Goal: Transaction & Acquisition: Purchase product/service

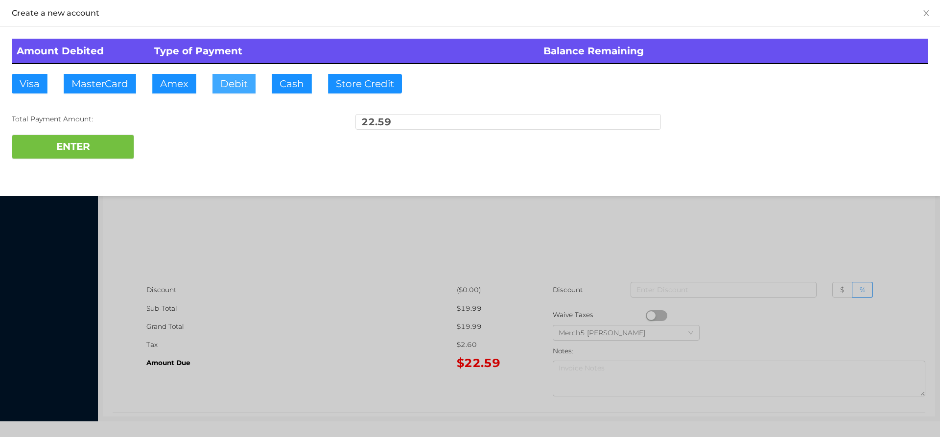
click at [250, 85] on button "Debit" at bounding box center [234, 84] width 43 height 20
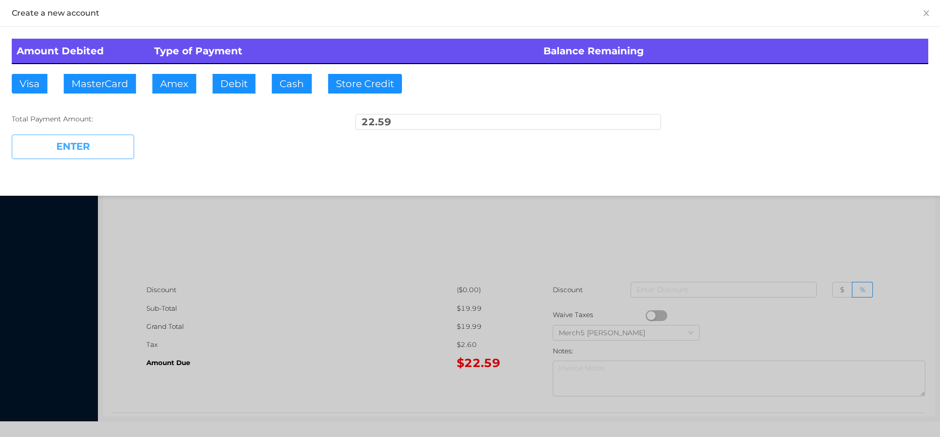
click at [102, 145] on button "ENTER" at bounding box center [73, 147] width 122 height 24
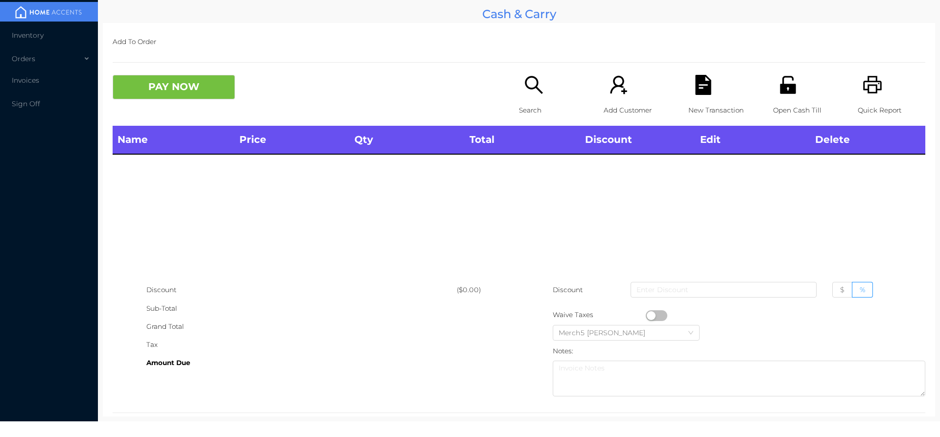
click at [865, 87] on icon "icon: printer" at bounding box center [873, 85] width 20 height 20
click at [542, 96] on div "Search" at bounding box center [553, 100] width 68 height 51
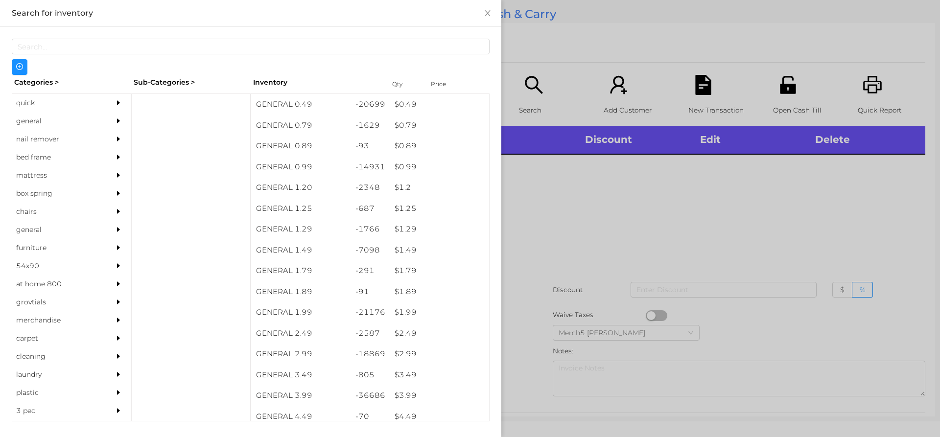
click at [94, 120] on div "general" at bounding box center [56, 121] width 89 height 18
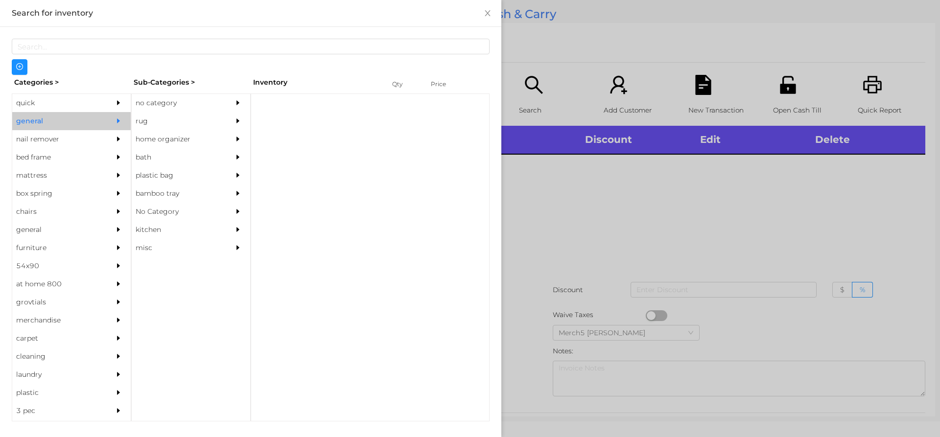
click at [189, 100] on div "no category" at bounding box center [176, 103] width 89 height 18
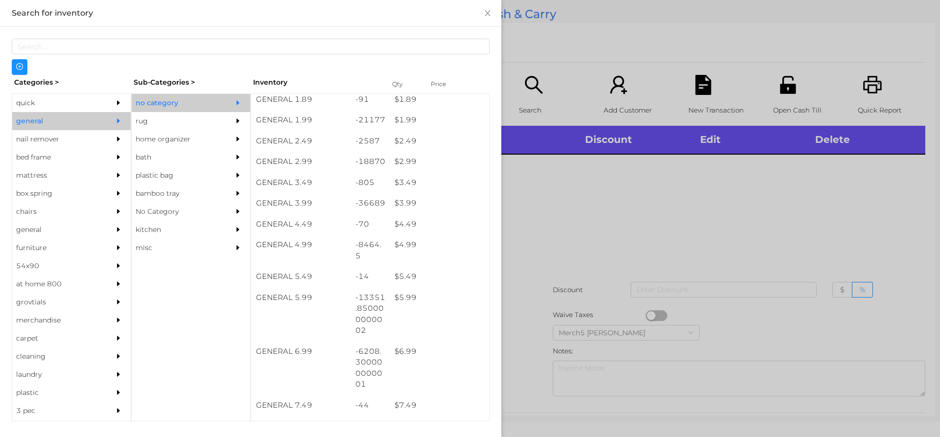
scroll to position [202, 0]
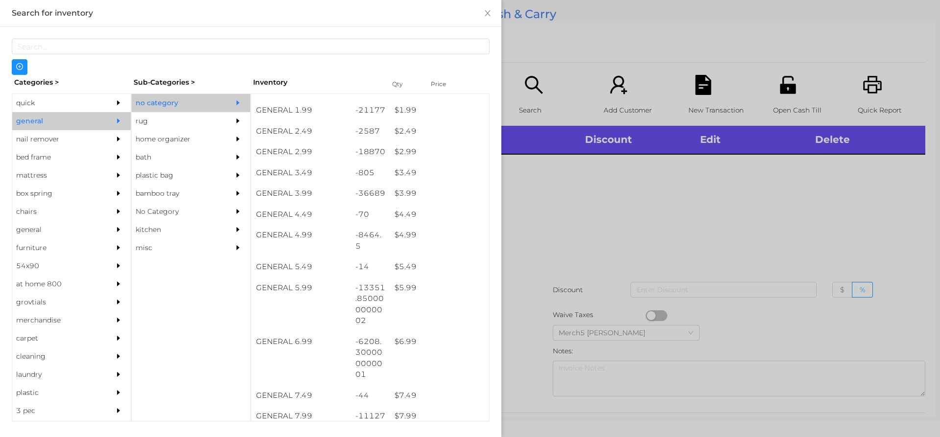
click at [103, 105] on div "quick" at bounding box center [71, 103] width 119 height 18
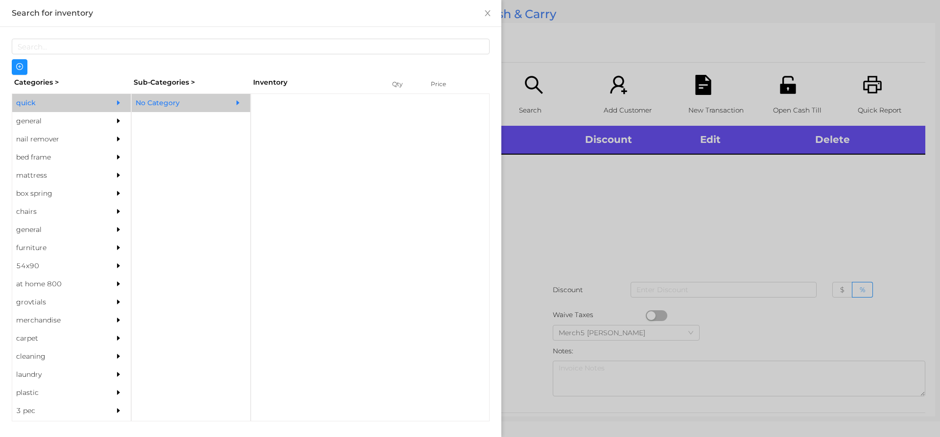
scroll to position [0, 0]
click at [211, 99] on div "No Category" at bounding box center [176, 103] width 89 height 18
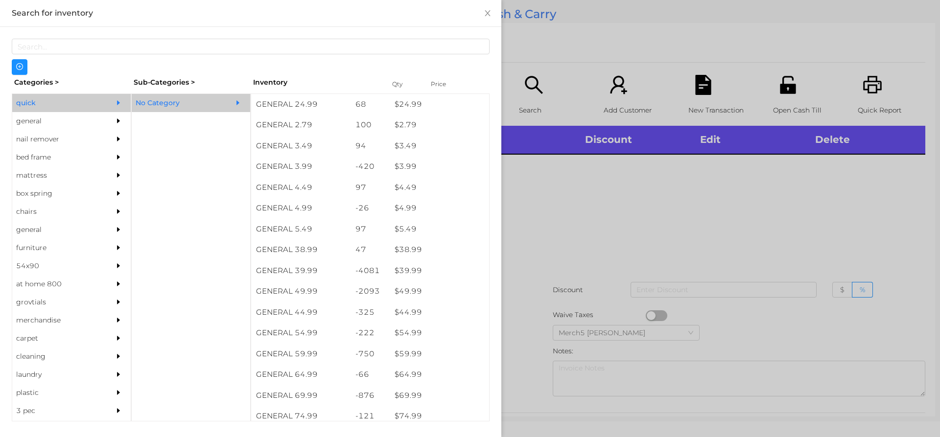
scroll to position [396, 0]
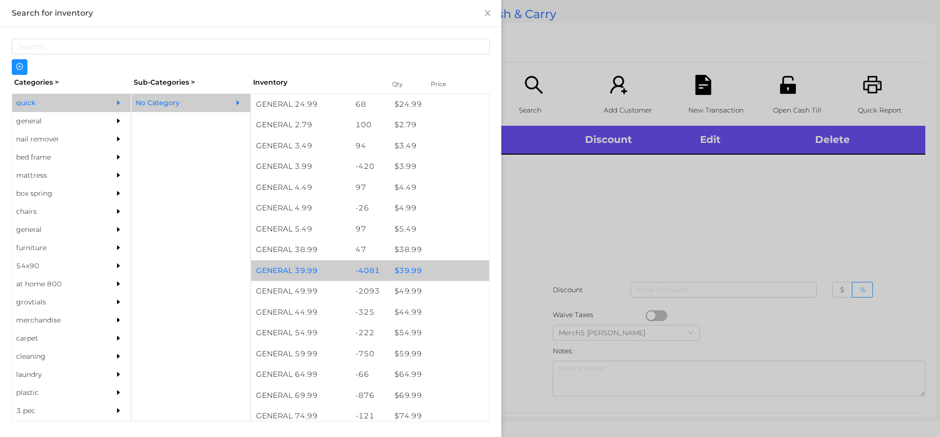
click at [439, 267] on div "$ 39.99" at bounding box center [439, 271] width 99 height 21
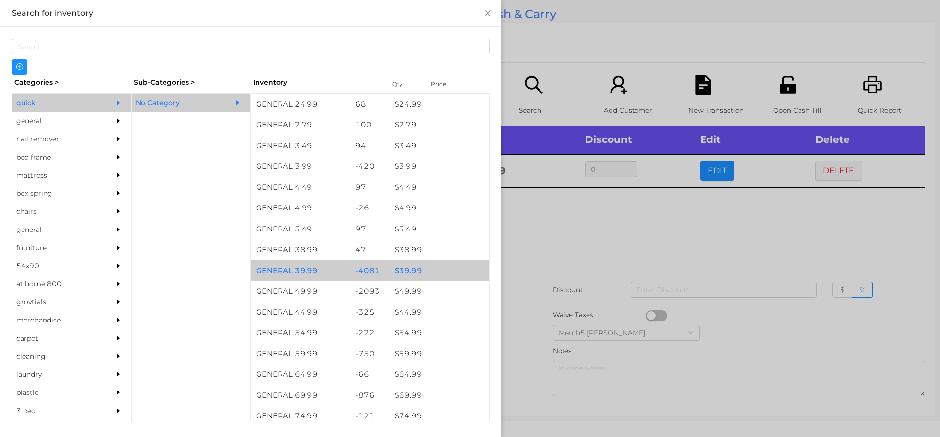
click at [117, 120] on icon "icon: caret-right" at bounding box center [118, 121] width 3 height 5
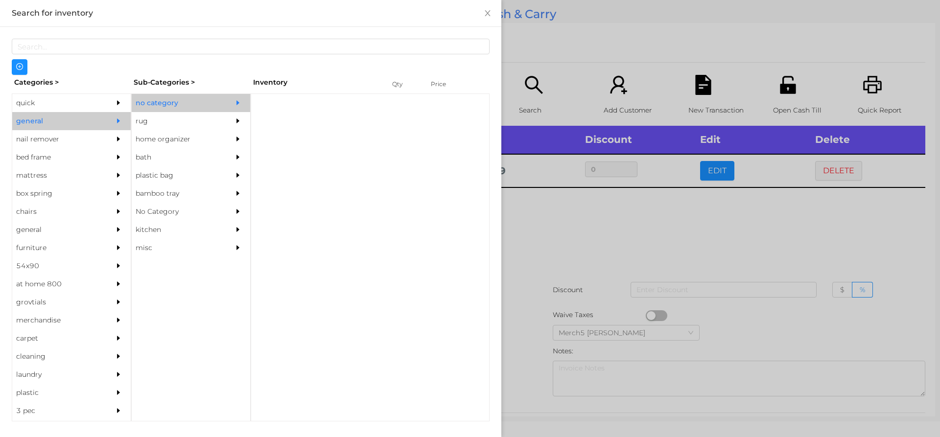
scroll to position [0, 0]
click at [206, 100] on div "no category" at bounding box center [176, 103] width 89 height 18
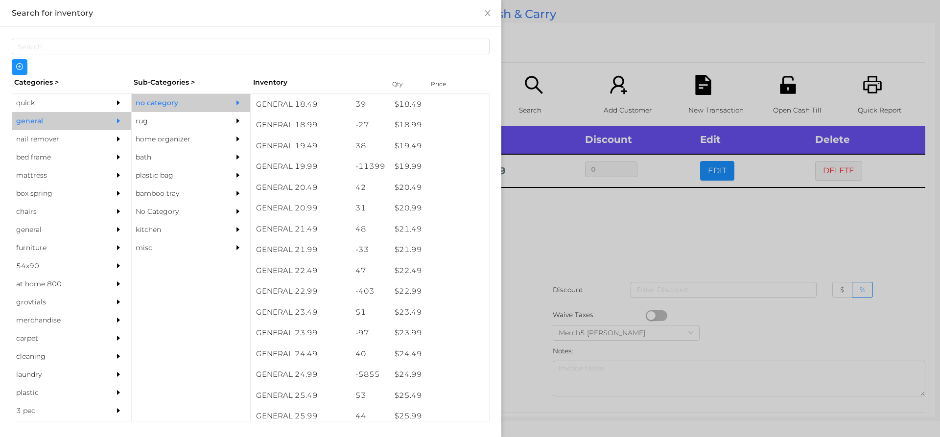
scroll to position [993, 0]
click at [431, 369] on div "$ 24.99" at bounding box center [439, 374] width 99 height 21
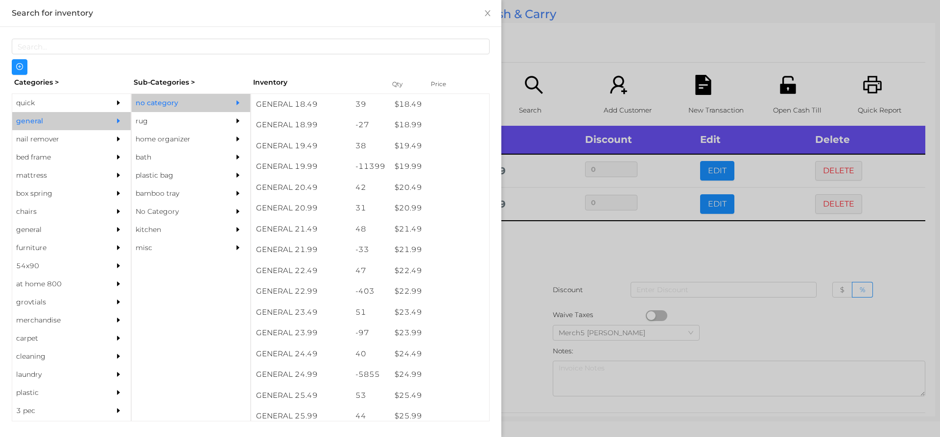
click at [579, 262] on div at bounding box center [470, 218] width 940 height 437
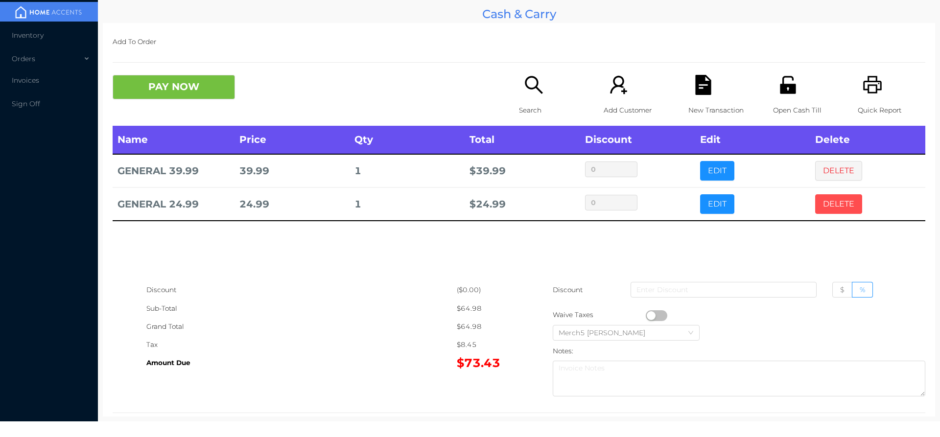
click at [844, 202] on button "DELETE" at bounding box center [839, 204] width 47 height 20
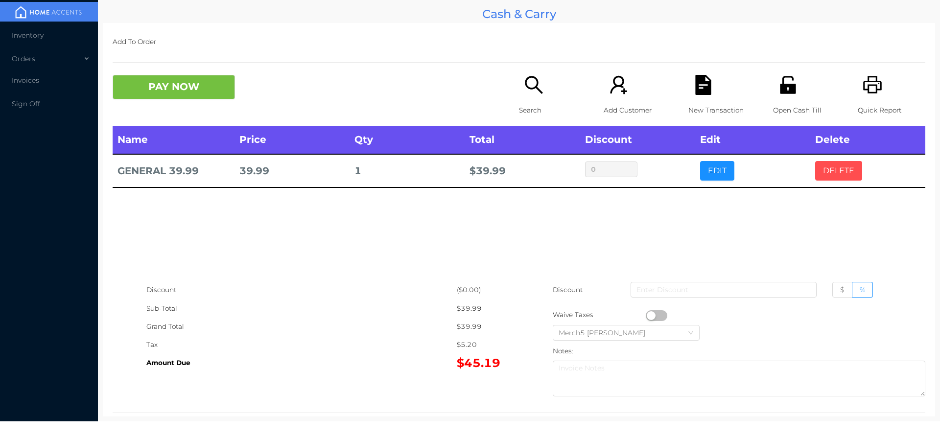
click at [845, 175] on button "DELETE" at bounding box center [839, 171] width 47 height 20
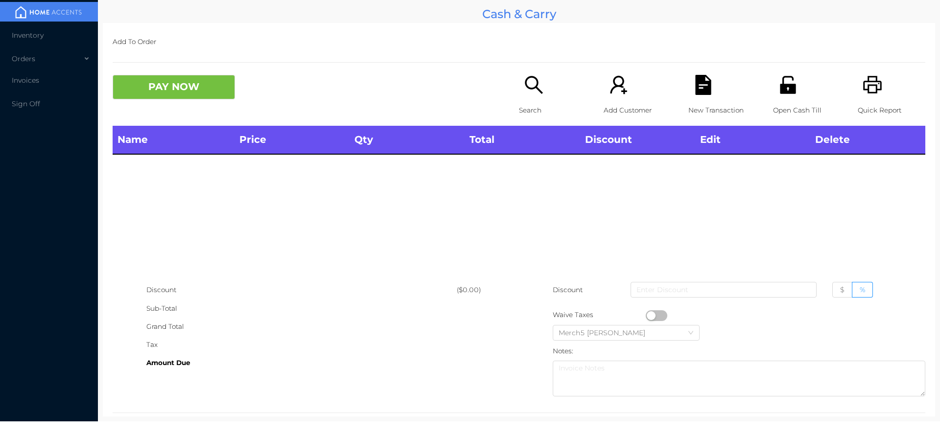
click at [523, 101] on p "Search" at bounding box center [553, 110] width 68 height 18
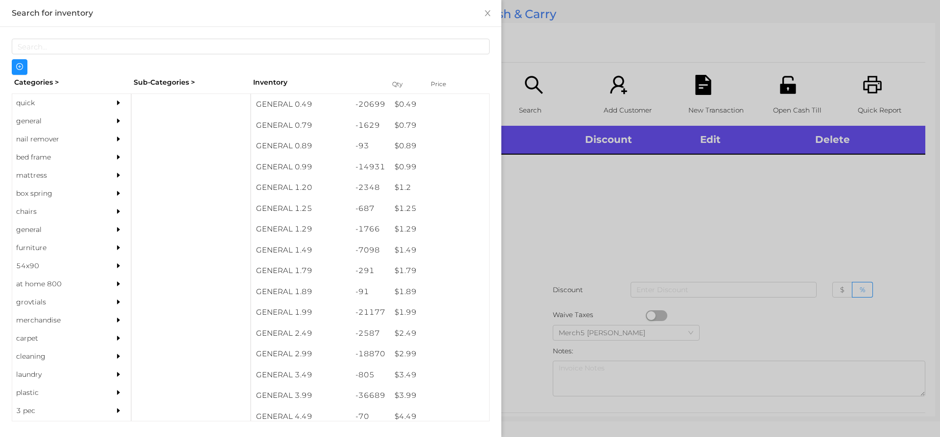
click at [769, 184] on div at bounding box center [470, 218] width 940 height 437
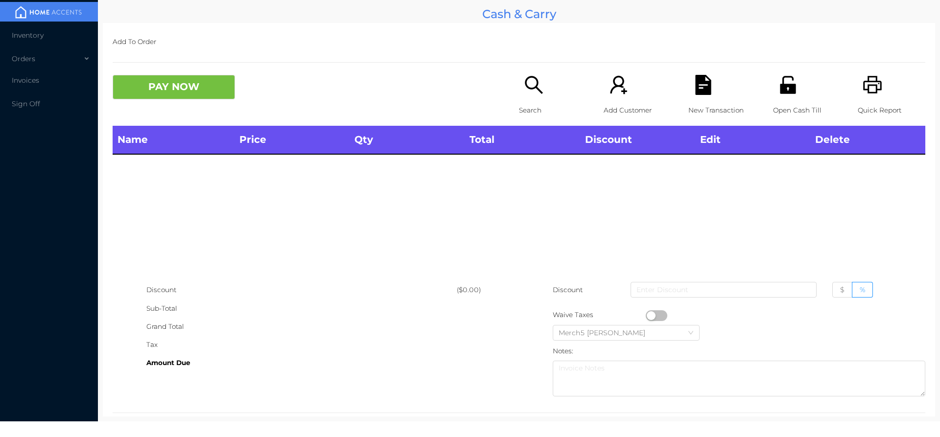
click at [533, 87] on icon "icon: search" at bounding box center [534, 85] width 18 height 18
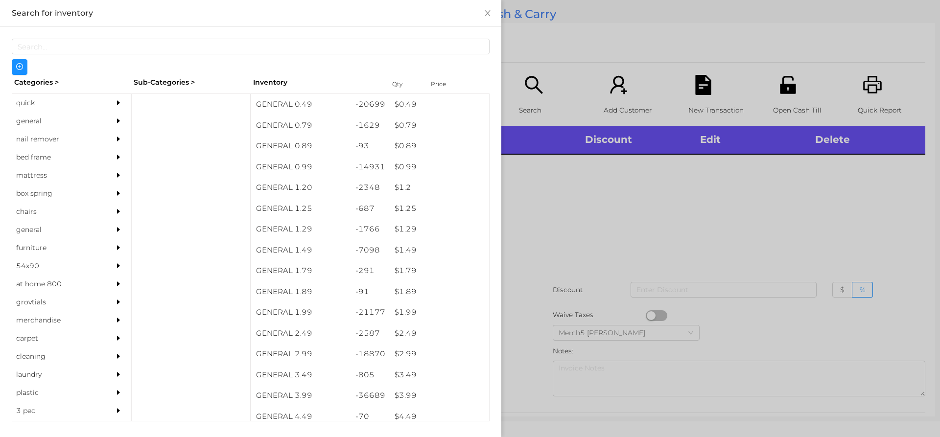
click at [111, 116] on div at bounding box center [121, 121] width 20 height 18
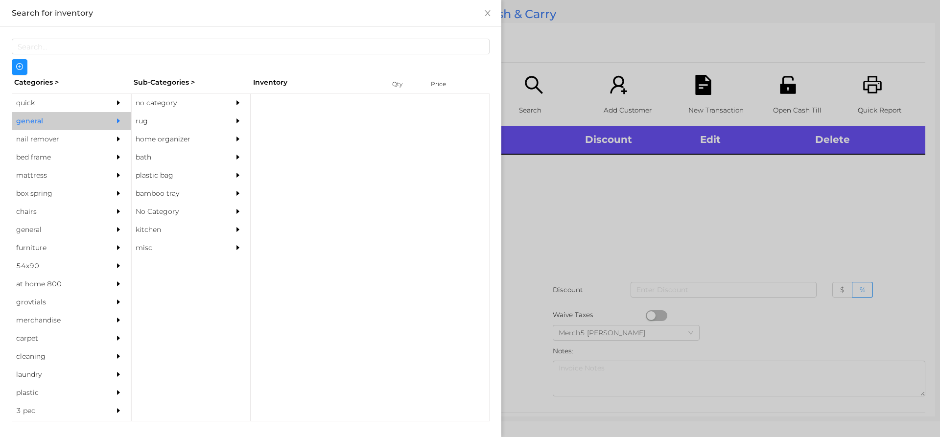
click at [238, 110] on div at bounding box center [241, 103] width 20 height 18
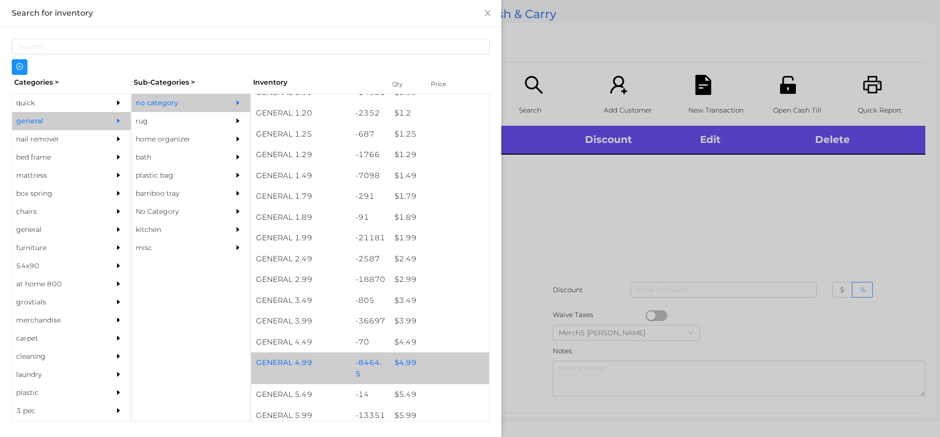
scroll to position [196, 0]
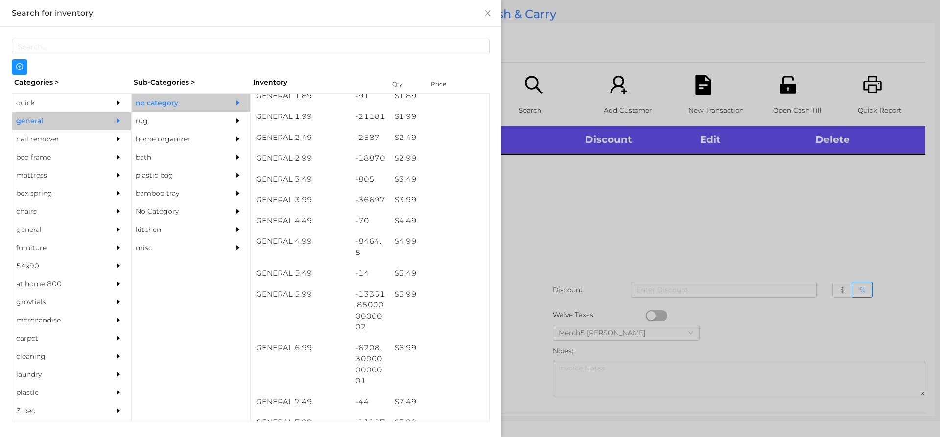
click at [616, 211] on div at bounding box center [470, 218] width 940 height 437
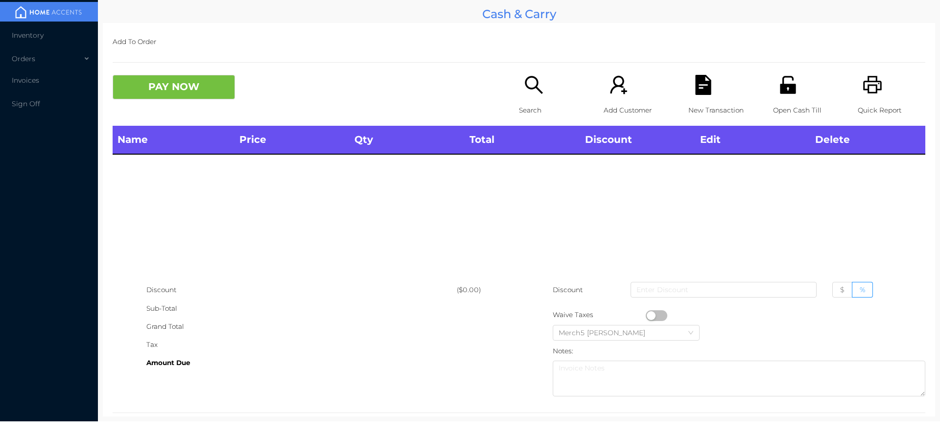
click at [540, 95] on icon "icon: search" at bounding box center [534, 85] width 20 height 20
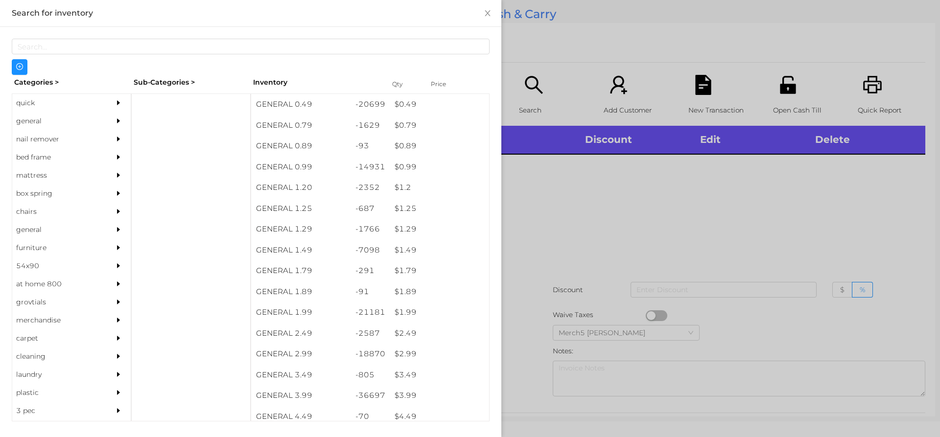
click at [115, 121] on icon "icon: caret-right" at bounding box center [118, 121] width 7 height 7
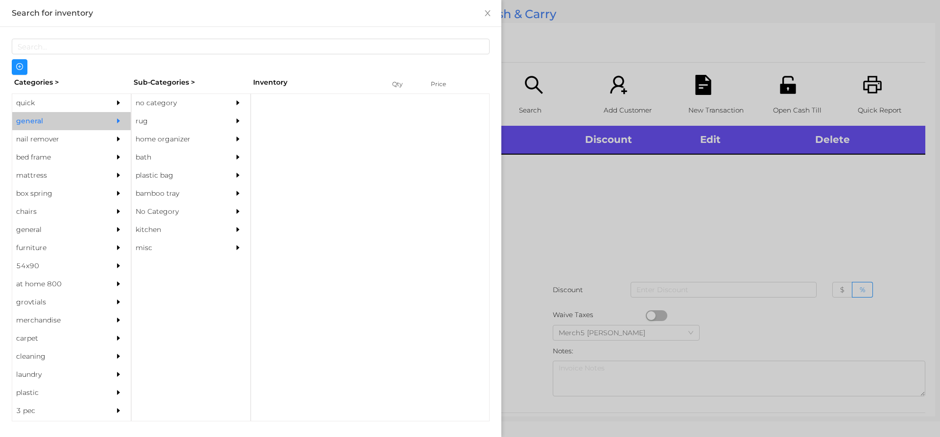
click at [209, 100] on div "no category" at bounding box center [176, 103] width 89 height 18
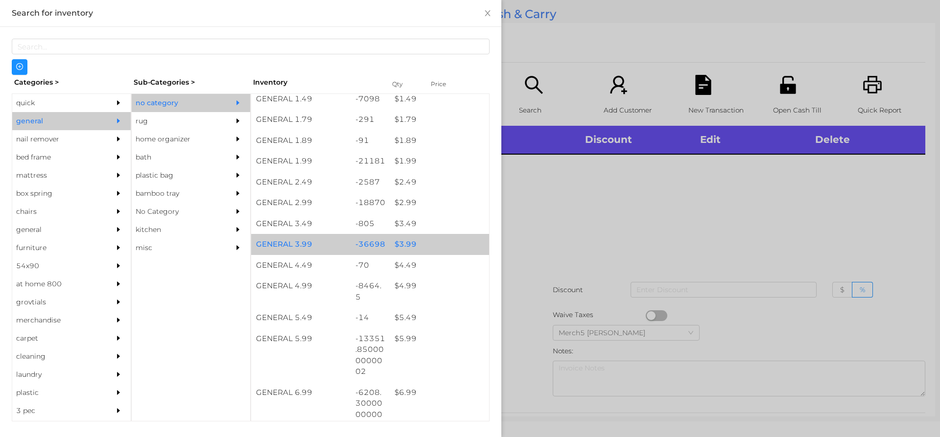
scroll to position [245, 0]
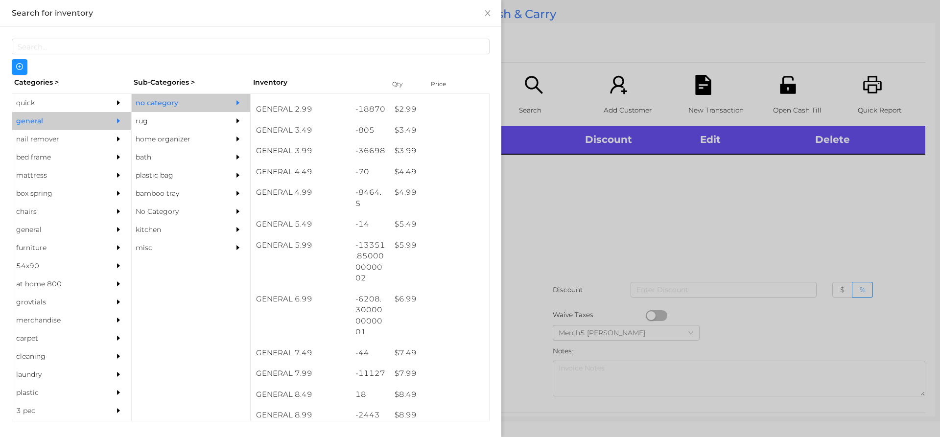
click at [832, 239] on div at bounding box center [470, 218] width 940 height 437
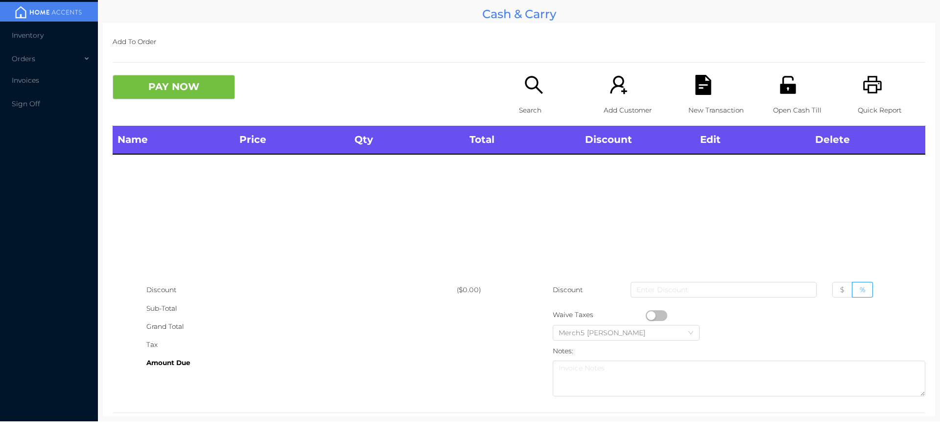
click at [561, 91] on div "Search" at bounding box center [553, 100] width 68 height 51
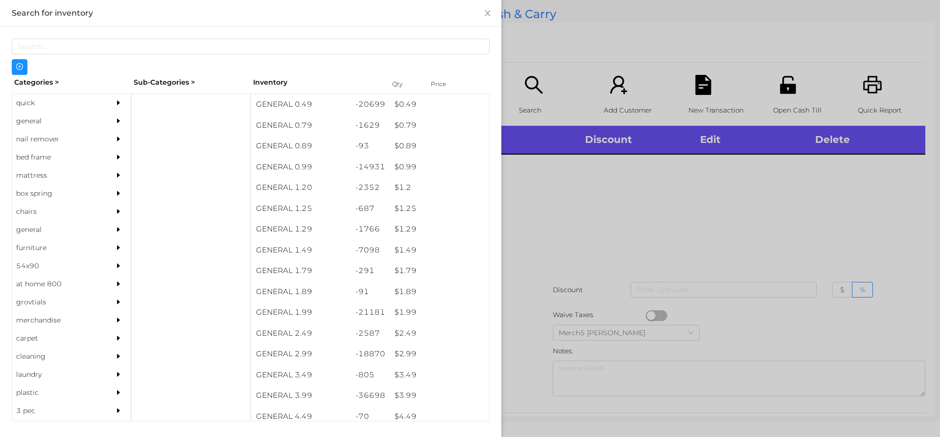
click at [96, 119] on div "general" at bounding box center [56, 121] width 89 height 18
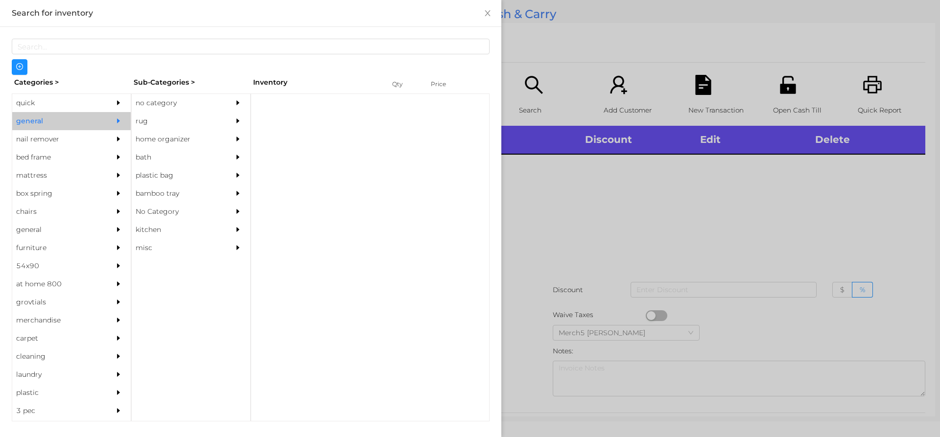
drag, startPoint x: 181, startPoint y: 92, endPoint x: 186, endPoint y: 95, distance: 6.4
click at [183, 93] on div "Categories > Sub-Categories > Inventory Qty Price quick general nail remover be…" at bounding box center [251, 248] width 478 height 347
click at [206, 110] on div "no category" at bounding box center [176, 103] width 89 height 18
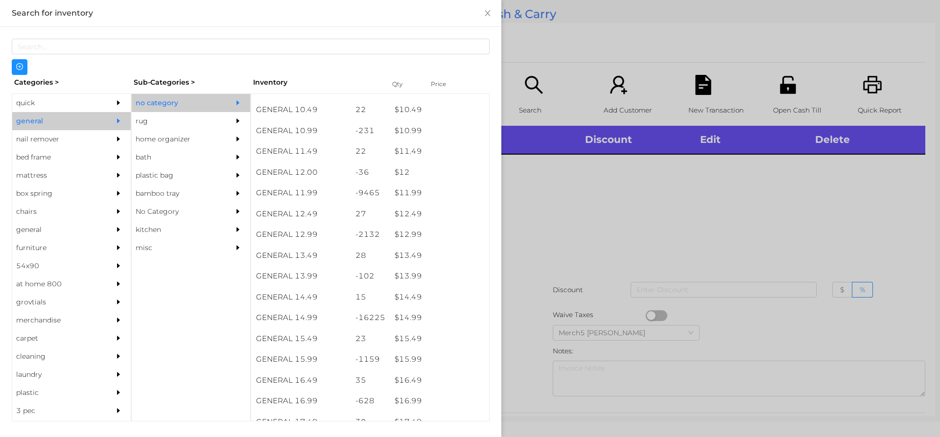
scroll to position [735, 0]
click at [546, 223] on div at bounding box center [470, 218] width 940 height 437
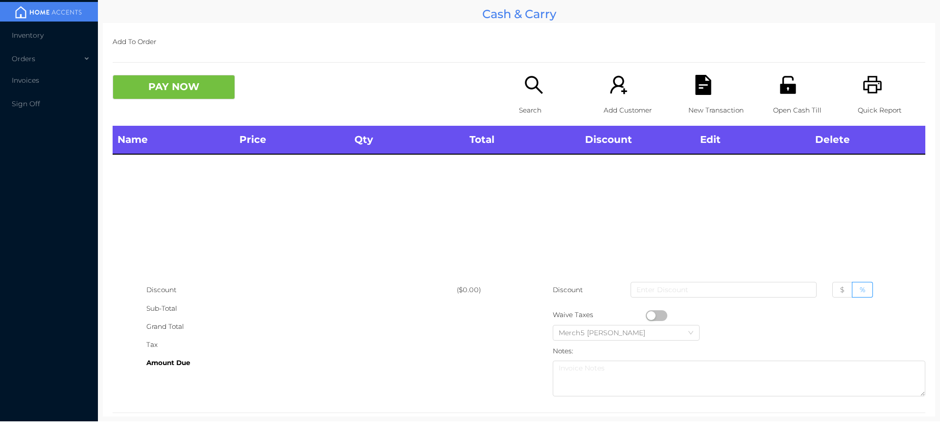
click at [534, 78] on icon "icon: search" at bounding box center [534, 85] width 20 height 20
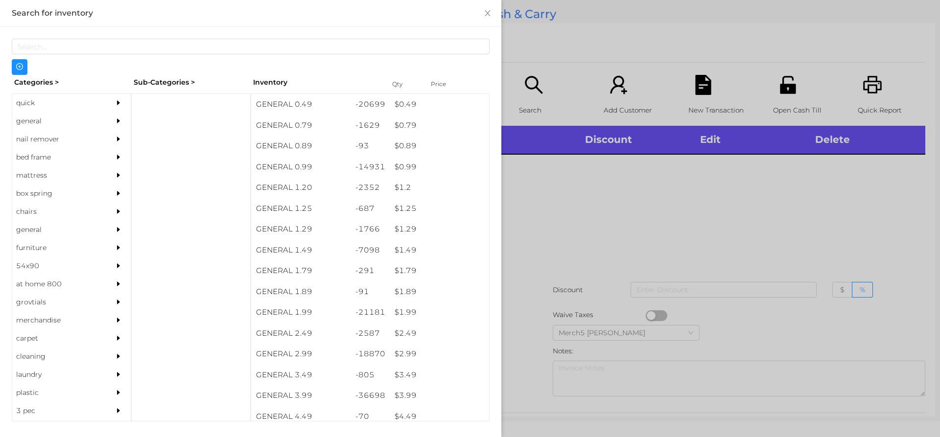
click at [111, 116] on div at bounding box center [121, 121] width 20 height 18
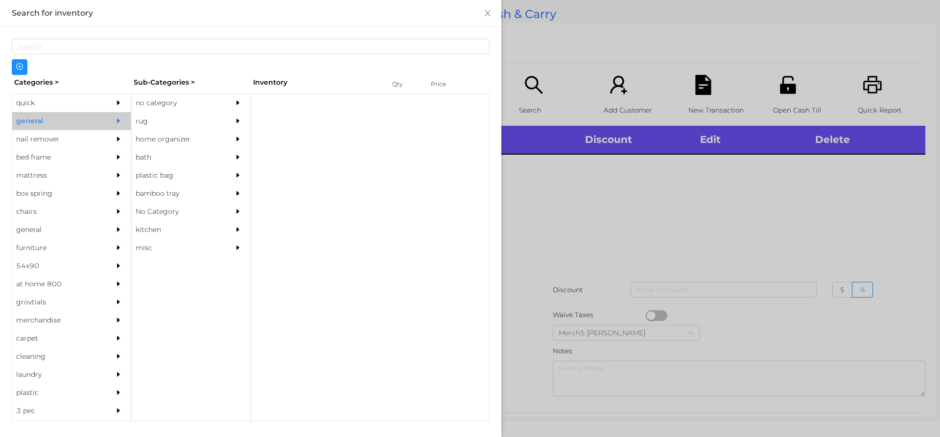
click at [203, 92] on div "Categories > Sub-Categories > Inventory Qty Price quick general nail remover be…" at bounding box center [251, 248] width 478 height 347
click at [204, 91] on div "Categories > Sub-Categories > Inventory Qty Price quick general nail remover be…" at bounding box center [251, 248] width 478 height 347
click at [238, 103] on icon "icon: caret-right" at bounding box center [238, 102] width 3 height 5
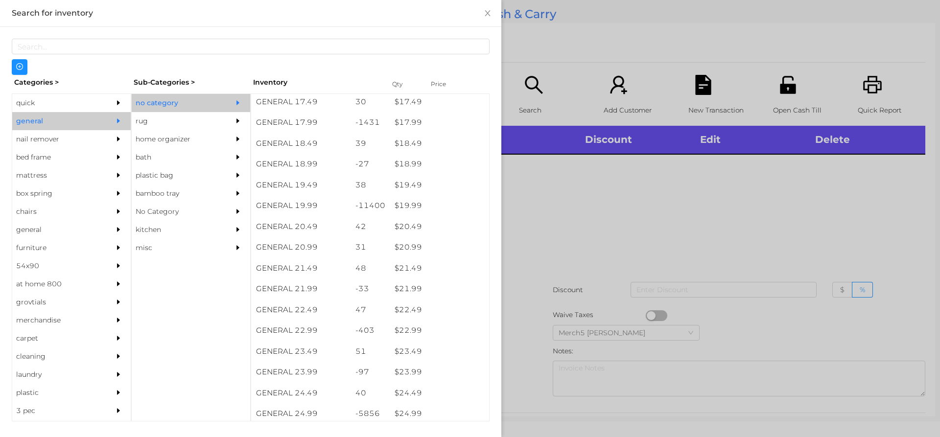
scroll to position [1029, 0]
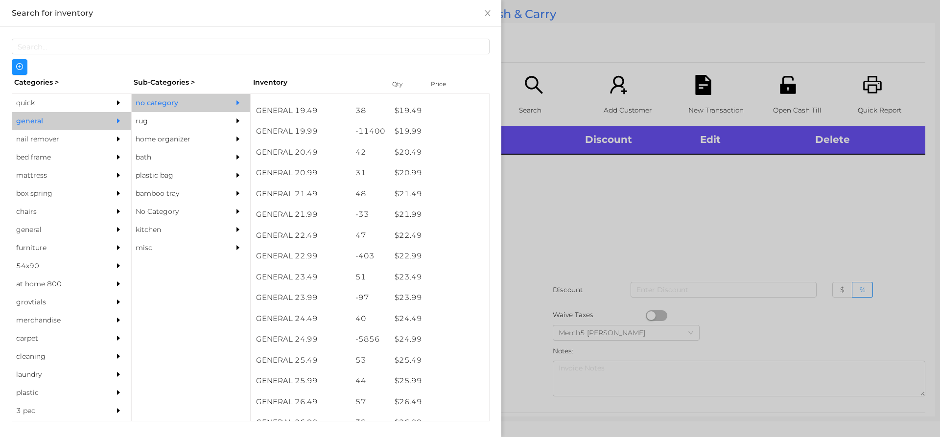
click at [116, 106] on div at bounding box center [121, 103] width 20 height 18
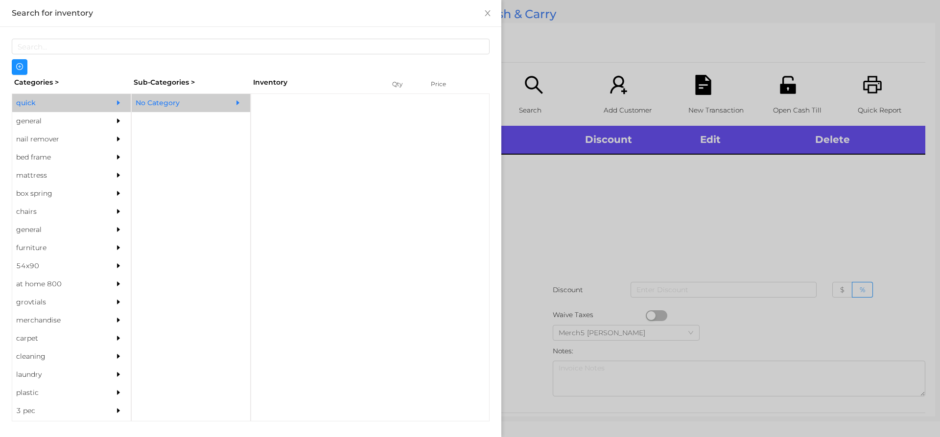
click at [191, 103] on div "No Category" at bounding box center [176, 103] width 89 height 18
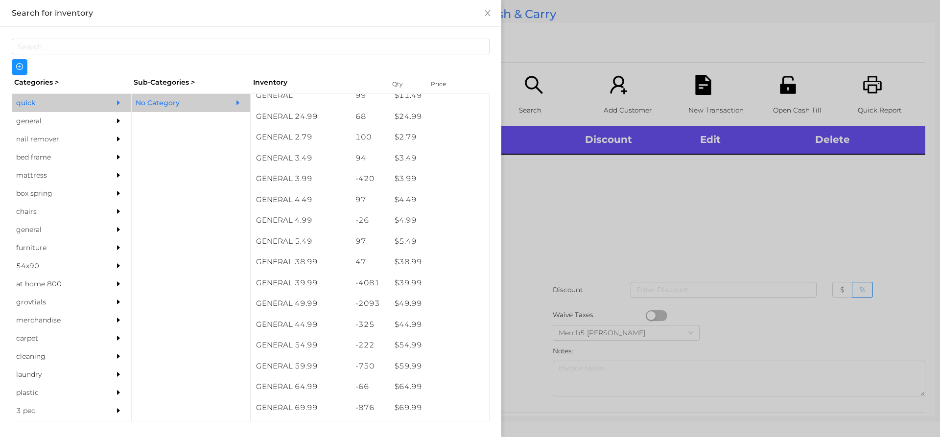
scroll to position [392, 0]
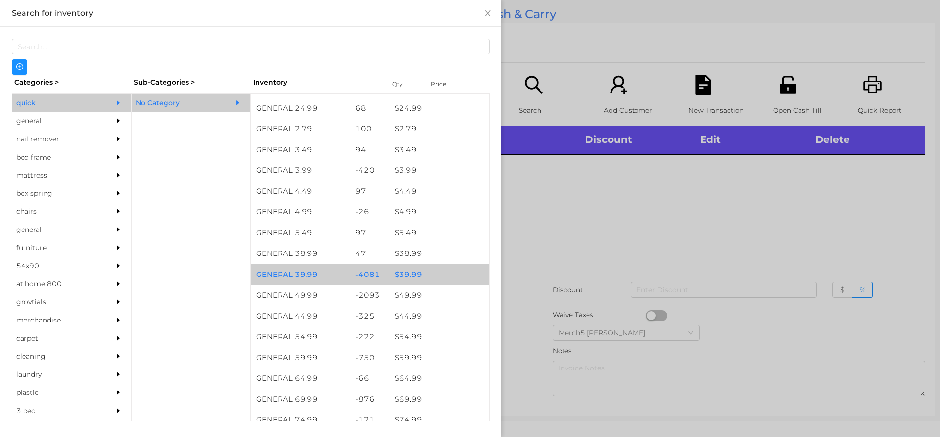
click at [451, 275] on div "$ 39.99" at bounding box center [439, 274] width 99 height 21
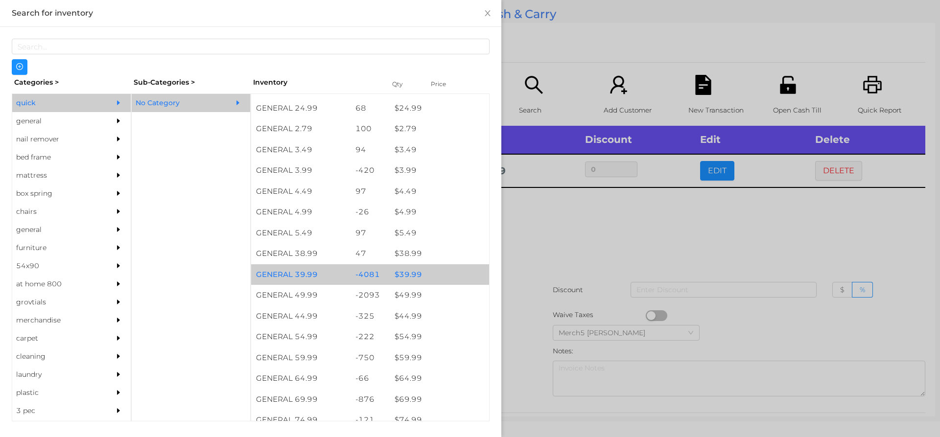
click at [451, 275] on div "$ 39.99" at bounding box center [439, 274] width 99 height 21
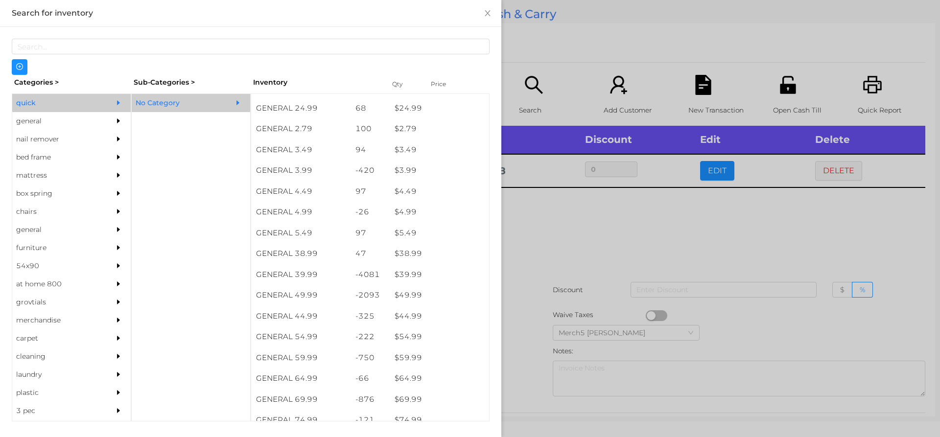
click at [564, 241] on div at bounding box center [470, 218] width 940 height 437
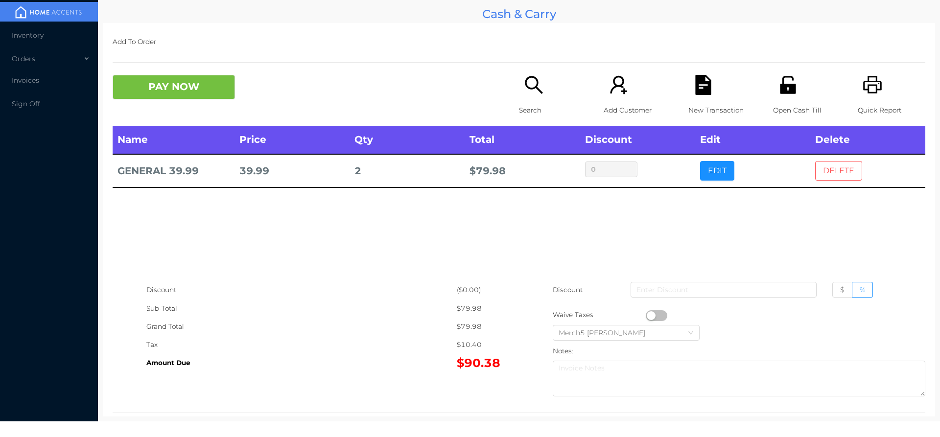
click at [816, 172] on button "DELETE" at bounding box center [839, 171] width 47 height 20
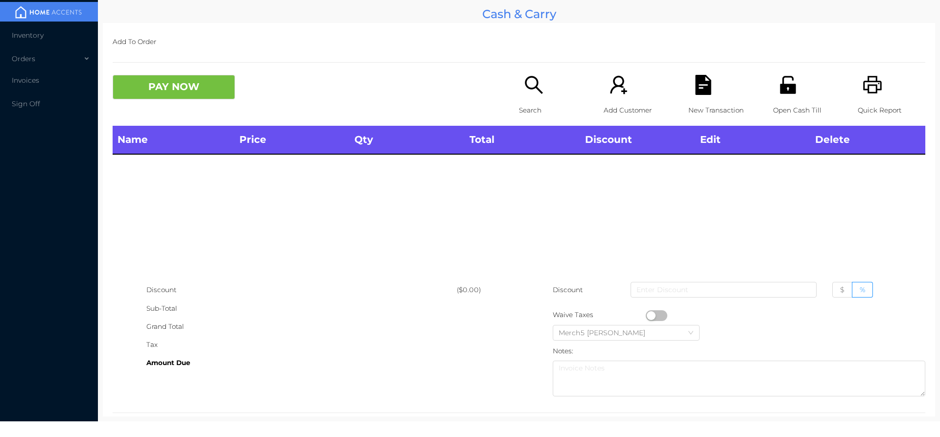
click at [551, 97] on div "Search" at bounding box center [553, 100] width 68 height 51
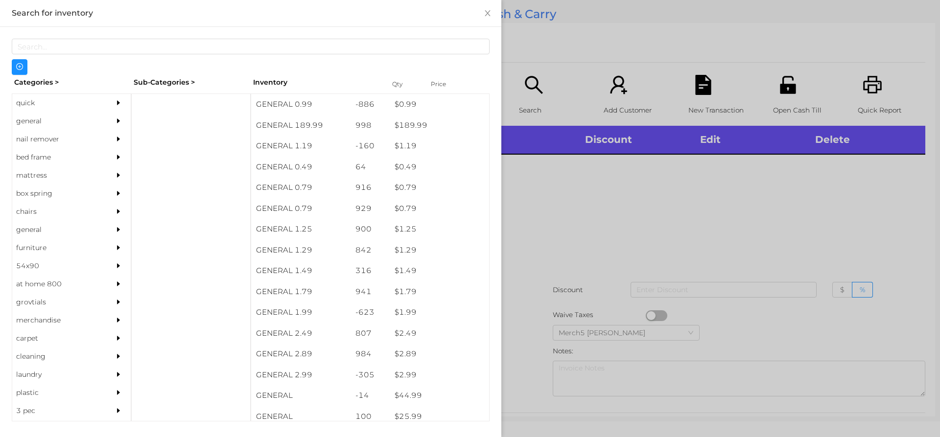
click at [847, 247] on div at bounding box center [470, 218] width 940 height 437
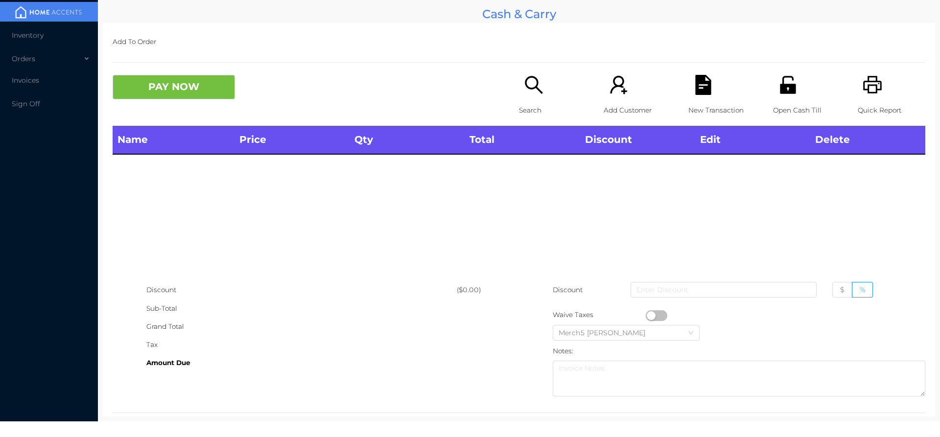
click at [533, 77] on icon "icon: search" at bounding box center [534, 85] width 20 height 20
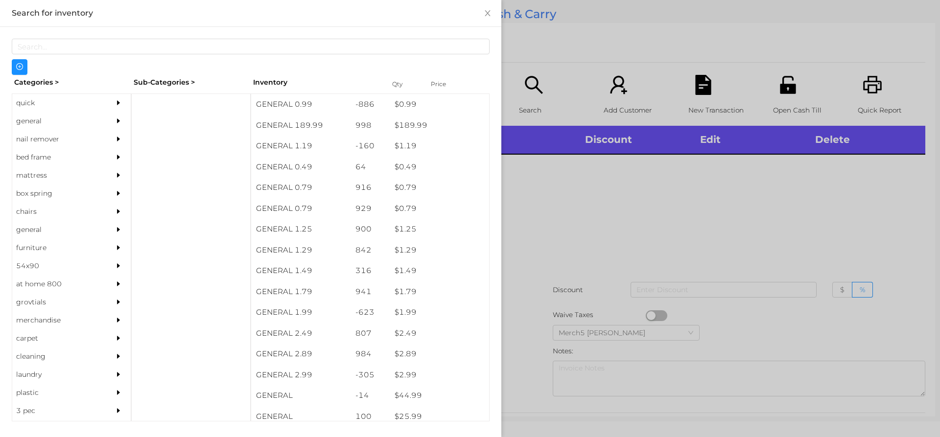
click at [95, 113] on div "general" at bounding box center [56, 121] width 89 height 18
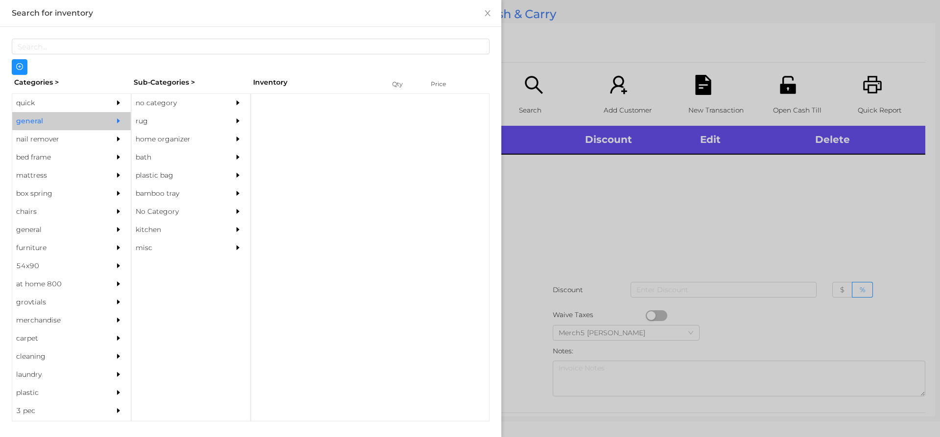
click at [175, 96] on div "no category" at bounding box center [176, 103] width 89 height 18
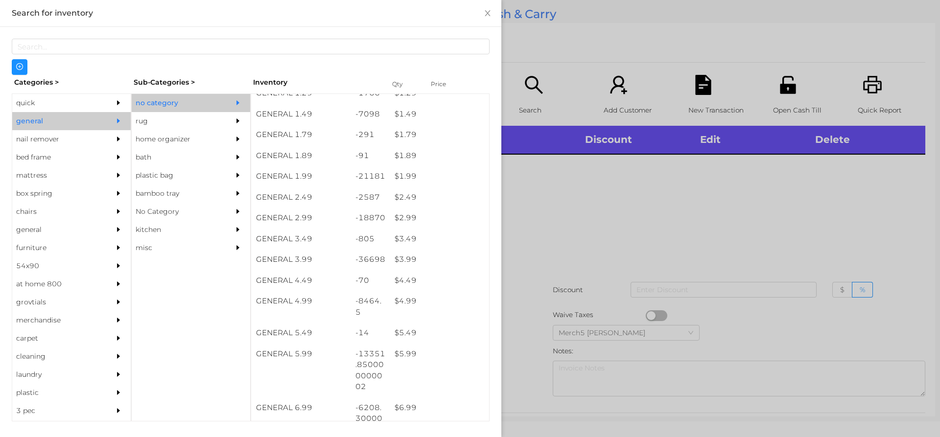
scroll to position [160, 0]
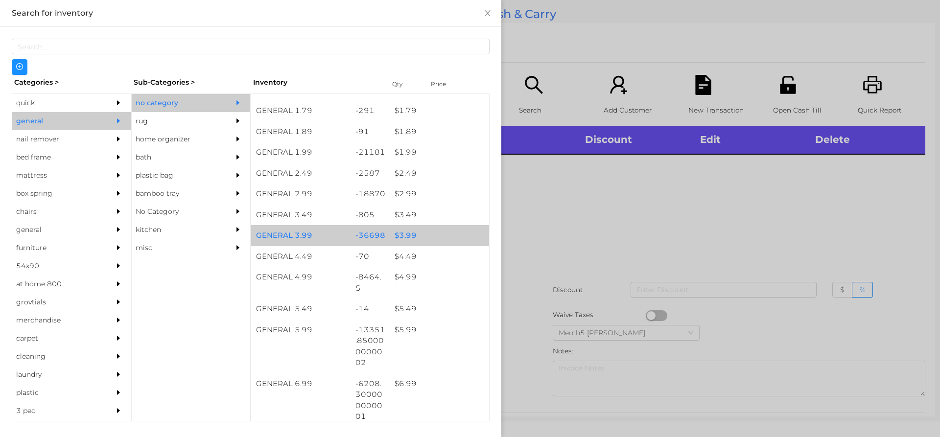
click at [431, 239] on div "$ 3.99" at bounding box center [439, 235] width 99 height 21
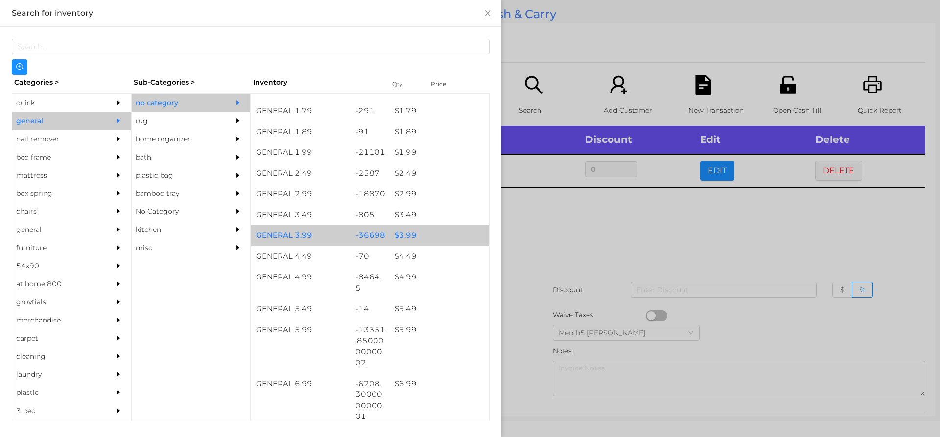
click at [441, 235] on div "$ 3.99" at bounding box center [439, 235] width 99 height 21
click at [453, 237] on div "$ 3.99" at bounding box center [439, 235] width 99 height 21
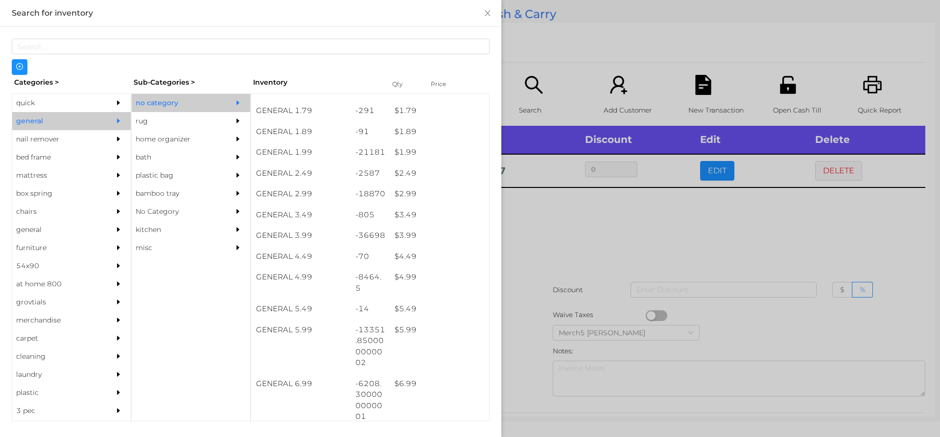
click at [640, 240] on div at bounding box center [470, 218] width 940 height 437
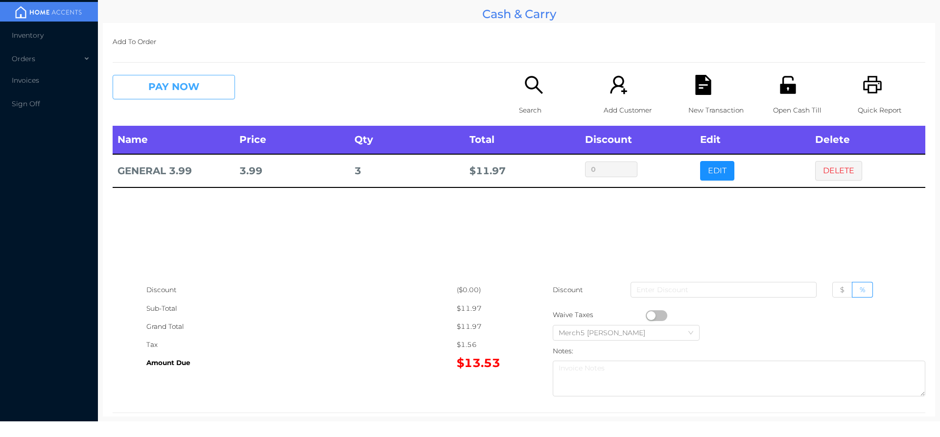
click at [205, 78] on button "PAY NOW" at bounding box center [174, 87] width 122 height 24
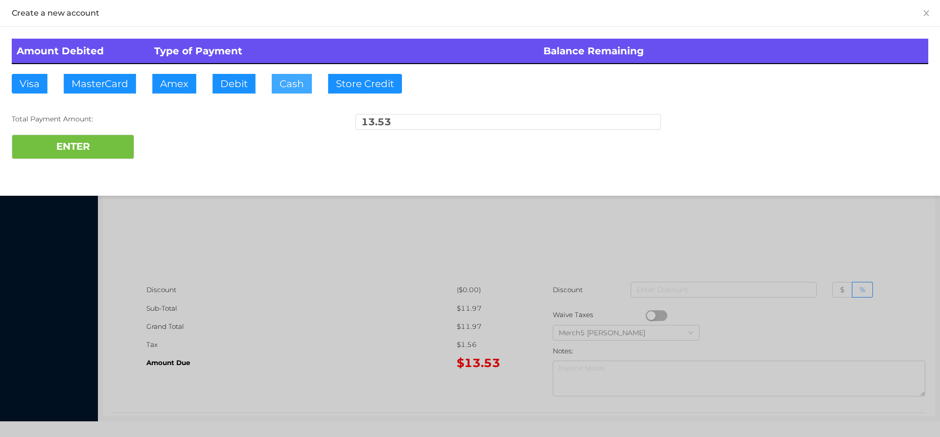
click at [297, 75] on button "Cash" at bounding box center [292, 84] width 40 height 20
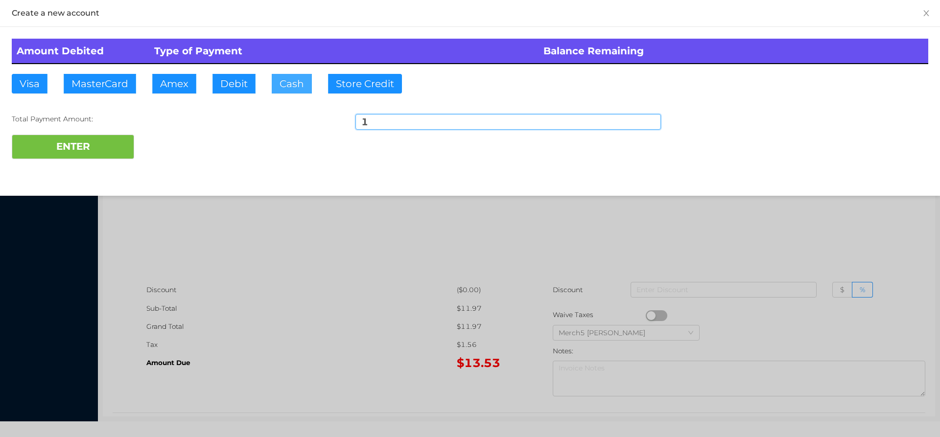
type input "14"
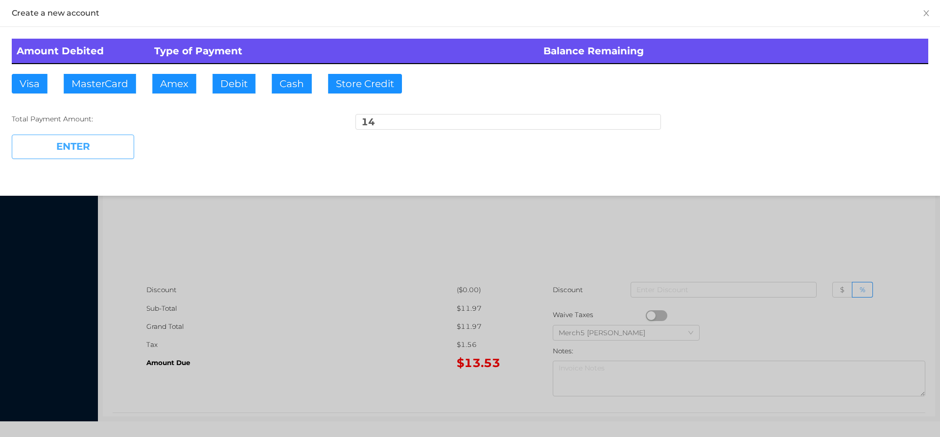
click at [116, 147] on button "ENTER" at bounding box center [73, 147] width 122 height 24
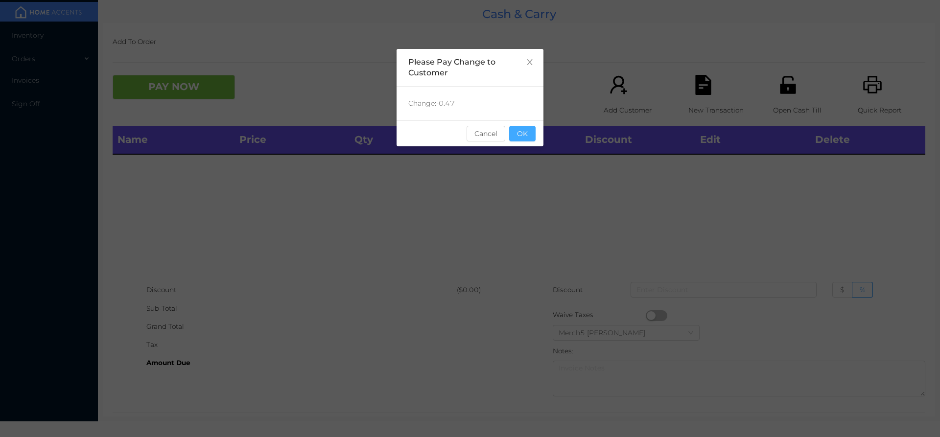
click at [529, 132] on button "OK" at bounding box center [522, 134] width 26 height 16
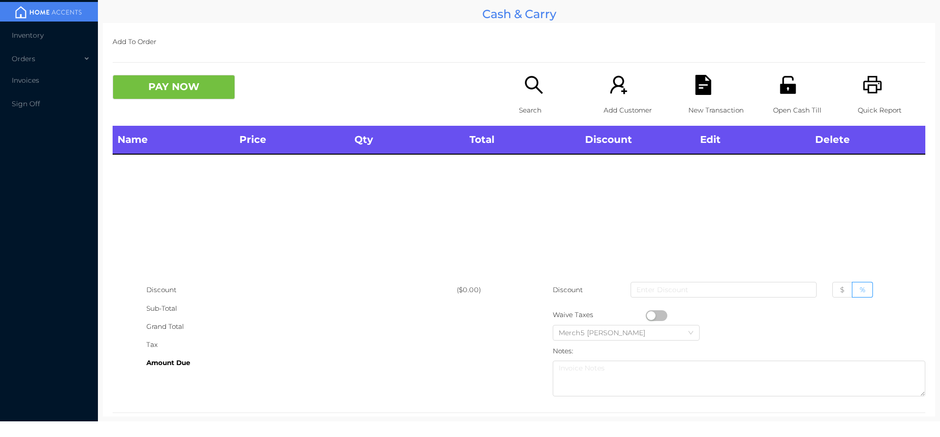
click at [778, 87] on icon "icon: unlock" at bounding box center [788, 85] width 20 height 20
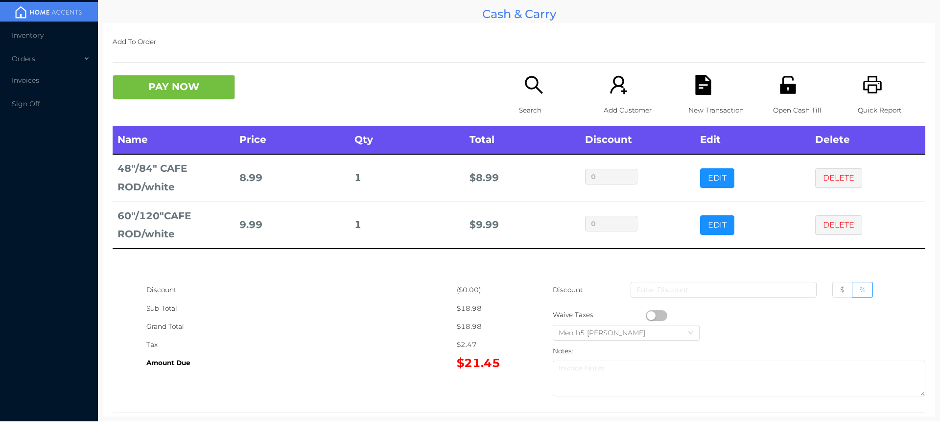
scroll to position [18, 0]
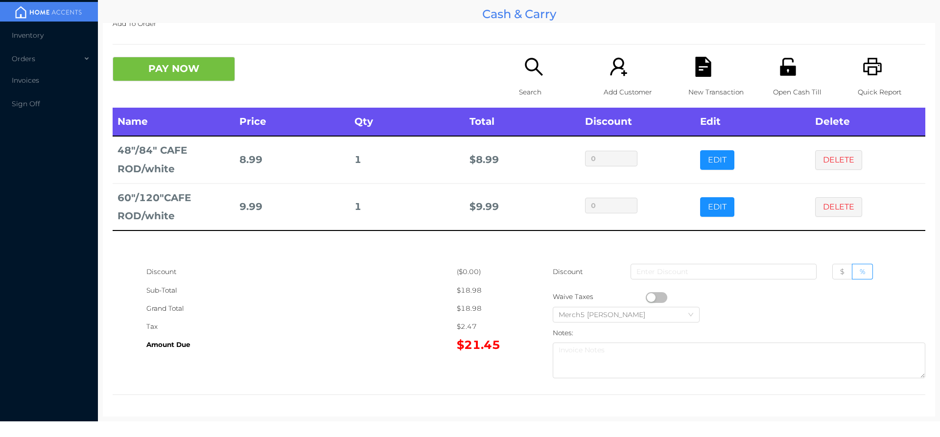
click at [533, 72] on icon "icon: search" at bounding box center [534, 67] width 20 height 20
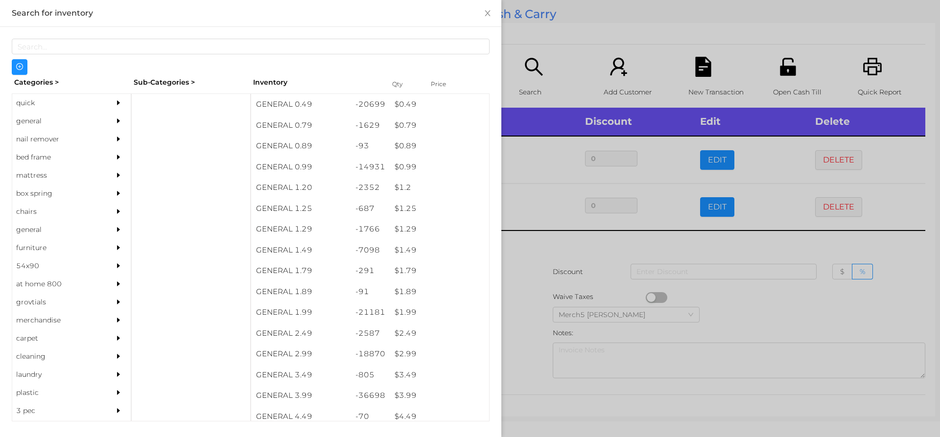
click at [102, 116] on div "general" at bounding box center [71, 121] width 119 height 18
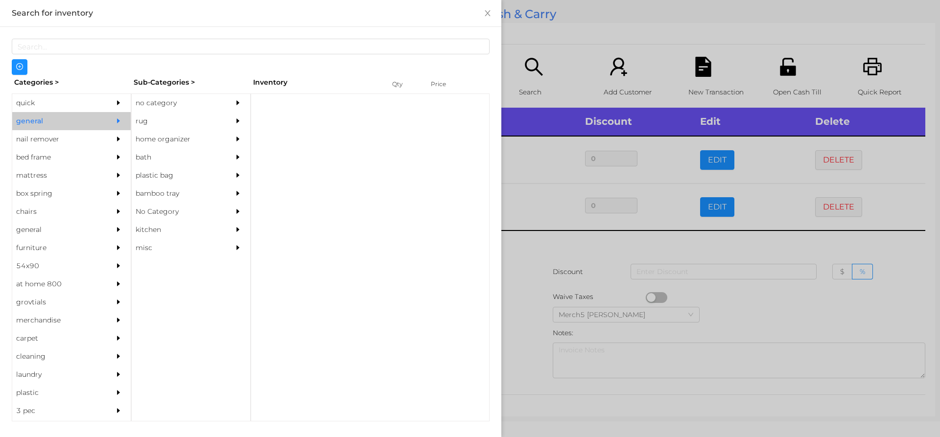
click at [182, 97] on div "no category" at bounding box center [176, 103] width 89 height 18
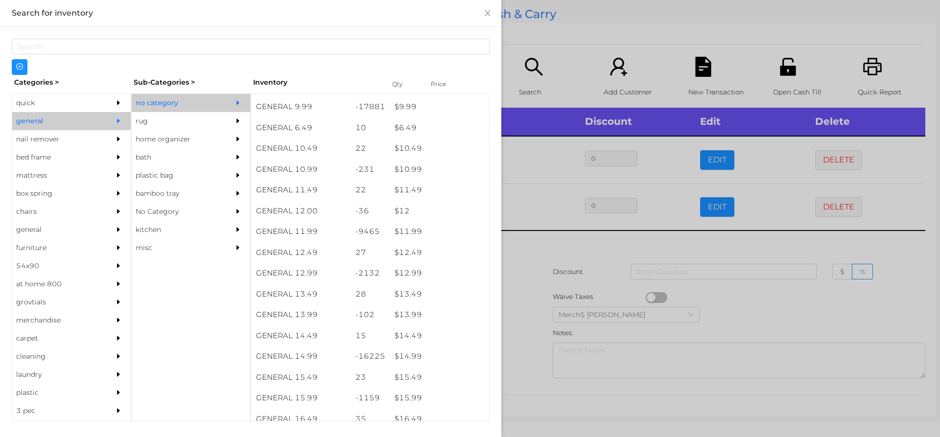
scroll to position [604, 0]
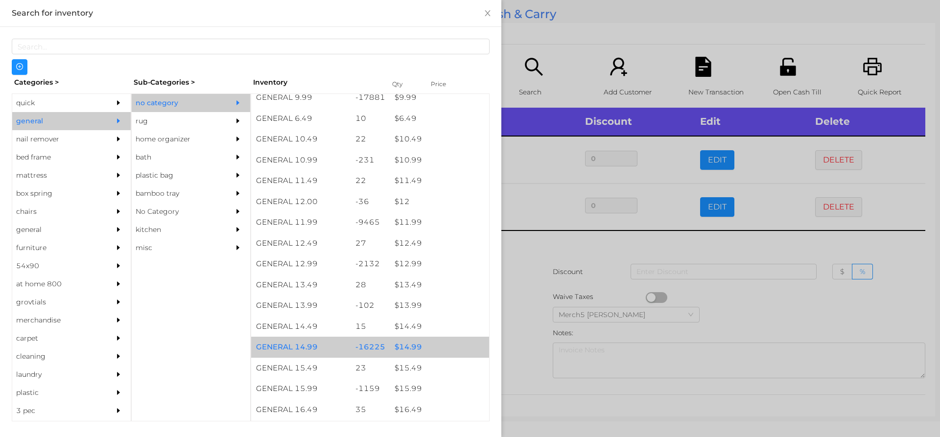
click at [455, 350] on div "$ 14.99" at bounding box center [439, 347] width 99 height 21
click at [457, 348] on div "$ 14.99" at bounding box center [439, 347] width 99 height 21
click at [462, 351] on div "$ 14.99" at bounding box center [439, 347] width 99 height 21
click at [472, 344] on div "$ 14.99" at bounding box center [439, 347] width 99 height 21
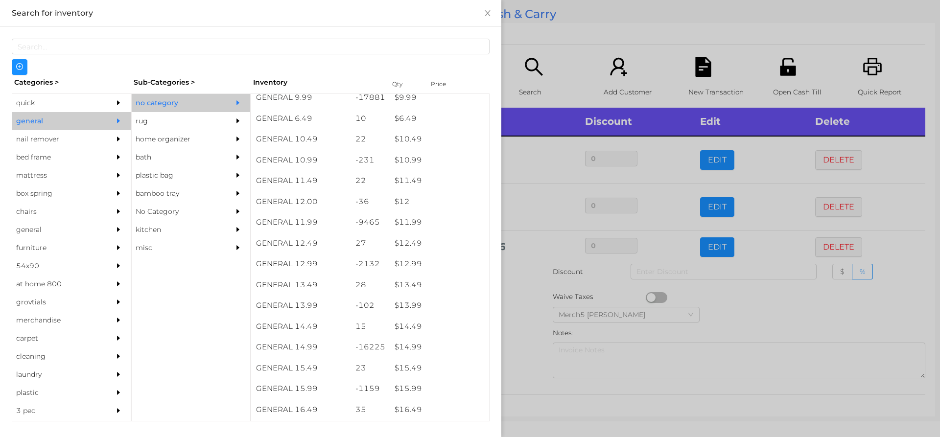
click at [523, 320] on div at bounding box center [470, 218] width 940 height 437
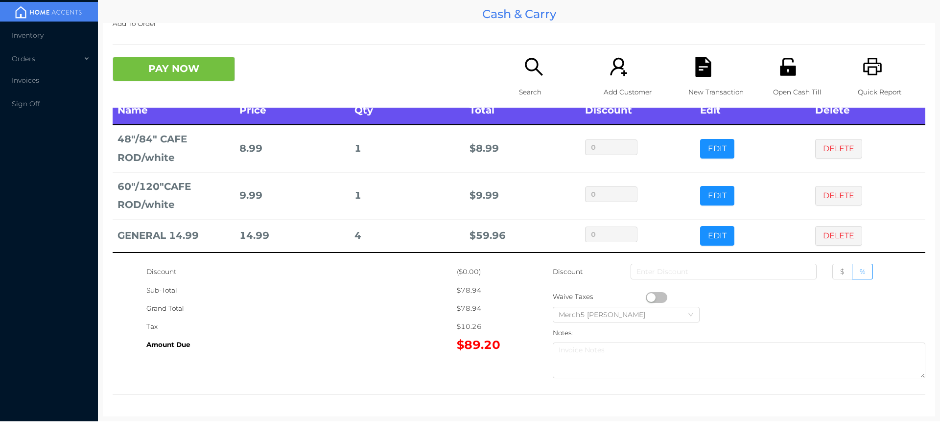
scroll to position [0, 0]
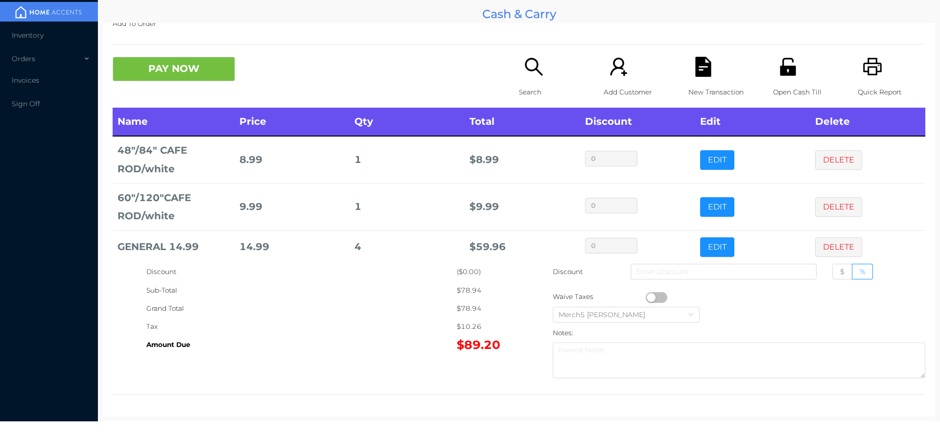
click at [829, 158] on button "DELETE" at bounding box center [839, 160] width 47 height 20
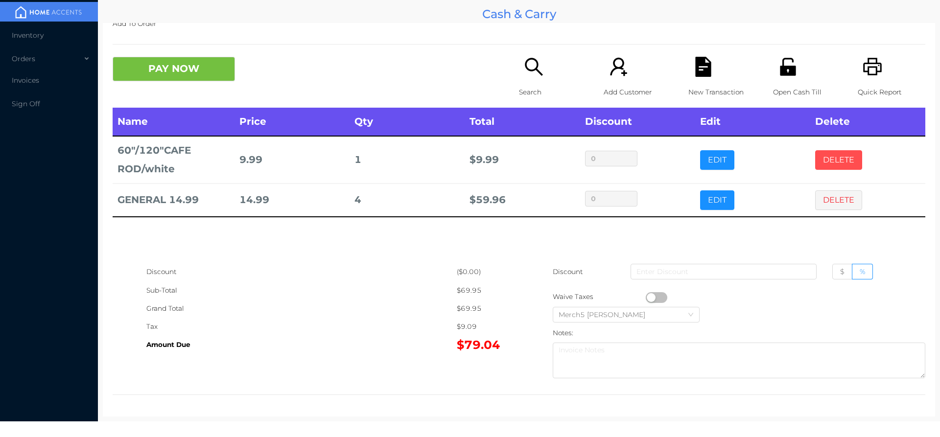
click at [837, 162] on button "DELETE" at bounding box center [839, 160] width 47 height 20
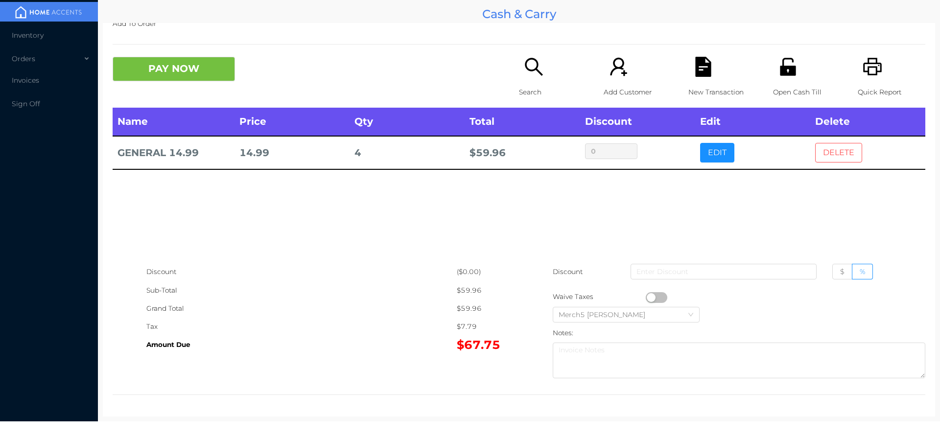
click at [845, 161] on button "DELETE" at bounding box center [839, 153] width 47 height 20
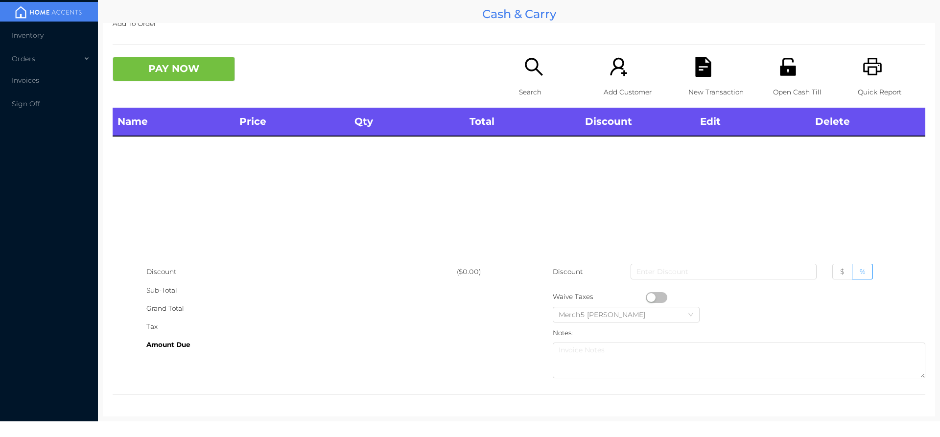
click at [541, 66] on div "Search" at bounding box center [553, 82] width 68 height 51
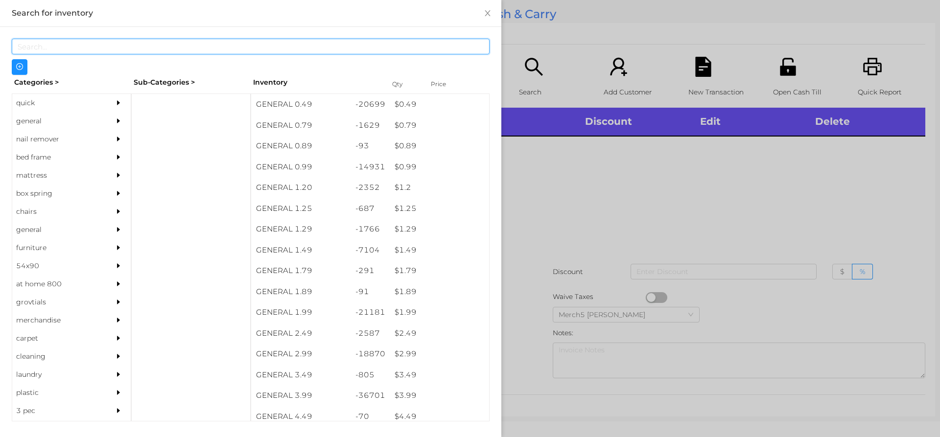
click at [341, 48] on input "text" at bounding box center [251, 47] width 478 height 16
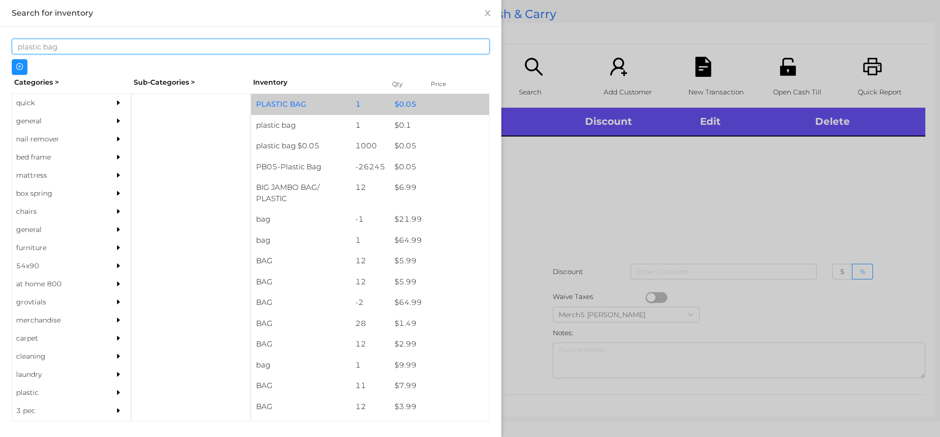
type input "plastic bag"
click at [440, 108] on div "$ 0.05" at bounding box center [439, 104] width 99 height 21
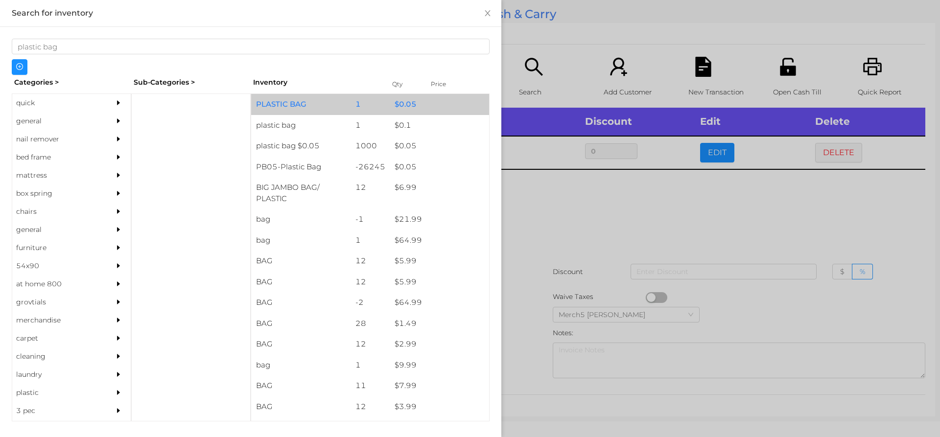
click at [452, 103] on div "$ 0.05" at bounding box center [439, 104] width 99 height 21
click at [454, 108] on div "$ 0.05" at bounding box center [439, 104] width 99 height 21
click at [460, 106] on div "$ 0.05" at bounding box center [439, 104] width 99 height 21
click at [631, 208] on div at bounding box center [470, 218] width 940 height 437
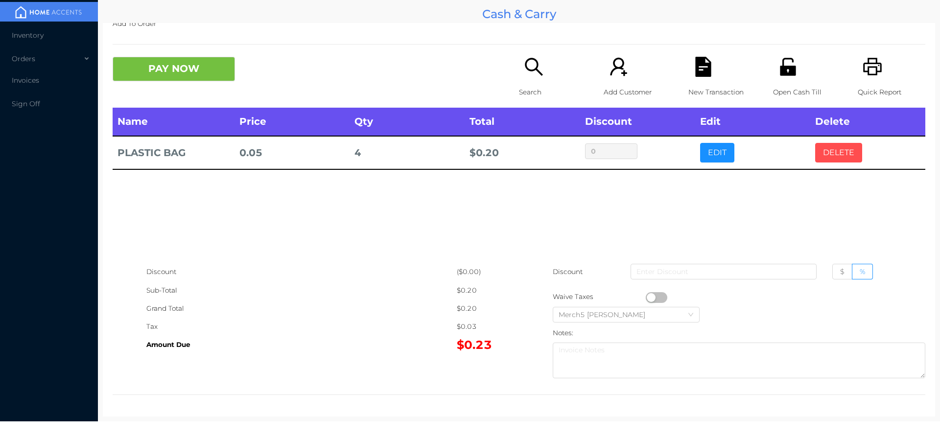
click at [834, 149] on button "DELETE" at bounding box center [839, 153] width 47 height 20
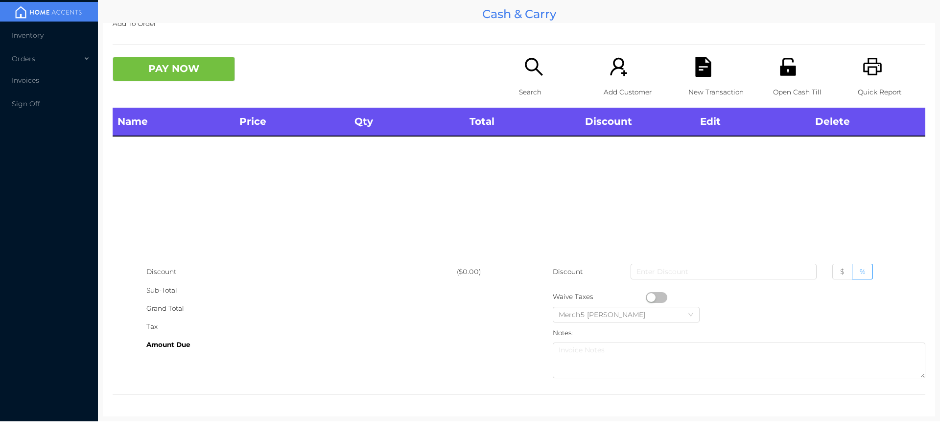
click at [540, 62] on icon "icon: search" at bounding box center [534, 67] width 20 height 20
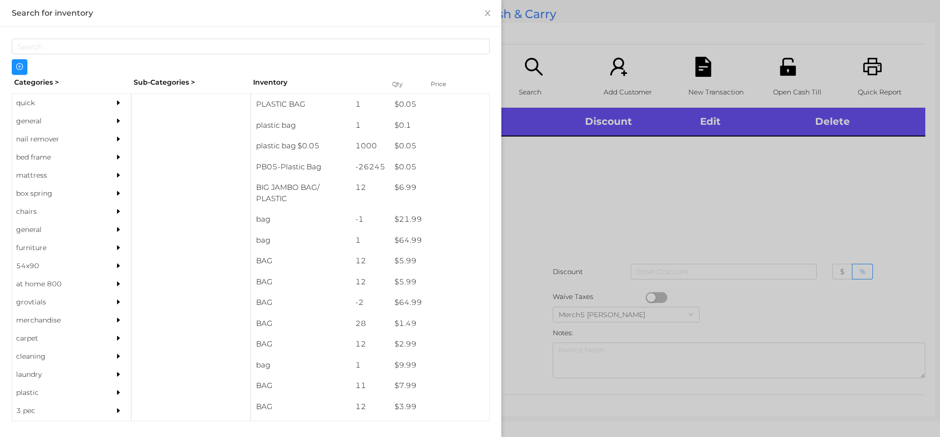
click at [101, 114] on div "general" at bounding box center [71, 121] width 119 height 18
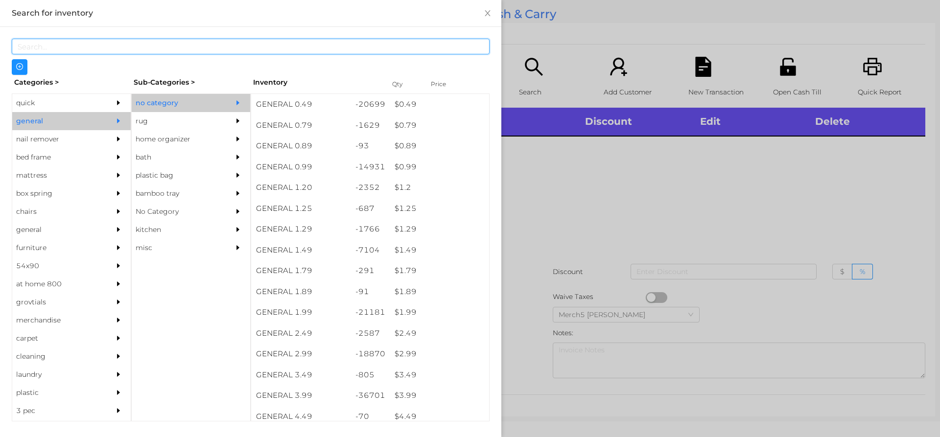
click at [327, 46] on input "text" at bounding box center [251, 47] width 478 height 16
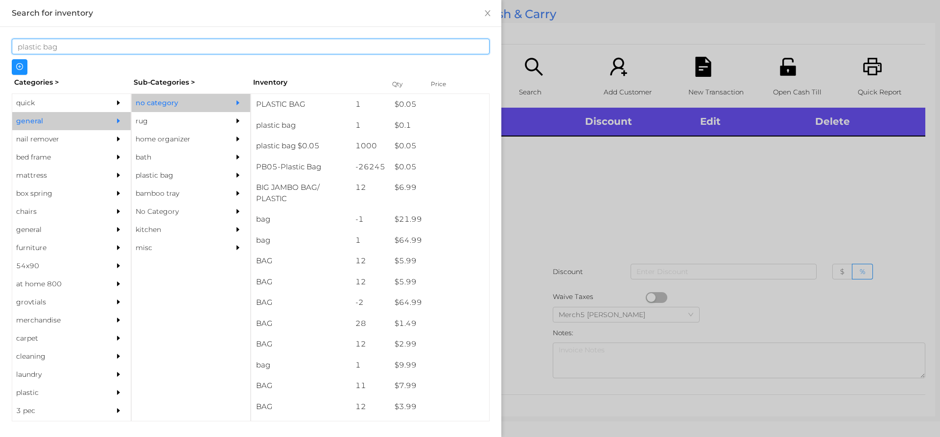
type input "plastic bag"
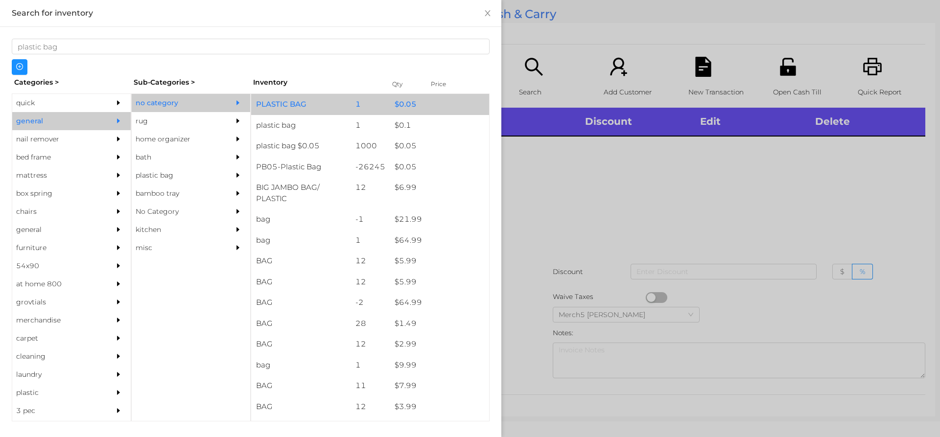
click at [433, 107] on div "$ 0.05" at bounding box center [439, 104] width 99 height 21
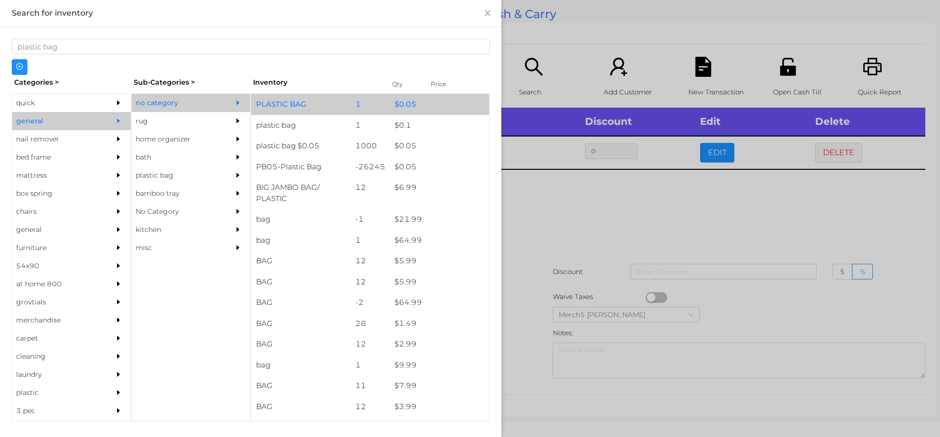
click at [444, 109] on div "$ 0.05" at bounding box center [439, 104] width 99 height 21
click at [456, 109] on div "$ 0.05" at bounding box center [439, 104] width 99 height 21
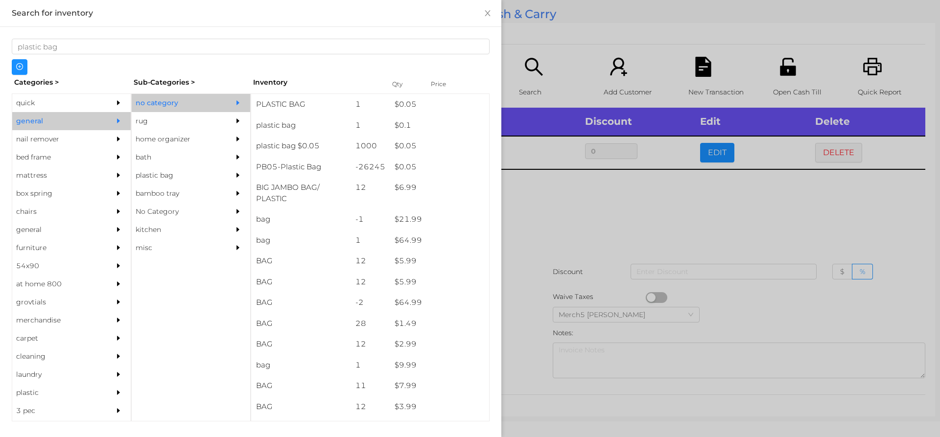
click at [605, 206] on div at bounding box center [470, 218] width 940 height 437
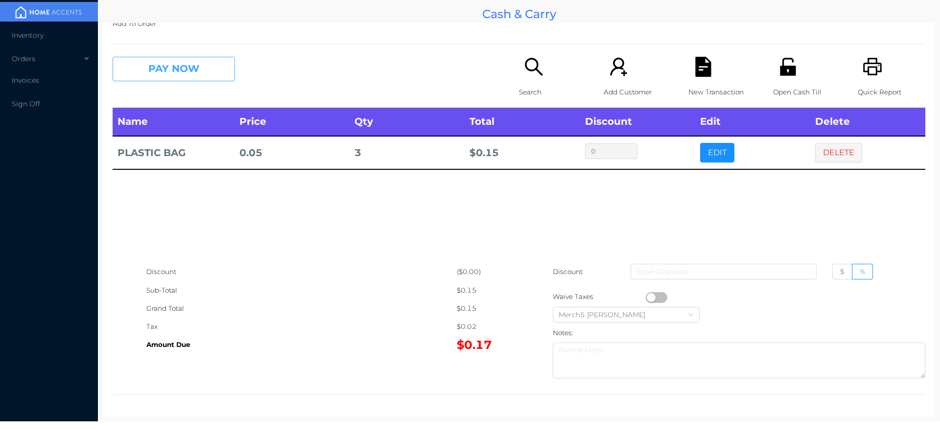
click at [213, 67] on button "PAY NOW" at bounding box center [174, 69] width 122 height 24
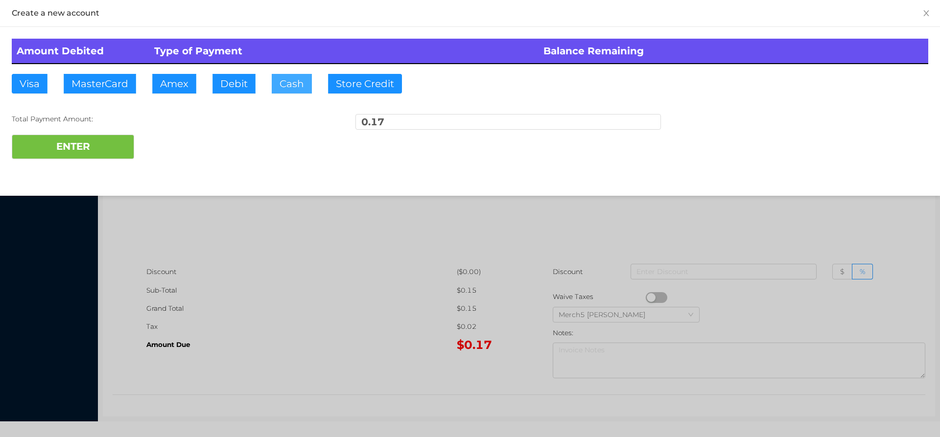
click at [296, 82] on button "Cash" at bounding box center [292, 84] width 40 height 20
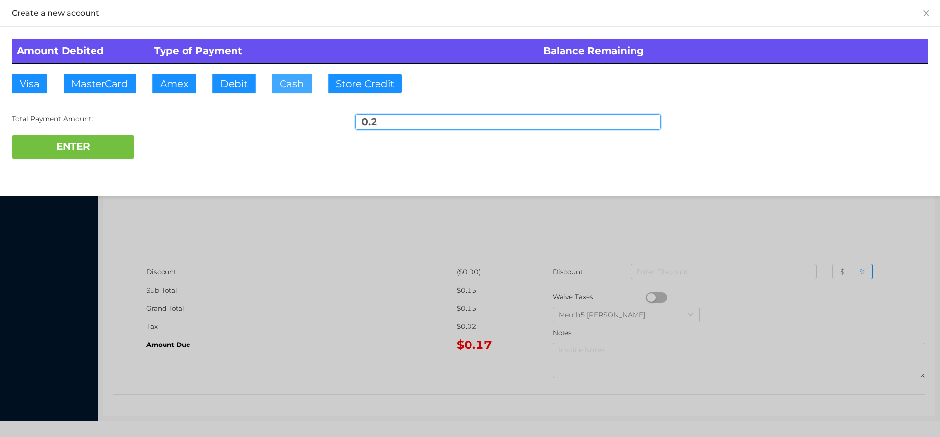
type input "0.20"
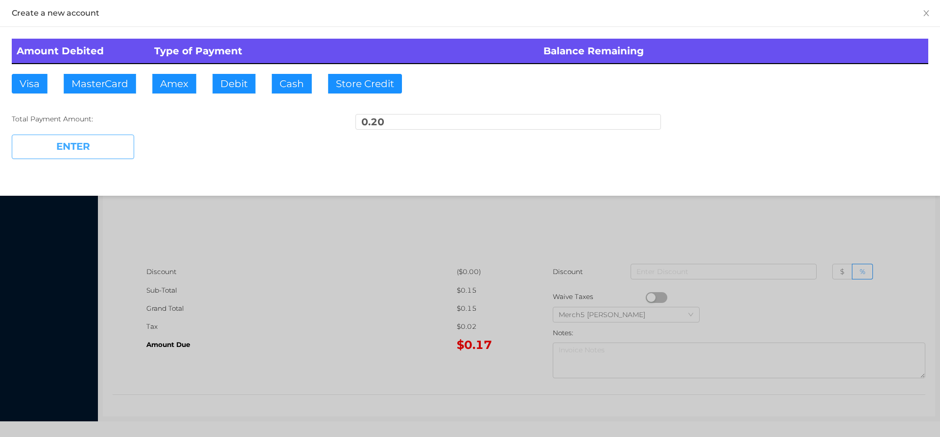
click at [112, 150] on button "ENTER" at bounding box center [73, 147] width 122 height 24
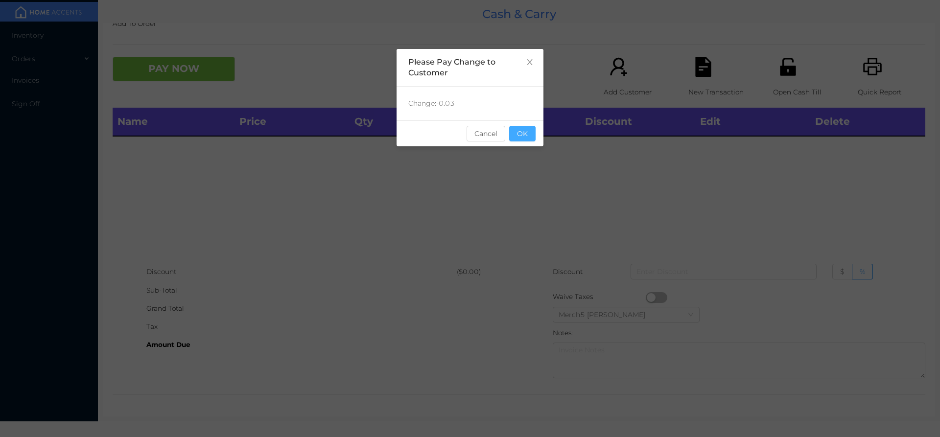
click at [528, 140] on button "OK" at bounding box center [522, 134] width 26 height 16
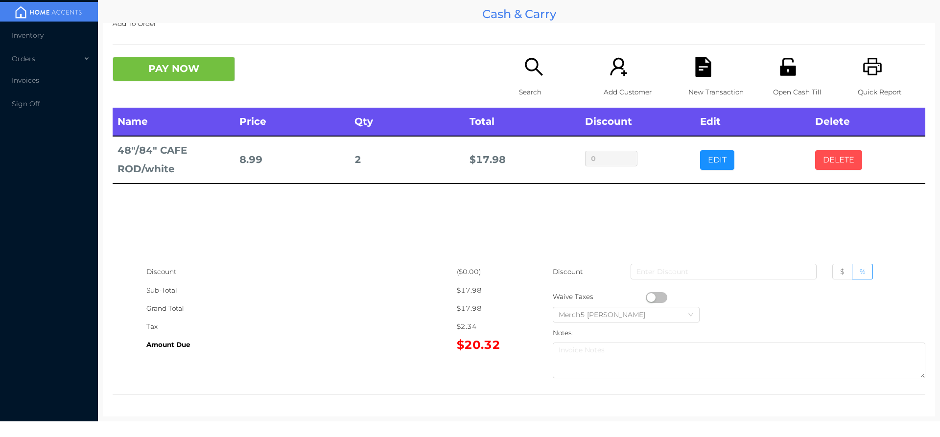
click at [845, 168] on button "DELETE" at bounding box center [839, 160] width 47 height 20
click at [830, 162] on button "DELETE" at bounding box center [839, 160] width 47 height 20
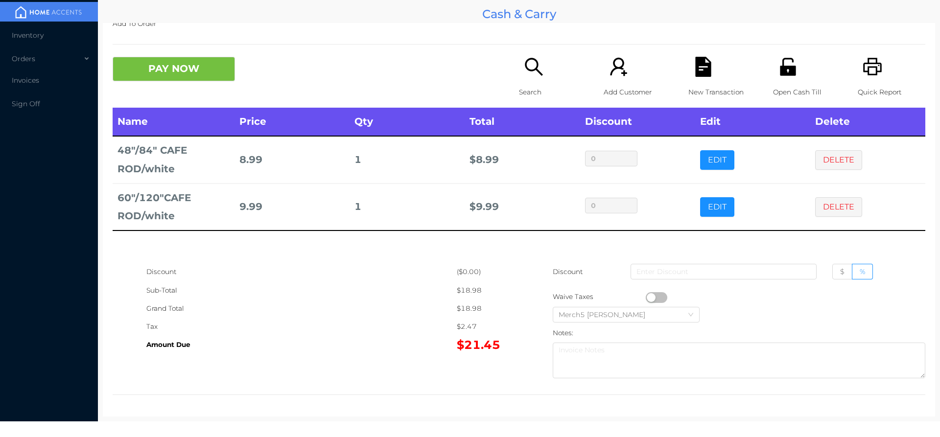
click at [541, 80] on div "Search" at bounding box center [553, 82] width 68 height 51
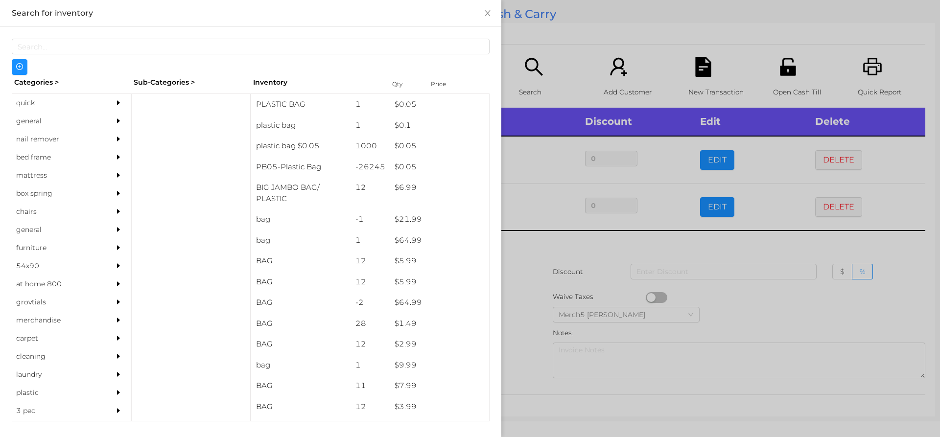
click at [117, 120] on icon "icon: caret-right" at bounding box center [118, 121] width 3 height 5
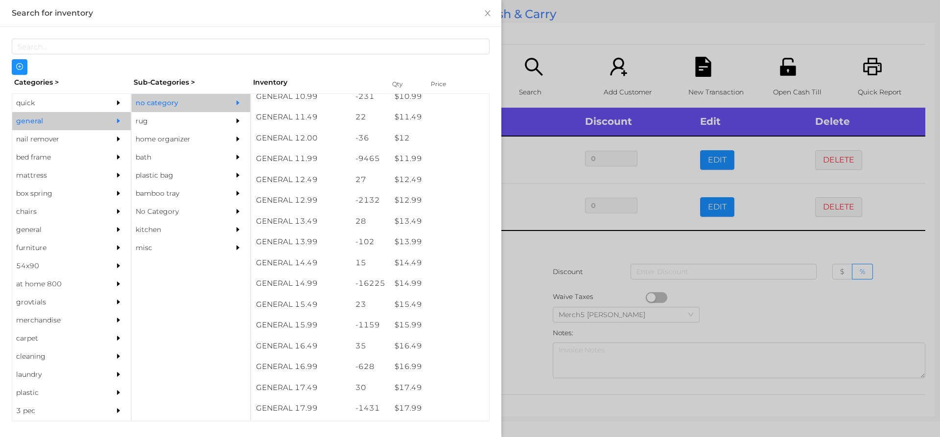
scroll to position [676, 0]
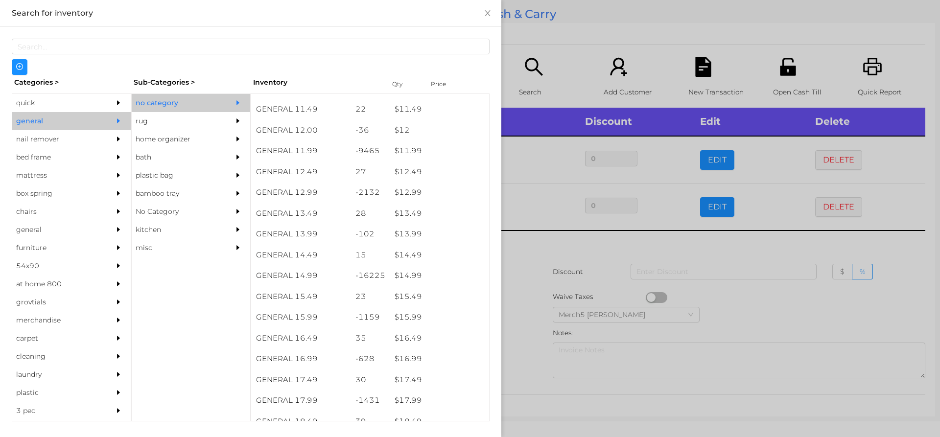
click at [440, 278] on div "$ 14.99" at bounding box center [439, 275] width 99 height 21
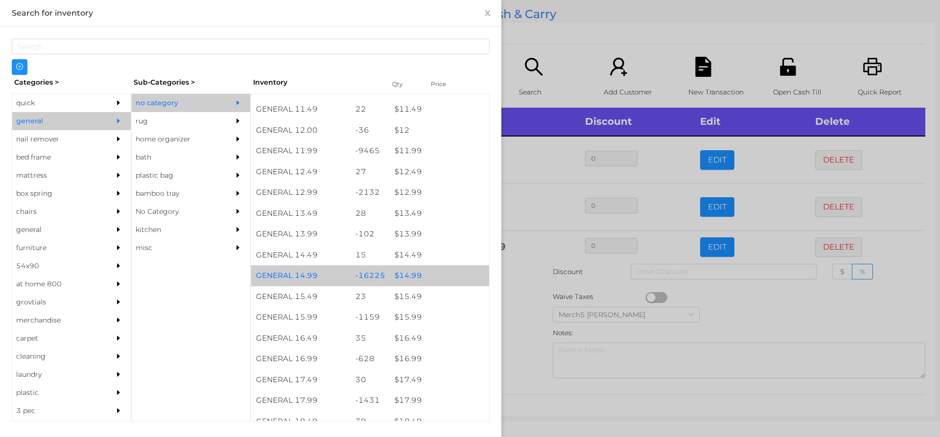
click at [447, 275] on div "$ 14.99" at bounding box center [439, 275] width 99 height 21
click at [452, 280] on div "$ 14.99" at bounding box center [439, 275] width 99 height 21
click at [462, 277] on div "$ 14.99" at bounding box center [439, 275] width 99 height 21
click at [523, 289] on div at bounding box center [470, 218] width 940 height 437
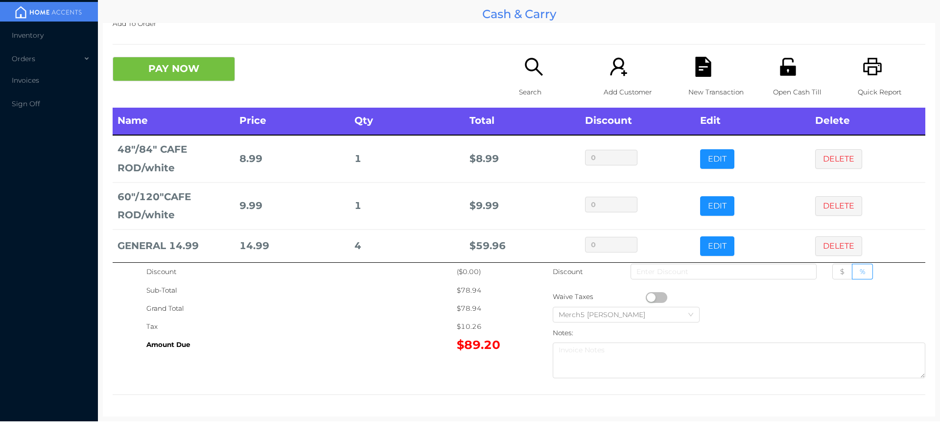
scroll to position [11, 0]
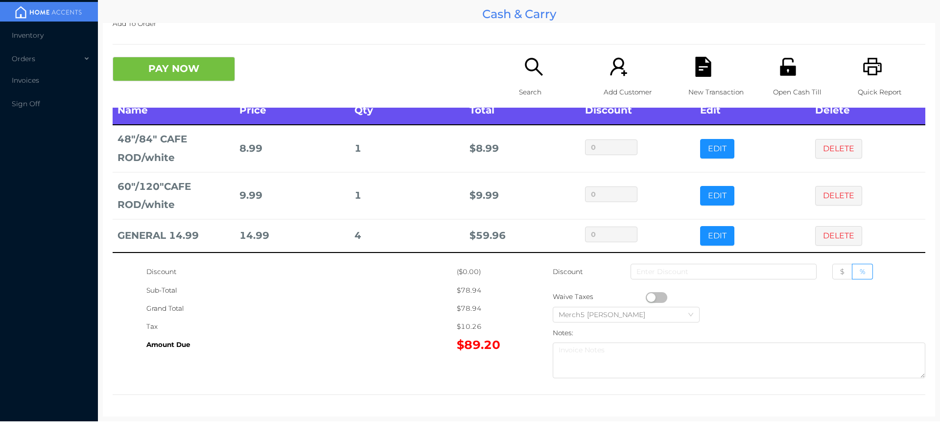
click at [540, 58] on icon "icon: search" at bounding box center [534, 67] width 20 height 20
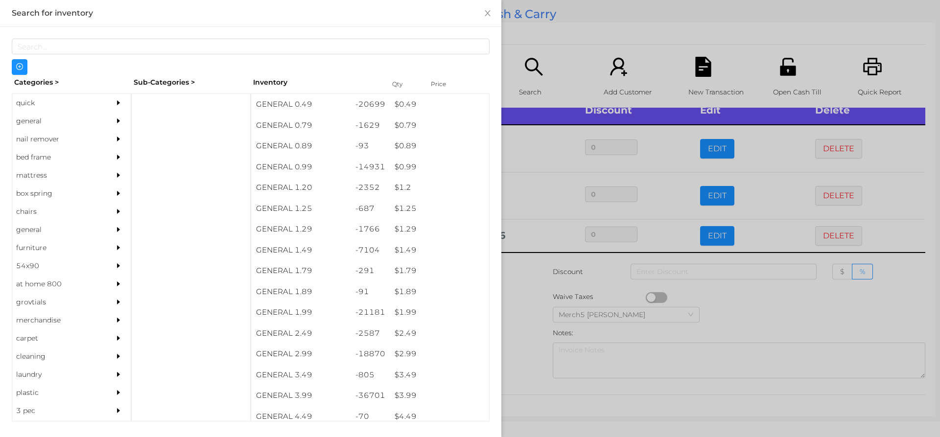
click at [111, 114] on div at bounding box center [121, 121] width 20 height 18
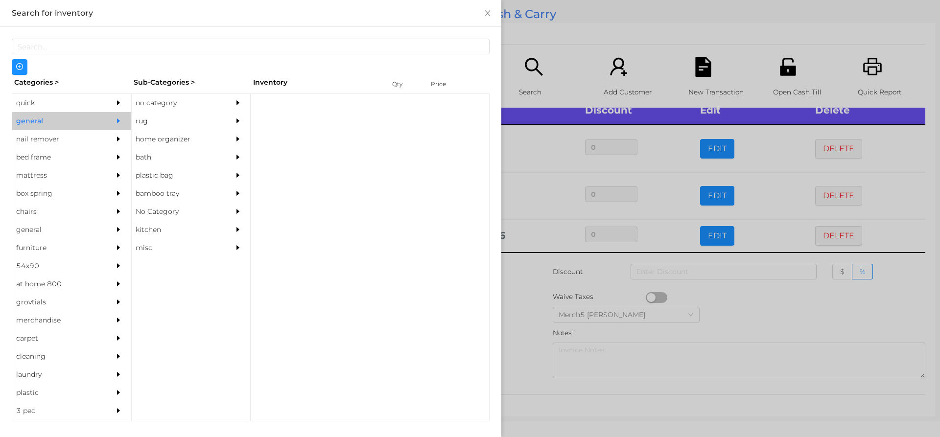
click at [202, 109] on div "no category" at bounding box center [176, 103] width 89 height 18
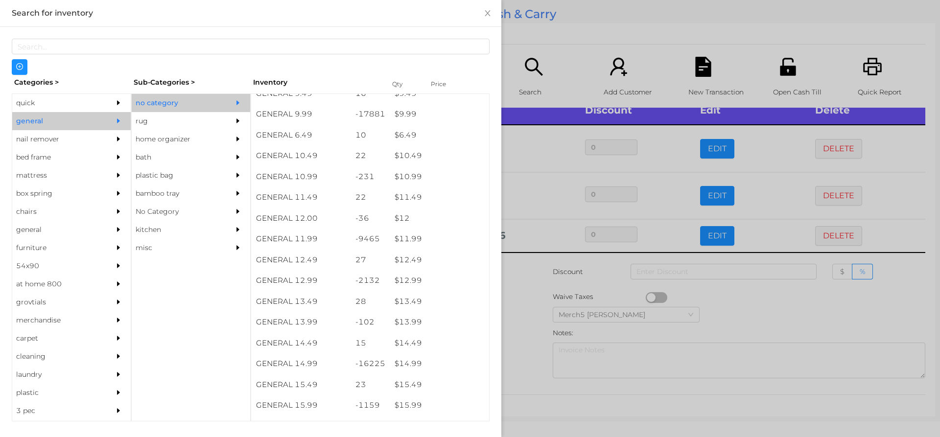
scroll to position [591, 0]
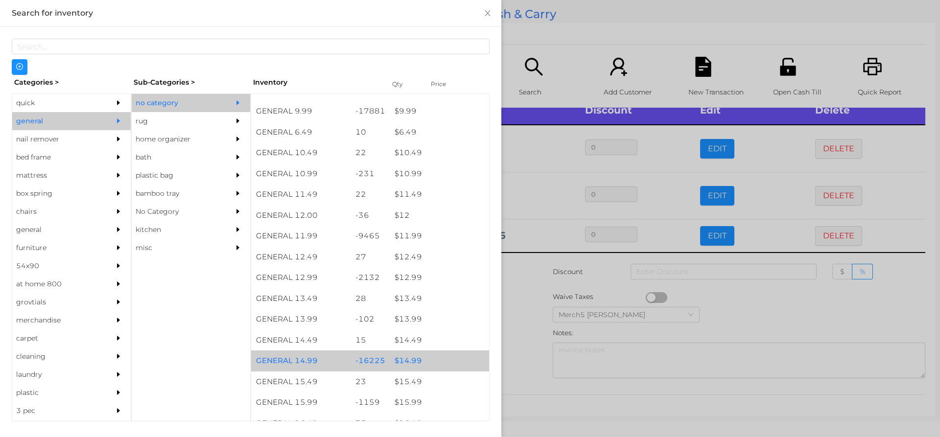
click at [437, 356] on div "$ 14.99" at bounding box center [439, 361] width 99 height 21
click at [444, 355] on div "$ 14.99" at bounding box center [439, 361] width 99 height 21
click at [451, 357] on div "$ 14.99" at bounding box center [439, 361] width 99 height 21
click at [461, 357] on div "$ 14.99" at bounding box center [439, 361] width 99 height 21
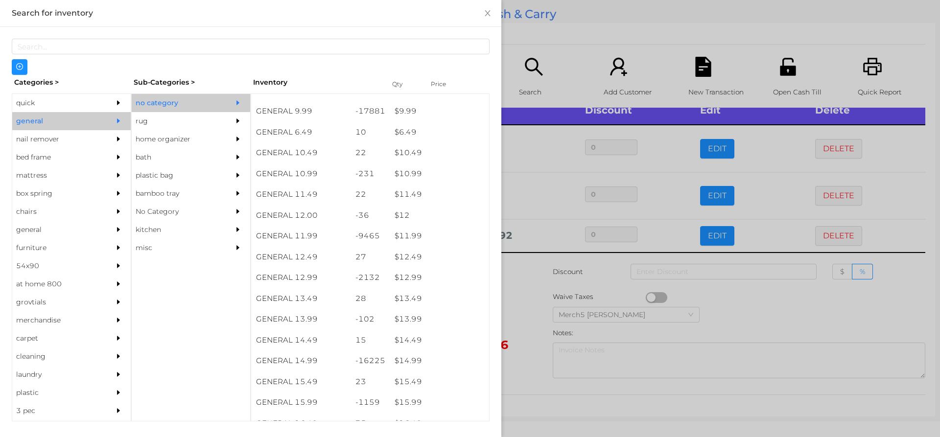
click at [526, 296] on div at bounding box center [470, 218] width 940 height 437
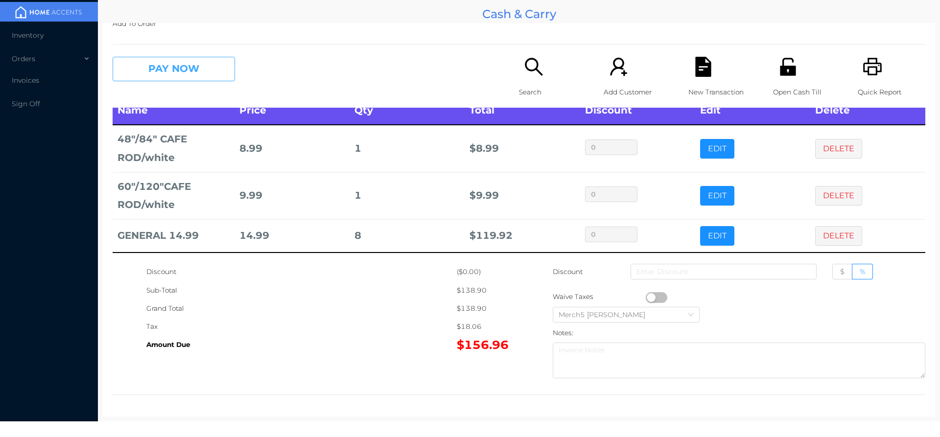
click at [221, 66] on button "PAY NOW" at bounding box center [174, 69] width 122 height 24
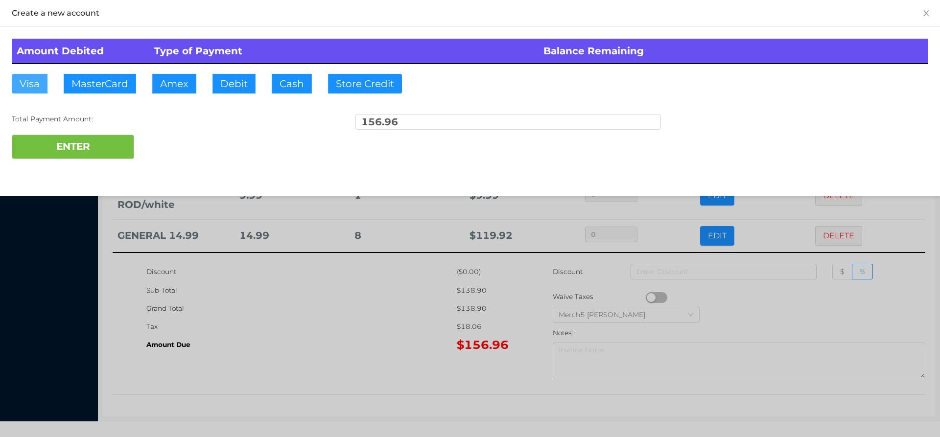
click at [40, 81] on button "Visa" at bounding box center [30, 84] width 36 height 20
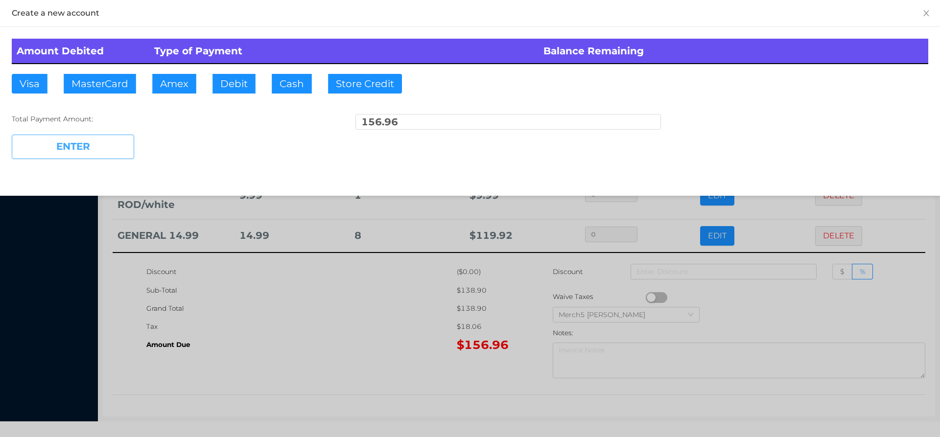
click at [113, 150] on button "ENTER" at bounding box center [73, 147] width 122 height 24
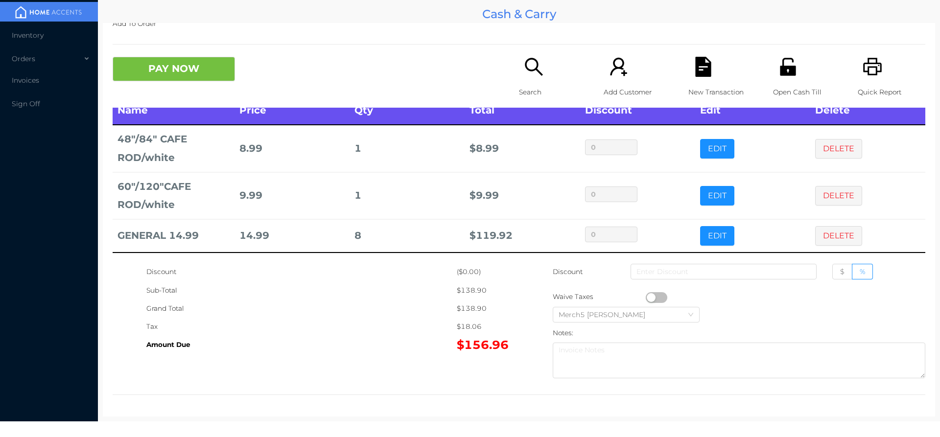
scroll to position [0, 0]
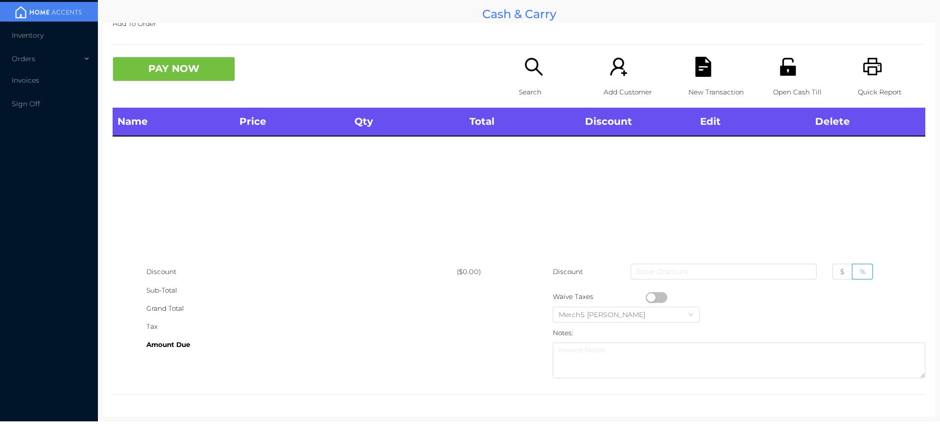
click at [550, 68] on div "Search" at bounding box center [553, 82] width 68 height 51
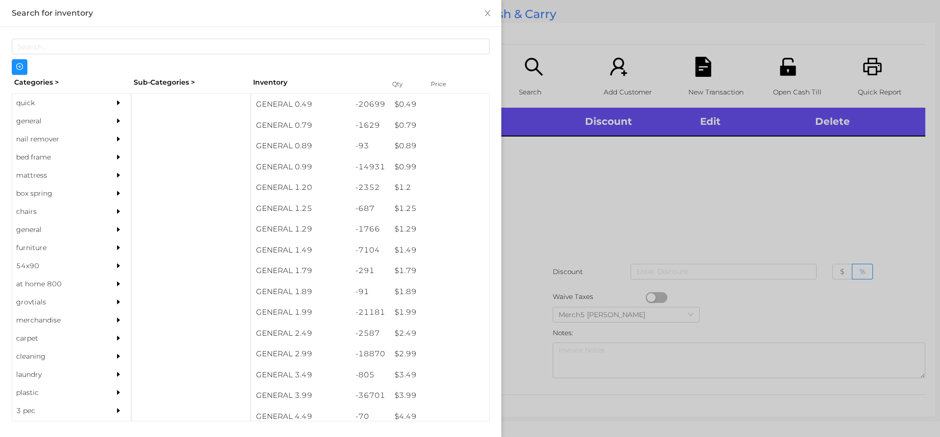
click at [679, 211] on div at bounding box center [470, 218] width 940 height 437
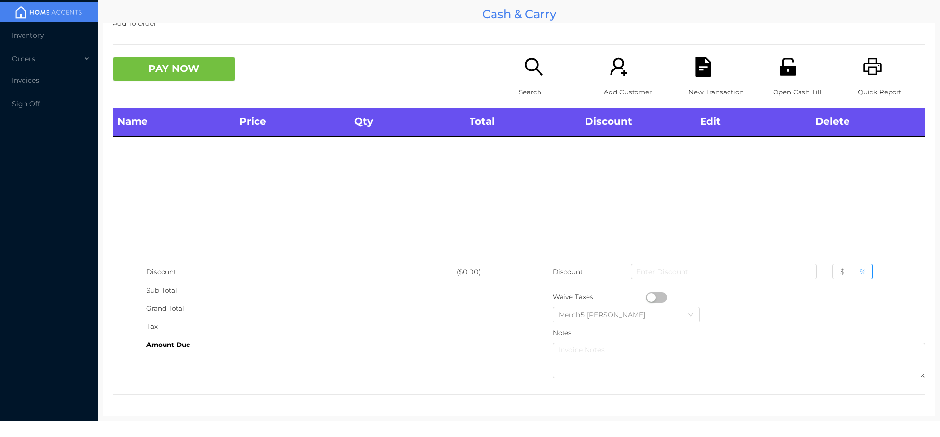
click at [536, 58] on icon "icon: search" at bounding box center [534, 67] width 20 height 20
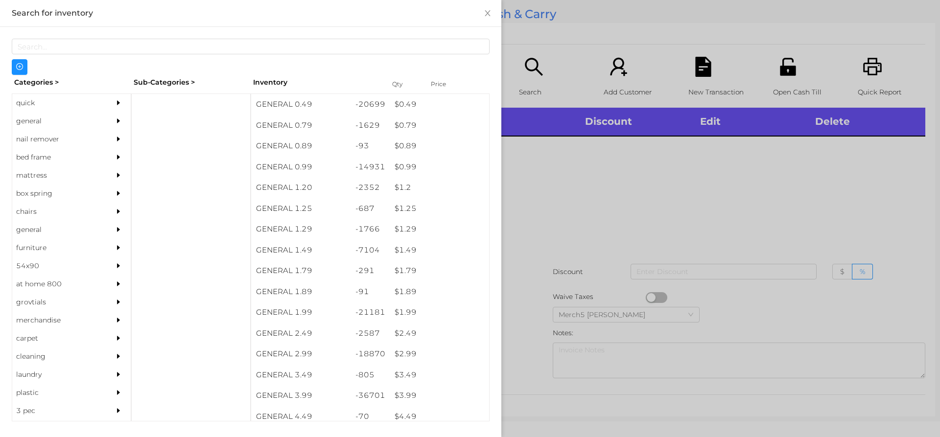
click at [115, 105] on icon "icon: caret-right" at bounding box center [118, 102] width 7 height 7
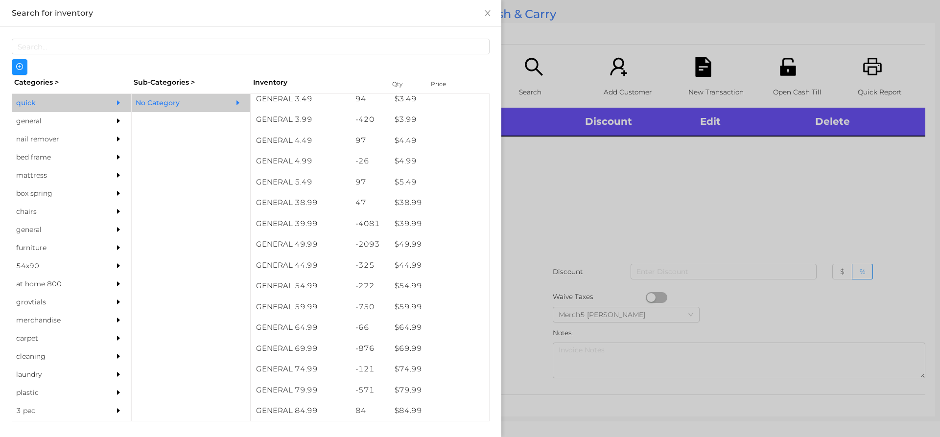
scroll to position [466, 0]
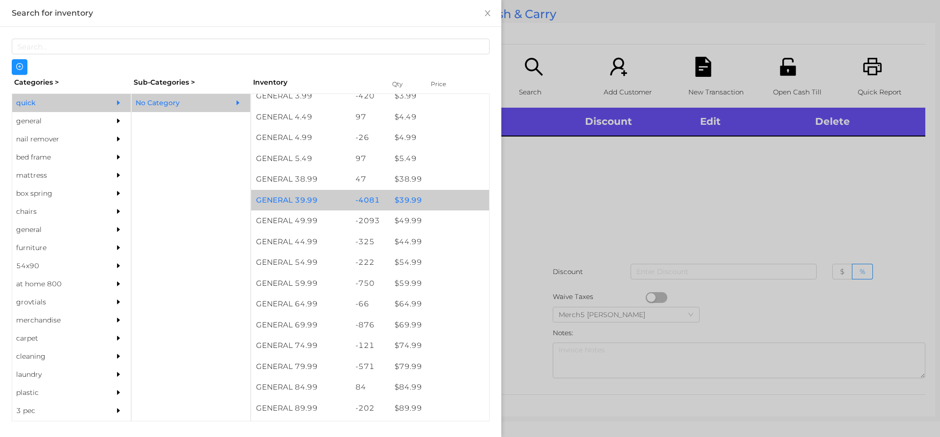
click at [459, 198] on div "$ 39.99" at bounding box center [439, 200] width 99 height 21
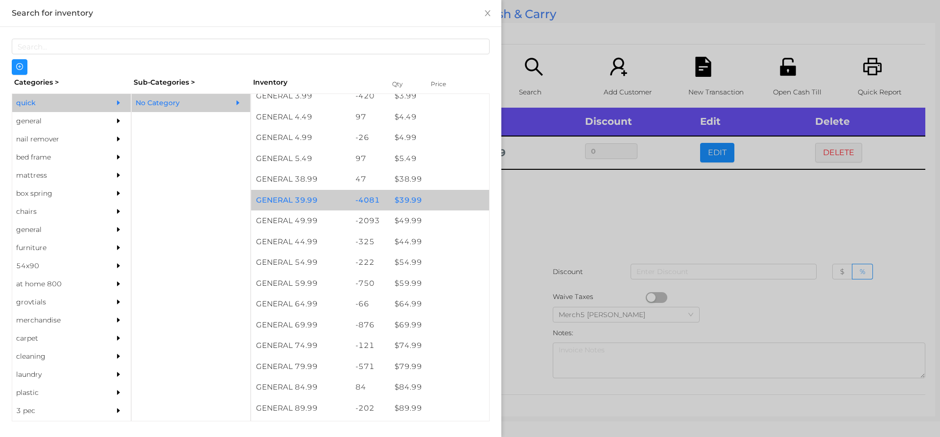
click at [650, 210] on div at bounding box center [470, 218] width 940 height 437
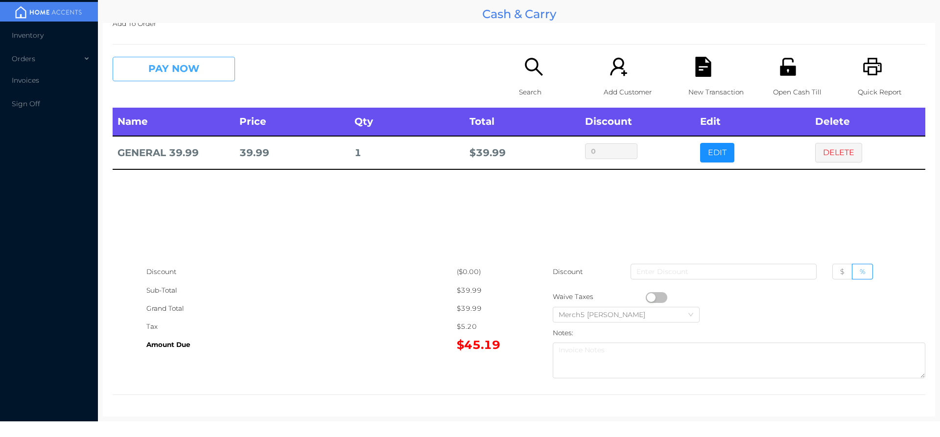
click at [211, 72] on button "PAY NOW" at bounding box center [174, 69] width 122 height 24
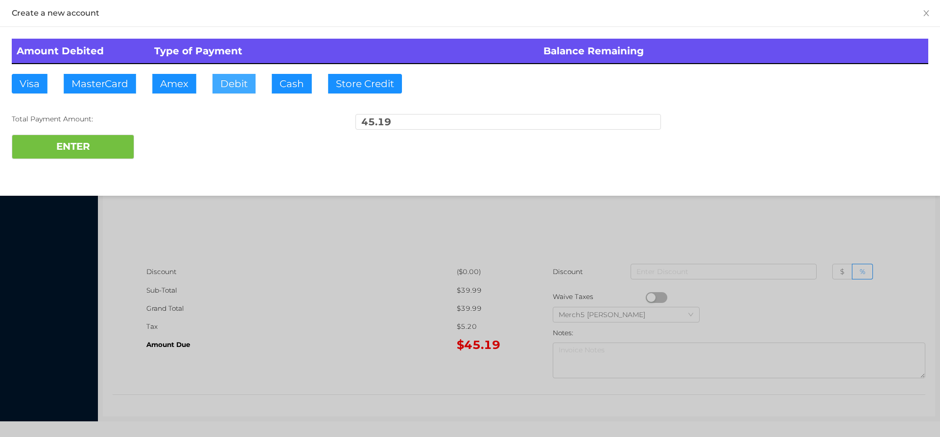
click at [236, 88] on button "Debit" at bounding box center [234, 84] width 43 height 20
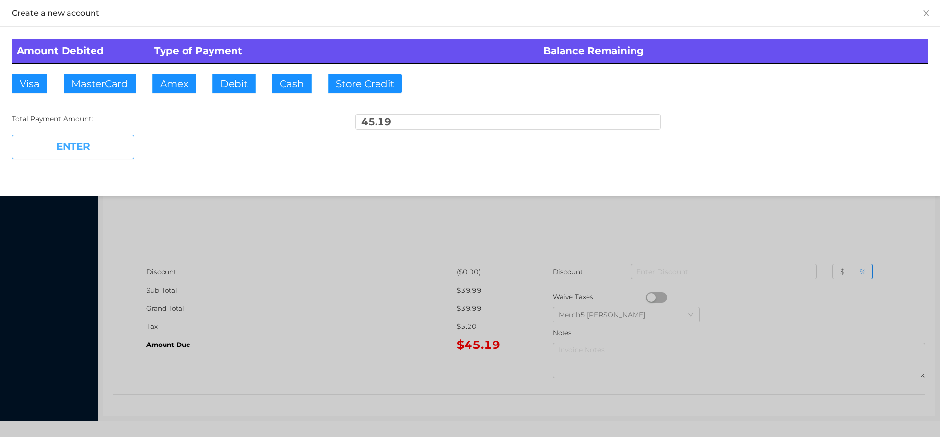
click at [124, 141] on button "ENTER" at bounding box center [73, 147] width 122 height 24
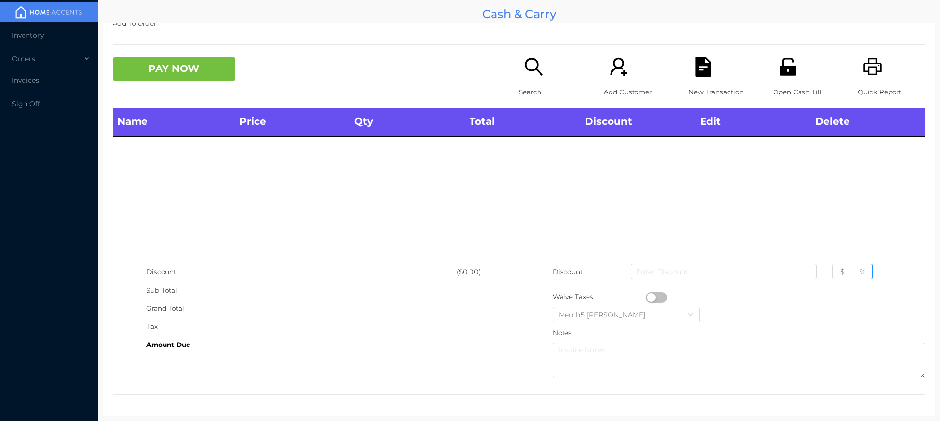
click at [544, 74] on div "Search" at bounding box center [553, 82] width 68 height 51
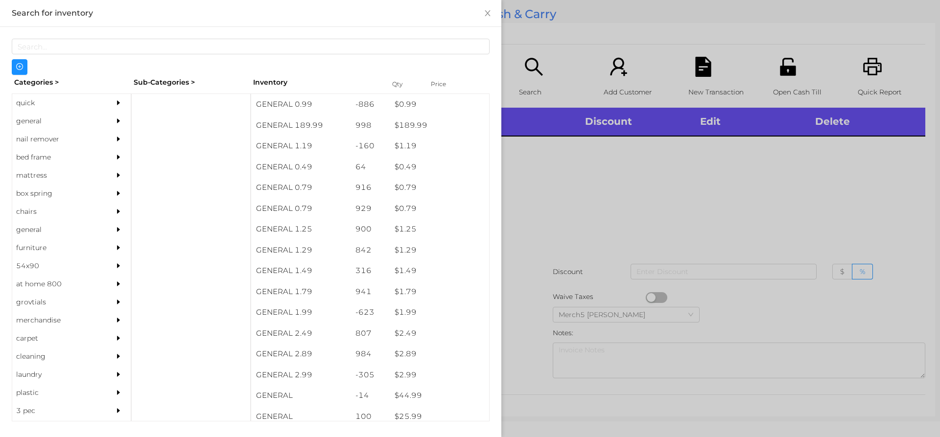
click at [101, 112] on div "general" at bounding box center [71, 121] width 119 height 18
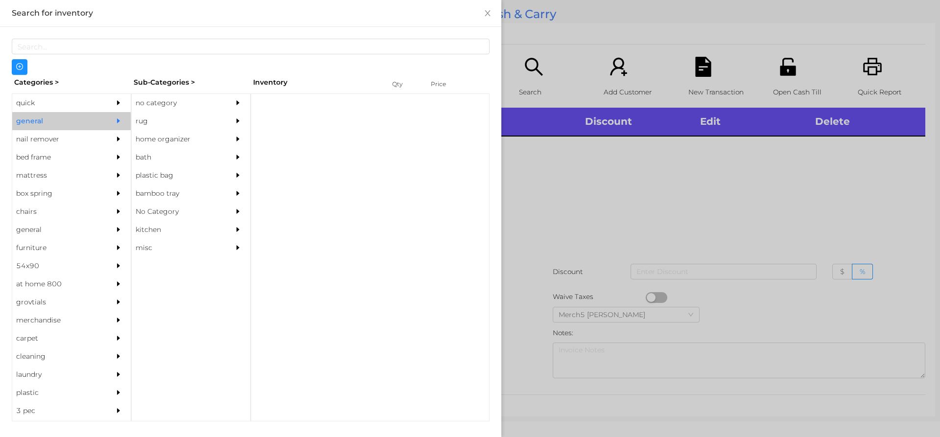
click at [242, 98] on div at bounding box center [241, 103] width 20 height 18
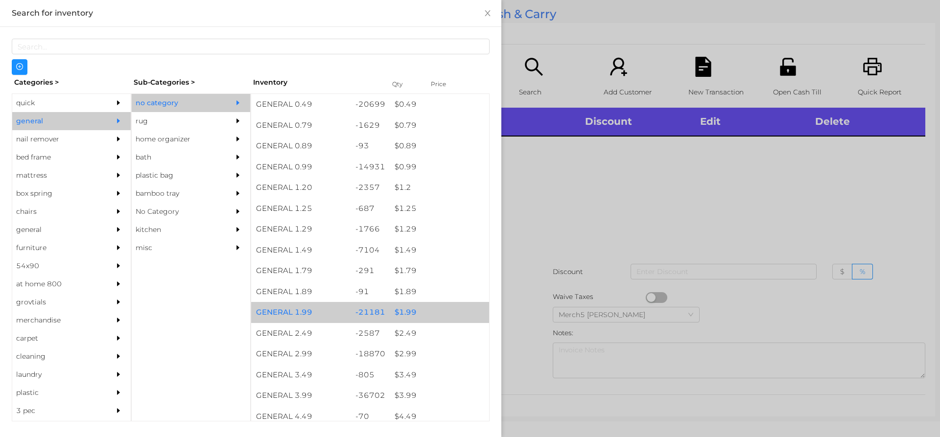
scroll to position [147, 0]
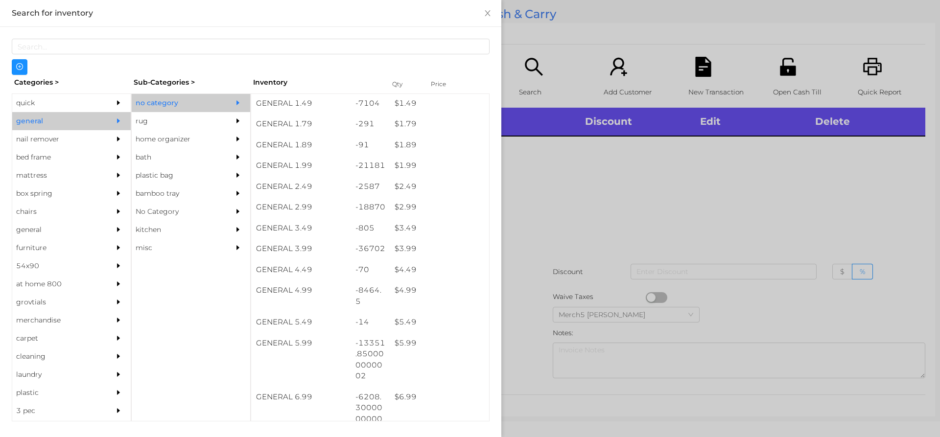
click at [918, 204] on div at bounding box center [470, 218] width 940 height 437
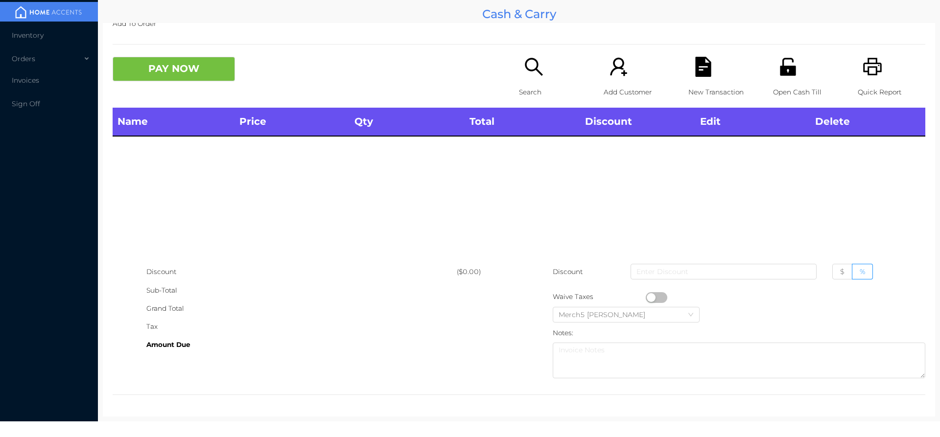
click at [545, 75] on div "Search" at bounding box center [553, 82] width 68 height 51
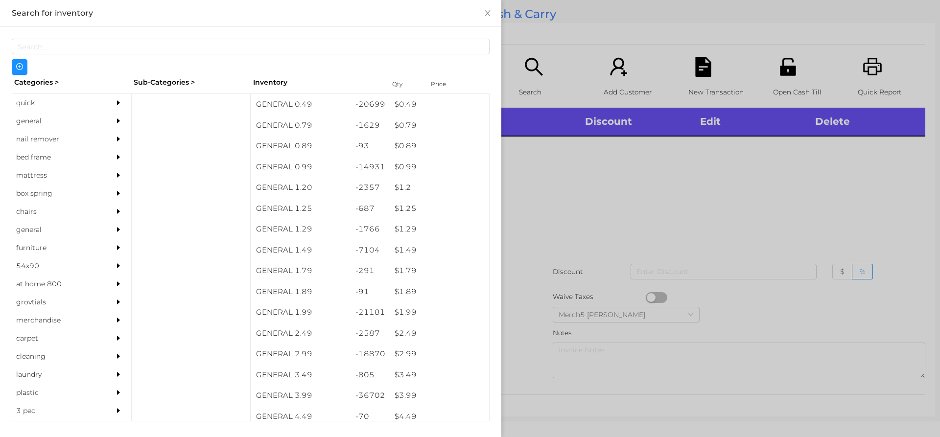
click at [902, 246] on div at bounding box center [470, 218] width 940 height 437
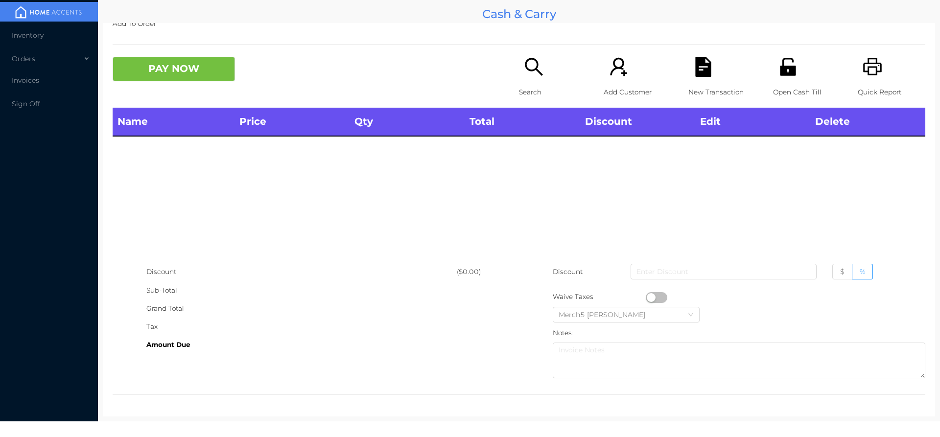
click at [864, 73] on icon "icon: printer" at bounding box center [873, 67] width 20 height 20
click at [542, 80] on div "Search" at bounding box center [553, 82] width 68 height 51
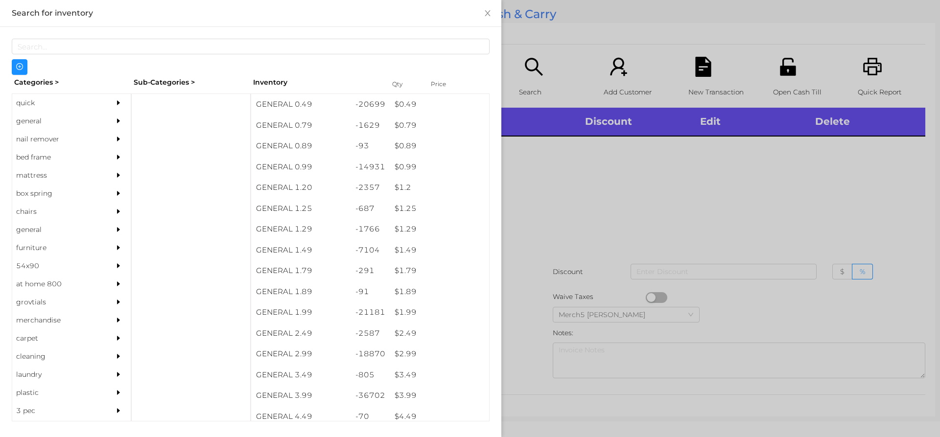
click at [103, 122] on div "general" at bounding box center [71, 121] width 119 height 18
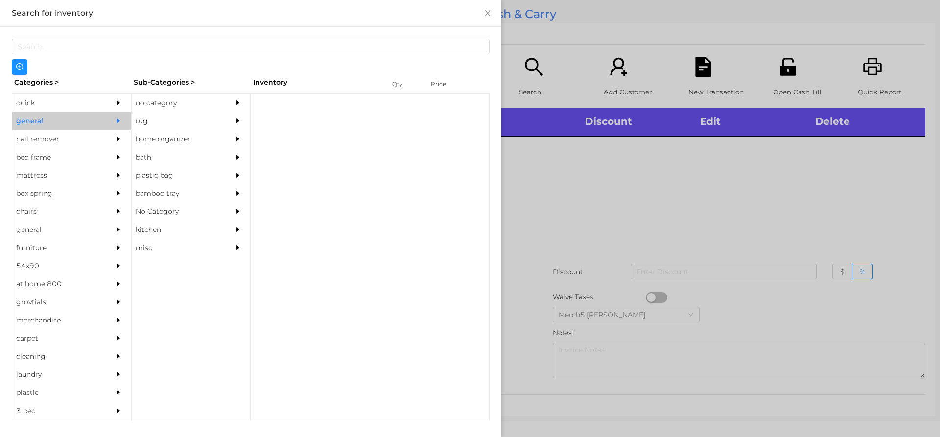
click at [221, 111] on div "no category" at bounding box center [191, 103] width 119 height 18
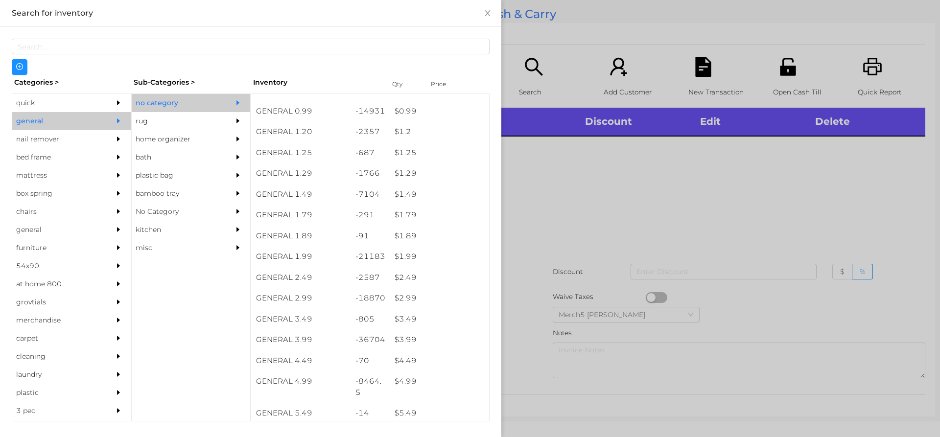
scroll to position [245, 0]
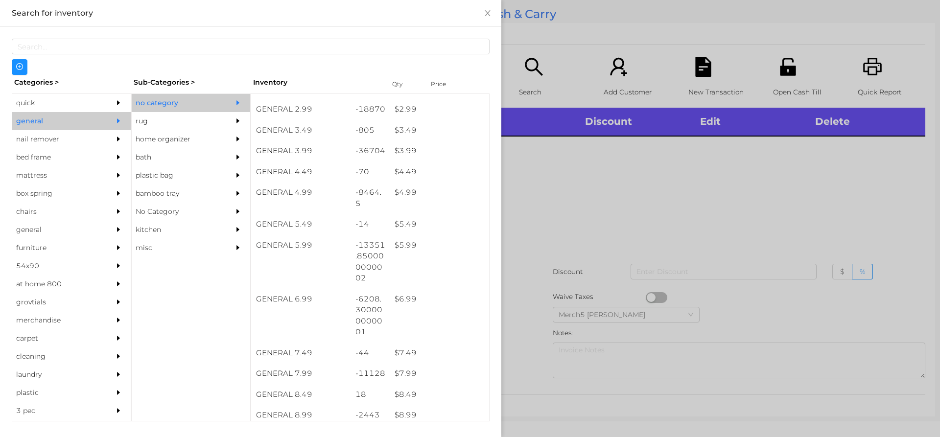
click at [776, 229] on div at bounding box center [470, 218] width 940 height 437
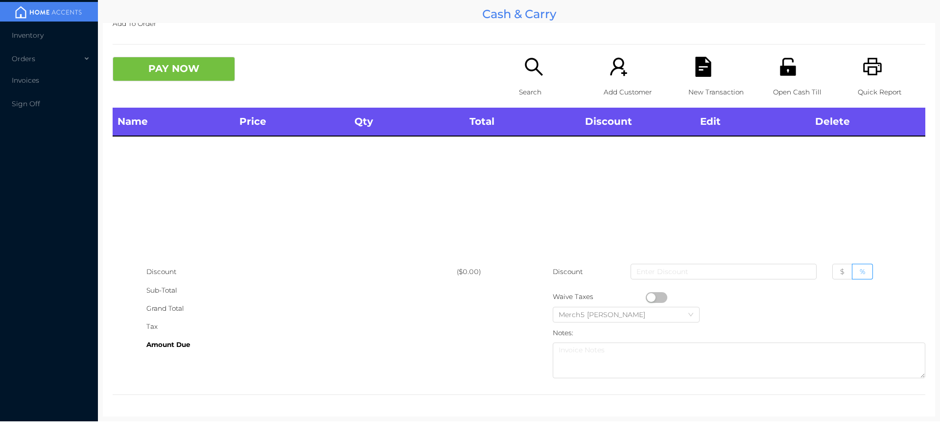
click at [545, 59] on div "Search" at bounding box center [553, 82] width 68 height 51
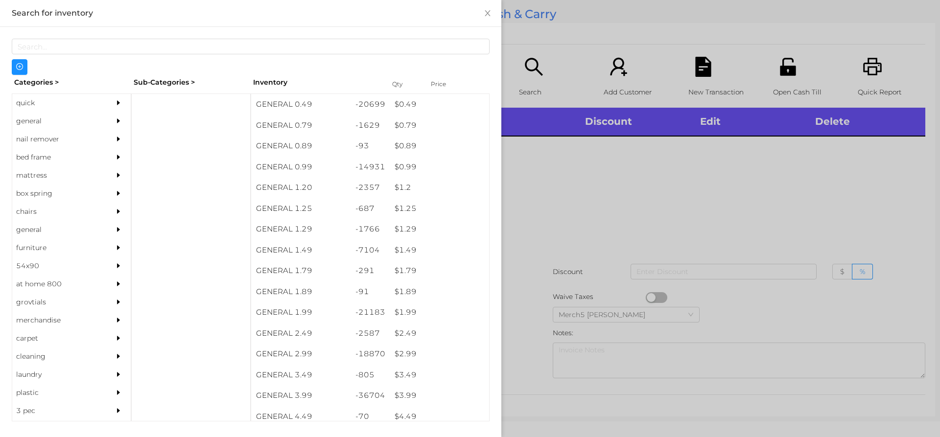
click at [117, 120] on icon "icon: caret-right" at bounding box center [118, 121] width 3 height 5
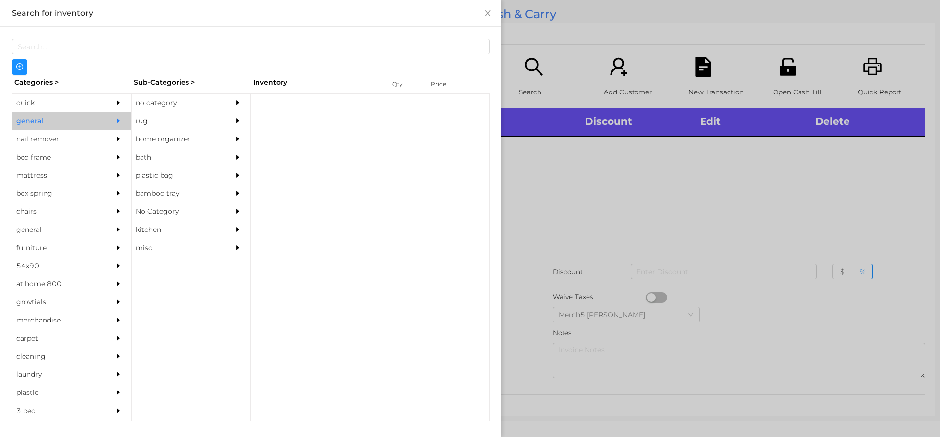
click at [187, 95] on div "no category" at bounding box center [176, 103] width 89 height 18
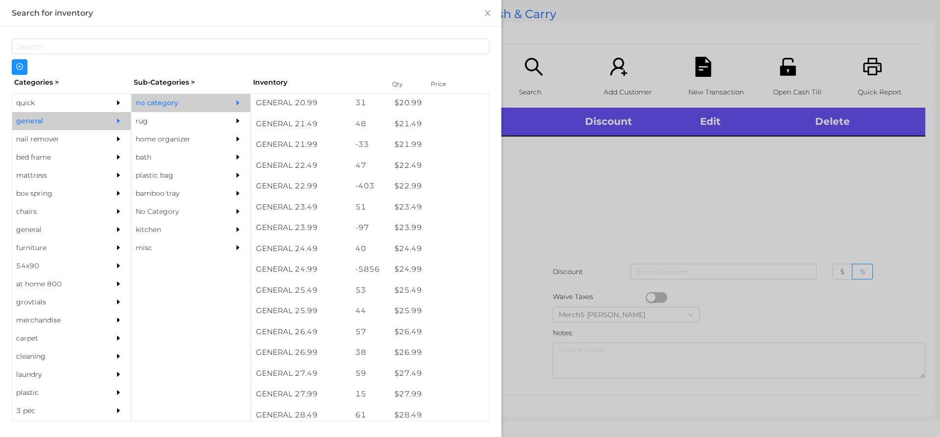
scroll to position [1099, 0]
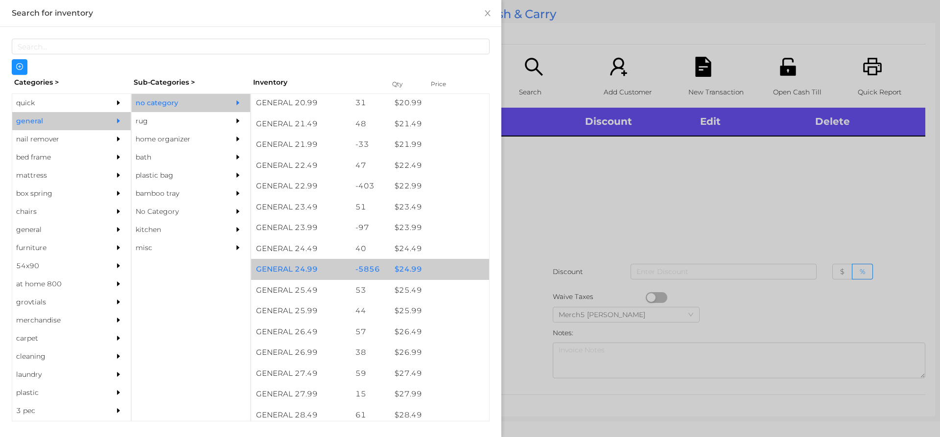
click at [436, 270] on div "$ 24.99" at bounding box center [439, 269] width 99 height 21
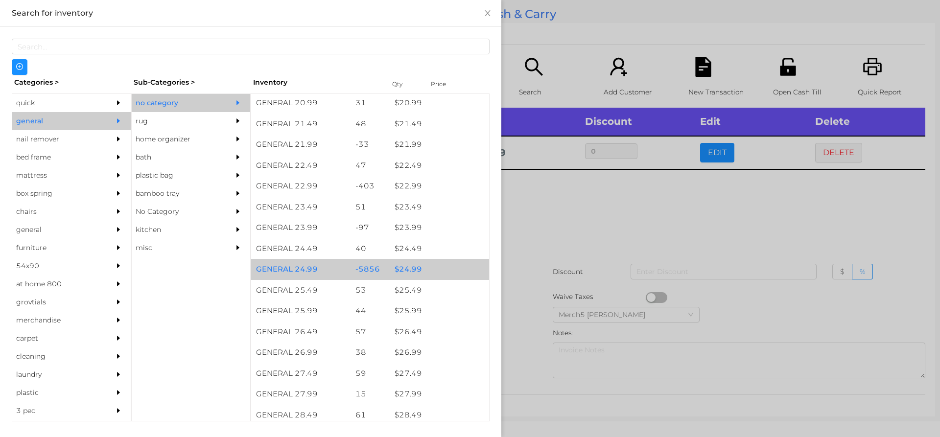
click at [443, 272] on div "$ 24.99" at bounding box center [439, 269] width 99 height 21
click at [453, 269] on div "$ 24.99" at bounding box center [439, 269] width 99 height 21
click at [458, 268] on div "$ 24.99" at bounding box center [439, 269] width 99 height 21
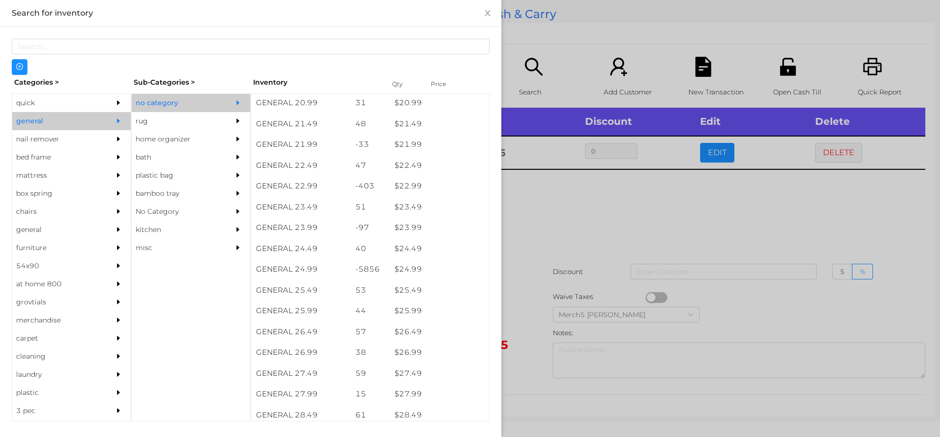
click at [595, 235] on div at bounding box center [470, 218] width 940 height 437
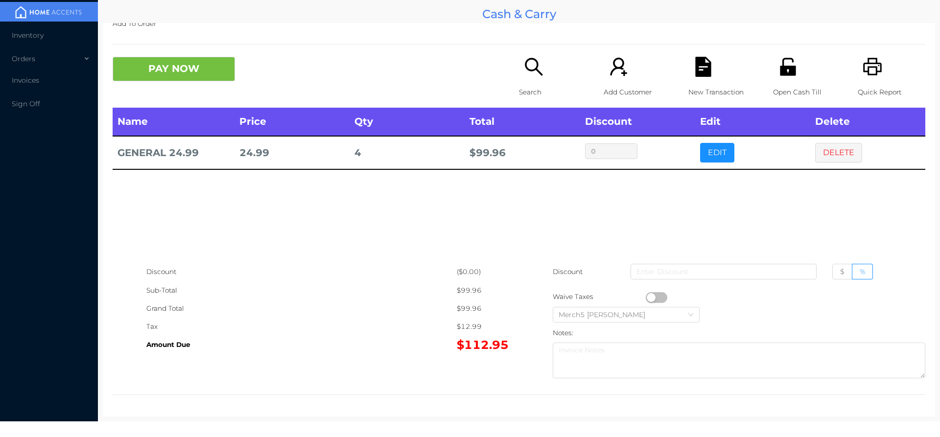
click at [213, 62] on button "PAY NOW" at bounding box center [174, 69] width 122 height 24
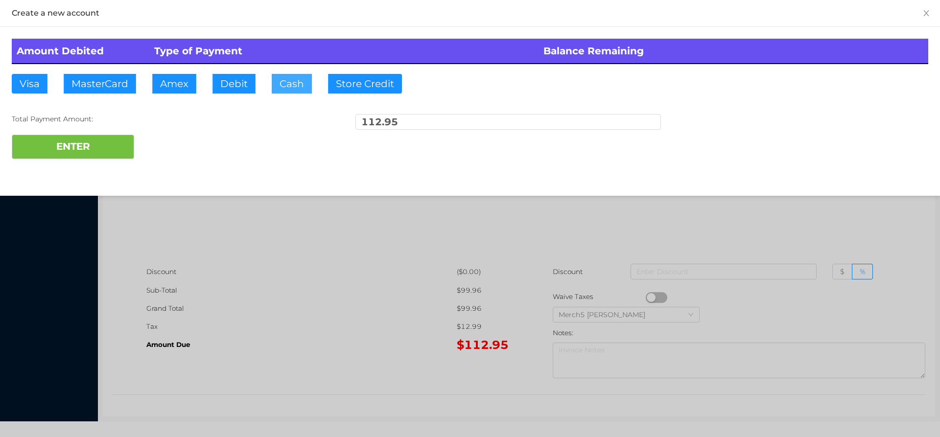
click at [295, 84] on button "Cash" at bounding box center [292, 84] width 40 height 20
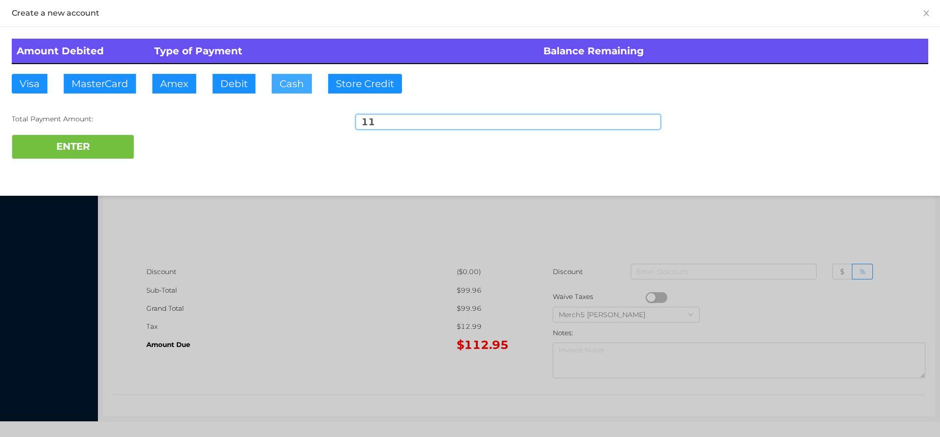
type input "115"
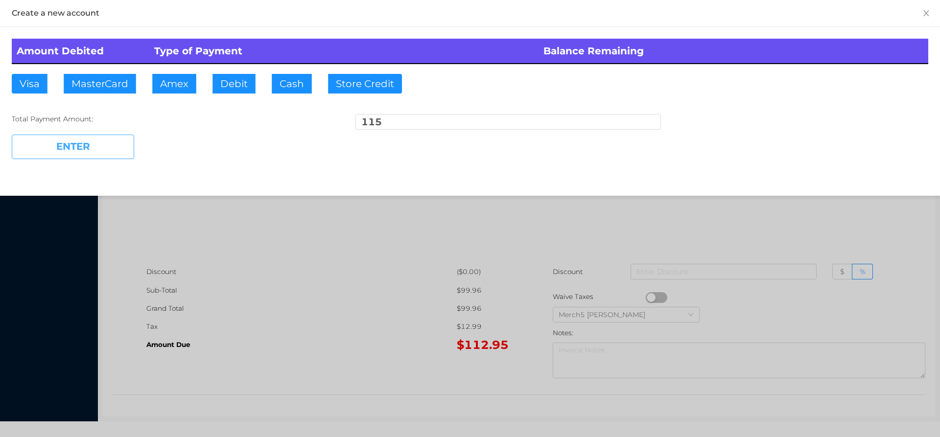
click at [114, 147] on button "ENTER" at bounding box center [73, 147] width 122 height 24
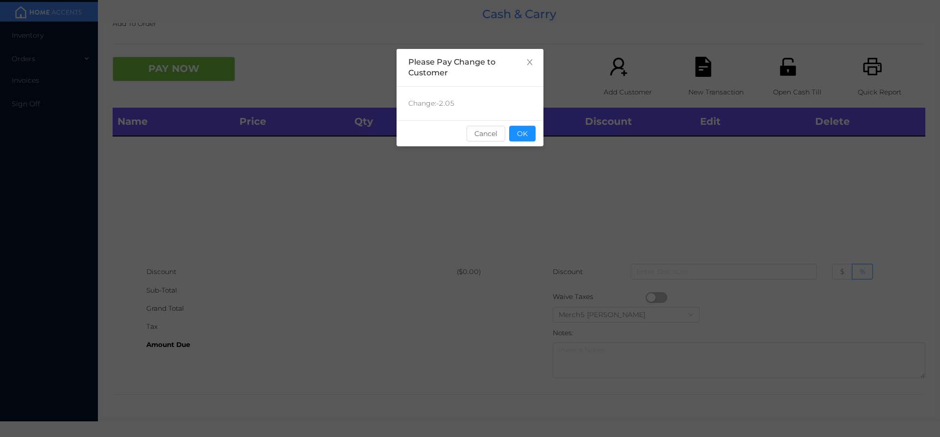
click at [526, 138] on button "OK" at bounding box center [522, 134] width 26 height 16
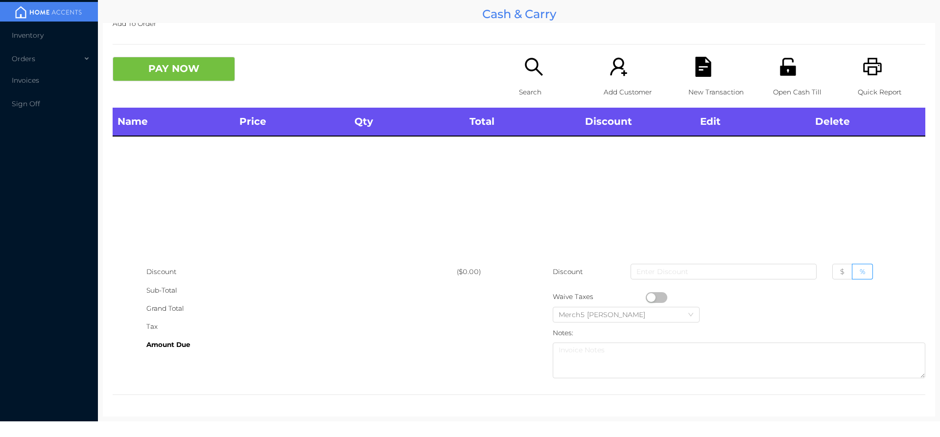
click at [866, 75] on icon "icon: printer" at bounding box center [873, 67] width 19 height 18
click at [545, 87] on p "Search" at bounding box center [553, 92] width 68 height 18
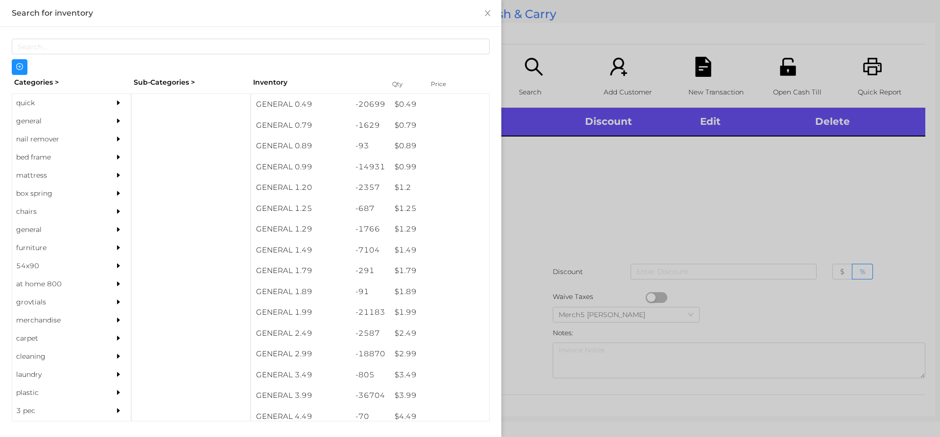
click at [111, 122] on div at bounding box center [121, 121] width 20 height 18
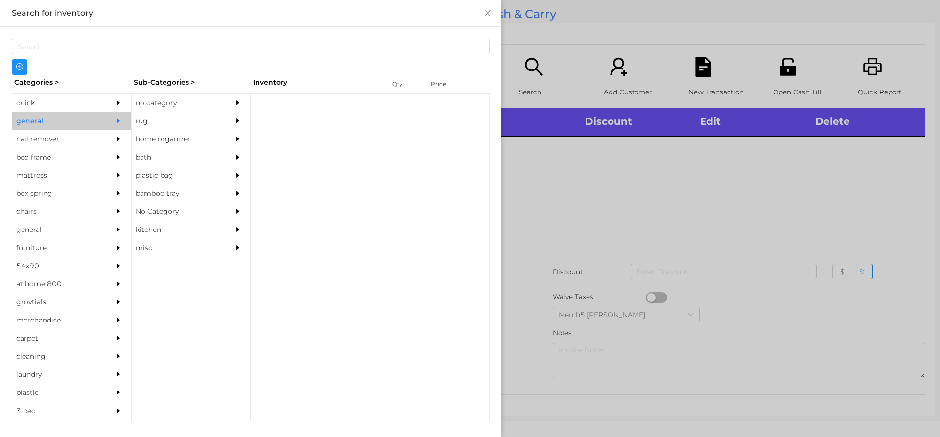
click at [198, 104] on div "no category" at bounding box center [176, 103] width 89 height 18
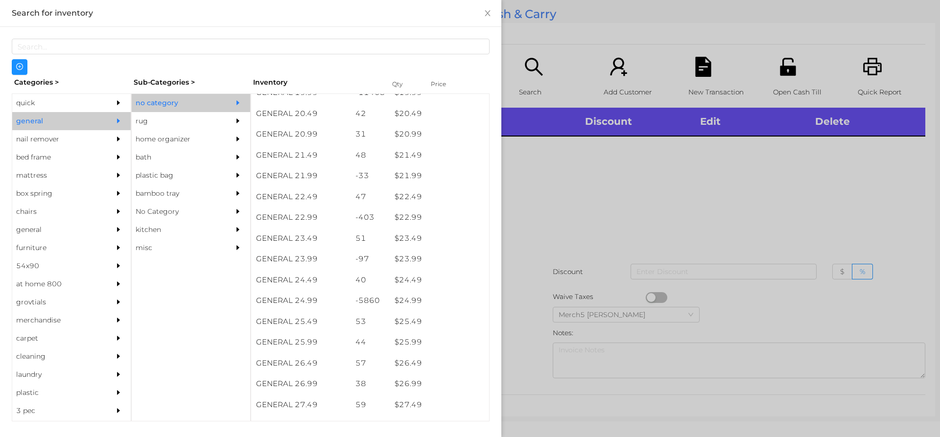
scroll to position [1076, 0]
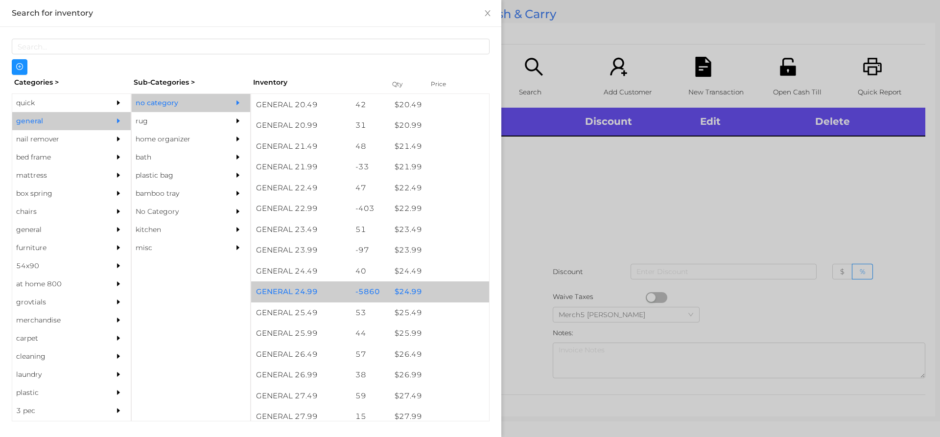
click at [436, 293] on div "$ 24.99" at bounding box center [439, 292] width 99 height 21
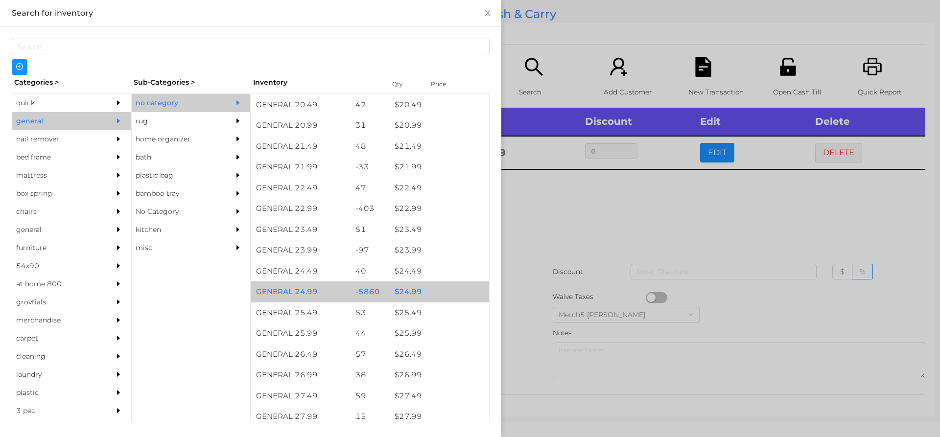
click at [445, 294] on div "$ 24.99" at bounding box center [439, 292] width 99 height 21
click at [453, 294] on div "$ 24.99" at bounding box center [439, 292] width 99 height 21
click at [456, 293] on div "$ 24.99" at bounding box center [439, 292] width 99 height 21
click at [631, 244] on div at bounding box center [470, 218] width 940 height 437
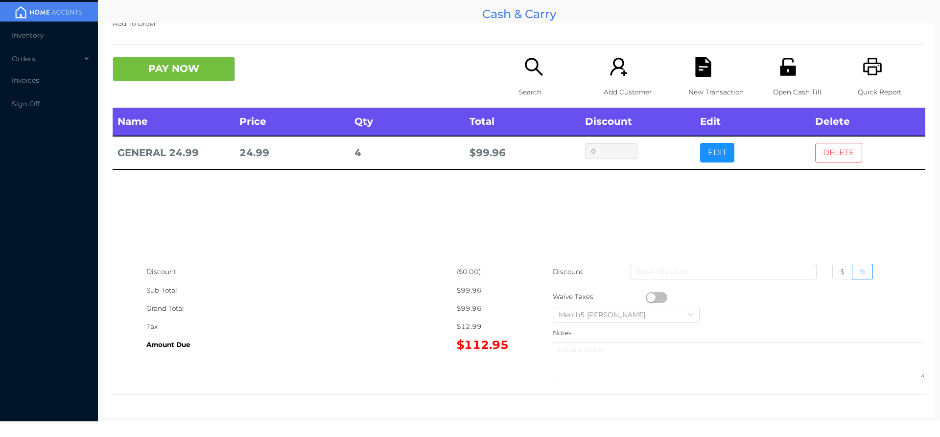
click at [843, 152] on button "DELETE" at bounding box center [839, 153] width 47 height 20
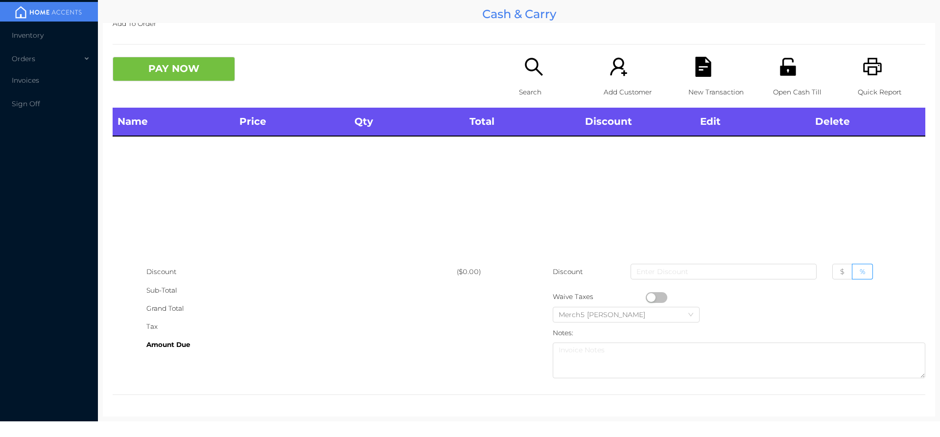
click at [541, 74] on div "Search" at bounding box center [553, 82] width 68 height 51
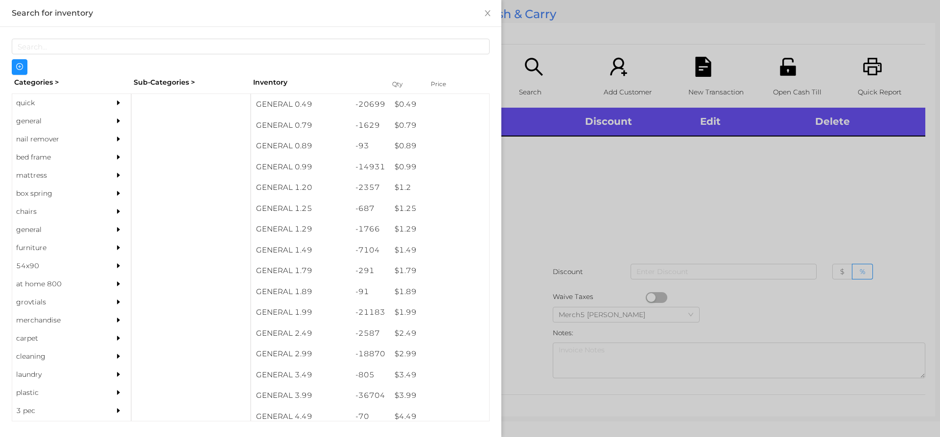
click at [117, 122] on icon "icon: caret-right" at bounding box center [118, 121] width 3 height 5
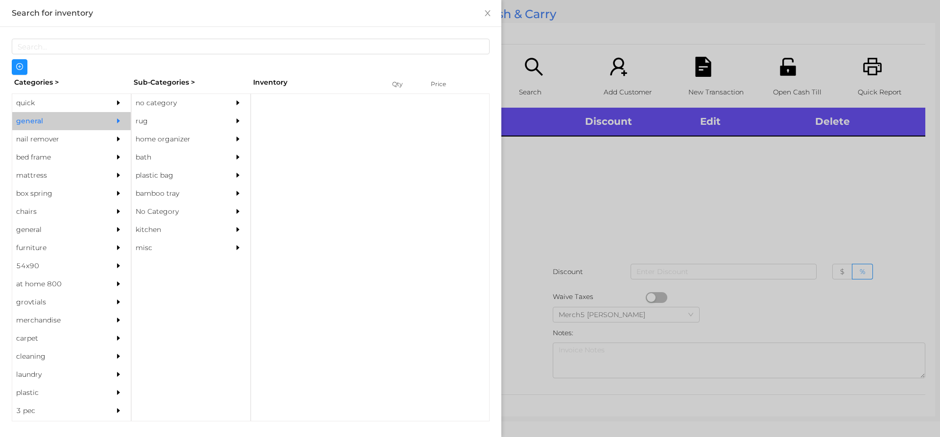
click at [173, 104] on div "no category" at bounding box center [176, 103] width 89 height 18
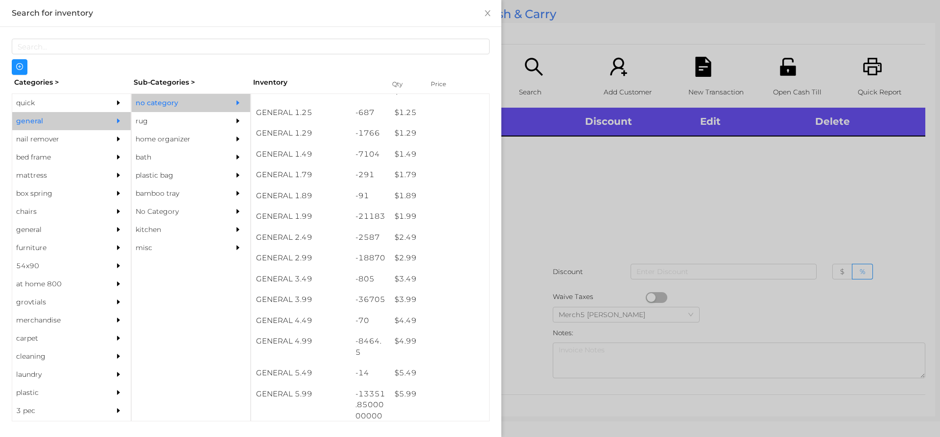
scroll to position [294, 0]
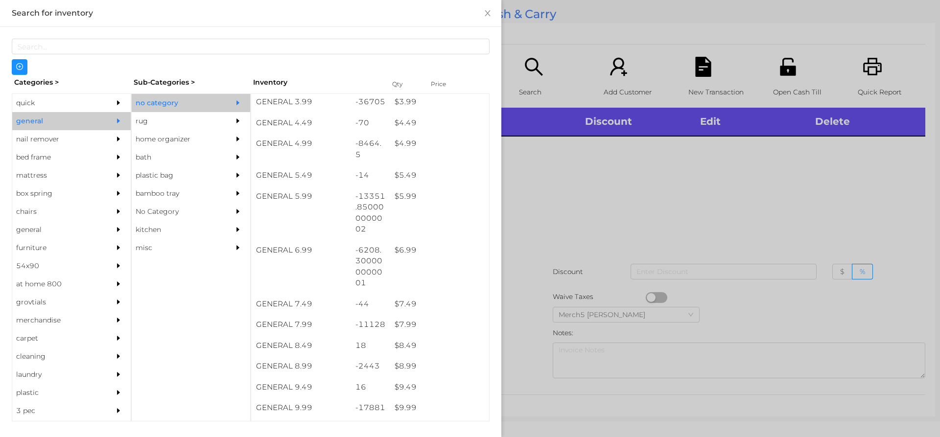
click at [698, 191] on div at bounding box center [470, 218] width 940 height 437
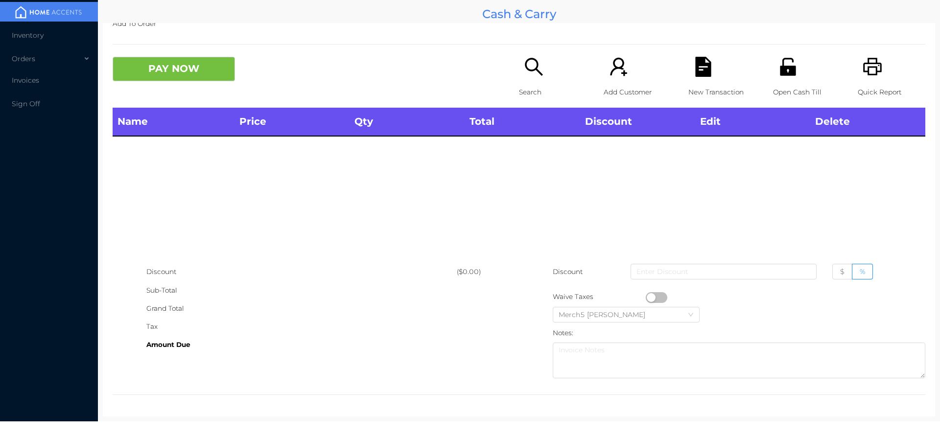
click at [543, 80] on div "Search" at bounding box center [553, 82] width 68 height 51
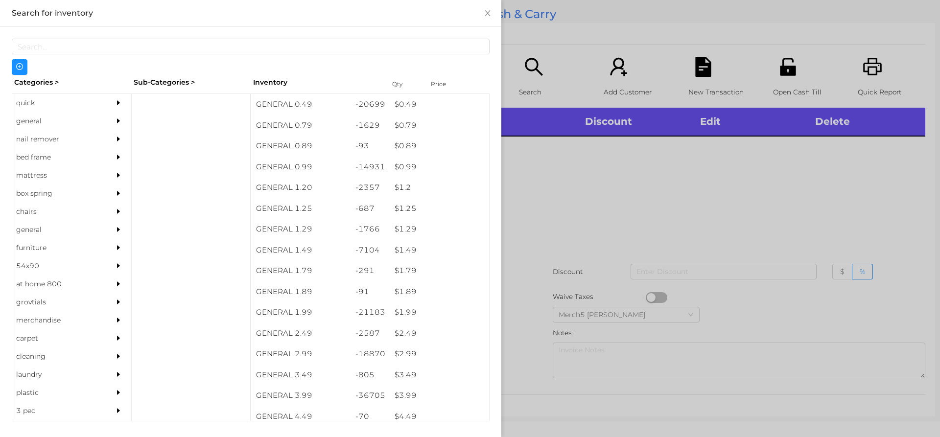
click at [117, 120] on icon "icon: caret-right" at bounding box center [118, 121] width 3 height 5
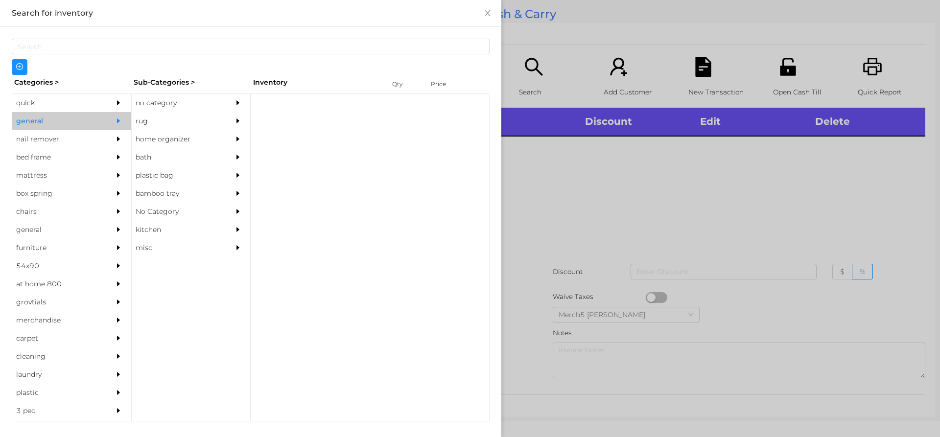
click at [215, 104] on div "no category" at bounding box center [176, 103] width 89 height 18
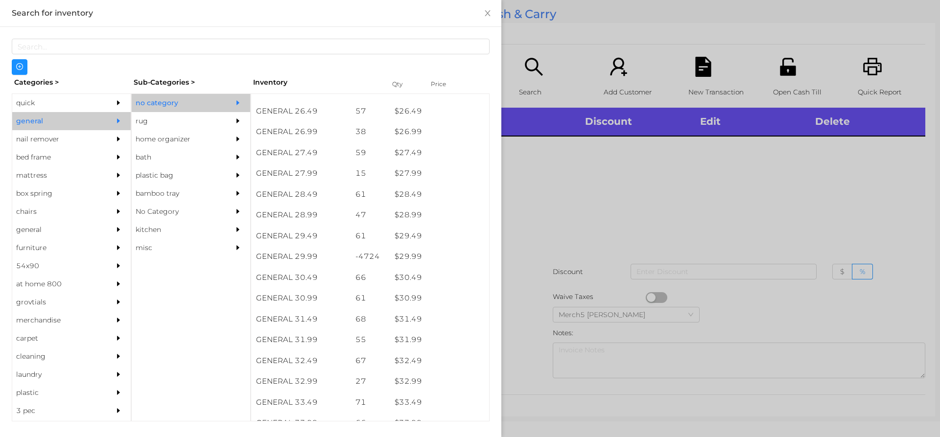
scroll to position [1430, 0]
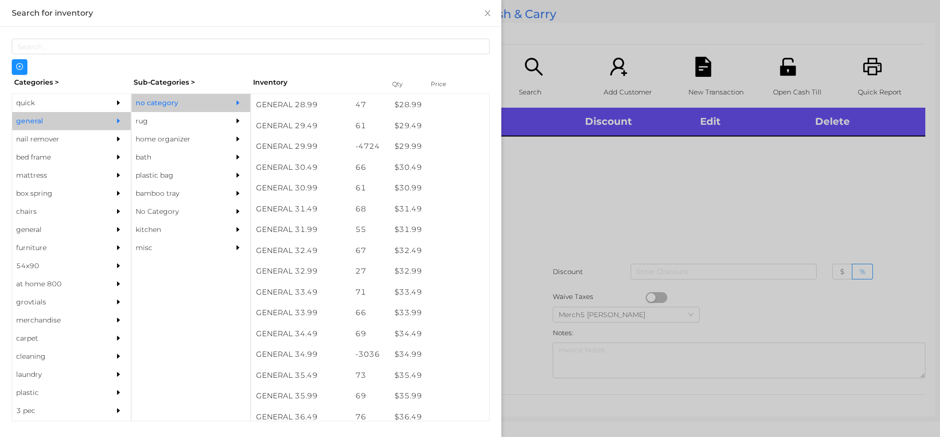
click at [432, 356] on div "$ 34.99" at bounding box center [439, 354] width 99 height 21
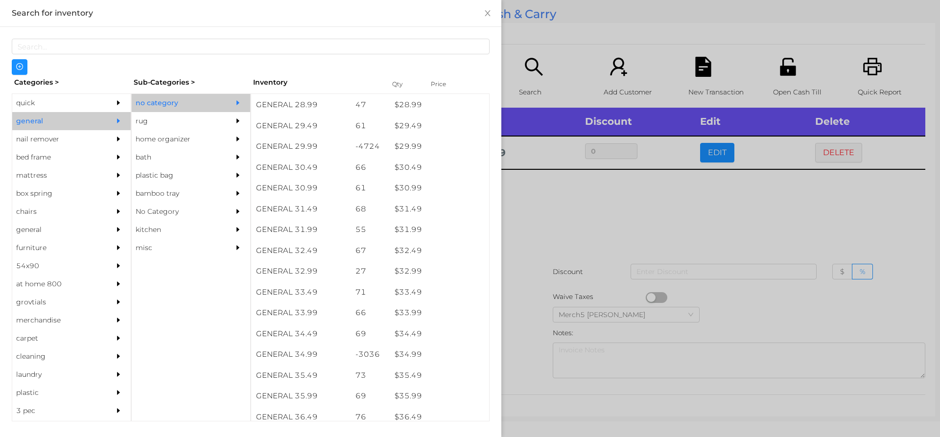
click at [641, 245] on div at bounding box center [470, 218] width 940 height 437
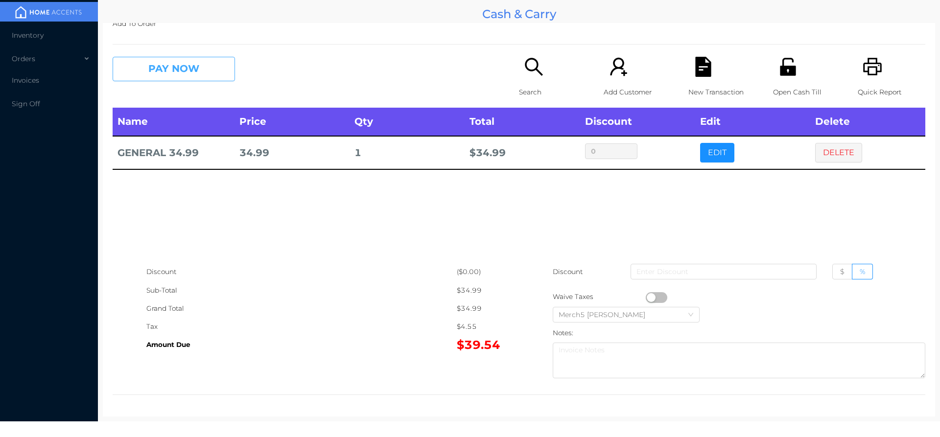
click at [222, 62] on button "PAY NOW" at bounding box center [174, 69] width 122 height 24
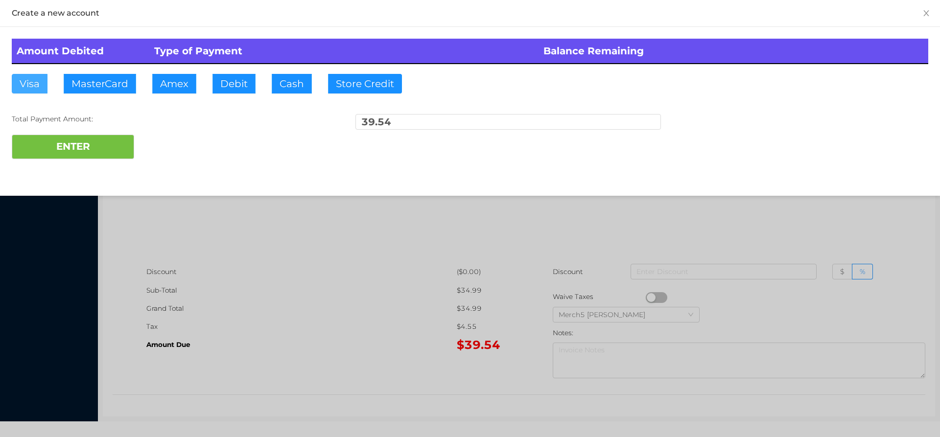
click at [37, 86] on button "Visa" at bounding box center [30, 84] width 36 height 20
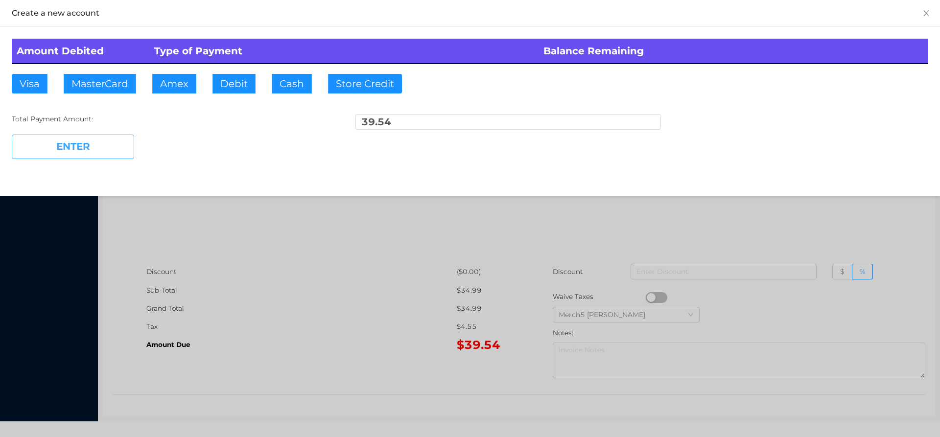
click at [114, 148] on button "ENTER" at bounding box center [73, 147] width 122 height 24
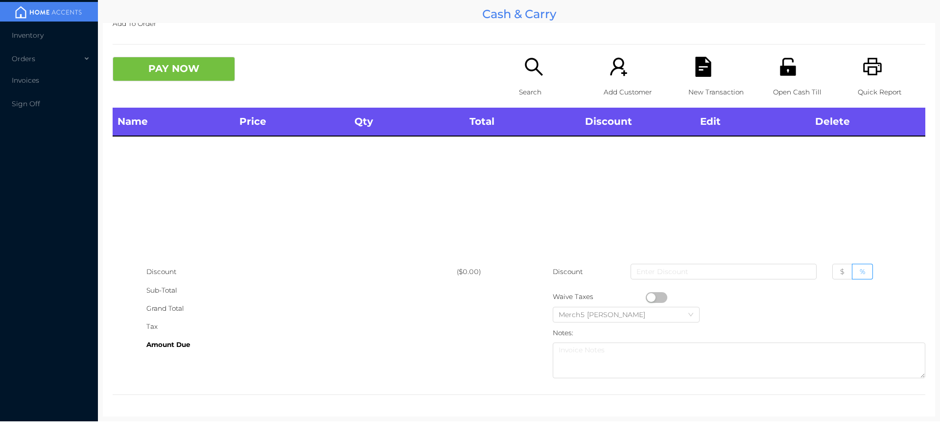
click at [541, 69] on div "Search" at bounding box center [553, 82] width 68 height 51
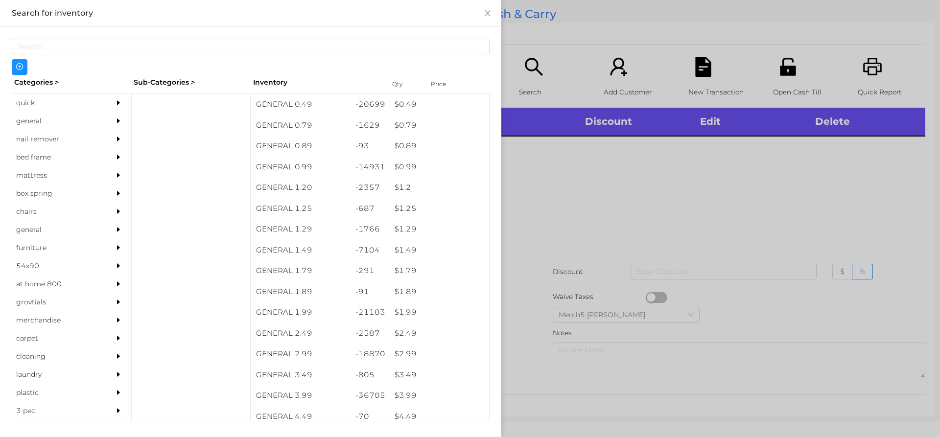
click at [664, 192] on div at bounding box center [470, 218] width 940 height 437
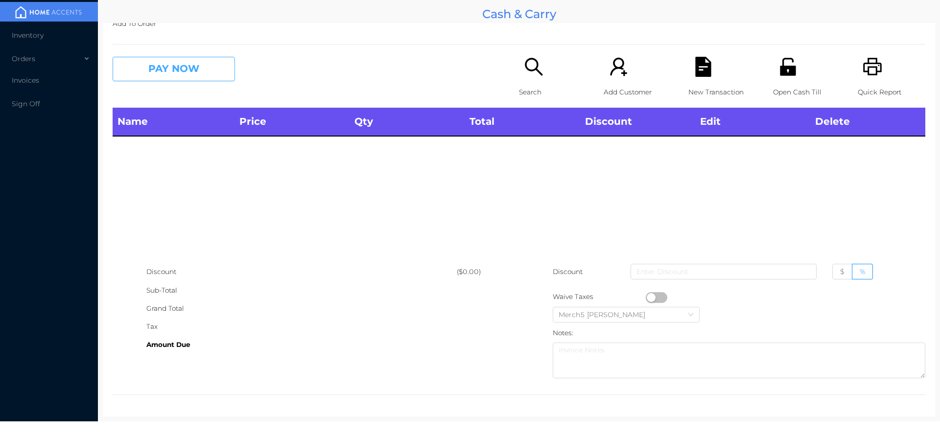
click at [228, 62] on button "PAY NOW" at bounding box center [174, 69] width 122 height 24
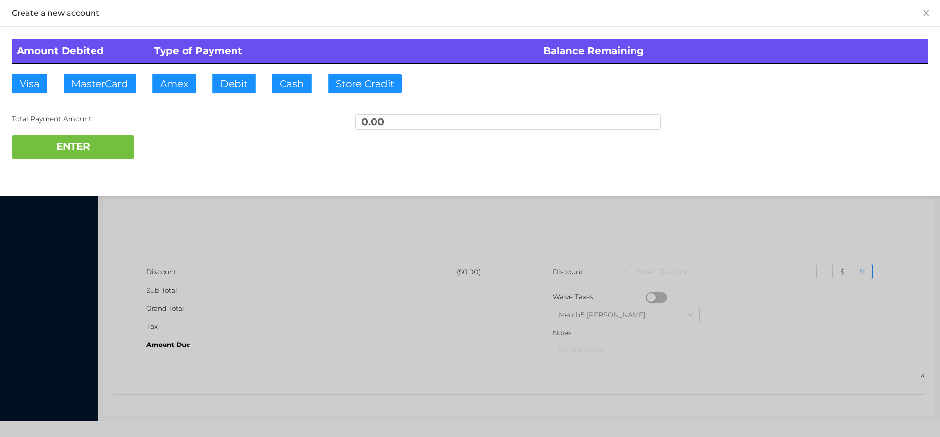
click at [394, 251] on div at bounding box center [470, 218] width 940 height 437
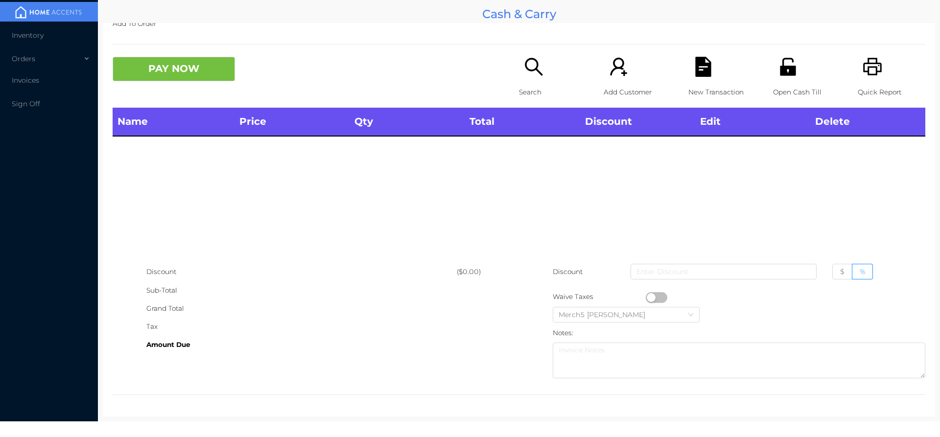
click at [548, 70] on div "Search" at bounding box center [553, 82] width 68 height 51
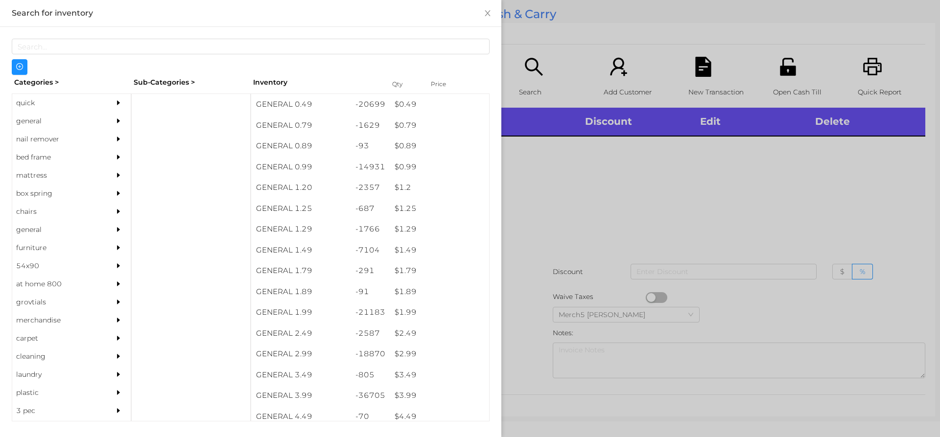
click at [117, 120] on icon "icon: caret-right" at bounding box center [118, 121] width 3 height 5
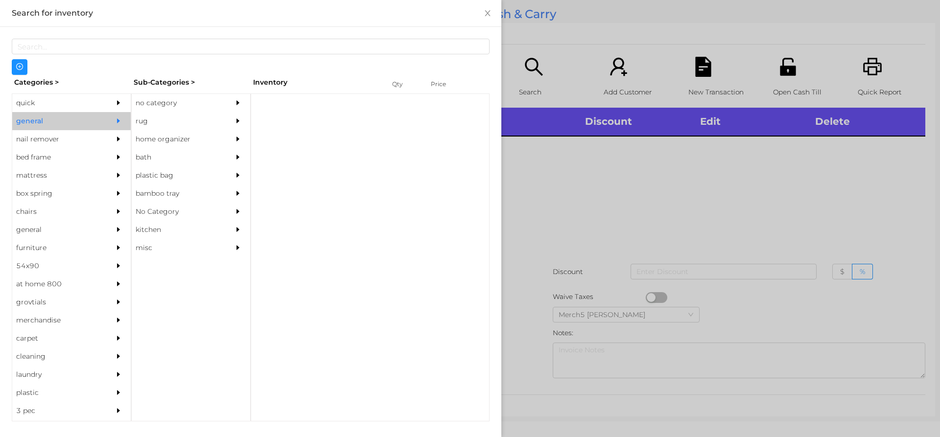
click at [228, 105] on div "no category" at bounding box center [191, 103] width 119 height 18
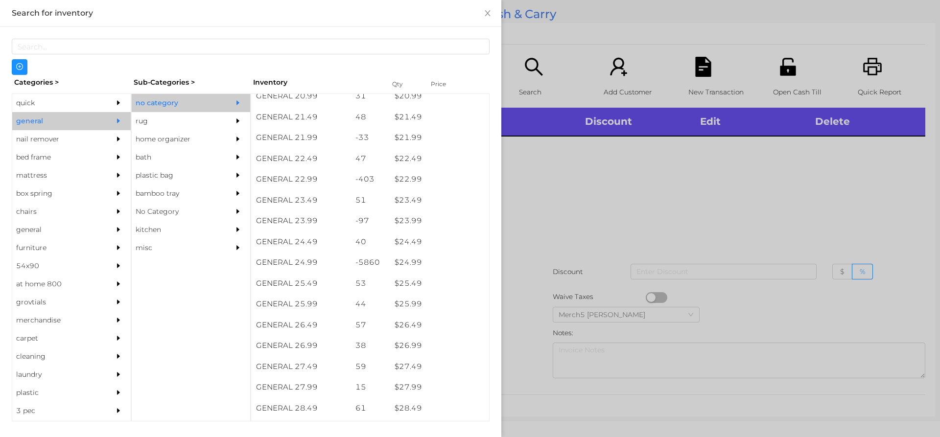
scroll to position [1116, 0]
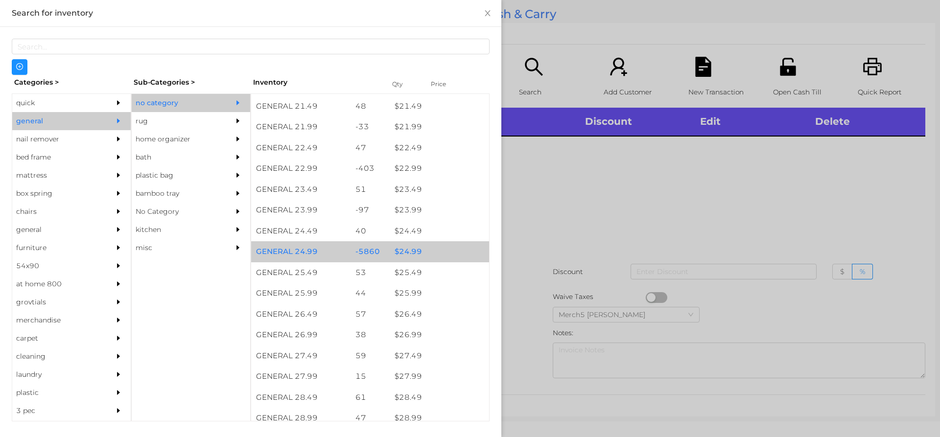
click at [438, 247] on div "$ 24.99" at bounding box center [439, 251] width 99 height 21
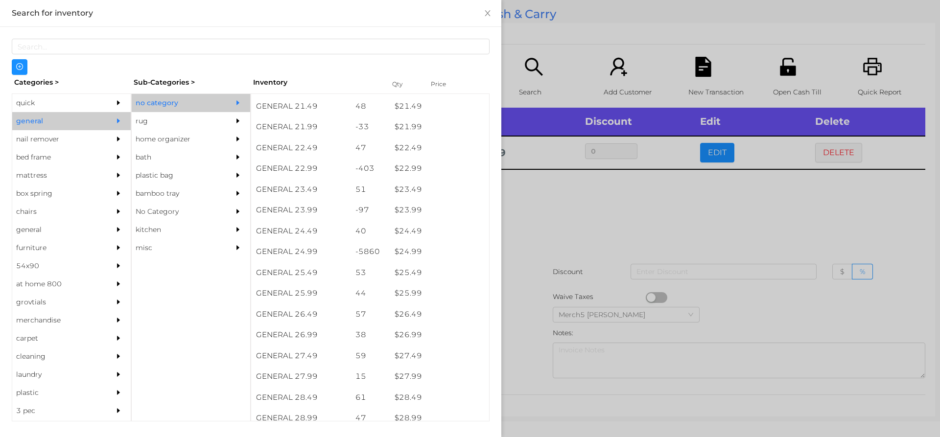
click at [576, 233] on div at bounding box center [470, 218] width 940 height 437
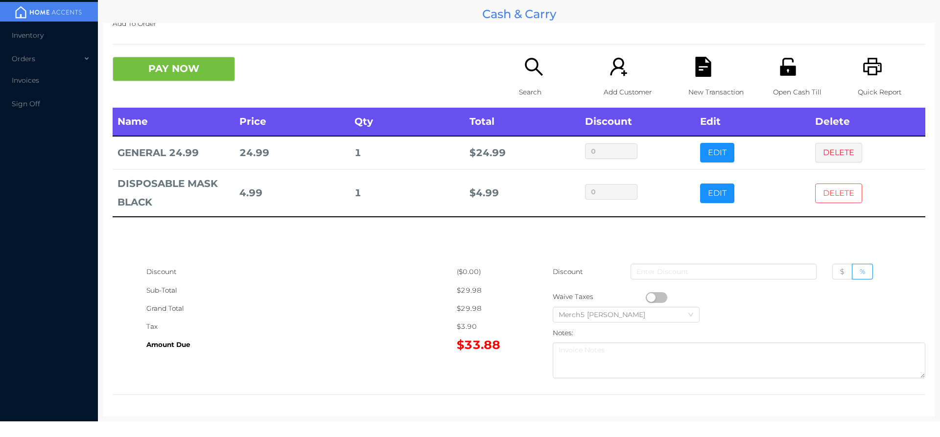
click at [837, 192] on button "DELETE" at bounding box center [839, 194] width 47 height 20
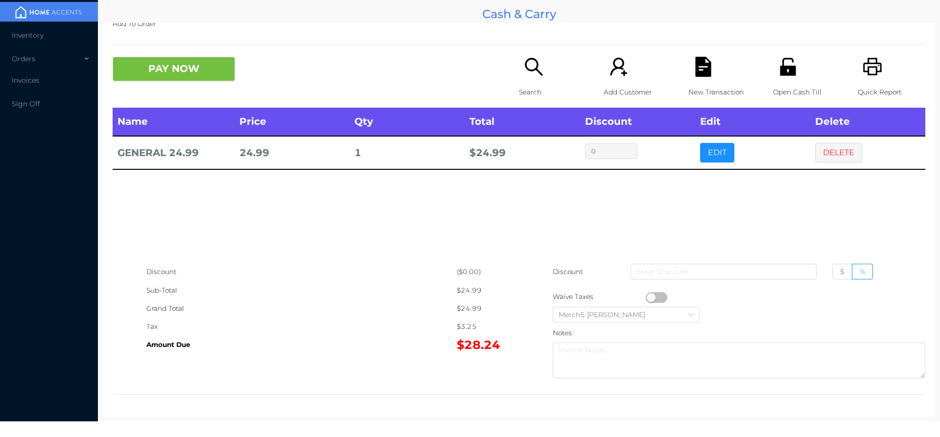
click at [524, 73] on icon "icon: search" at bounding box center [534, 67] width 20 height 20
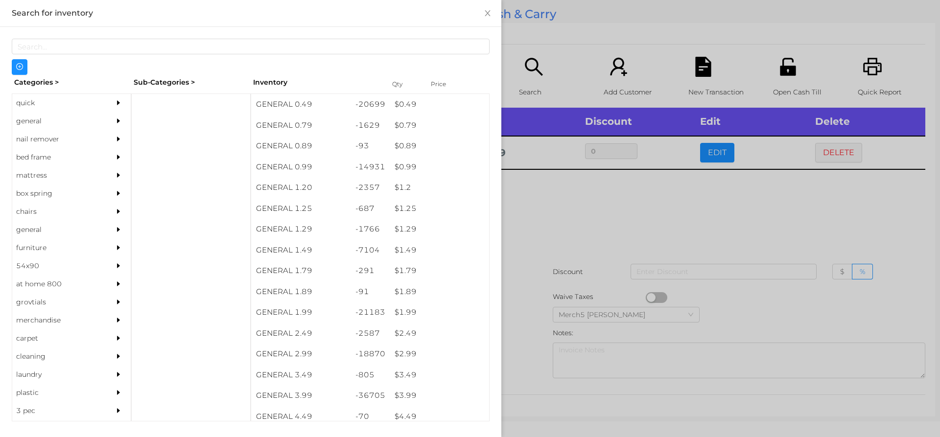
click at [115, 120] on icon "icon: caret-right" at bounding box center [118, 121] width 7 height 7
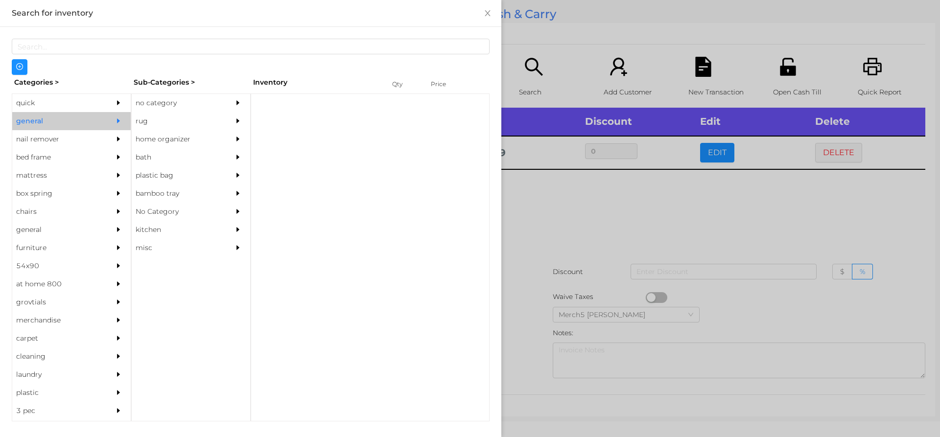
click at [208, 94] on div "no category" at bounding box center [176, 103] width 89 height 18
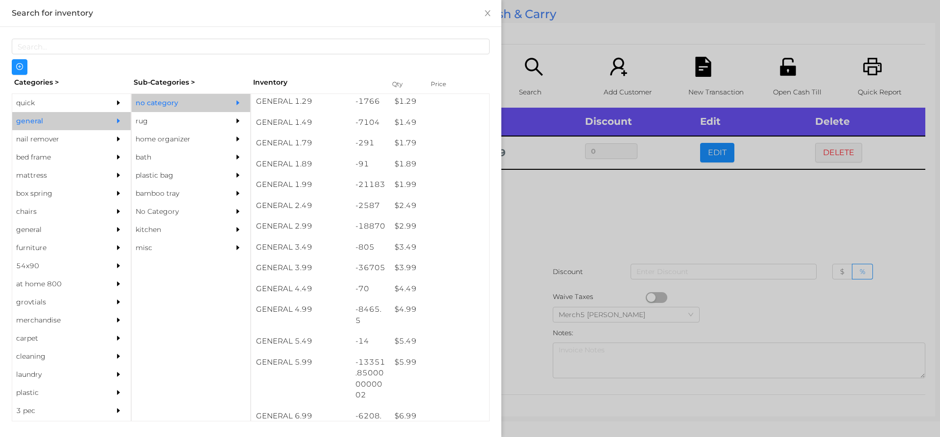
scroll to position [135, 0]
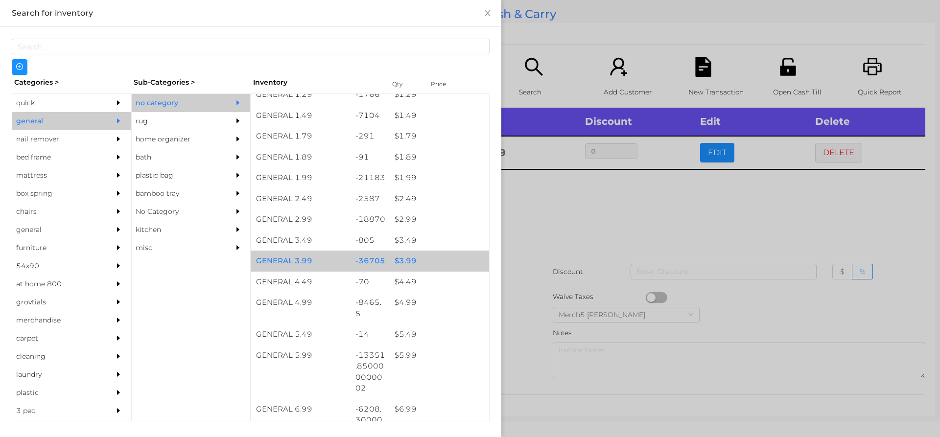
click at [431, 264] on div "$ 3.99" at bounding box center [439, 261] width 99 height 21
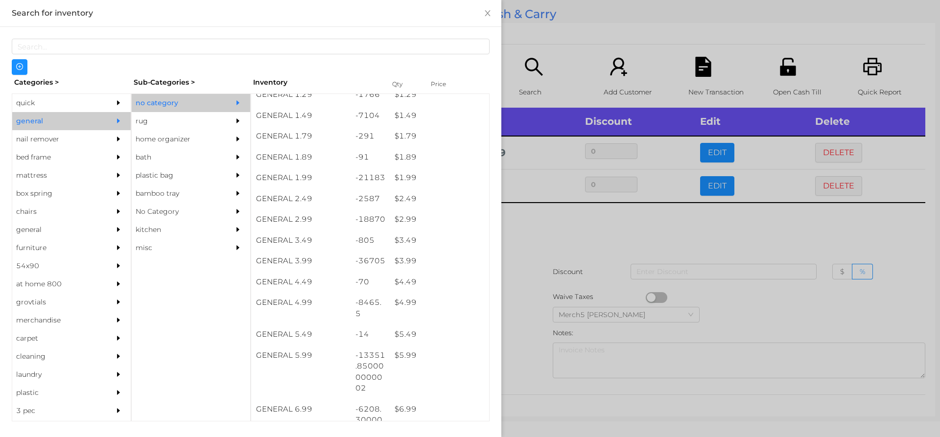
click at [563, 223] on div at bounding box center [470, 218] width 940 height 437
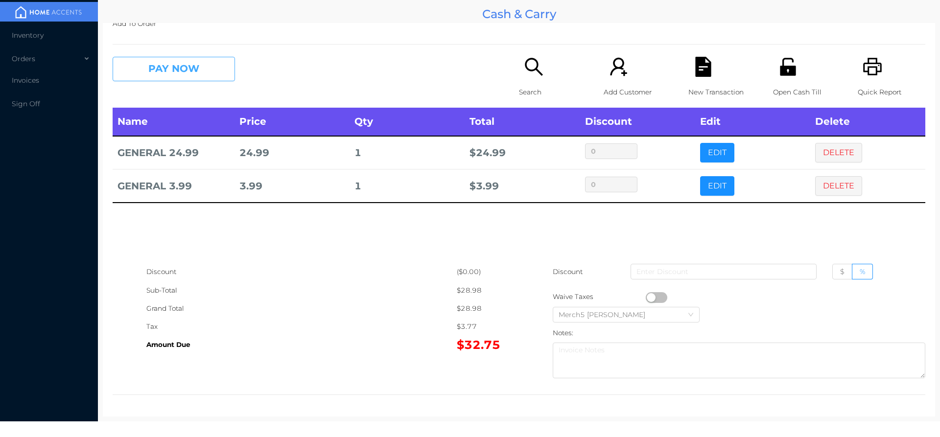
click at [219, 76] on button "PAY NOW" at bounding box center [174, 69] width 122 height 24
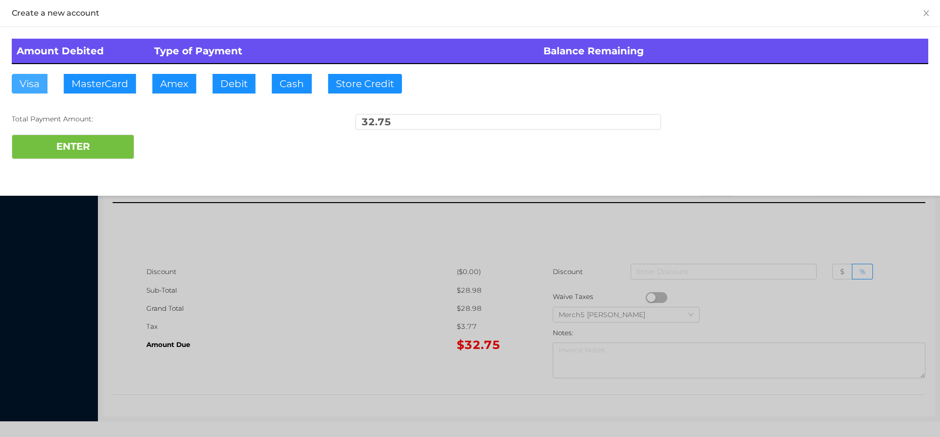
click at [28, 83] on button "Visa" at bounding box center [30, 84] width 36 height 20
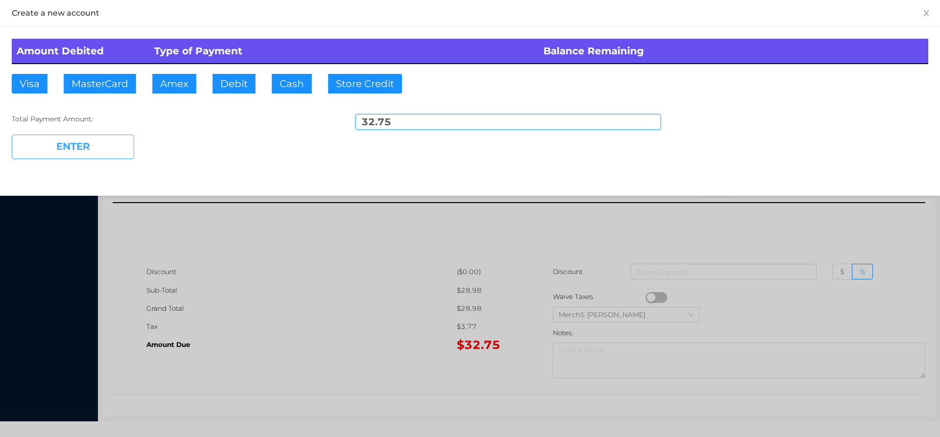
click at [101, 148] on button "ENTER" at bounding box center [73, 147] width 122 height 24
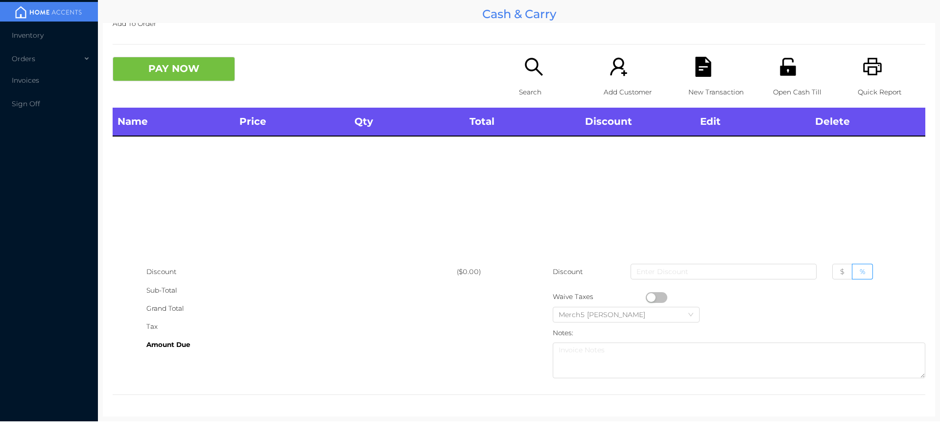
click at [525, 67] on icon "icon: search" at bounding box center [534, 67] width 18 height 18
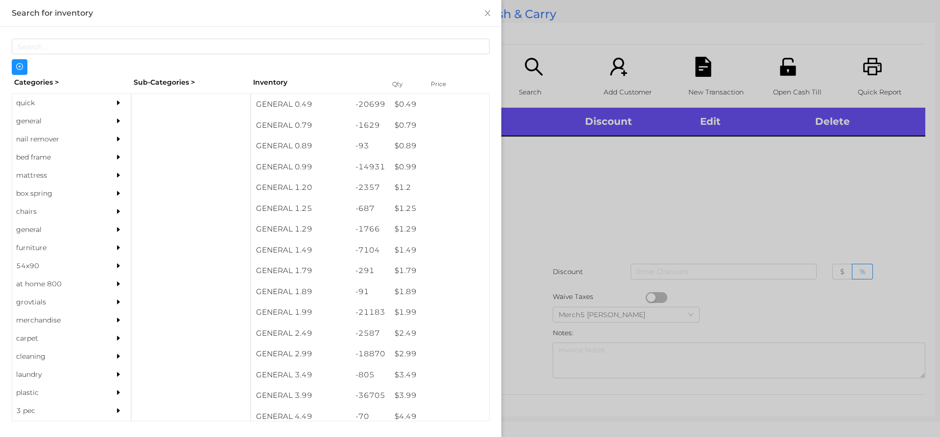
drag, startPoint x: 111, startPoint y: 123, endPoint x: 130, endPoint y: 125, distance: 19.2
click at [122, 125] on div at bounding box center [121, 121] width 20 height 18
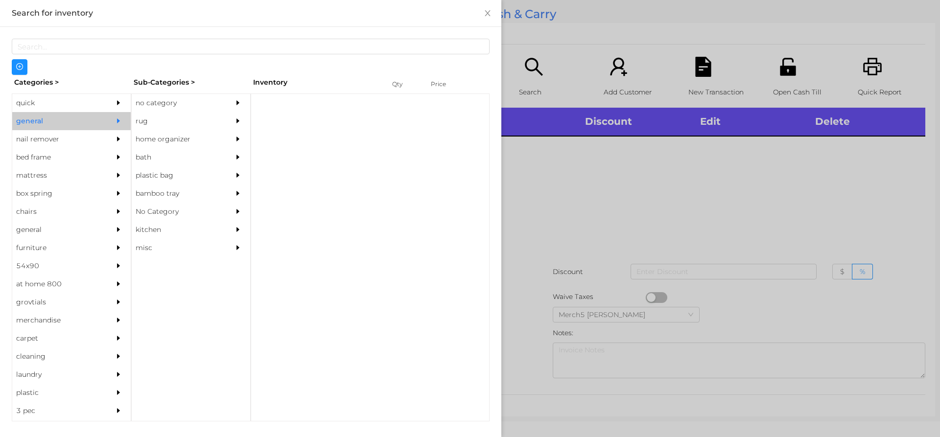
click at [218, 109] on div "no category" at bounding box center [176, 103] width 89 height 18
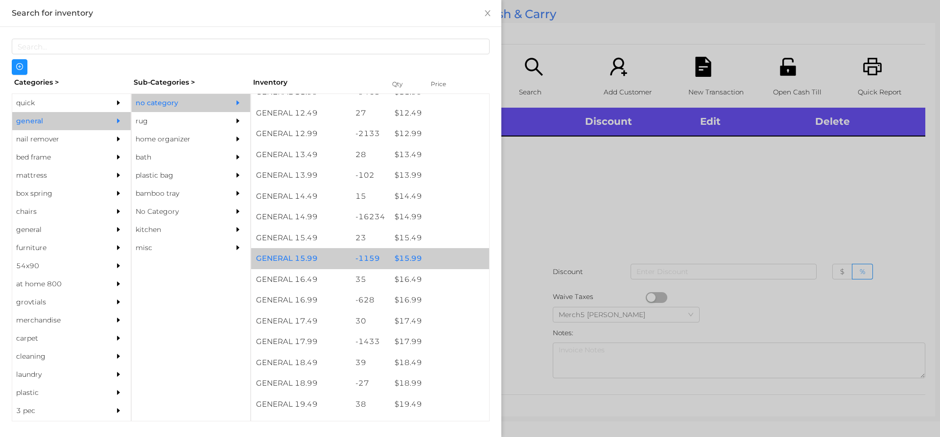
scroll to position [833, 0]
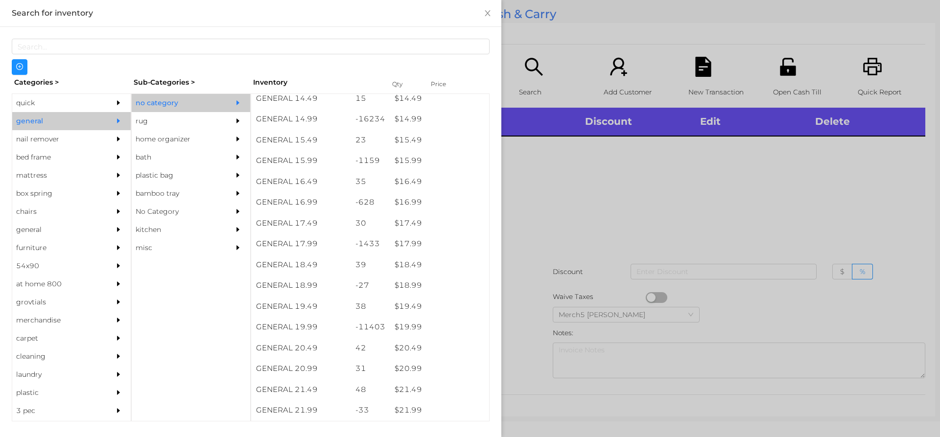
click at [563, 205] on div at bounding box center [470, 218] width 940 height 437
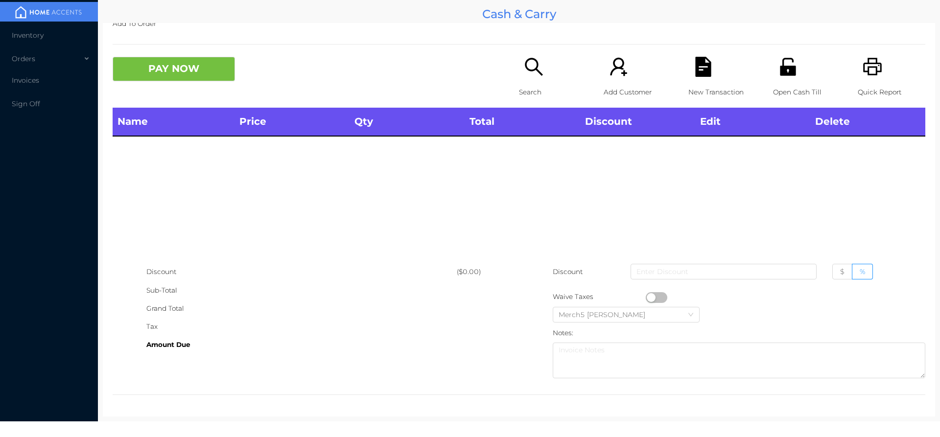
click at [536, 74] on icon "icon: search" at bounding box center [534, 67] width 20 height 20
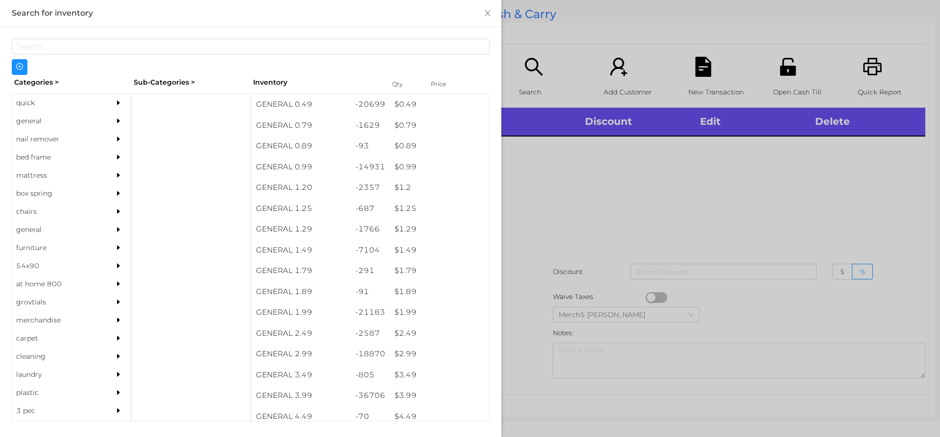
click at [633, 192] on div at bounding box center [470, 218] width 940 height 437
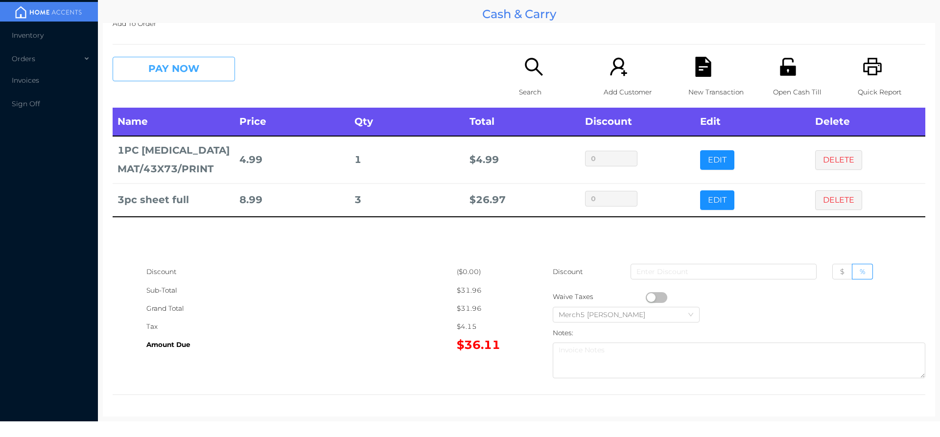
click at [221, 70] on button "PAY NOW" at bounding box center [174, 69] width 122 height 24
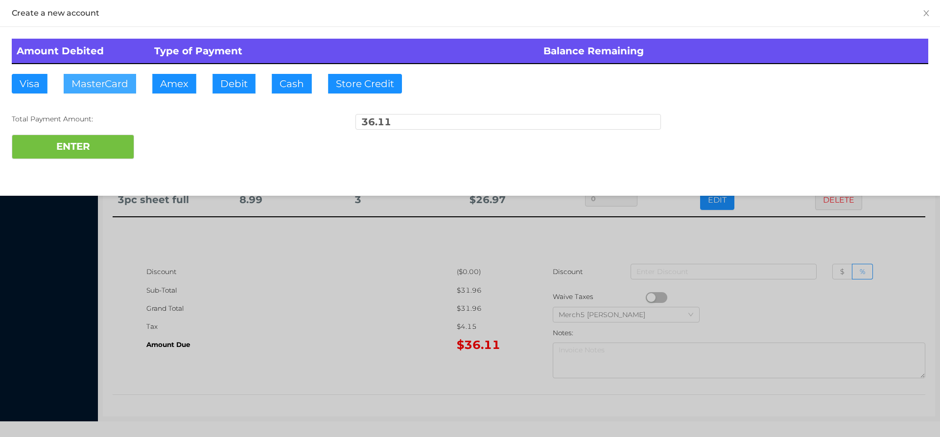
click at [117, 82] on button "MasterCard" at bounding box center [100, 84] width 72 height 20
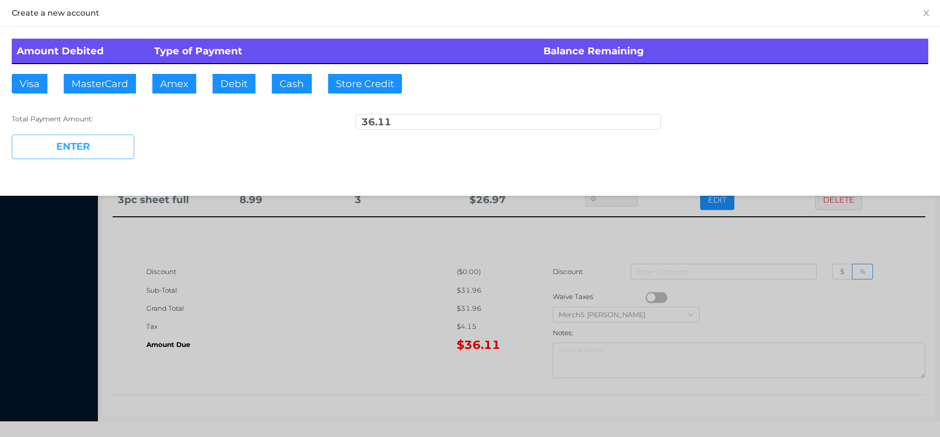
click at [113, 151] on button "ENTER" at bounding box center [73, 147] width 122 height 24
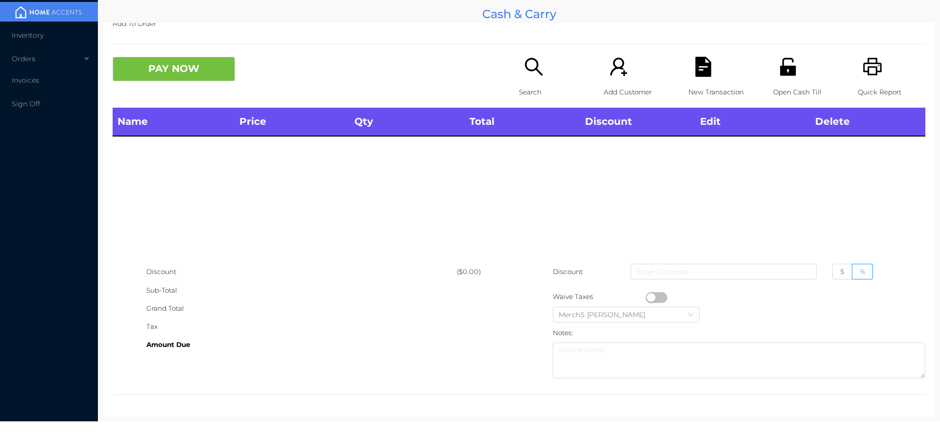
click at [863, 72] on icon "icon: printer" at bounding box center [873, 67] width 20 height 20
click at [553, 66] on div "Search" at bounding box center [553, 82] width 68 height 51
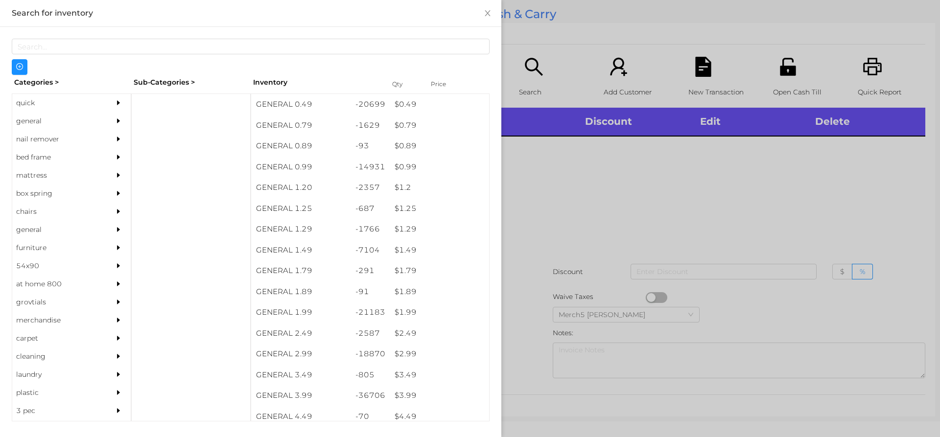
click at [117, 120] on icon "icon: caret-right" at bounding box center [118, 121] width 3 height 5
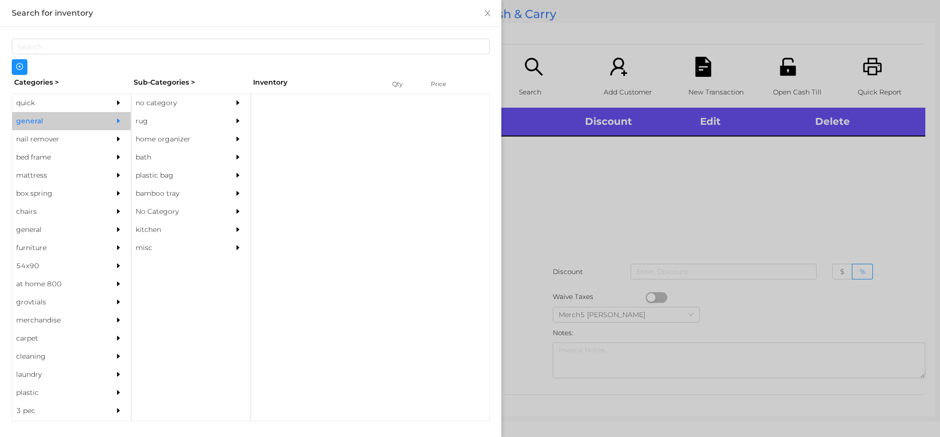
click at [189, 99] on div "no category" at bounding box center [176, 103] width 89 height 18
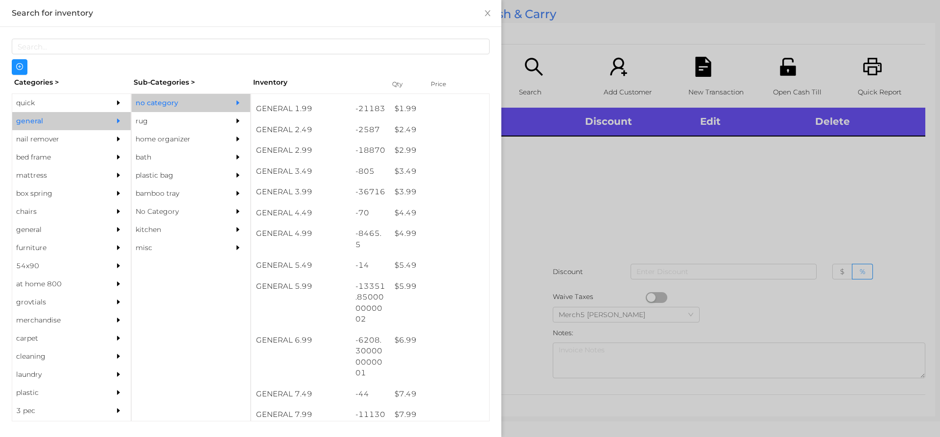
scroll to position [166, 0]
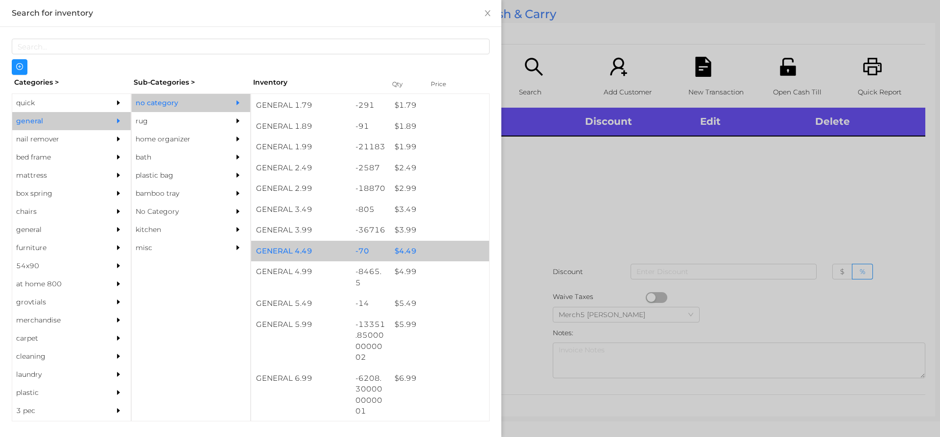
click at [450, 249] on div "$ 4.49" at bounding box center [439, 251] width 99 height 21
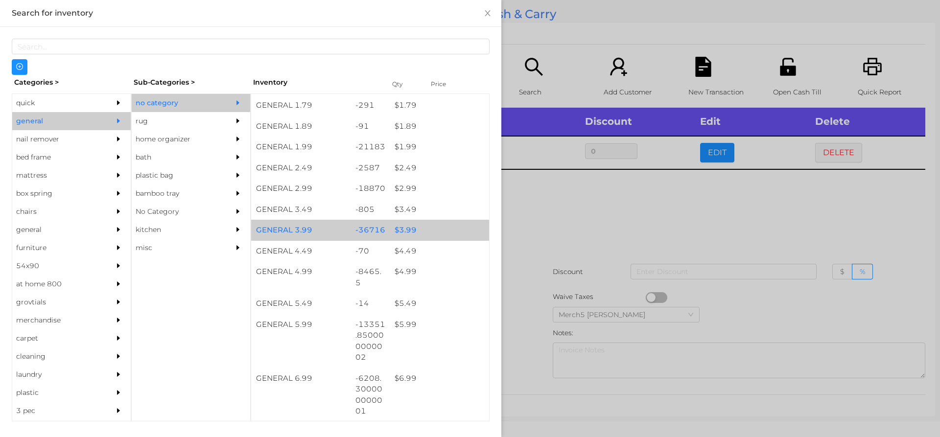
click at [455, 234] on div "$ 3.99" at bounding box center [439, 230] width 99 height 21
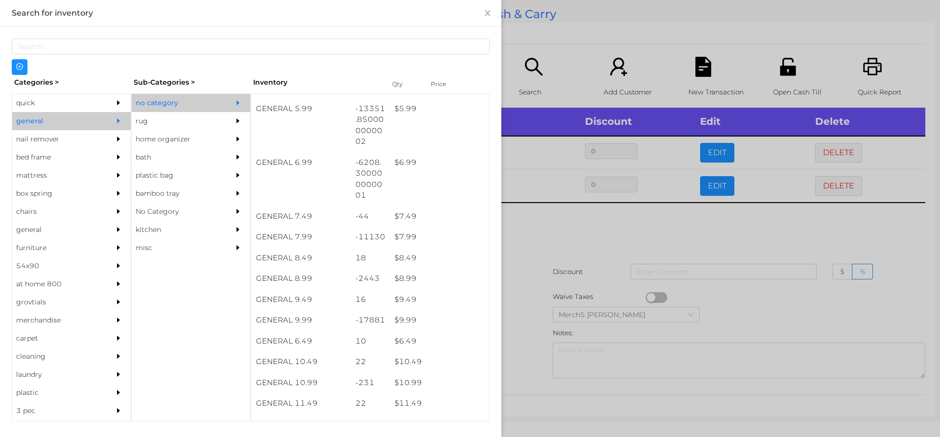
scroll to position [380, 0]
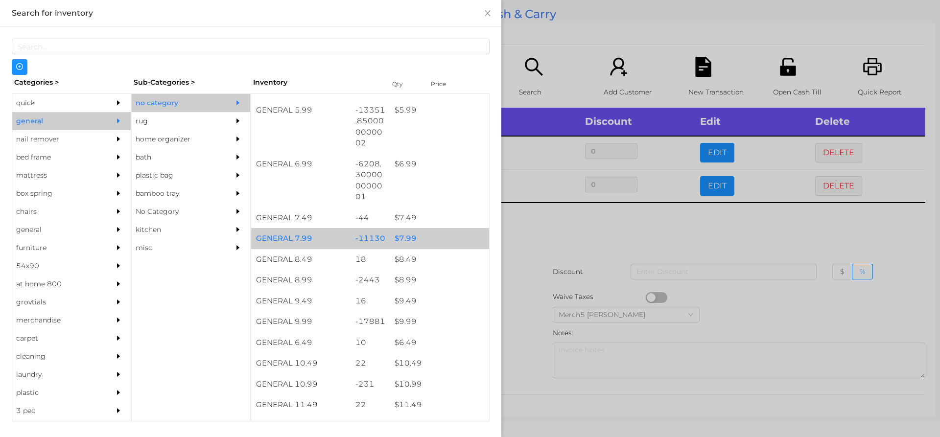
click at [452, 235] on div "$ 7.99" at bounding box center [439, 238] width 99 height 21
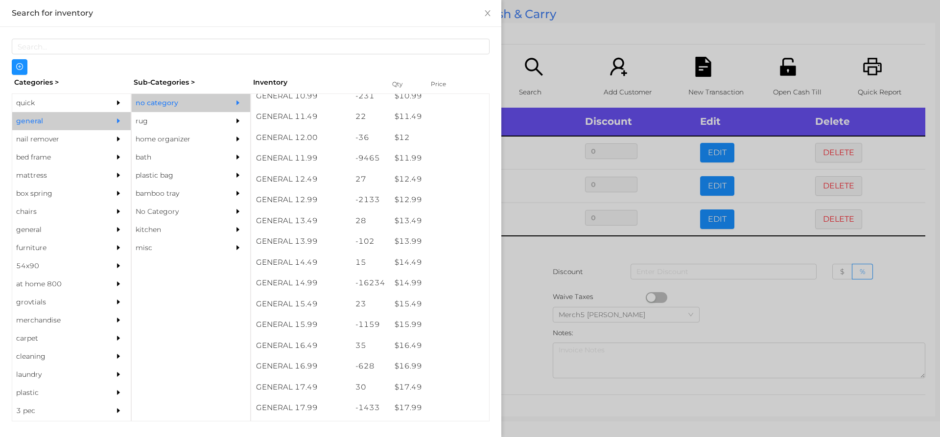
scroll to position [671, 0]
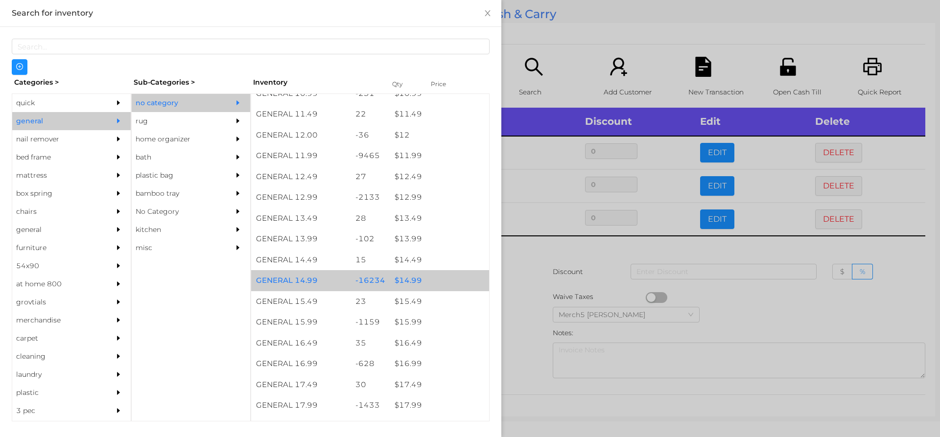
click at [441, 283] on div "$ 14.99" at bounding box center [439, 280] width 99 height 21
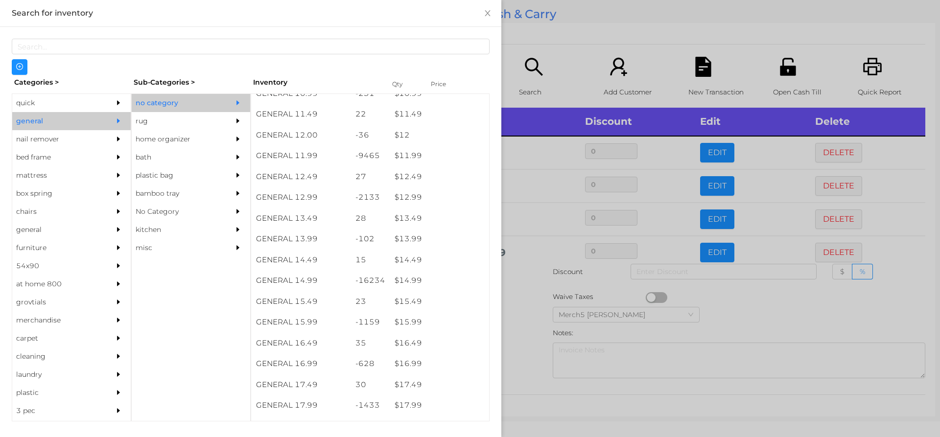
click at [518, 297] on div at bounding box center [470, 218] width 940 height 437
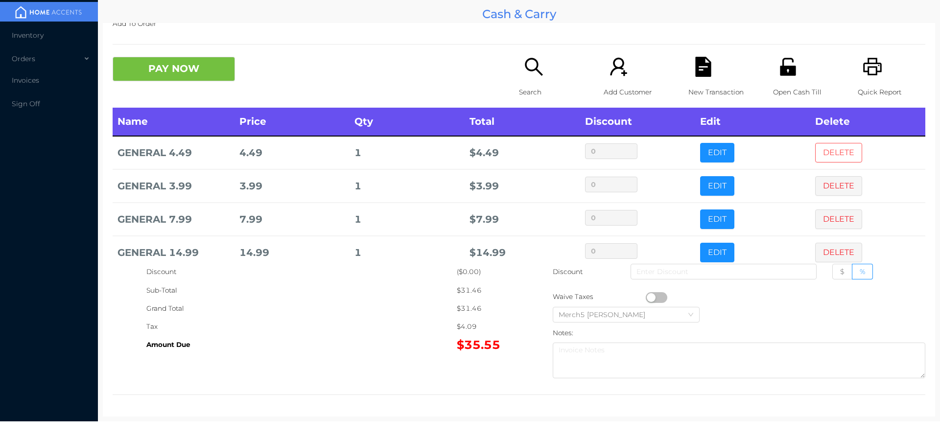
click at [832, 150] on button "DELETE" at bounding box center [839, 153] width 47 height 20
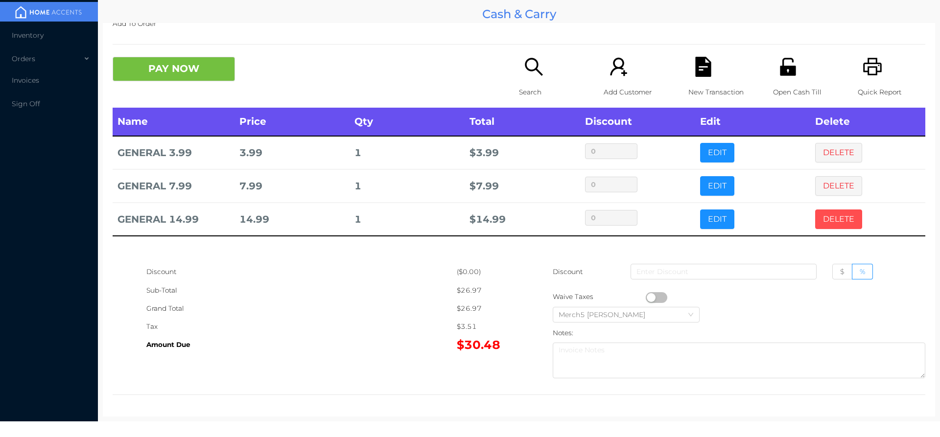
click at [830, 221] on button "DELETE" at bounding box center [839, 220] width 47 height 20
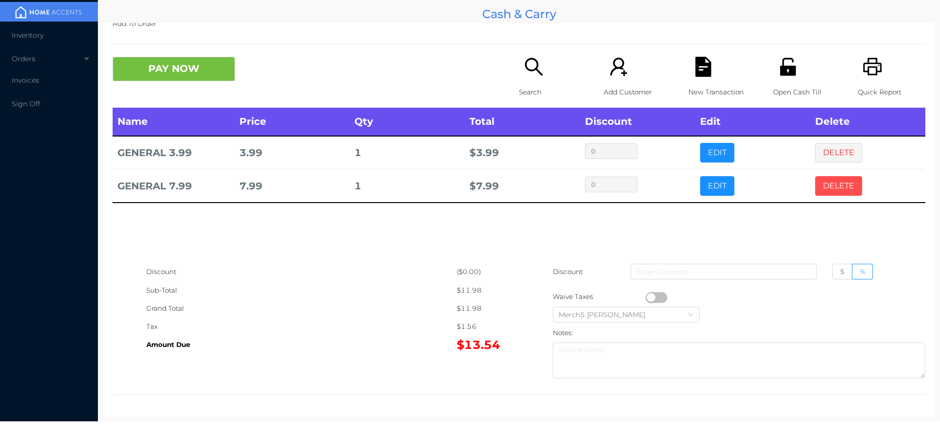
click at [834, 189] on button "DELETE" at bounding box center [839, 186] width 47 height 20
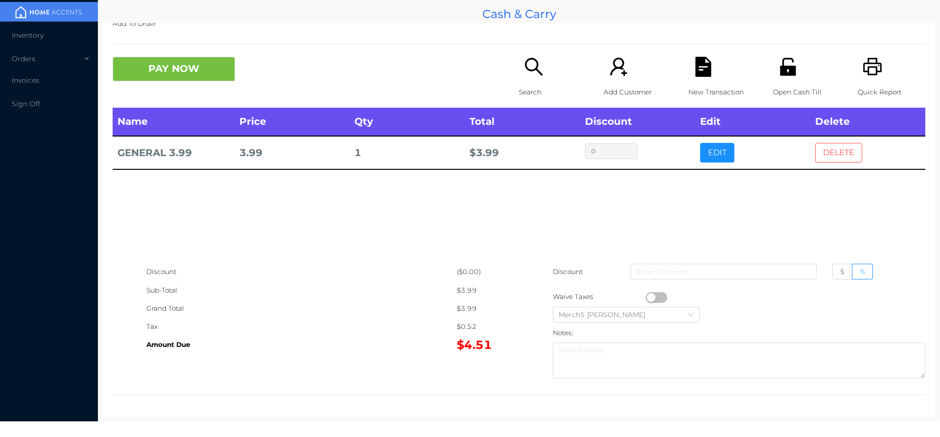
click at [845, 151] on button "DELETE" at bounding box center [839, 153] width 47 height 20
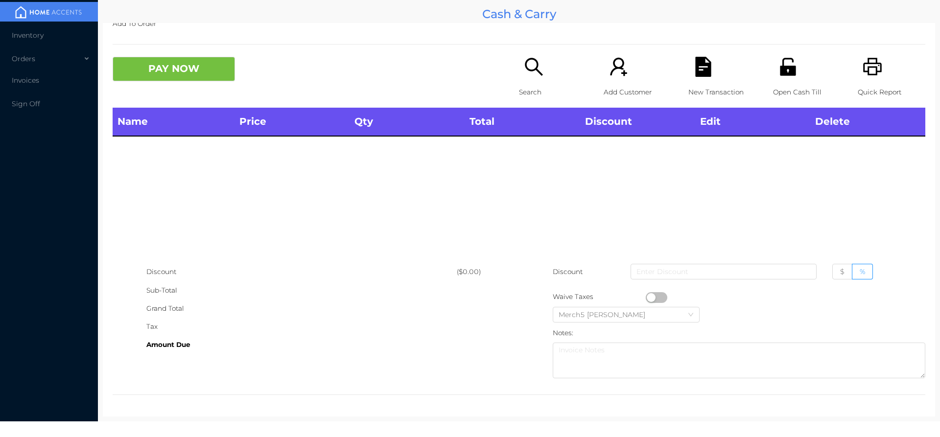
click at [538, 79] on div "Search" at bounding box center [553, 82] width 68 height 51
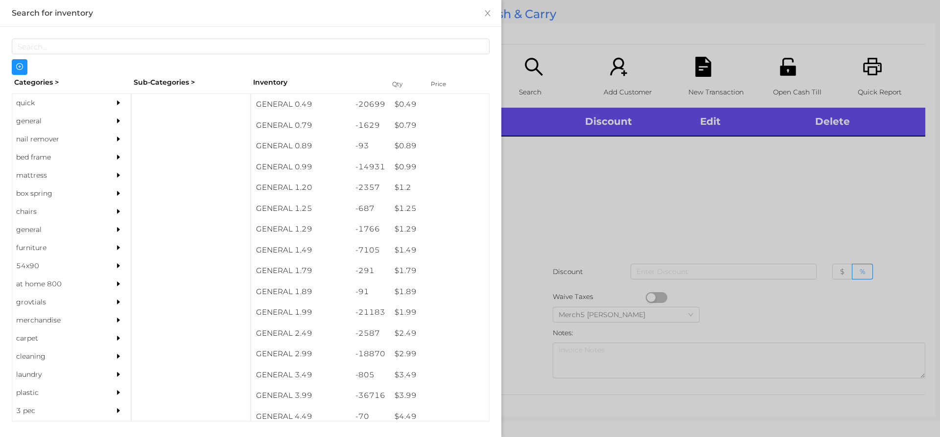
click at [117, 120] on icon "icon: caret-right" at bounding box center [118, 121] width 3 height 5
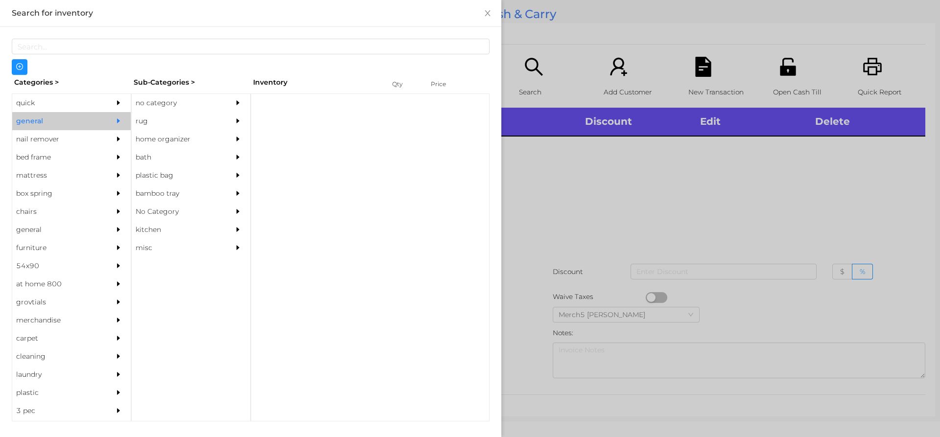
click at [198, 98] on div "no category" at bounding box center [176, 103] width 89 height 18
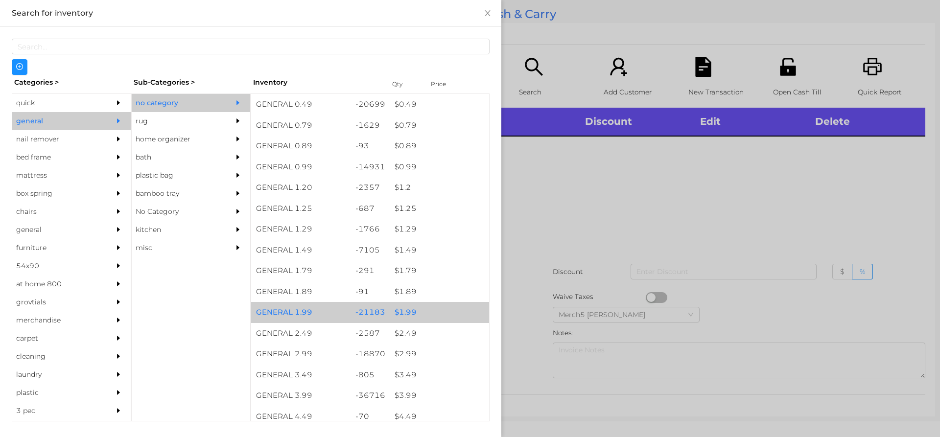
click at [442, 311] on div "$ 1.99" at bounding box center [439, 312] width 99 height 21
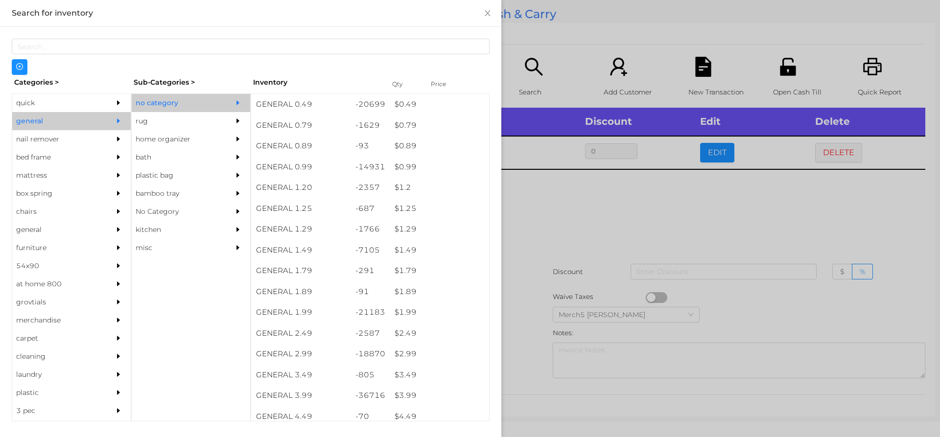
click at [612, 235] on div at bounding box center [470, 218] width 940 height 437
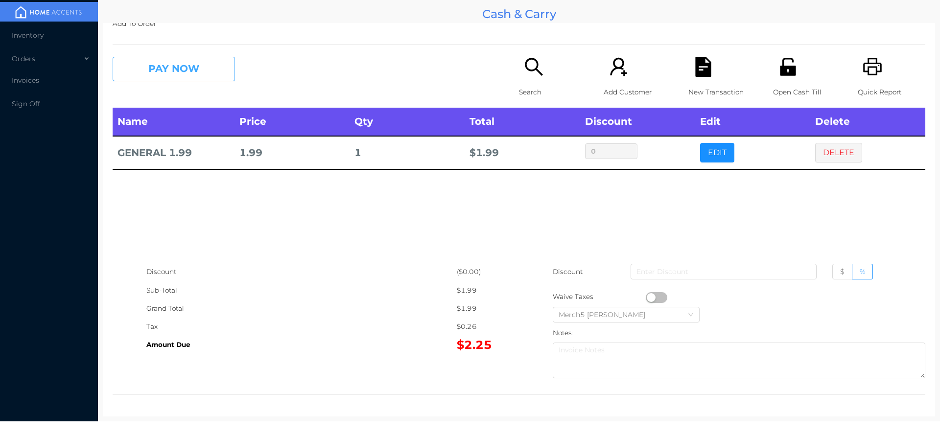
click at [221, 72] on button "PAY NOW" at bounding box center [174, 69] width 122 height 24
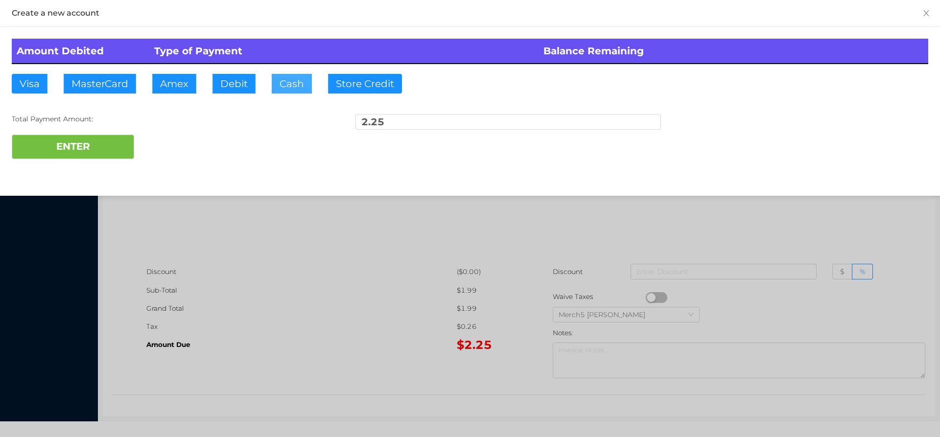
click at [295, 87] on button "Cash" at bounding box center [292, 84] width 40 height 20
type input "5"
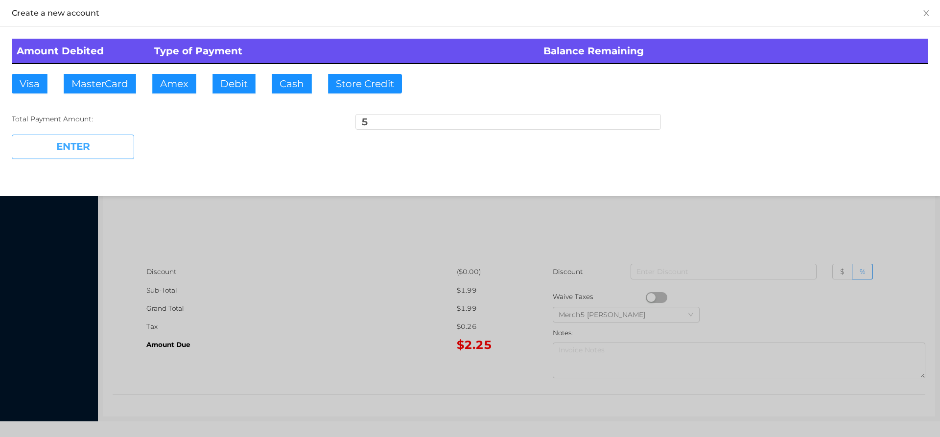
click at [128, 151] on button "ENTER" at bounding box center [73, 147] width 122 height 24
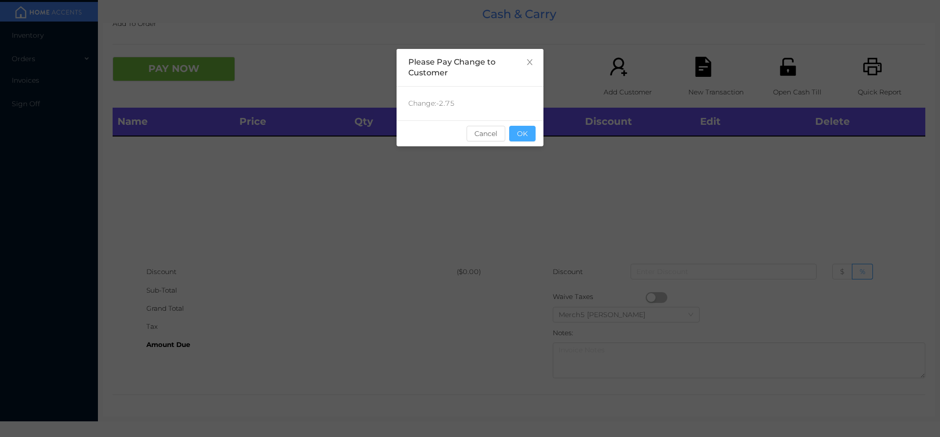
click at [534, 135] on button "OK" at bounding box center [522, 134] width 26 height 16
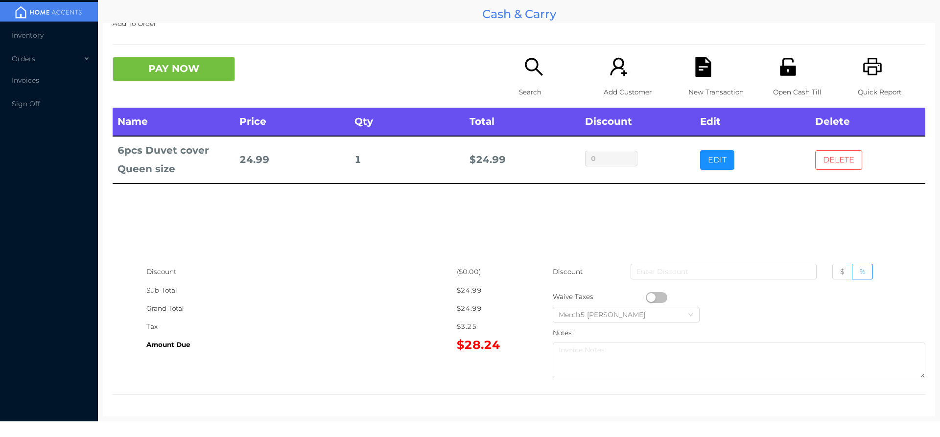
click at [834, 150] on button "DELETE" at bounding box center [839, 160] width 47 height 20
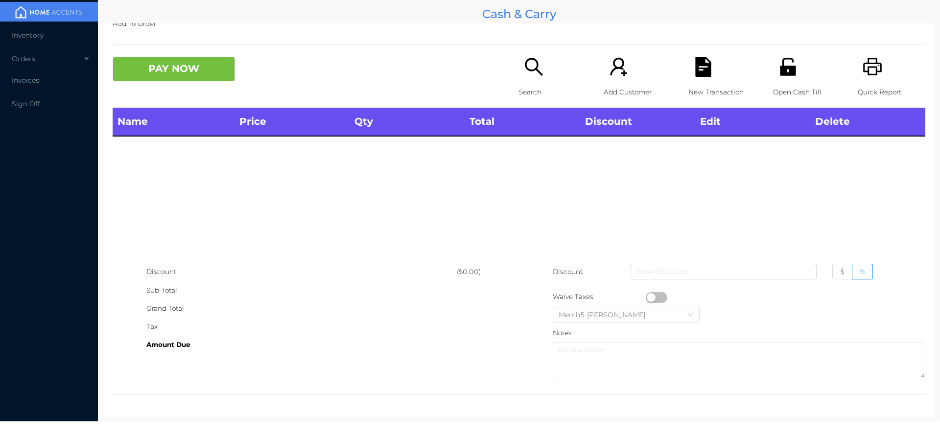
click at [547, 66] on div "Search" at bounding box center [553, 82] width 68 height 51
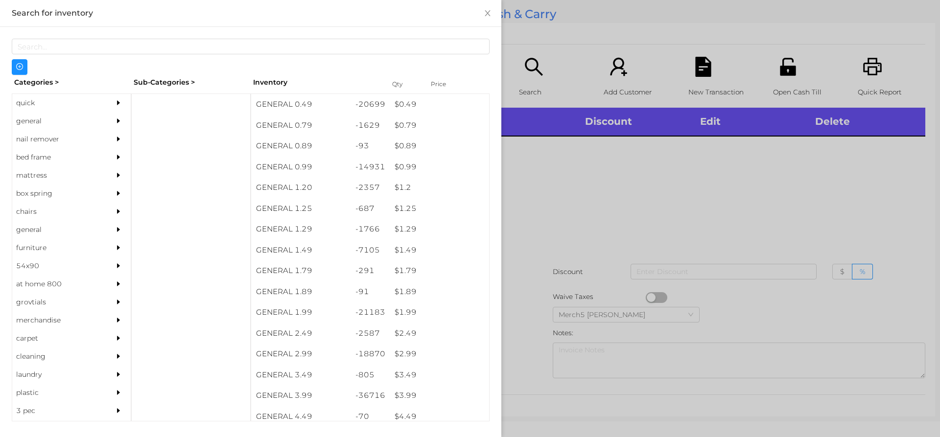
click at [117, 120] on icon "icon: caret-right" at bounding box center [118, 121] width 3 height 5
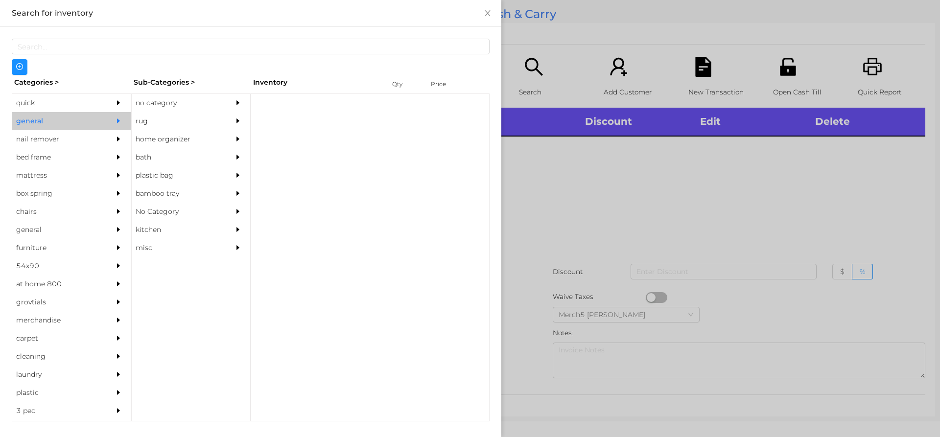
click at [206, 99] on div "no category" at bounding box center [176, 103] width 89 height 18
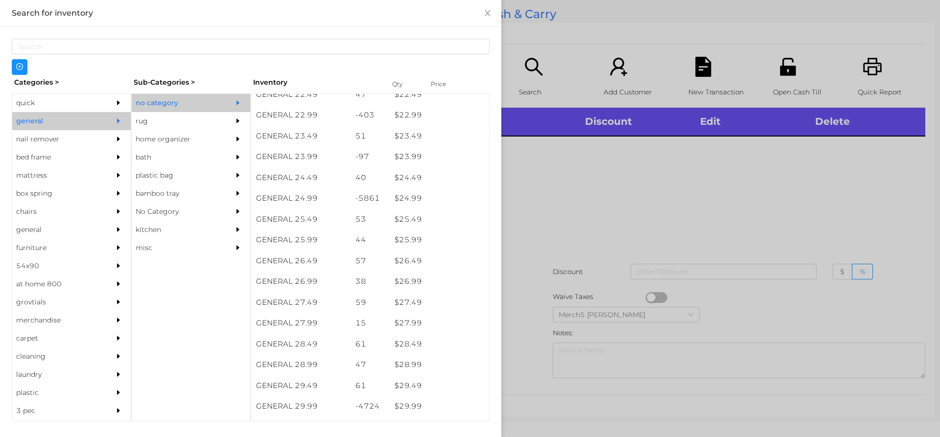
scroll to position [1170, 0]
click at [435, 402] on div "$ 29.99" at bounding box center [439, 406] width 99 height 21
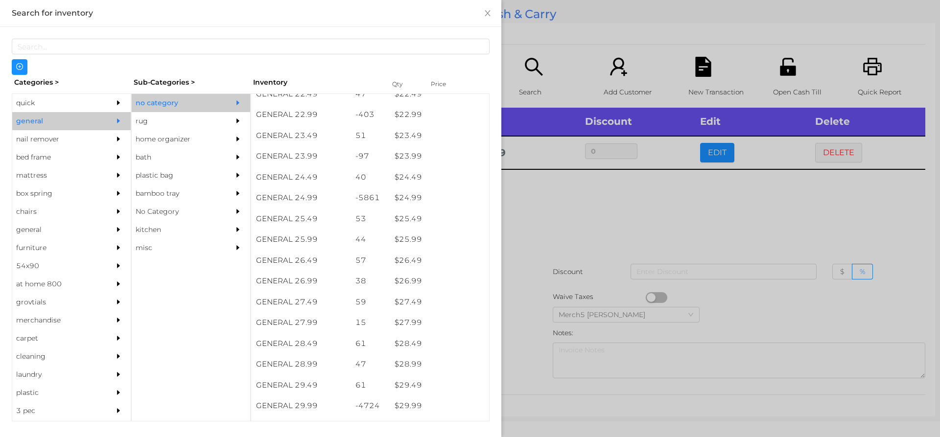
click at [607, 207] on div at bounding box center [470, 218] width 940 height 437
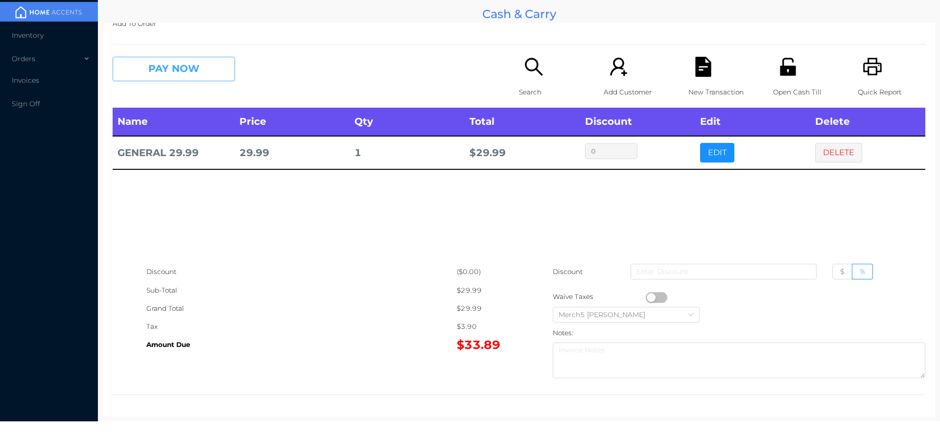
click at [213, 70] on button "PAY NOW" at bounding box center [174, 69] width 122 height 24
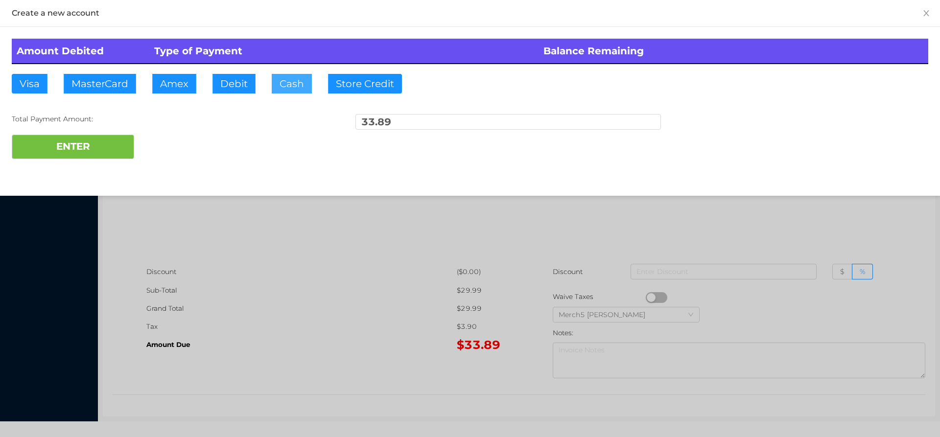
click at [294, 84] on button "Cash" at bounding box center [292, 84] width 40 height 20
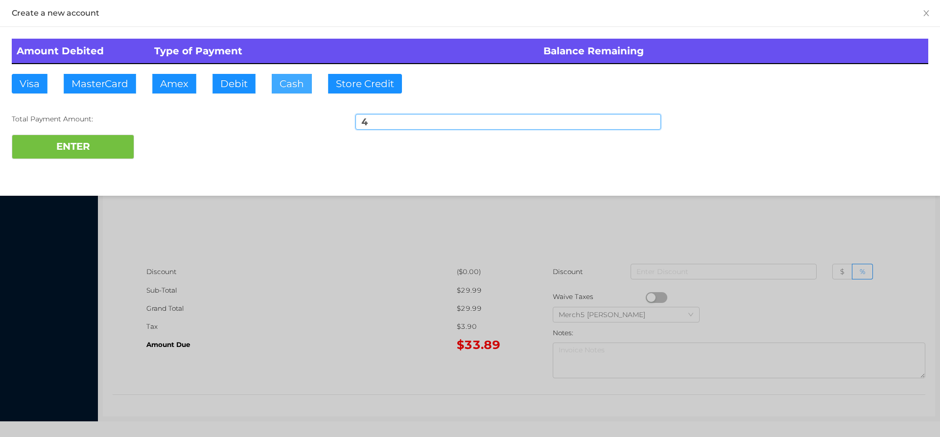
type input "44"
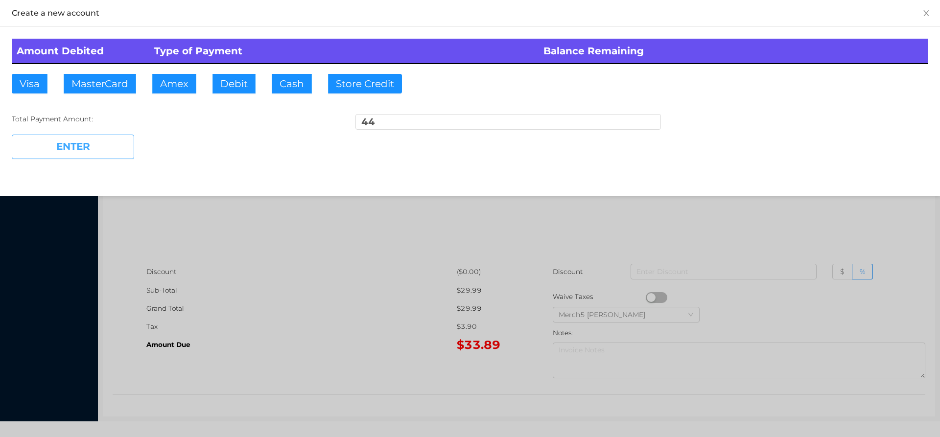
click at [119, 149] on button "ENTER" at bounding box center [73, 147] width 122 height 24
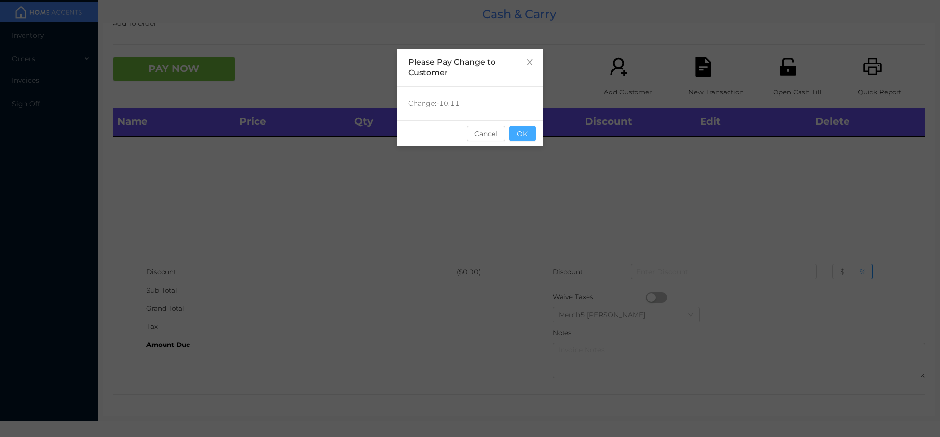
click at [520, 133] on button "OK" at bounding box center [522, 134] width 26 height 16
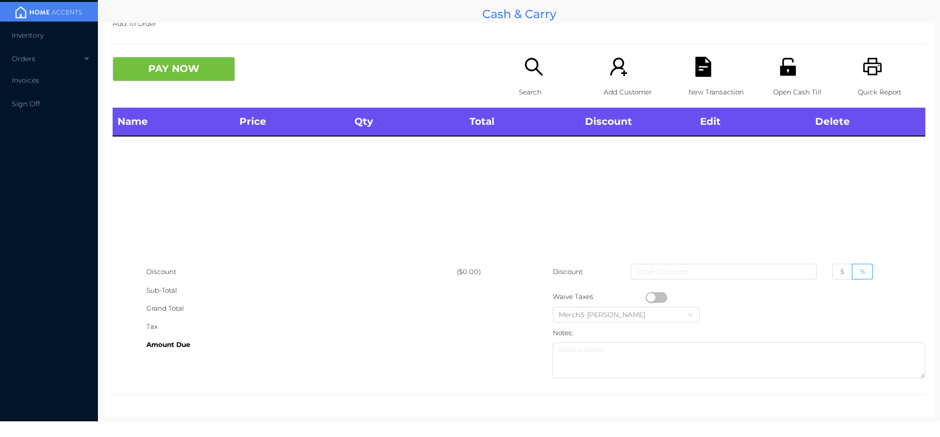
click at [548, 75] on div "Search" at bounding box center [553, 82] width 68 height 51
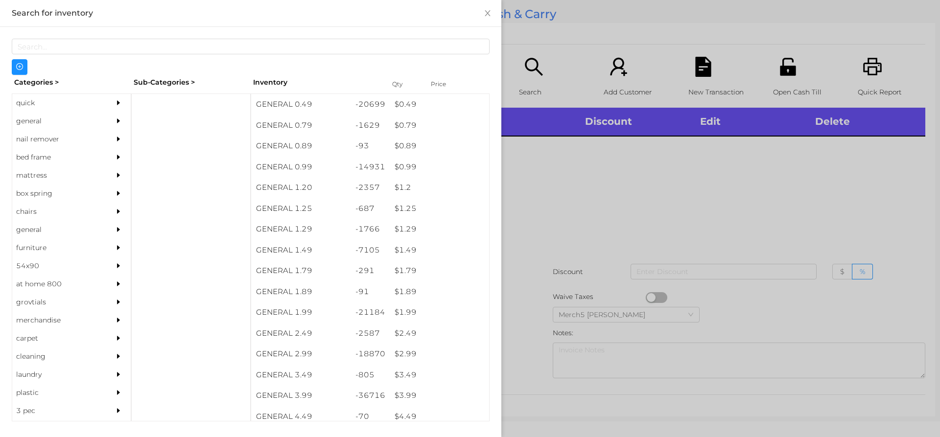
click at [790, 233] on div at bounding box center [470, 218] width 940 height 437
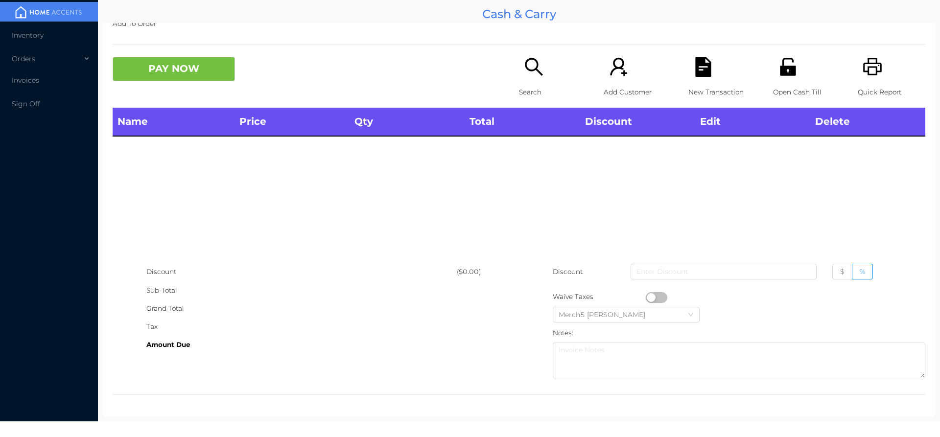
click at [874, 69] on icon "icon: printer" at bounding box center [873, 67] width 19 height 18
click at [538, 79] on div "Search" at bounding box center [553, 82] width 68 height 51
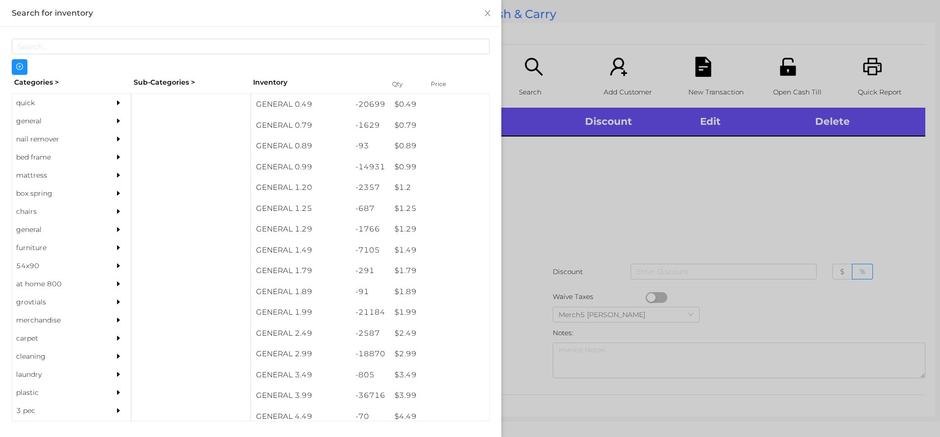
click at [737, 207] on div at bounding box center [470, 218] width 940 height 437
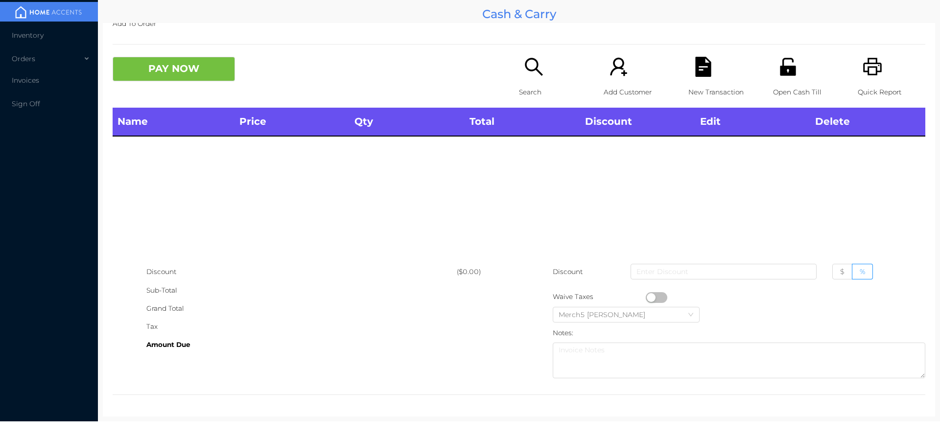
click at [544, 75] on div "Search" at bounding box center [553, 82] width 68 height 51
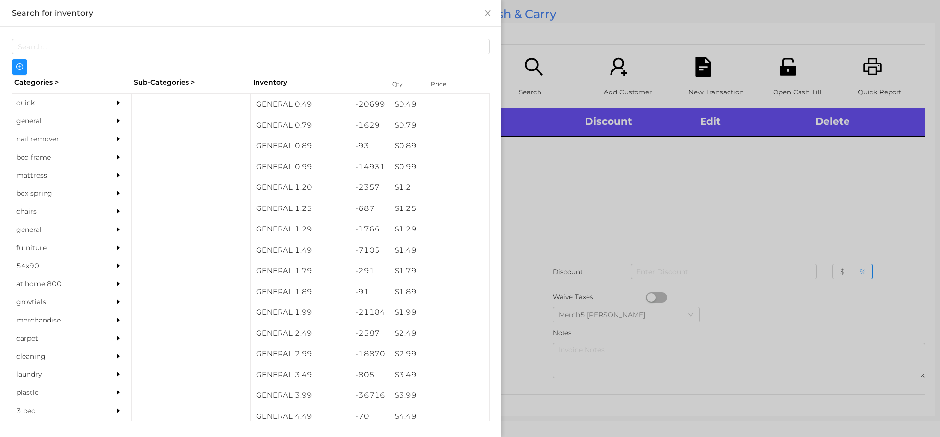
drag, startPoint x: 105, startPoint y: 120, endPoint x: 130, endPoint y: 132, distance: 27.6
click at [117, 124] on div at bounding box center [121, 121] width 20 height 18
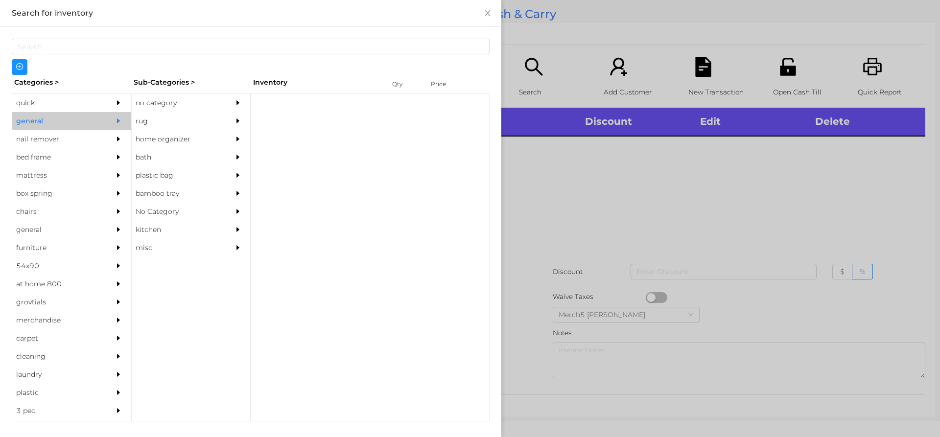
click at [213, 97] on div "no category" at bounding box center [176, 103] width 89 height 18
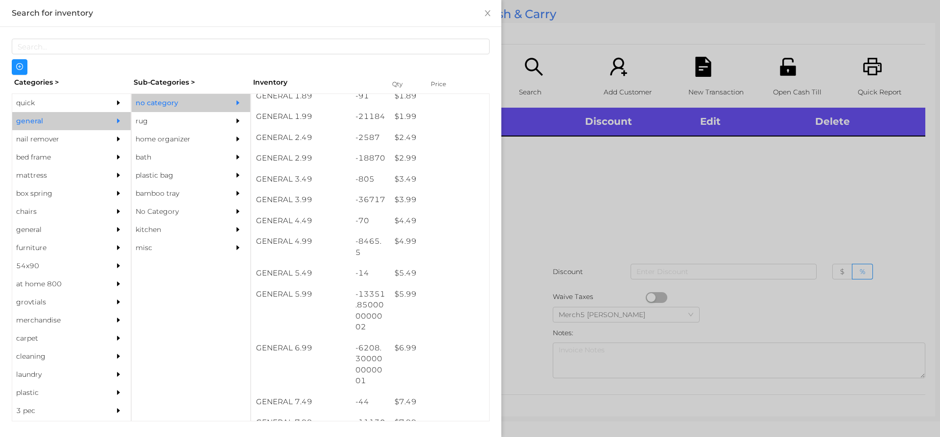
scroll to position [392, 0]
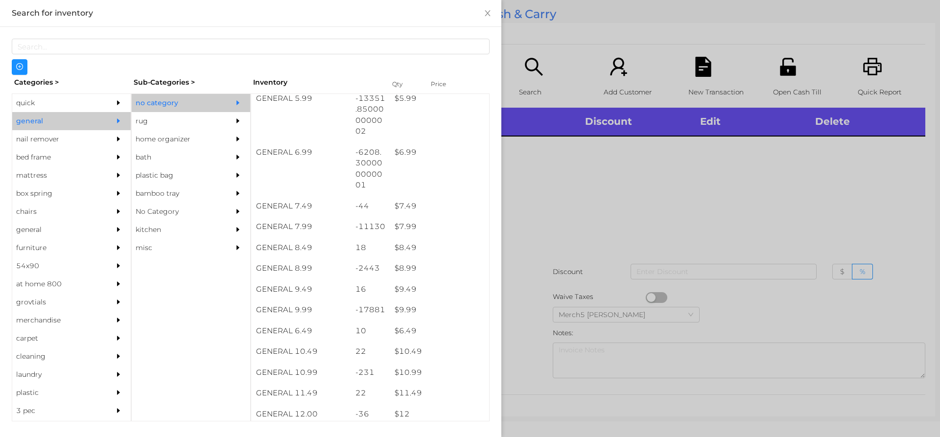
click at [667, 210] on div at bounding box center [470, 218] width 940 height 437
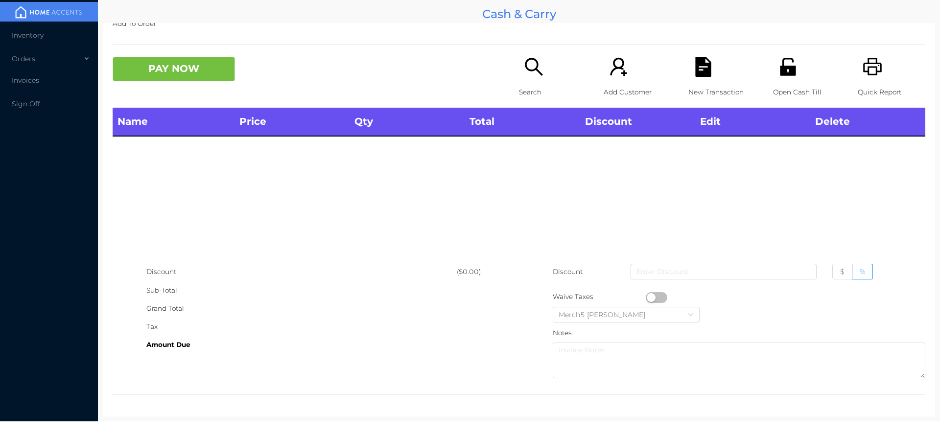
click at [539, 79] on div "Search" at bounding box center [553, 82] width 68 height 51
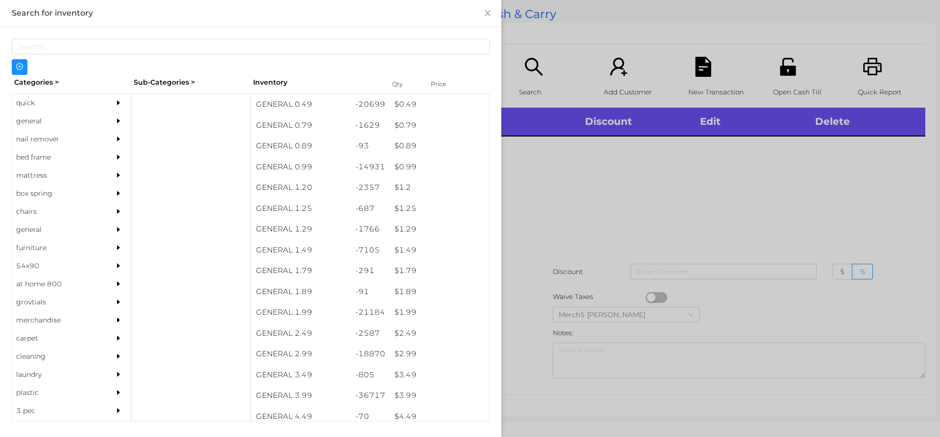
click at [91, 121] on div "general" at bounding box center [56, 121] width 89 height 18
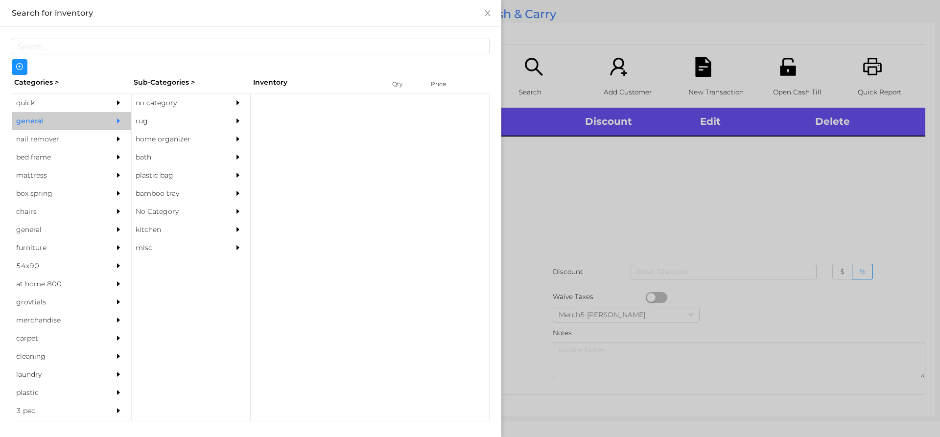
click at [188, 108] on div "no category" at bounding box center [176, 103] width 89 height 18
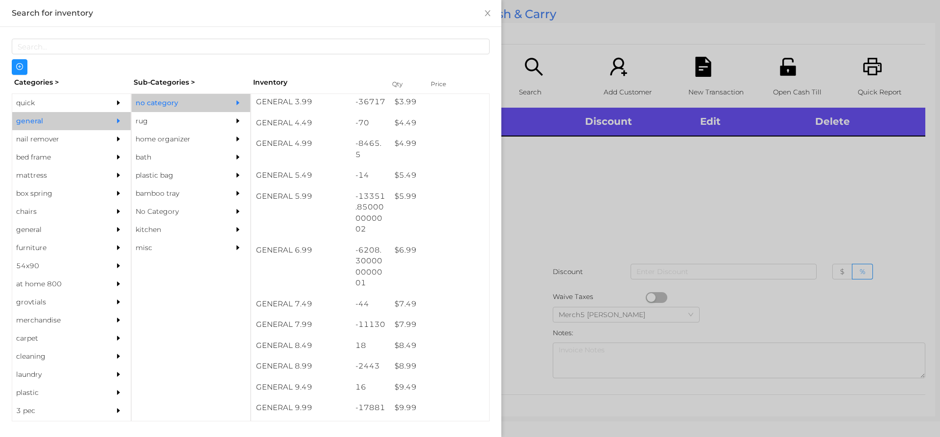
scroll to position [539, 0]
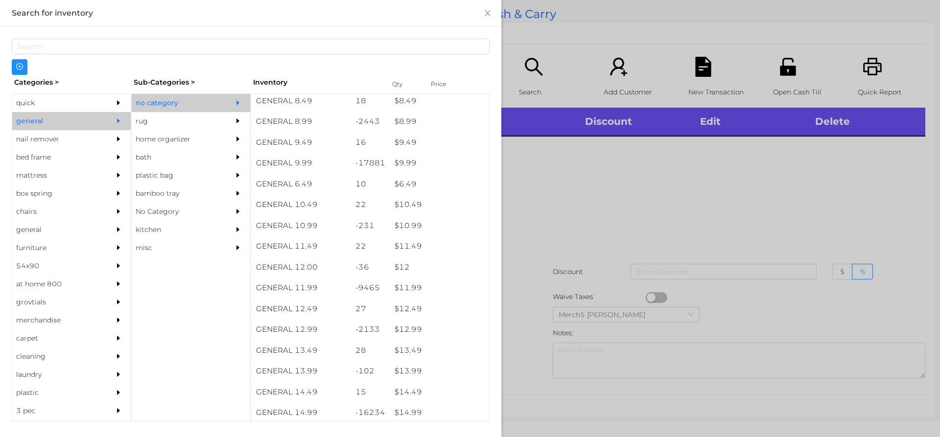
click at [579, 168] on div at bounding box center [470, 218] width 940 height 437
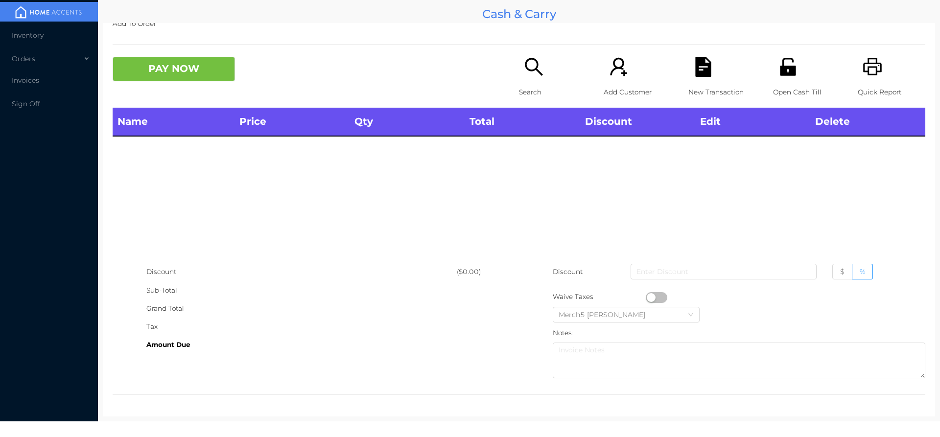
click at [540, 82] on div "Search" at bounding box center [553, 82] width 68 height 51
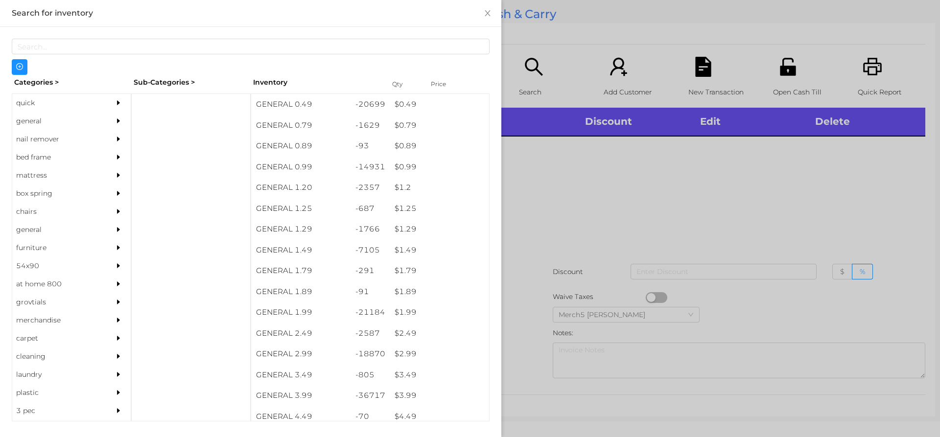
click at [117, 120] on icon "icon: caret-right" at bounding box center [118, 121] width 3 height 5
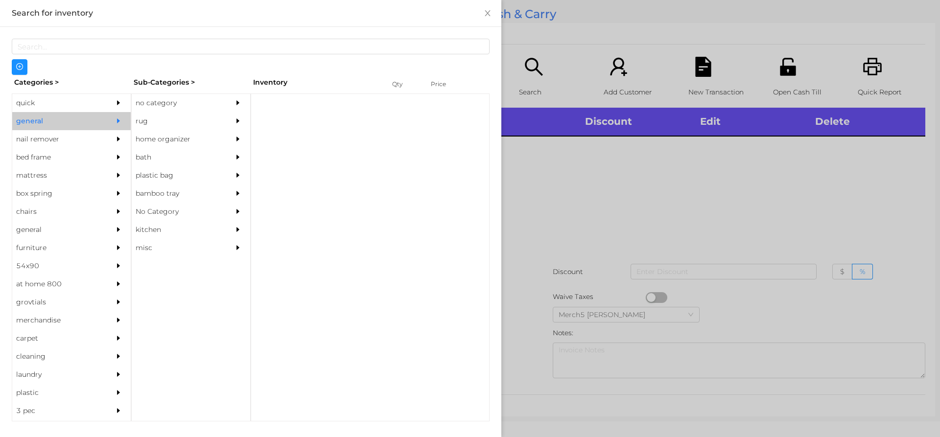
click at [183, 94] on div "no category" at bounding box center [176, 103] width 89 height 18
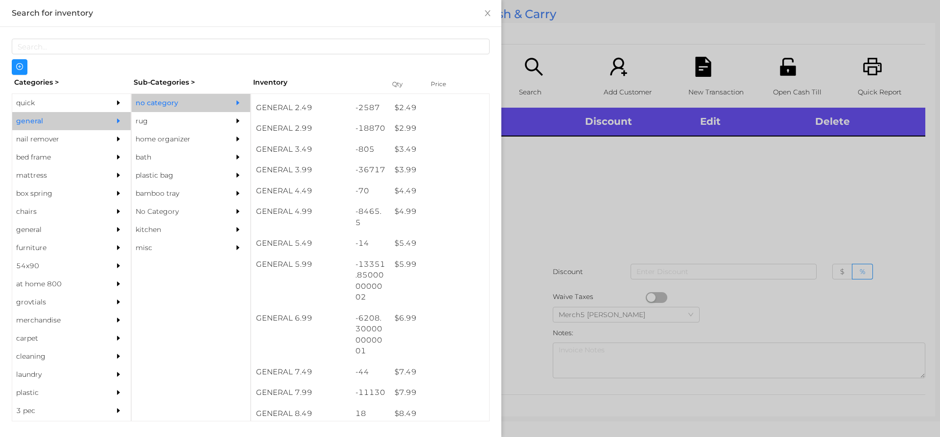
scroll to position [270, 0]
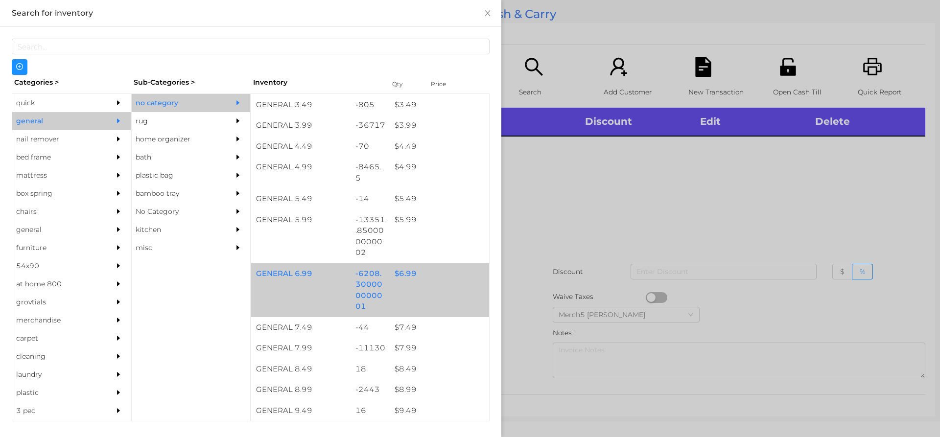
click at [440, 277] on div "$ 6.99" at bounding box center [439, 274] width 99 height 21
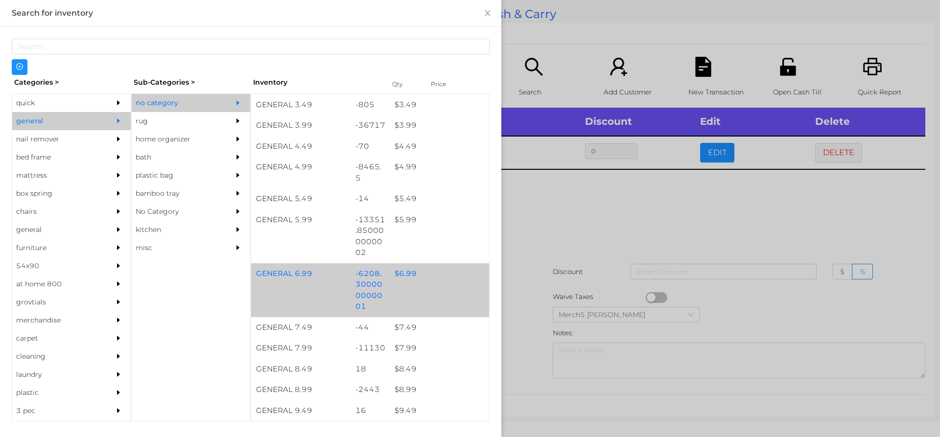
click at [619, 229] on div at bounding box center [470, 218] width 940 height 437
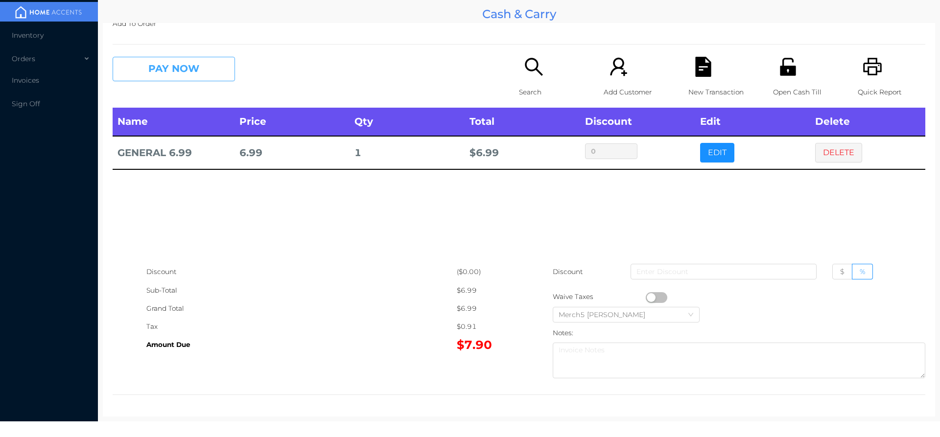
click at [223, 73] on button "PAY NOW" at bounding box center [174, 69] width 122 height 24
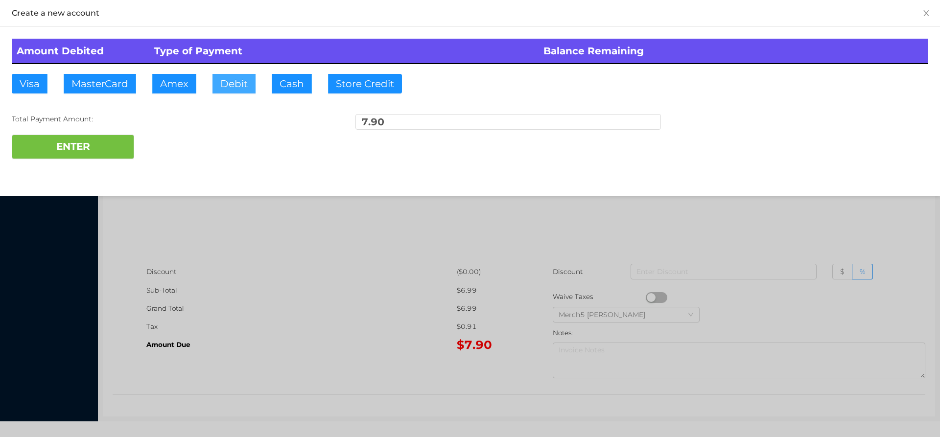
click at [237, 85] on button "Debit" at bounding box center [234, 84] width 43 height 20
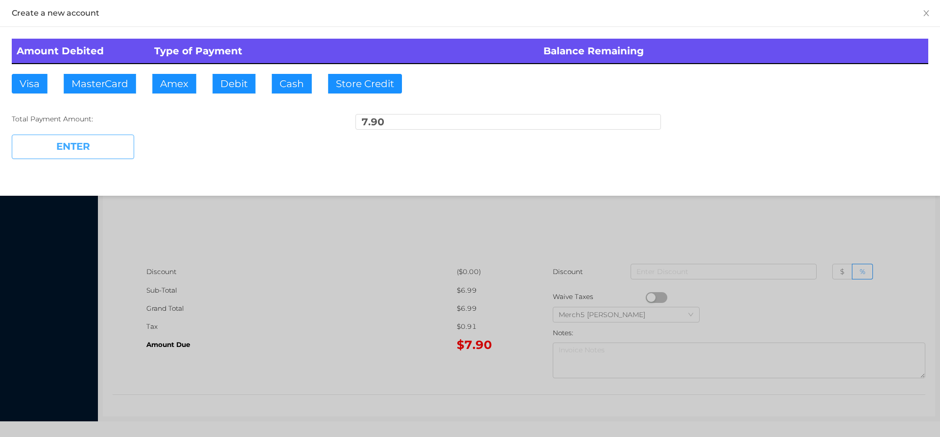
click at [101, 150] on button "ENTER" at bounding box center [73, 147] width 122 height 24
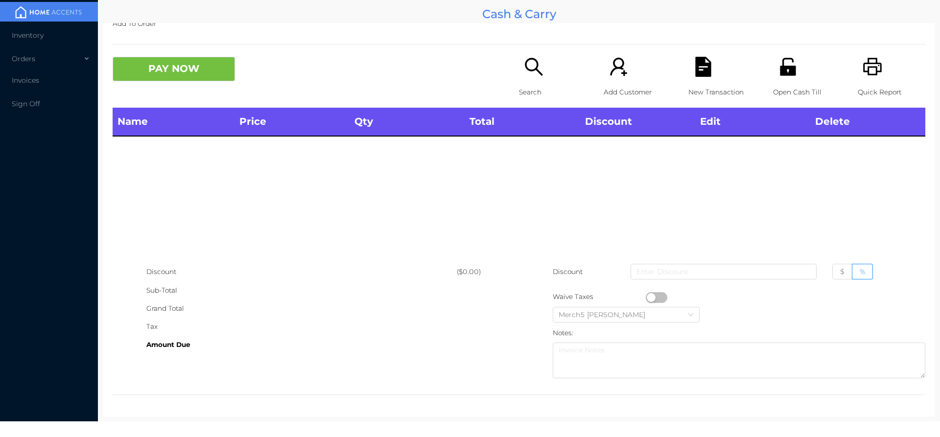
click at [529, 69] on icon "icon: search" at bounding box center [534, 67] width 20 height 20
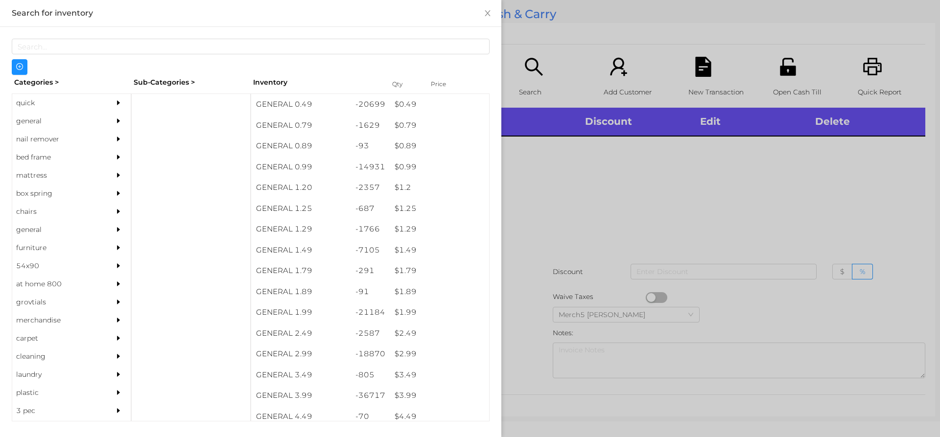
click at [100, 117] on div "general" at bounding box center [71, 121] width 119 height 18
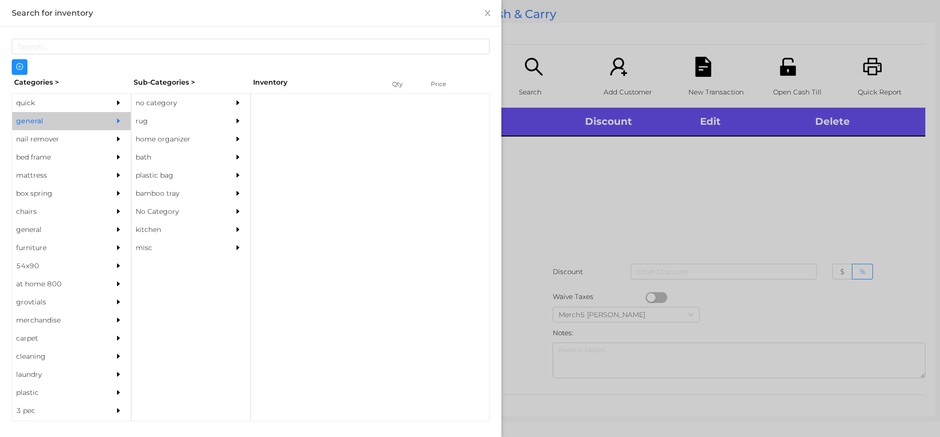
click at [184, 103] on div "no category" at bounding box center [176, 103] width 89 height 18
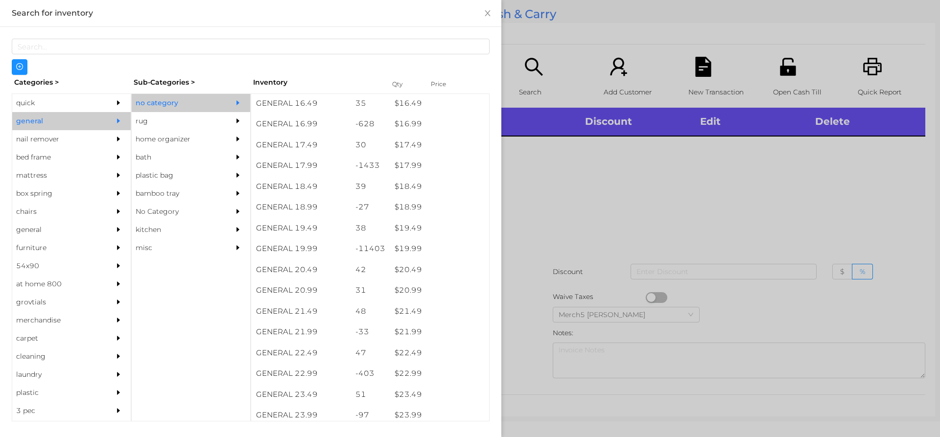
scroll to position [913, 0]
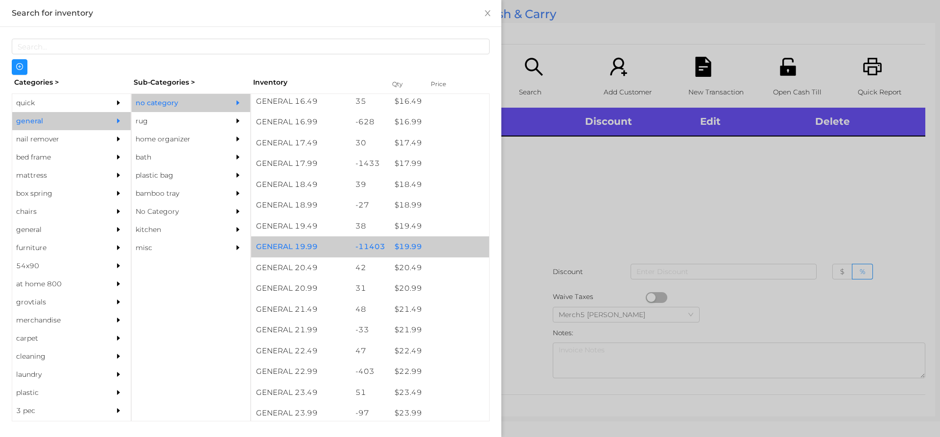
click at [450, 251] on div "$ 19.99" at bounding box center [439, 247] width 99 height 21
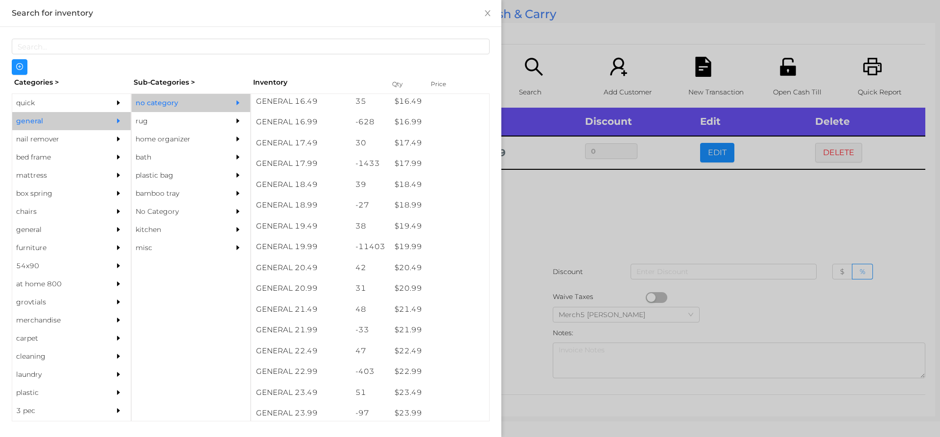
click at [594, 235] on div at bounding box center [470, 218] width 940 height 437
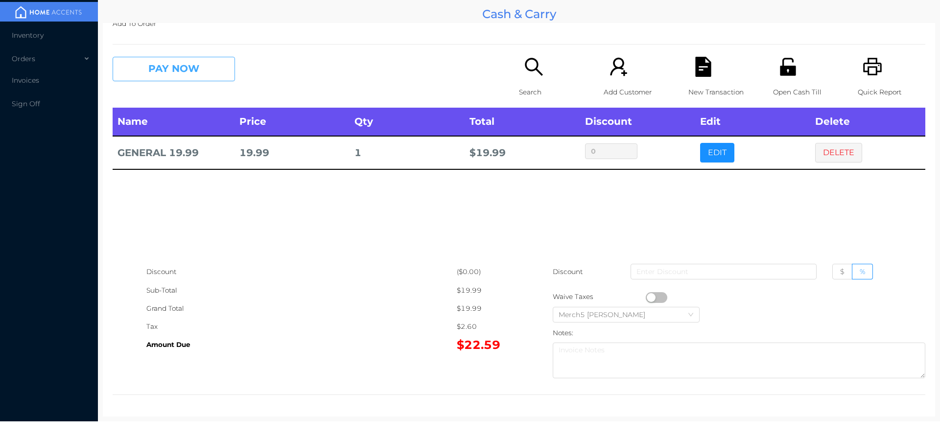
click at [228, 71] on button "PAY NOW" at bounding box center [174, 69] width 122 height 24
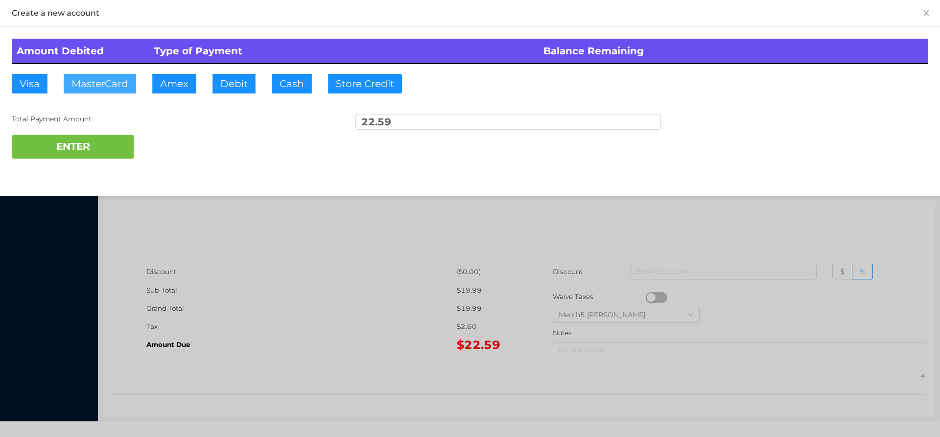
click at [114, 87] on button "MasterCard" at bounding box center [100, 84] width 72 height 20
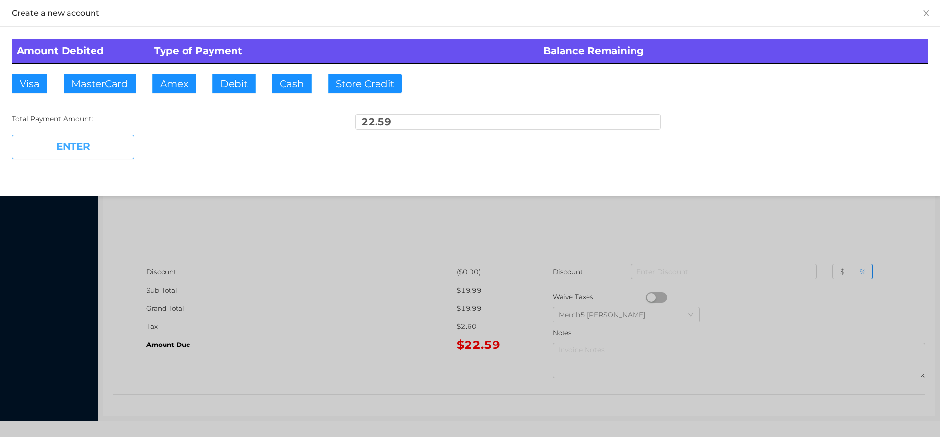
click at [113, 151] on button "ENTER" at bounding box center [73, 147] width 122 height 24
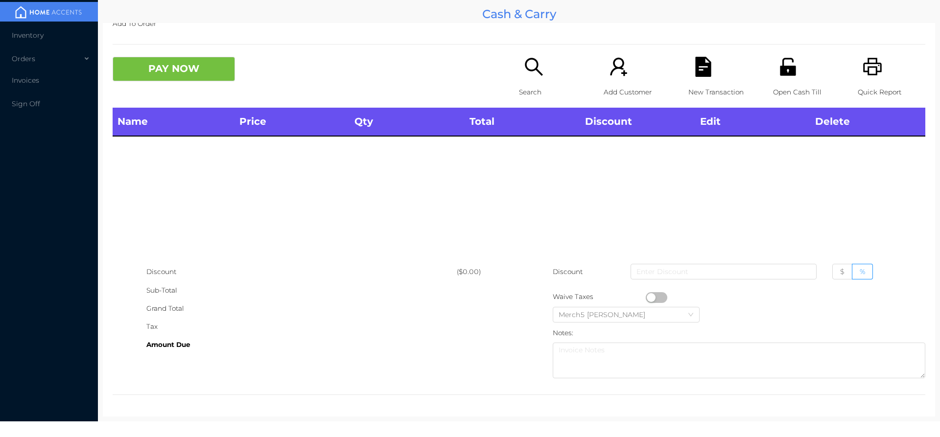
click at [550, 91] on p "Search" at bounding box center [553, 92] width 68 height 18
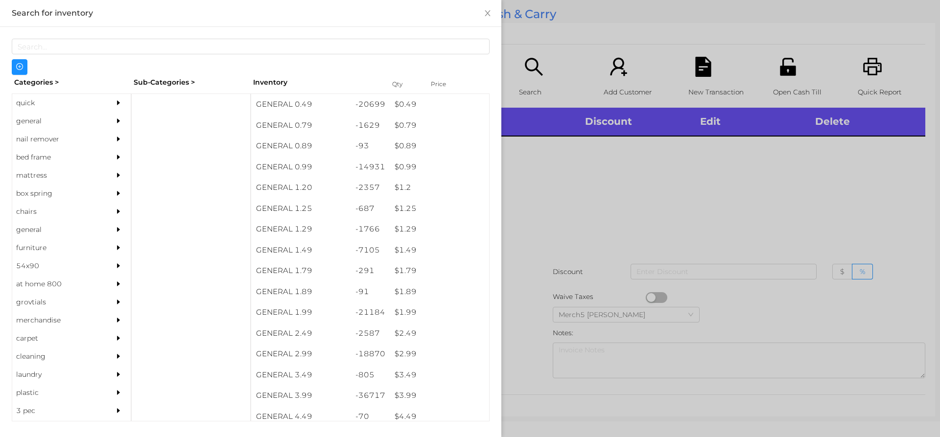
click at [595, 159] on div at bounding box center [470, 218] width 940 height 437
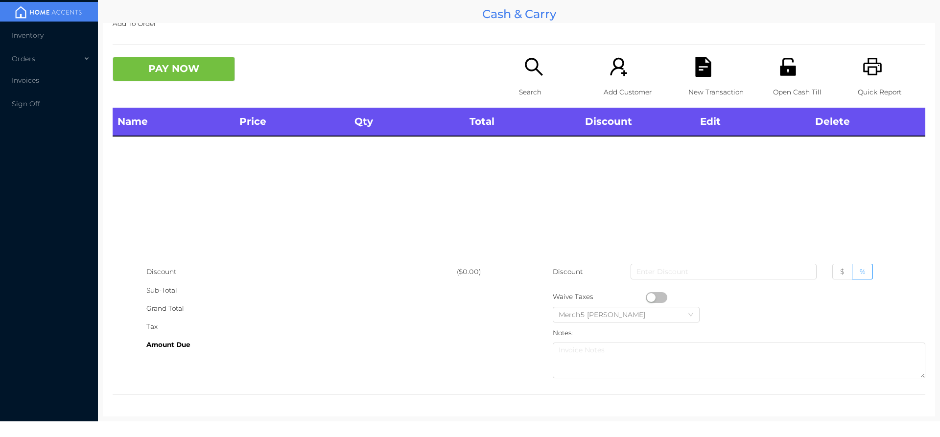
click at [869, 79] on div "Quick Report" at bounding box center [892, 82] width 68 height 51
click at [778, 62] on icon "icon: unlock" at bounding box center [788, 67] width 20 height 20
click at [538, 71] on icon "icon: search" at bounding box center [534, 67] width 20 height 20
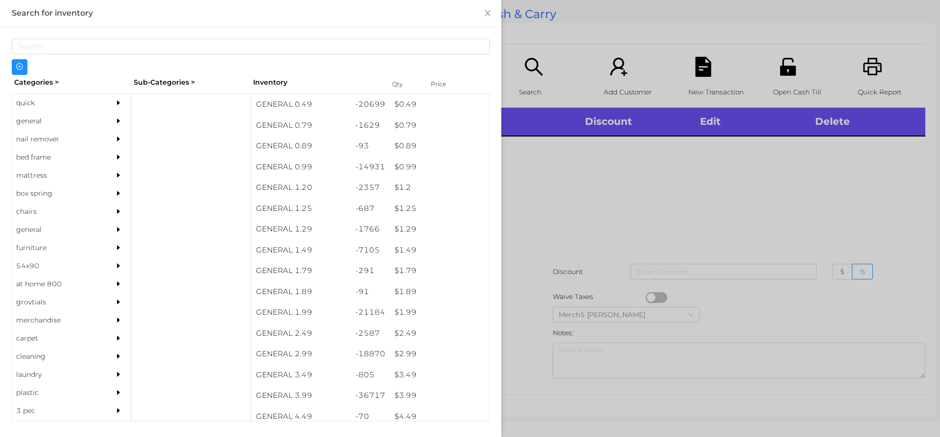
click at [117, 120] on icon "icon: caret-right" at bounding box center [118, 121] width 3 height 5
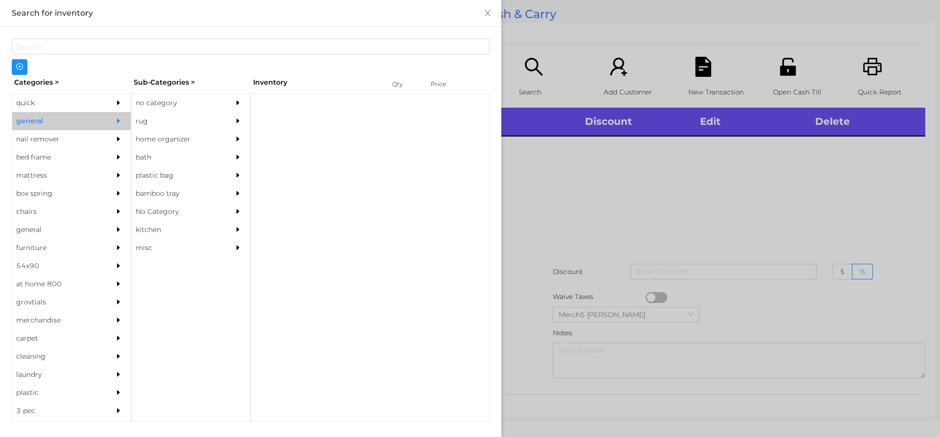
click at [98, 106] on div "quick" at bounding box center [71, 103] width 119 height 18
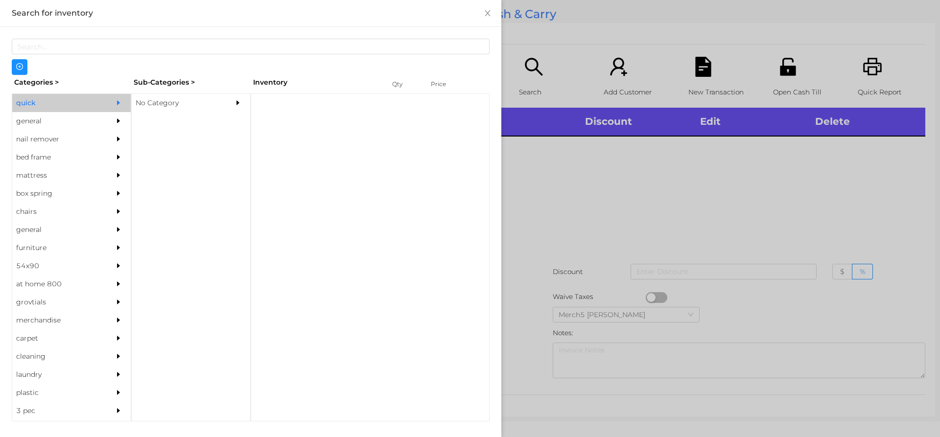
click at [185, 102] on div "No Category" at bounding box center [176, 103] width 89 height 18
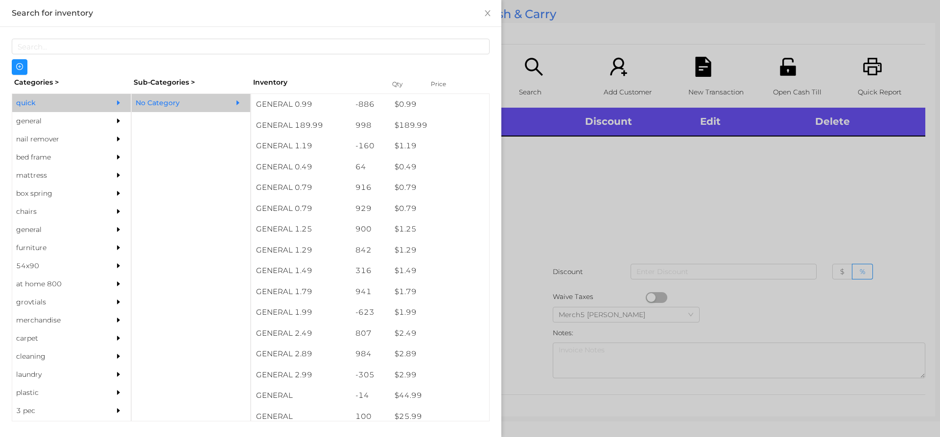
click at [590, 228] on div at bounding box center [470, 218] width 940 height 437
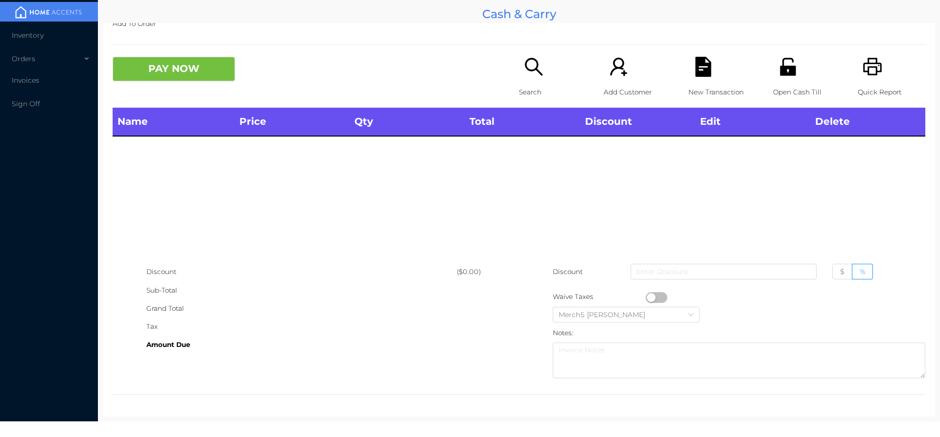
click at [535, 78] on div "Search" at bounding box center [553, 82] width 68 height 51
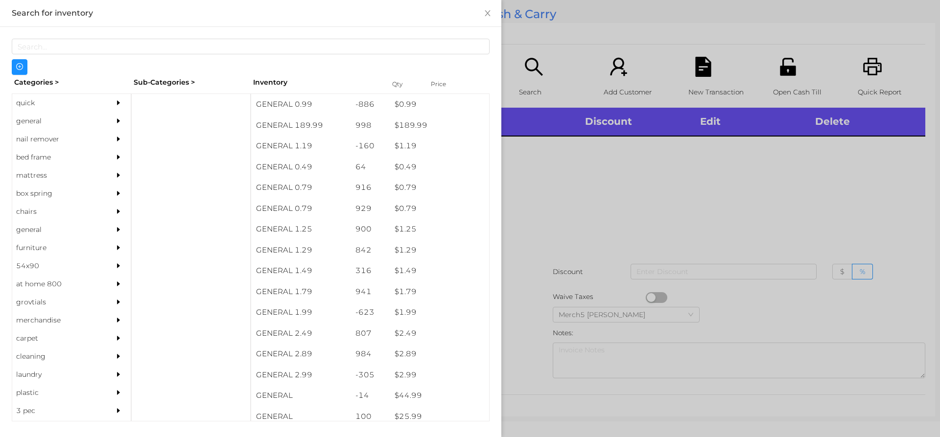
click at [117, 102] on icon "icon: caret-right" at bounding box center [118, 102] width 3 height 5
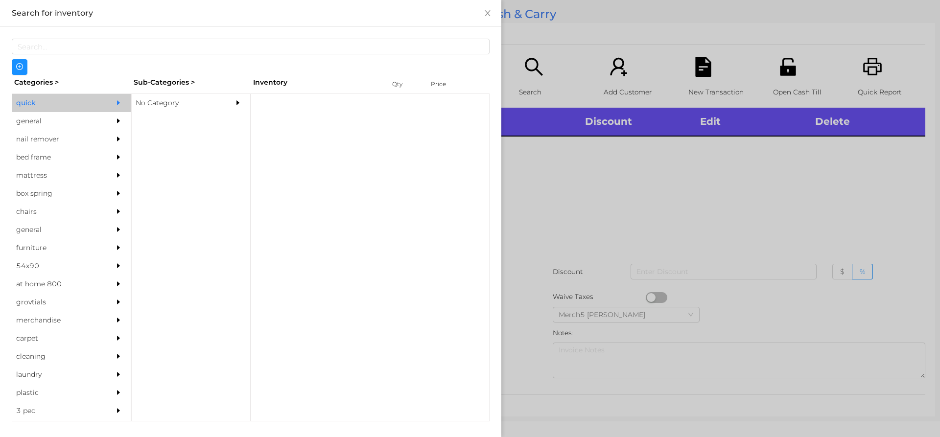
click at [220, 98] on div "No Category" at bounding box center [176, 103] width 89 height 18
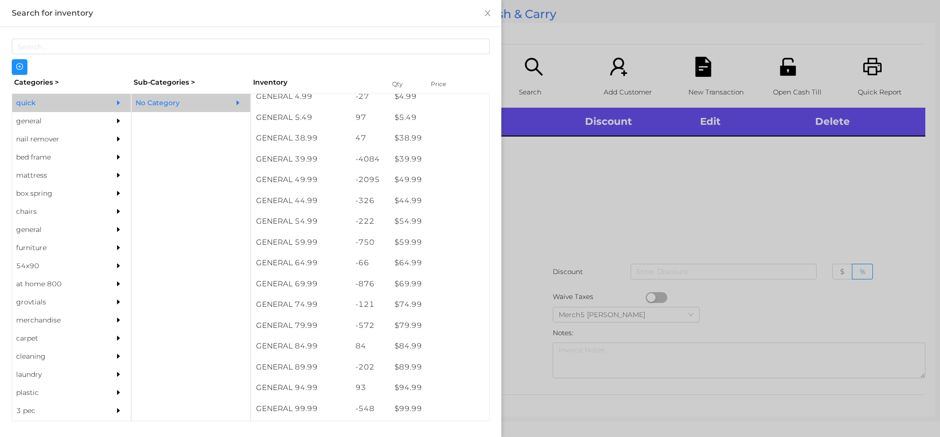
scroll to position [507, 0]
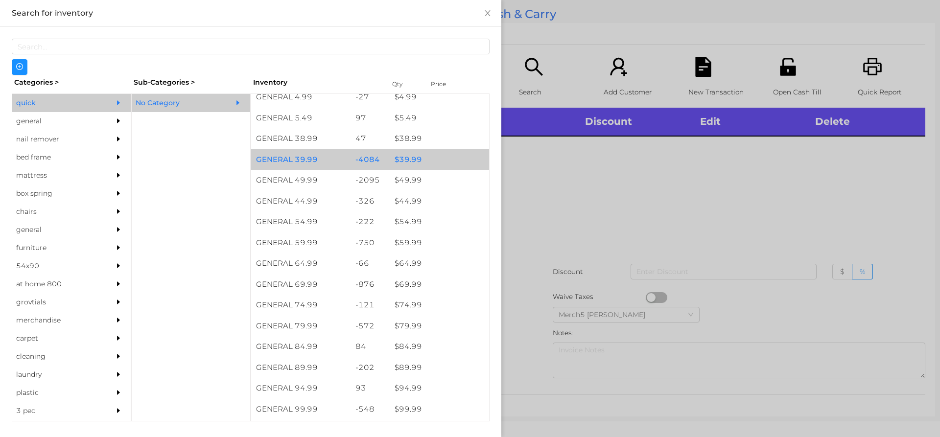
click at [444, 163] on div "$ 39.99" at bounding box center [439, 159] width 99 height 21
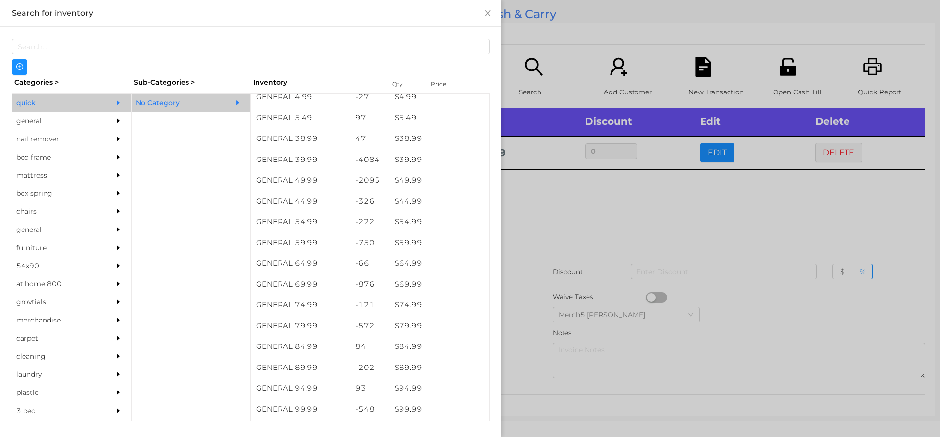
click at [649, 218] on div at bounding box center [470, 218] width 940 height 437
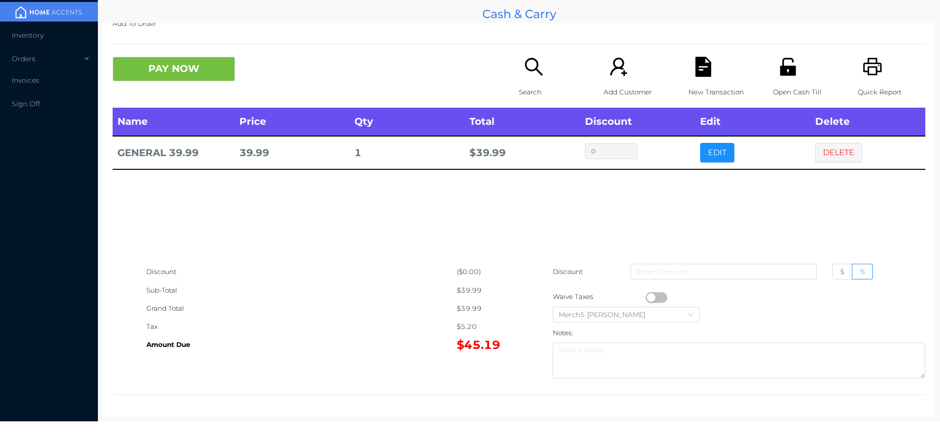
click at [534, 66] on icon "icon: search" at bounding box center [534, 67] width 18 height 18
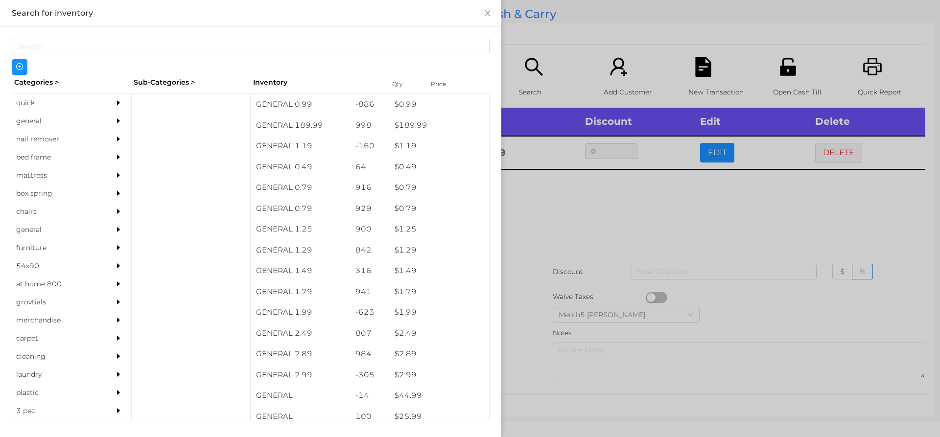
click at [97, 115] on div "general" at bounding box center [71, 121] width 119 height 18
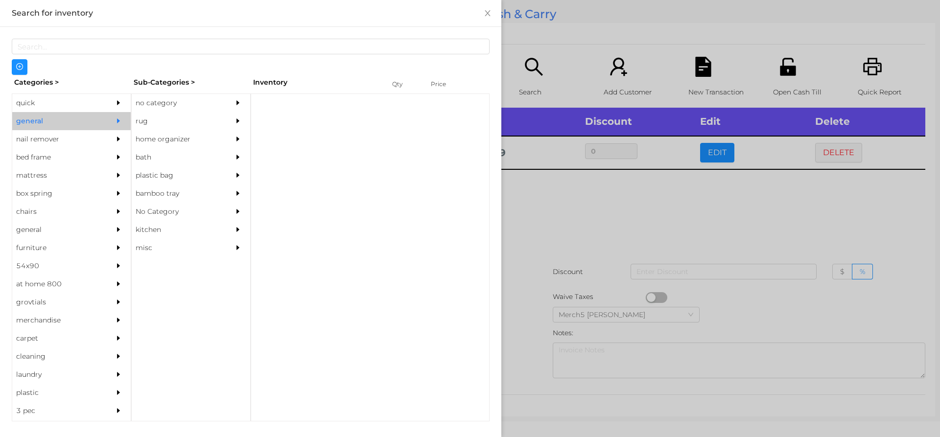
click at [196, 101] on div "no category" at bounding box center [176, 103] width 89 height 18
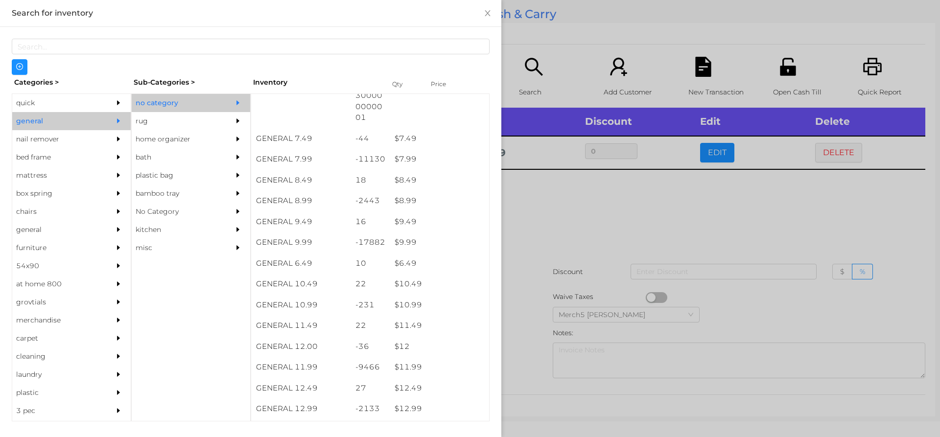
scroll to position [459, 0]
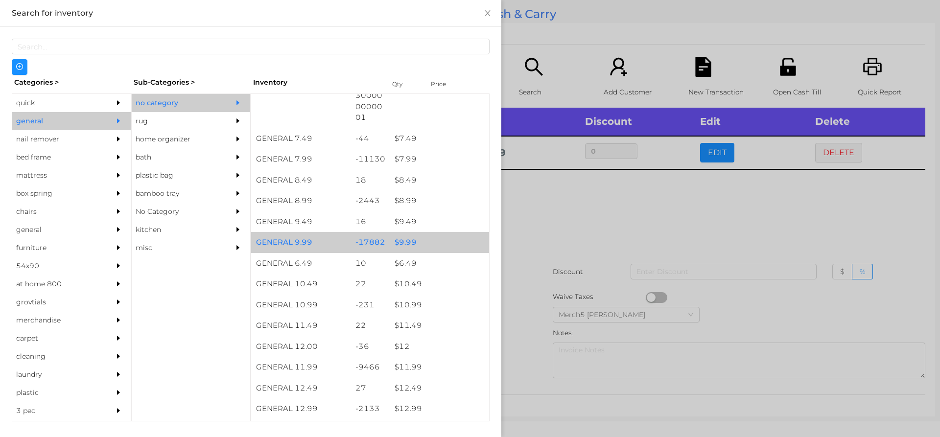
click at [443, 240] on div "$ 9.99" at bounding box center [439, 242] width 99 height 21
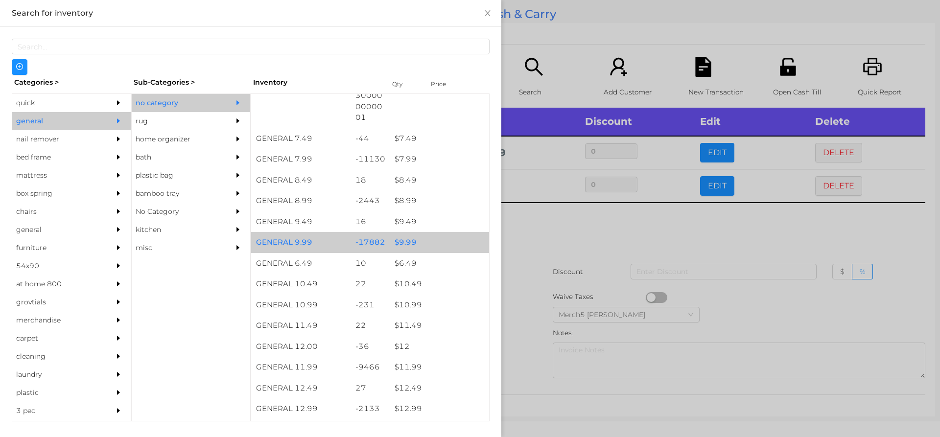
click at [462, 243] on div "$ 9.99" at bounding box center [439, 242] width 99 height 21
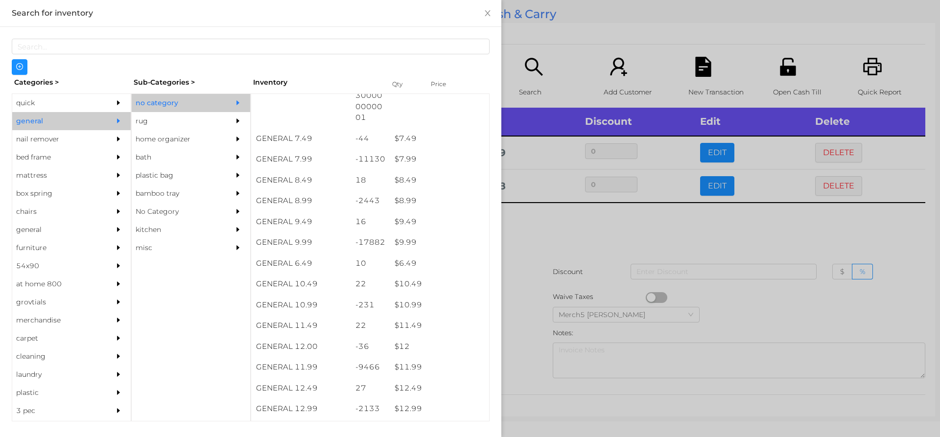
click at [591, 247] on div at bounding box center [470, 218] width 940 height 437
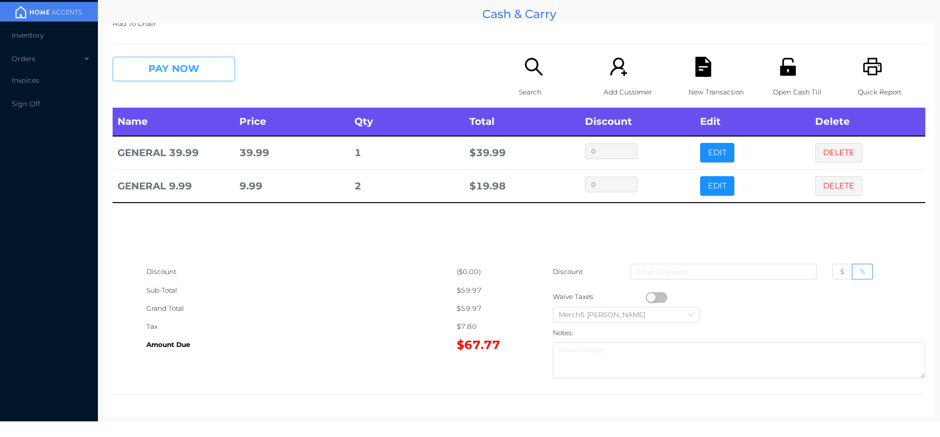
click at [220, 58] on button "PAY NOW" at bounding box center [174, 69] width 122 height 24
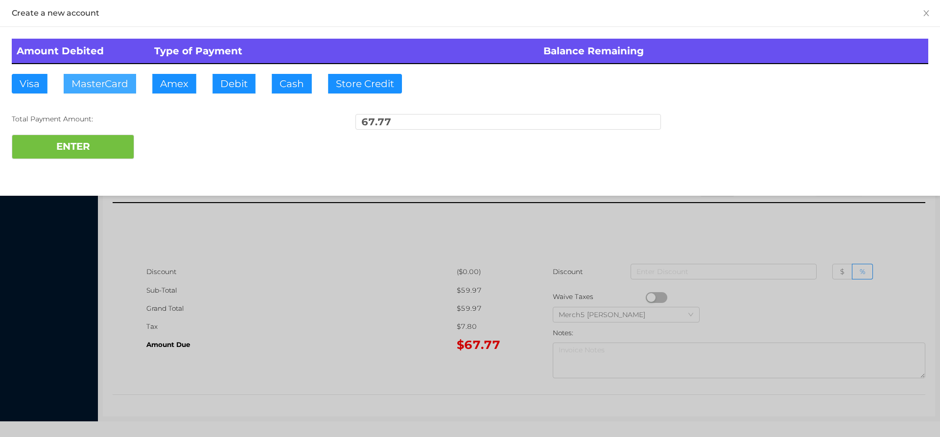
click at [120, 93] on button "MasterCard" at bounding box center [100, 84] width 72 height 20
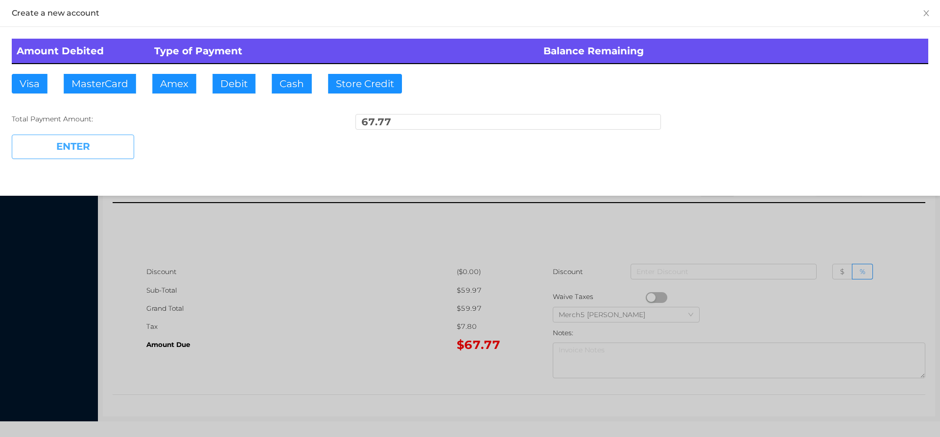
click at [131, 155] on button "ENTER" at bounding box center [73, 147] width 122 height 24
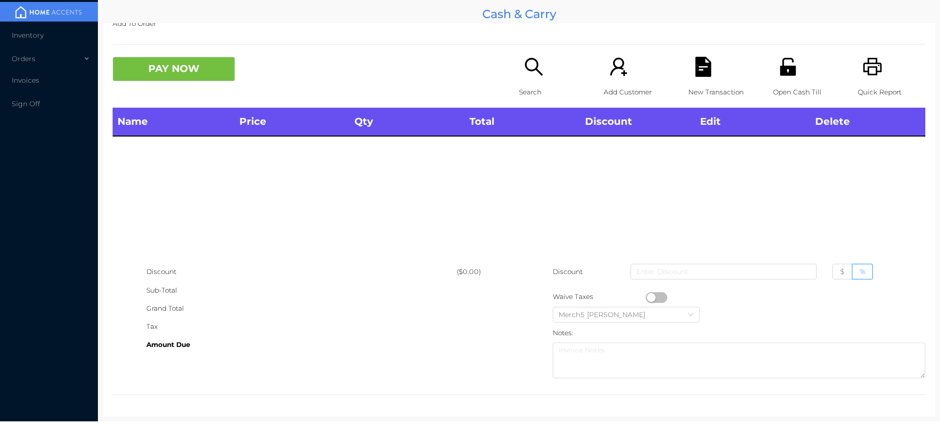
click at [872, 76] on icon "icon: printer" at bounding box center [873, 67] width 20 height 20
click at [532, 74] on icon "icon: search" at bounding box center [534, 67] width 20 height 20
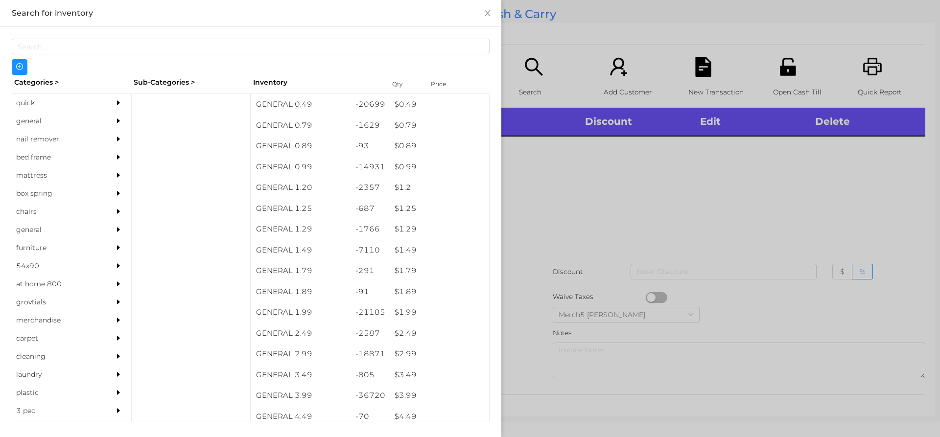
click at [111, 119] on div at bounding box center [121, 121] width 20 height 18
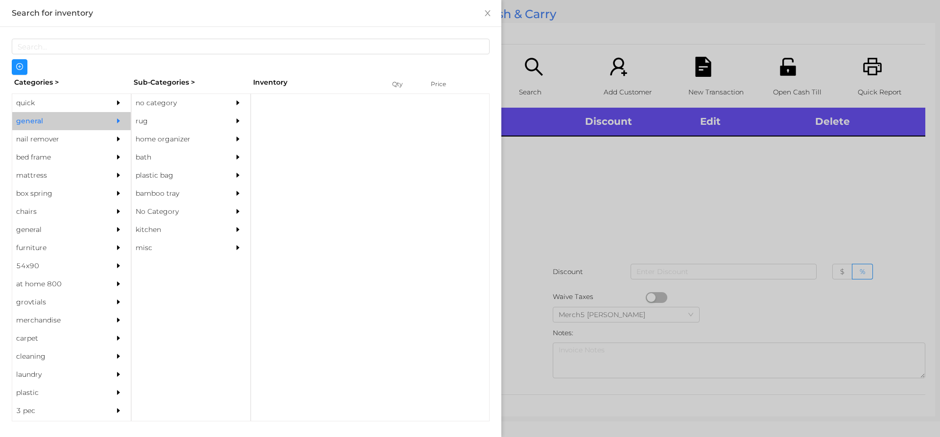
click at [198, 105] on div "no category" at bounding box center [176, 103] width 89 height 18
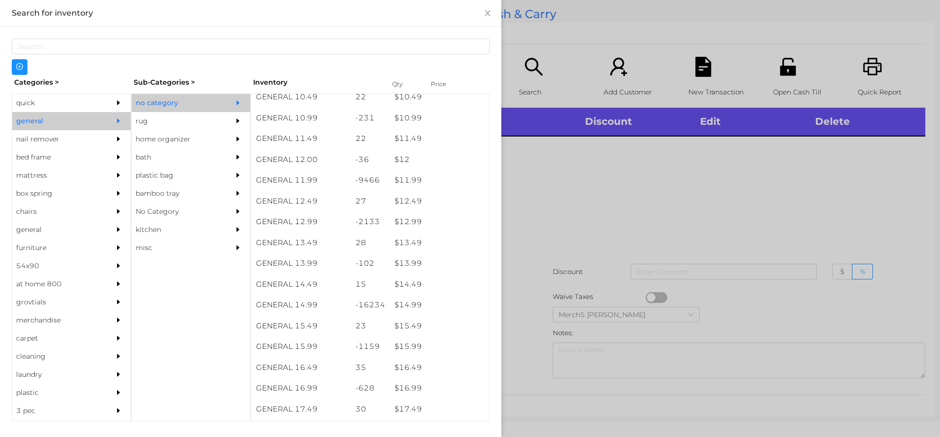
scroll to position [647, 0]
click at [451, 306] on div "$ 14.99" at bounding box center [439, 304] width 99 height 21
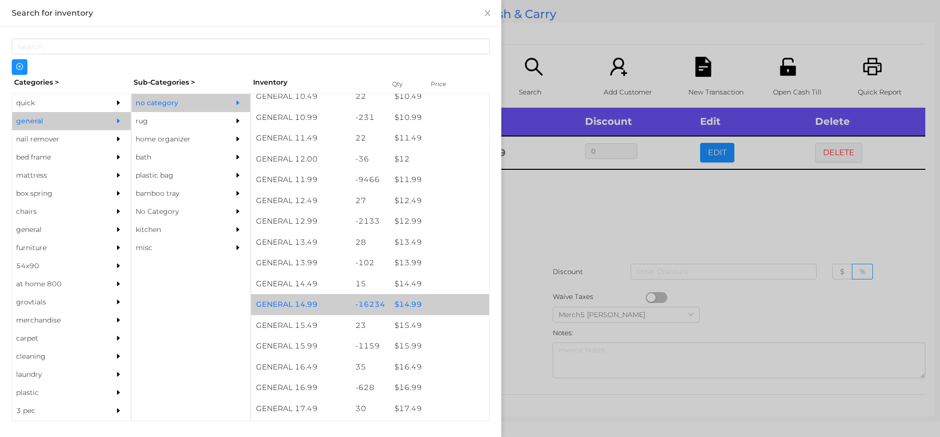
click at [659, 236] on div at bounding box center [470, 218] width 940 height 437
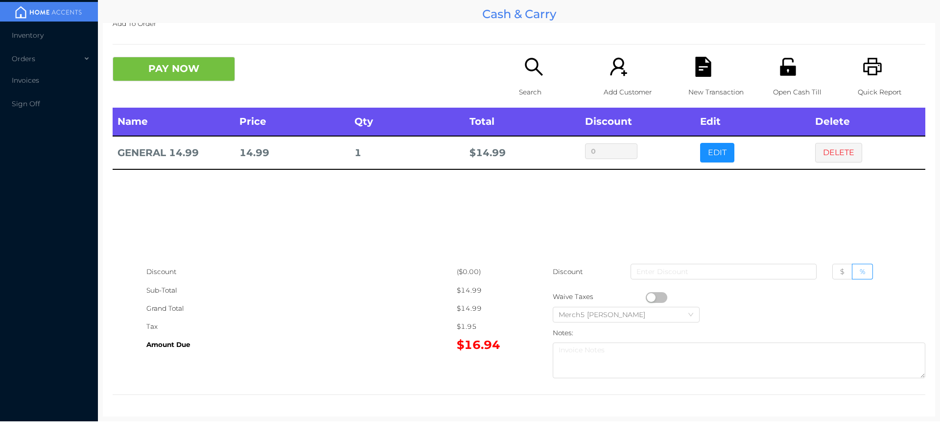
click at [210, 63] on button "PAY NOW" at bounding box center [174, 69] width 122 height 24
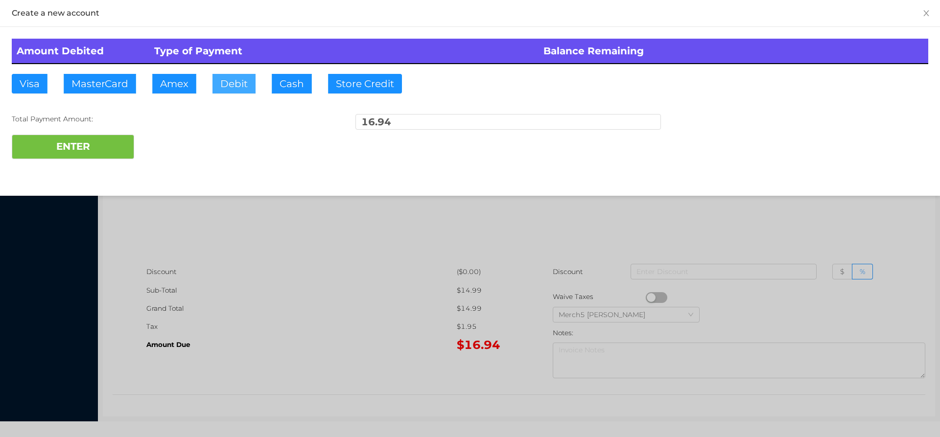
click at [239, 86] on button "Debit" at bounding box center [234, 84] width 43 height 20
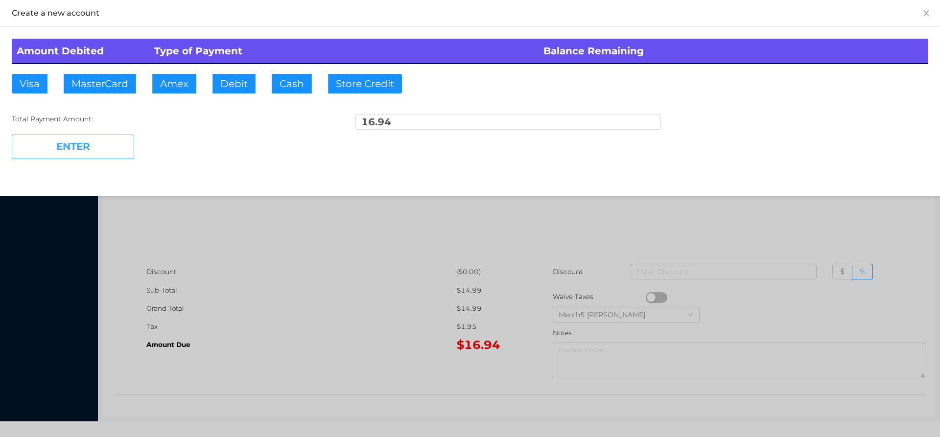
click at [117, 146] on button "ENTER" at bounding box center [73, 147] width 122 height 24
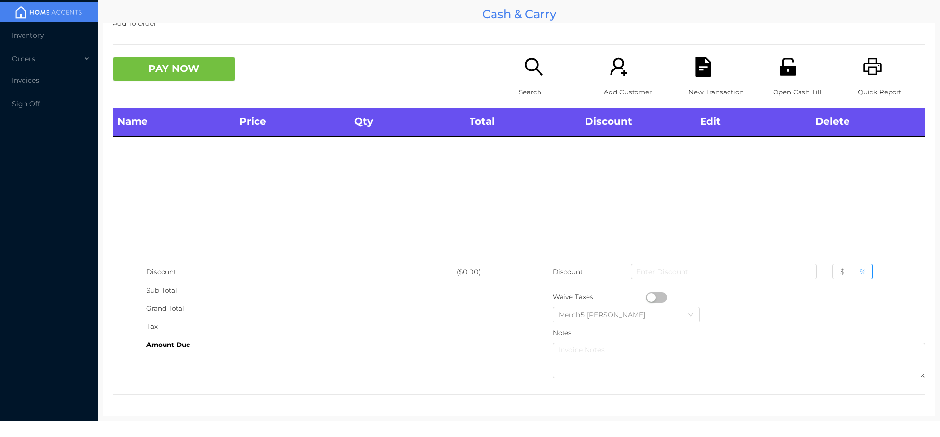
click at [528, 70] on icon "icon: search" at bounding box center [534, 67] width 18 height 18
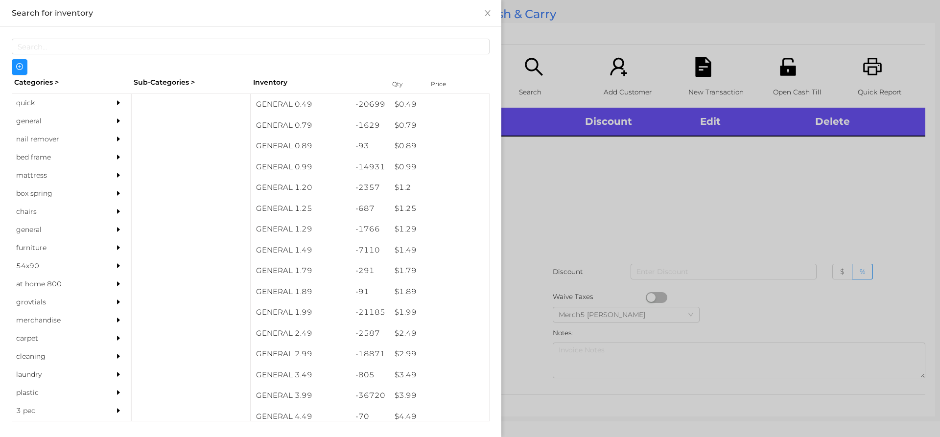
click at [113, 115] on div at bounding box center [121, 121] width 20 height 18
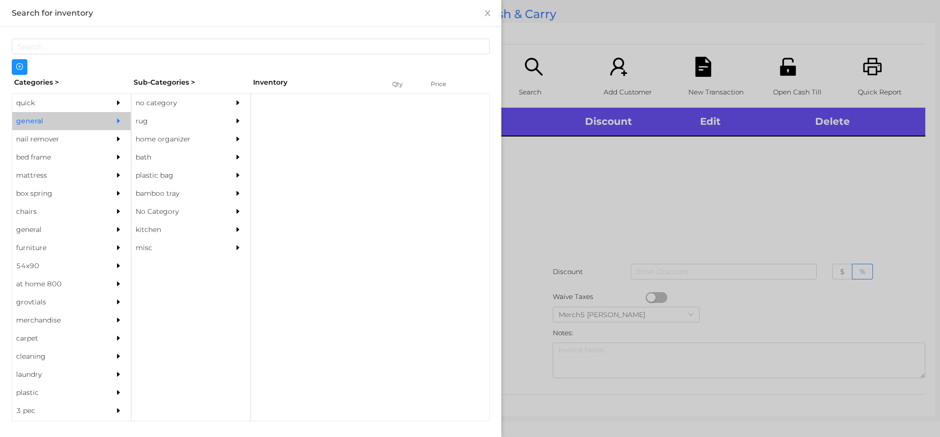
click at [175, 106] on div "no category" at bounding box center [176, 103] width 89 height 18
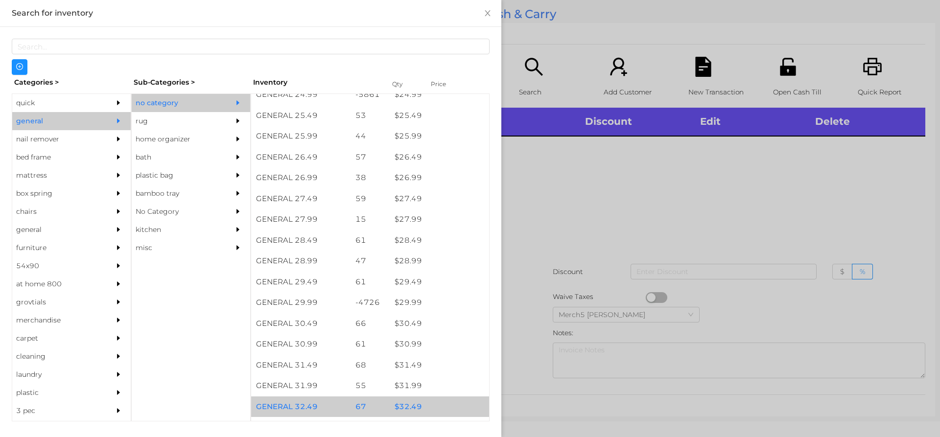
scroll to position [1469, 0]
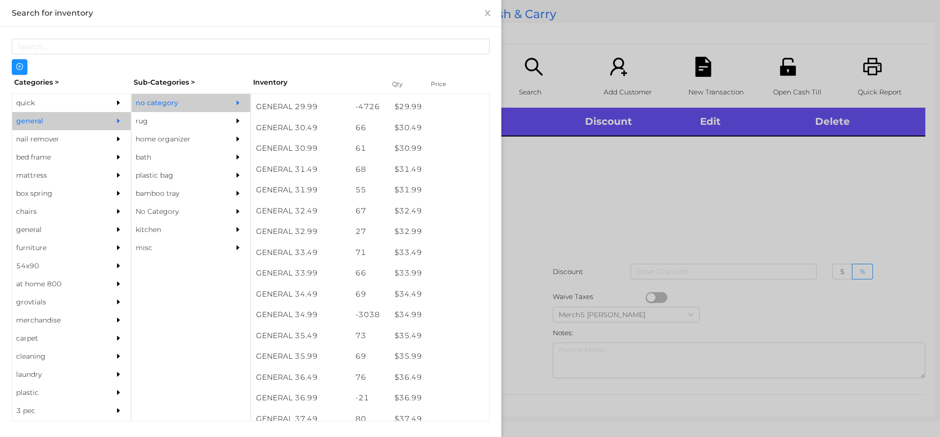
click at [546, 200] on div at bounding box center [470, 218] width 940 height 437
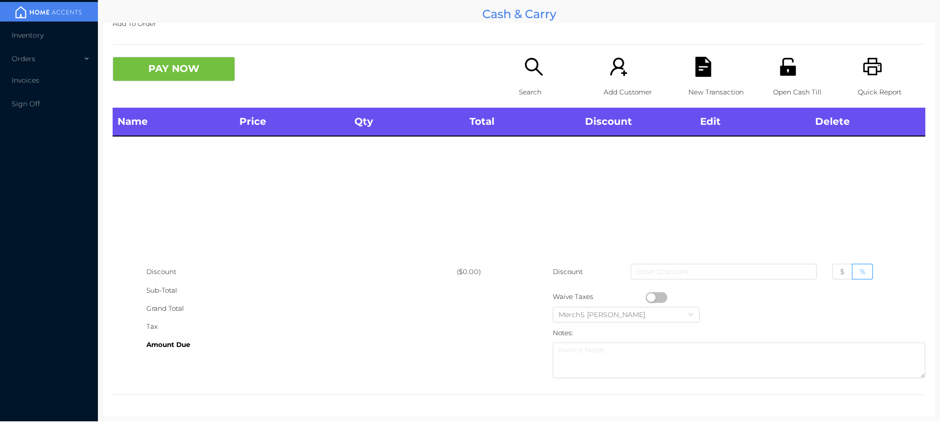
click at [534, 68] on icon "icon: search" at bounding box center [534, 67] width 20 height 20
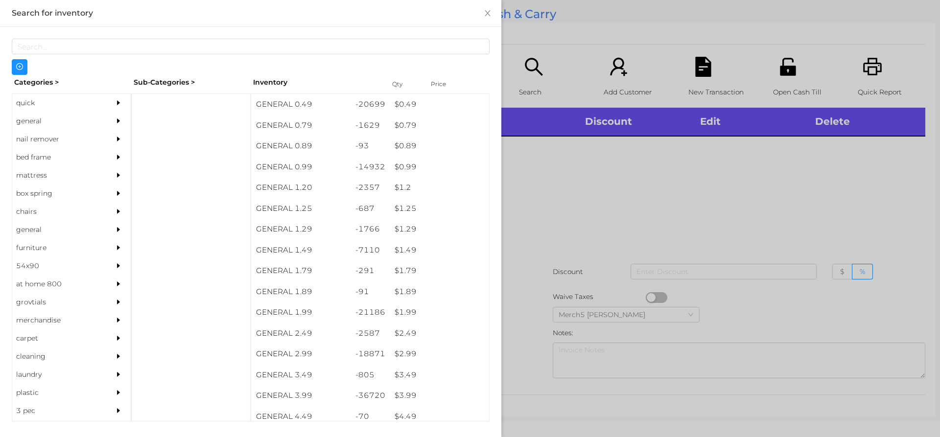
click at [622, 178] on div at bounding box center [470, 218] width 940 height 437
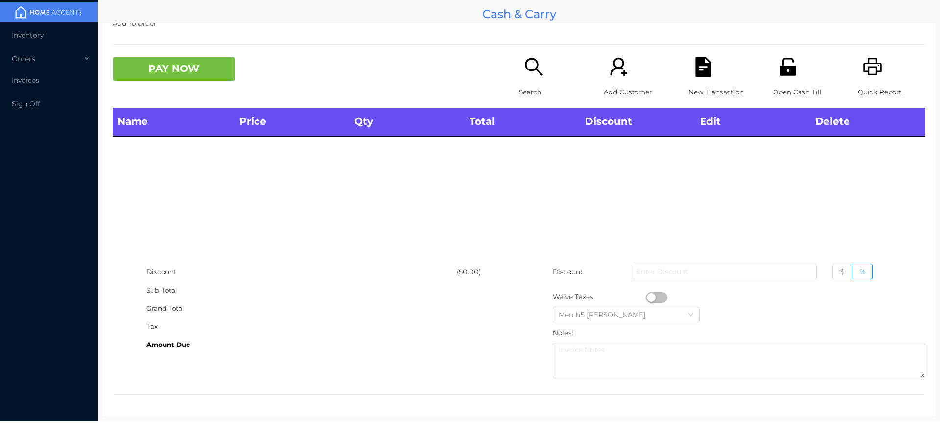
click at [536, 73] on icon "icon: search" at bounding box center [534, 67] width 18 height 18
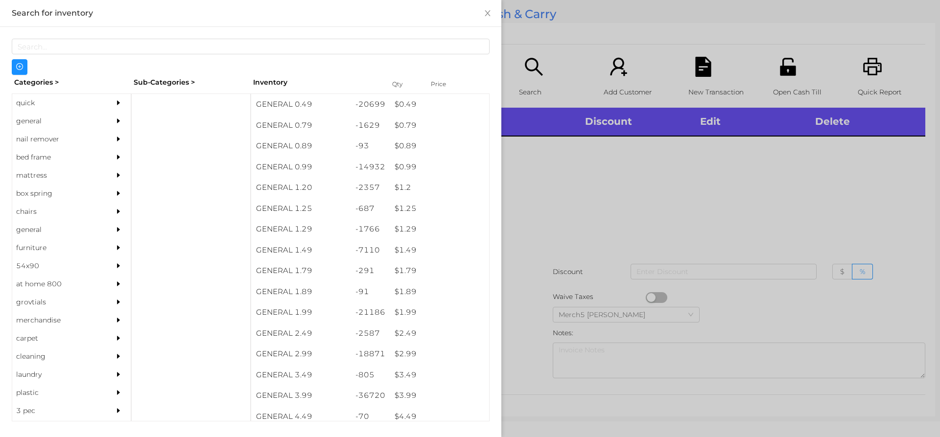
click at [587, 153] on div at bounding box center [470, 218] width 940 height 437
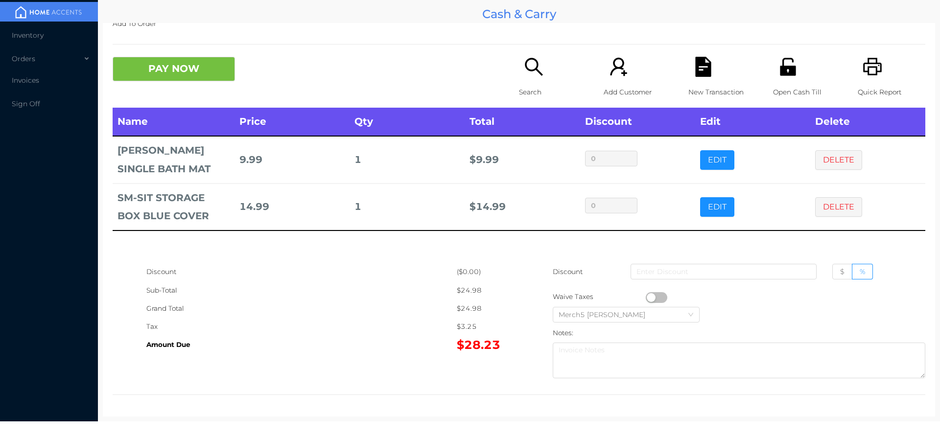
scroll to position [0, 0]
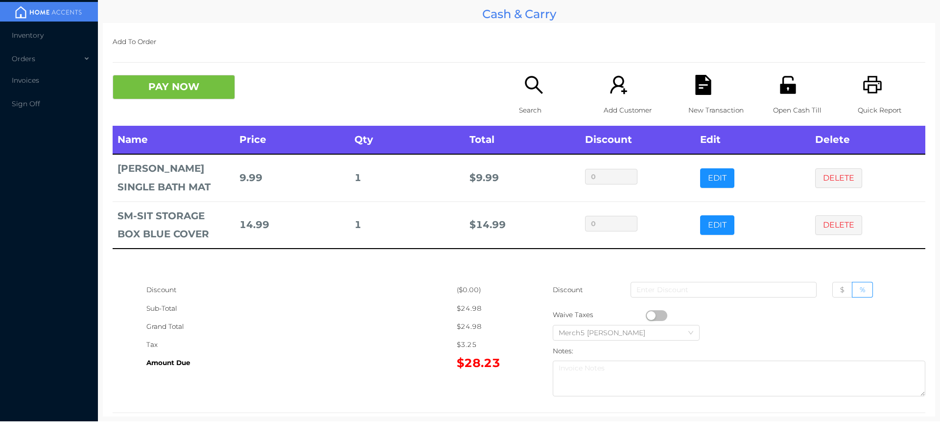
click at [532, 77] on icon "icon: search" at bounding box center [534, 85] width 18 height 18
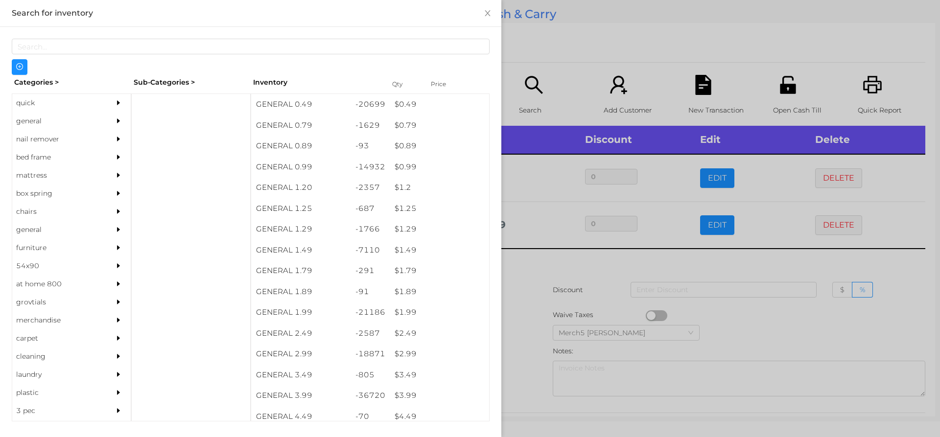
click at [115, 120] on icon "icon: caret-right" at bounding box center [118, 121] width 7 height 7
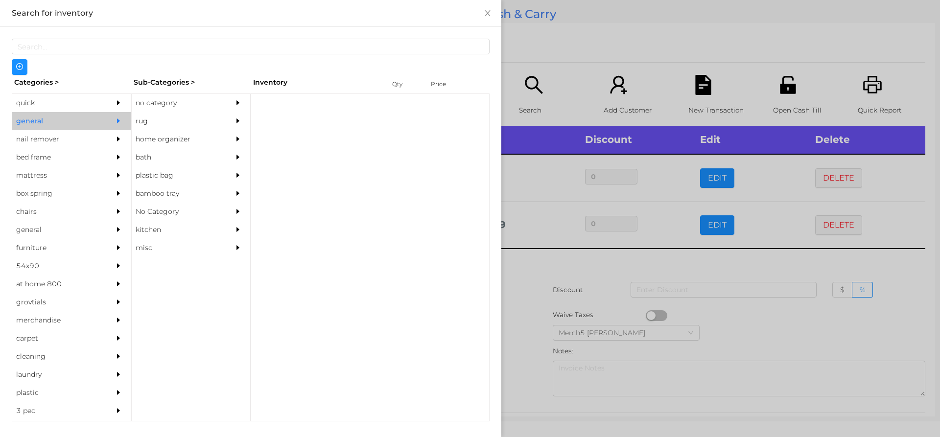
click at [197, 96] on div "no category" at bounding box center [176, 103] width 89 height 18
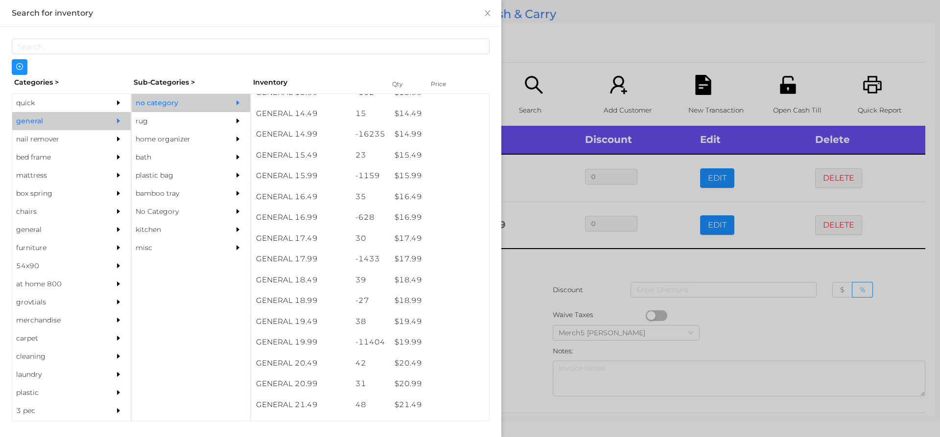
scroll to position [819, 0]
click at [443, 340] on div "$ 19.99" at bounding box center [439, 341] width 99 height 21
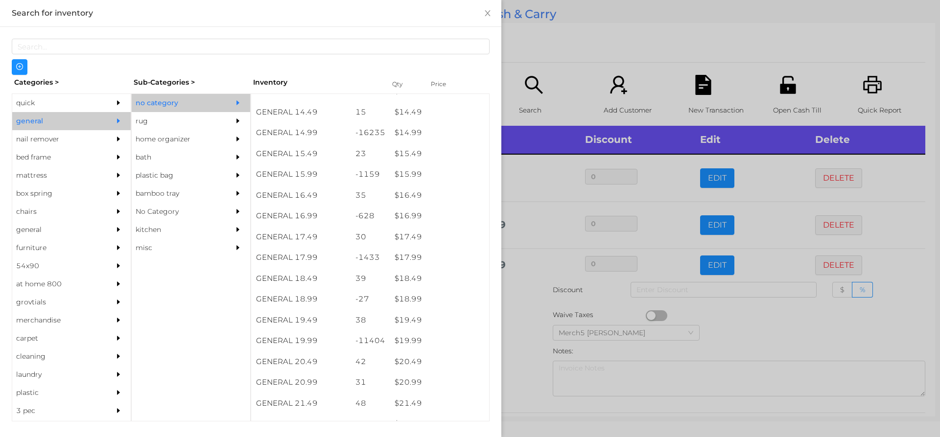
click at [525, 317] on div at bounding box center [470, 218] width 940 height 437
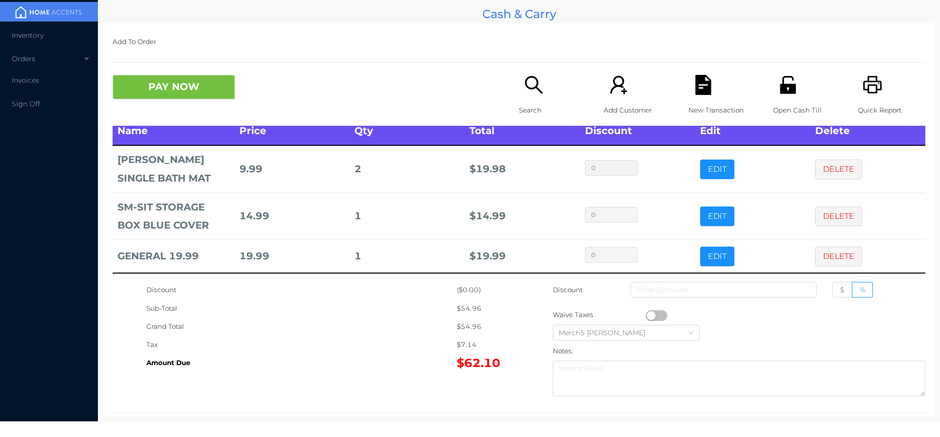
scroll to position [0, 0]
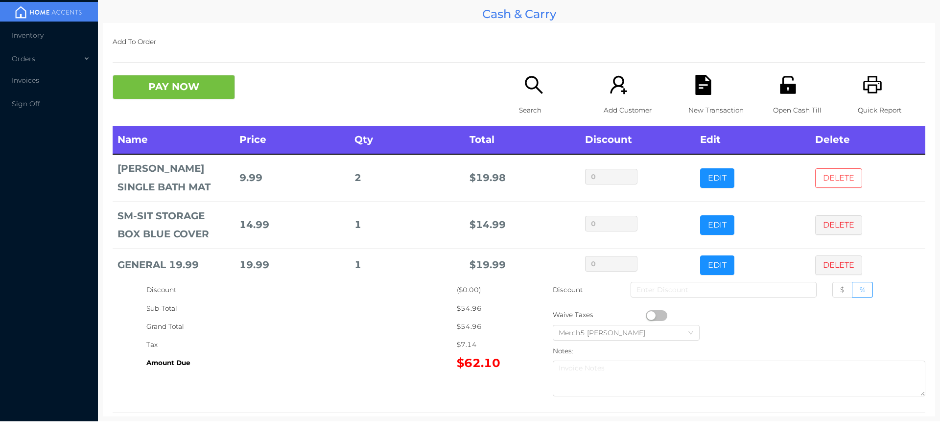
click at [832, 169] on button "DELETE" at bounding box center [839, 178] width 47 height 20
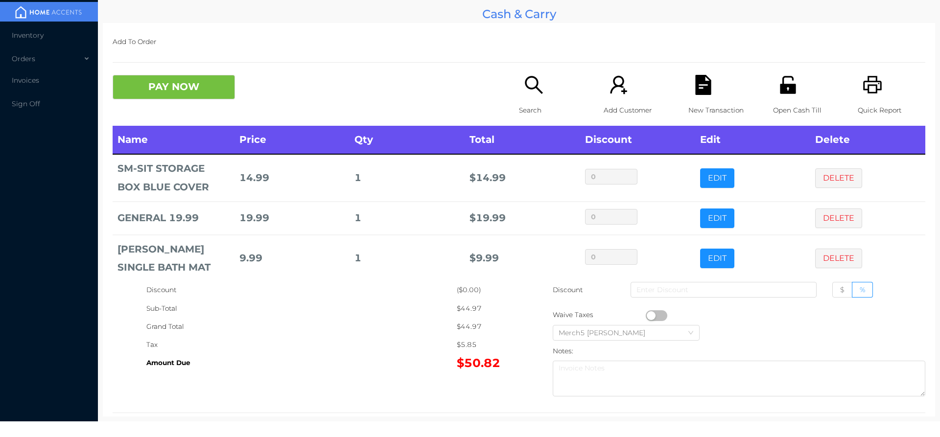
click at [529, 86] on icon "icon: search" at bounding box center [534, 85] width 20 height 20
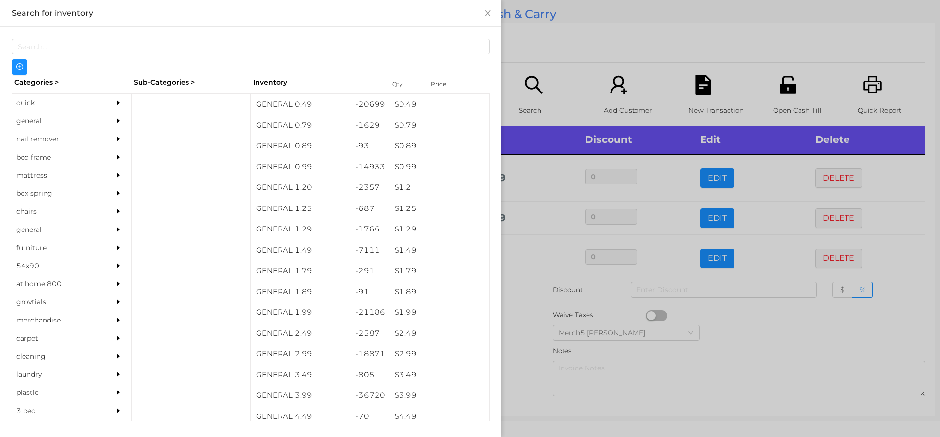
click at [111, 128] on div at bounding box center [121, 121] width 20 height 18
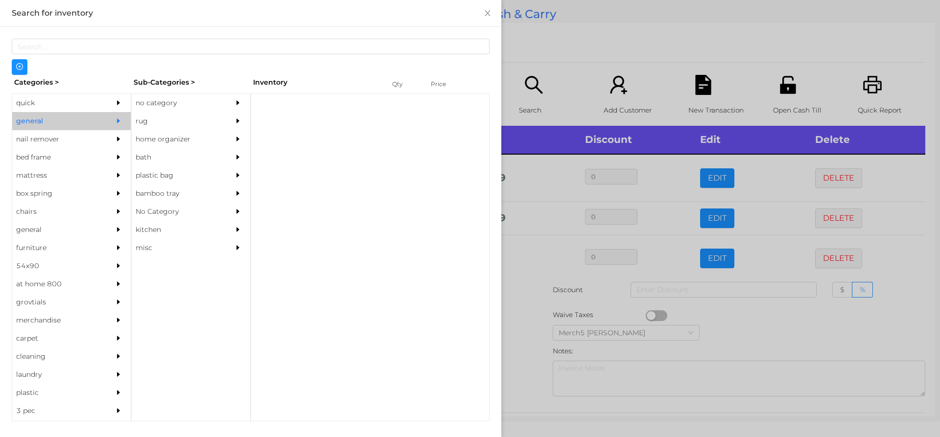
click at [213, 104] on div "no category" at bounding box center [176, 103] width 89 height 18
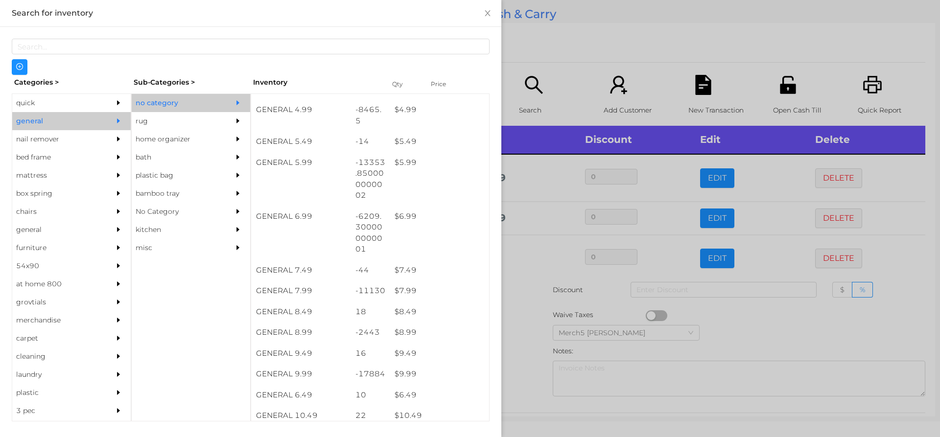
scroll to position [343, 0]
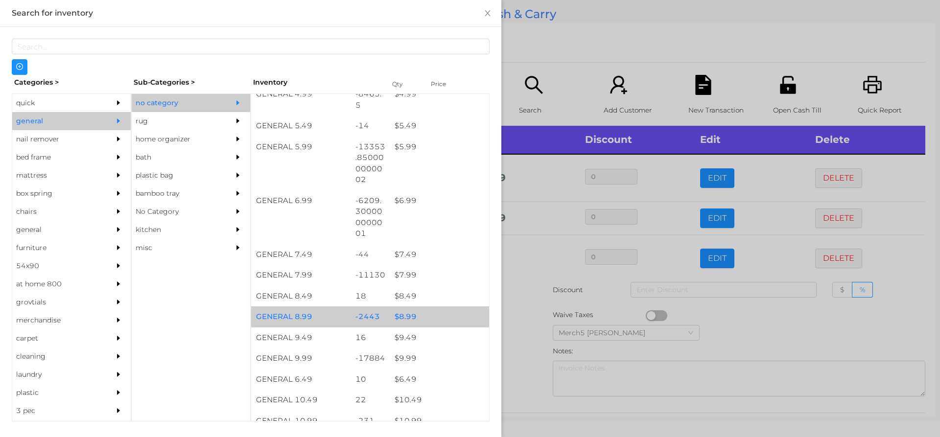
click at [438, 318] on div "$ 8.99" at bounding box center [439, 317] width 99 height 21
click at [513, 351] on div at bounding box center [470, 218] width 940 height 437
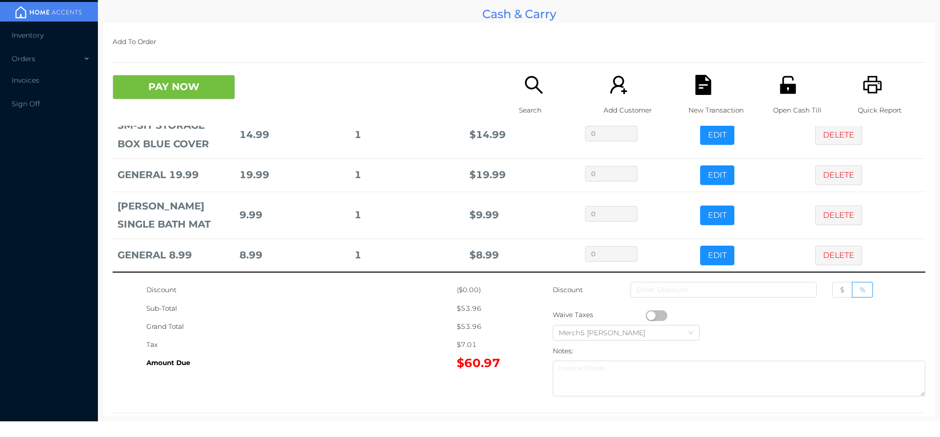
scroll to position [45, 0]
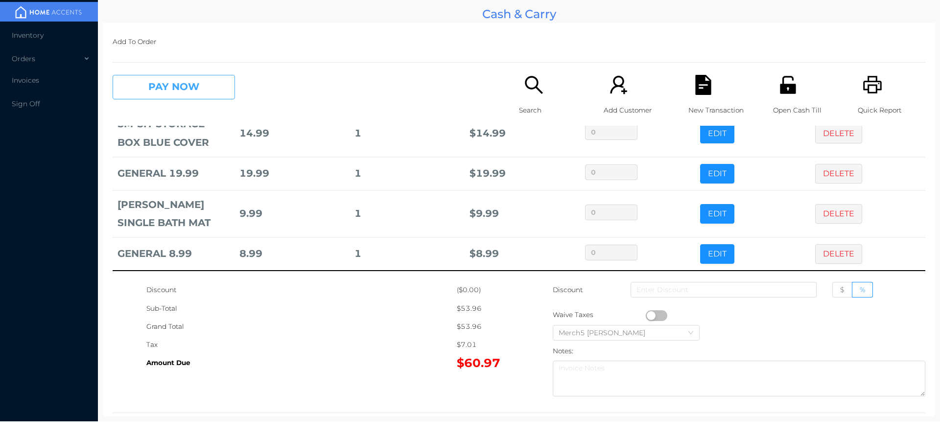
click at [224, 94] on button "PAY NOW" at bounding box center [174, 87] width 122 height 24
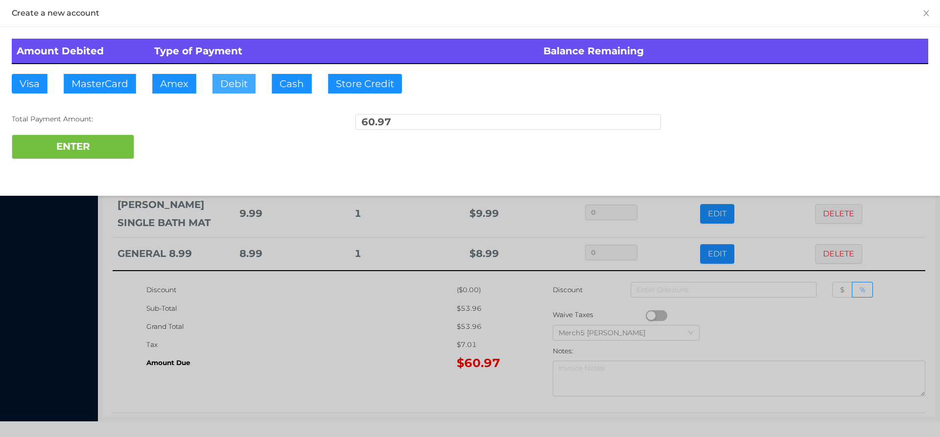
click at [241, 91] on button "Debit" at bounding box center [234, 84] width 43 height 20
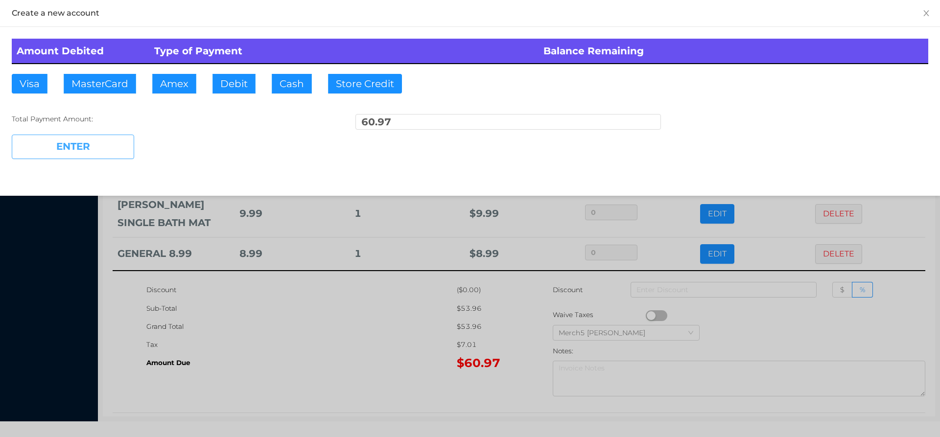
click at [111, 146] on button "ENTER" at bounding box center [73, 147] width 122 height 24
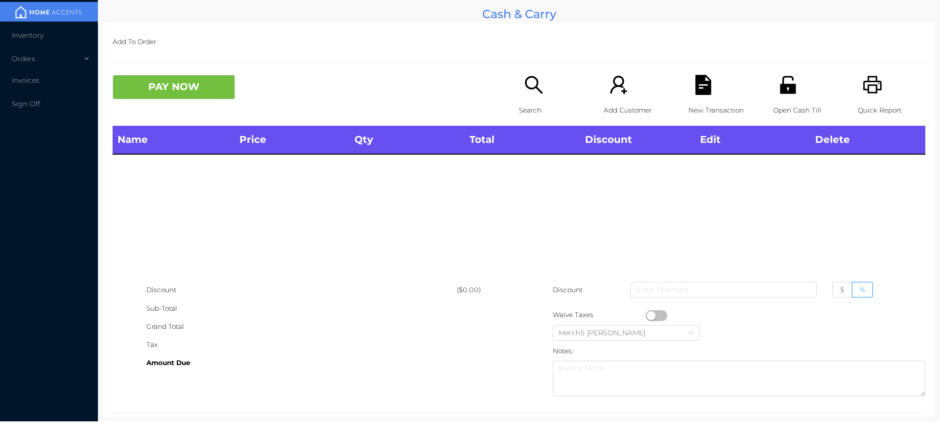
scroll to position [0, 0]
click at [786, 77] on icon "icon: unlock" at bounding box center [788, 85] width 16 height 18
click at [541, 78] on div "Search" at bounding box center [553, 100] width 68 height 51
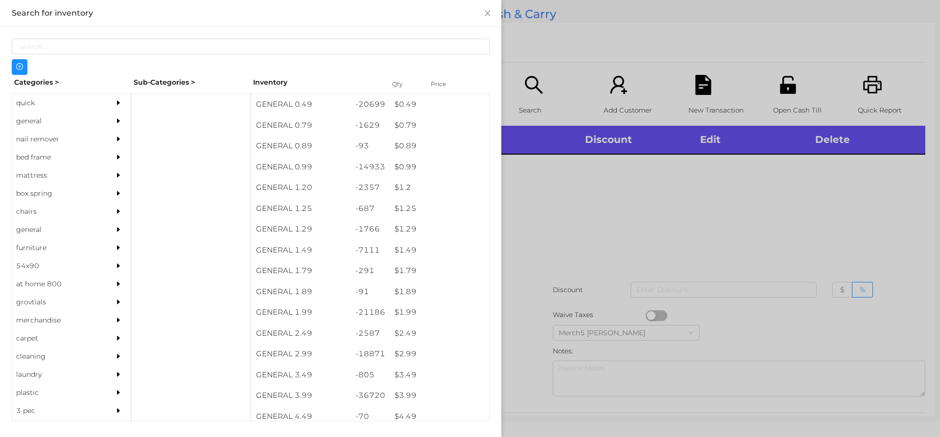
click at [121, 118] on div at bounding box center [121, 121] width 20 height 18
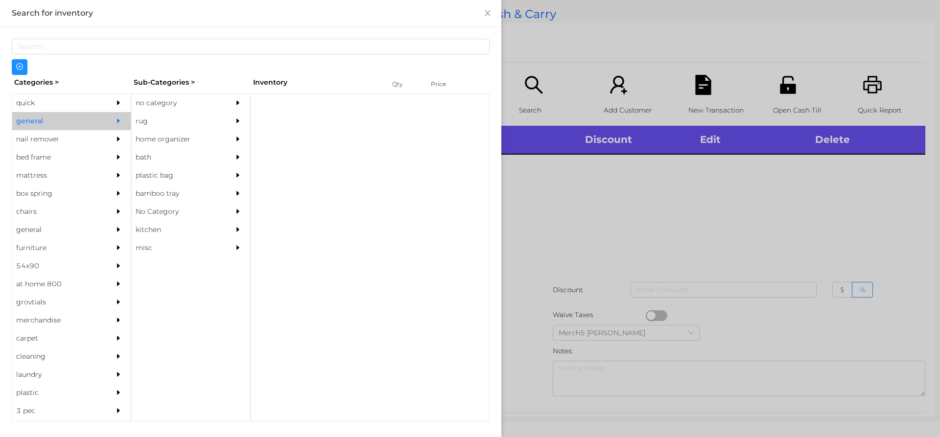
click at [188, 100] on div "no category" at bounding box center [176, 103] width 89 height 18
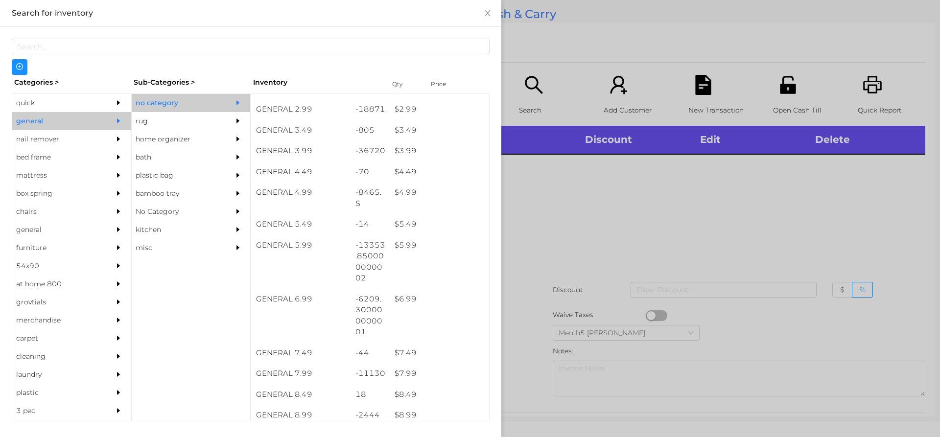
scroll to position [441, 0]
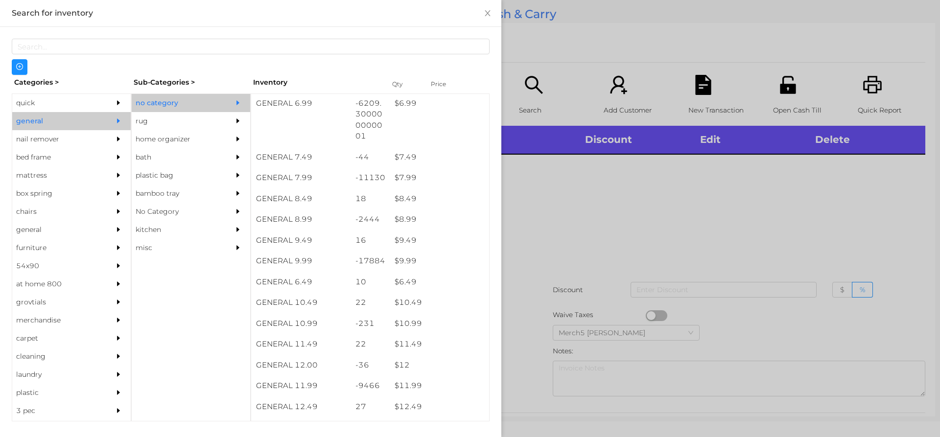
click at [617, 240] on div at bounding box center [470, 218] width 940 height 437
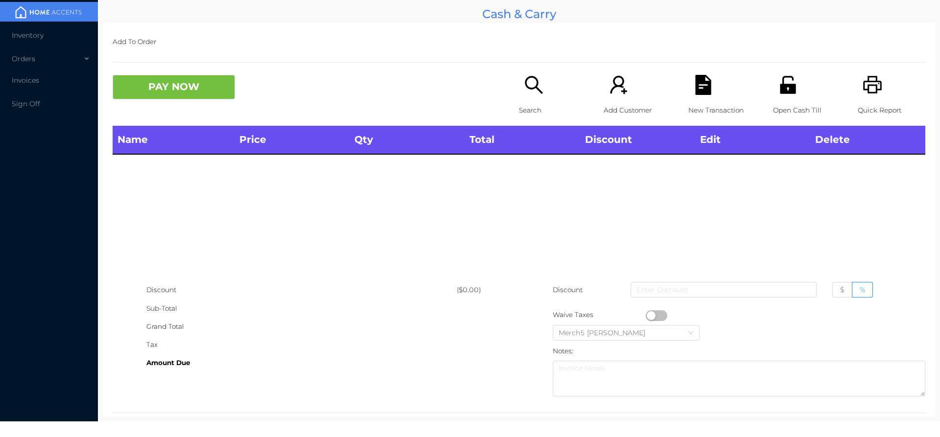
click at [864, 90] on icon "icon: printer" at bounding box center [873, 85] width 19 height 18
click at [519, 90] on div "Search" at bounding box center [553, 100] width 68 height 51
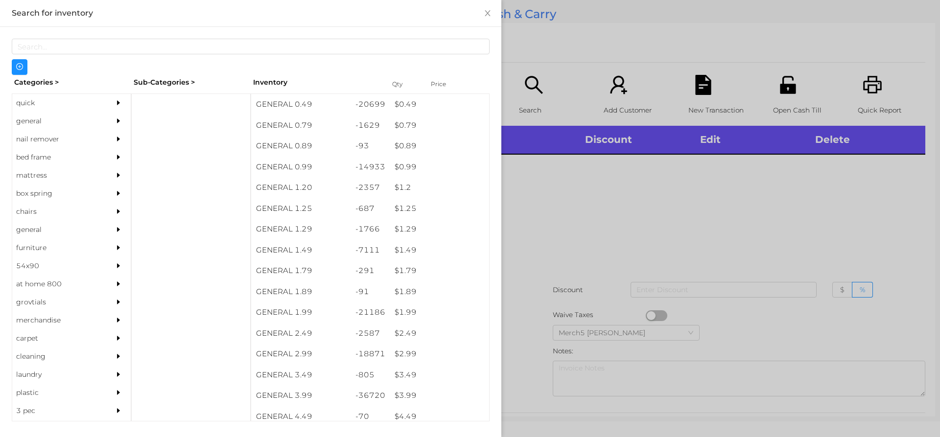
click at [117, 102] on icon "icon: caret-right" at bounding box center [118, 102] width 3 height 5
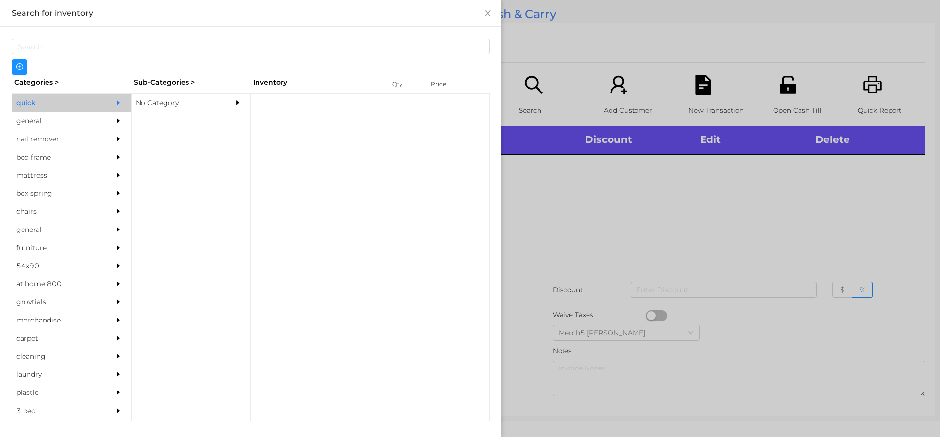
click at [209, 96] on div "No Category" at bounding box center [176, 103] width 89 height 18
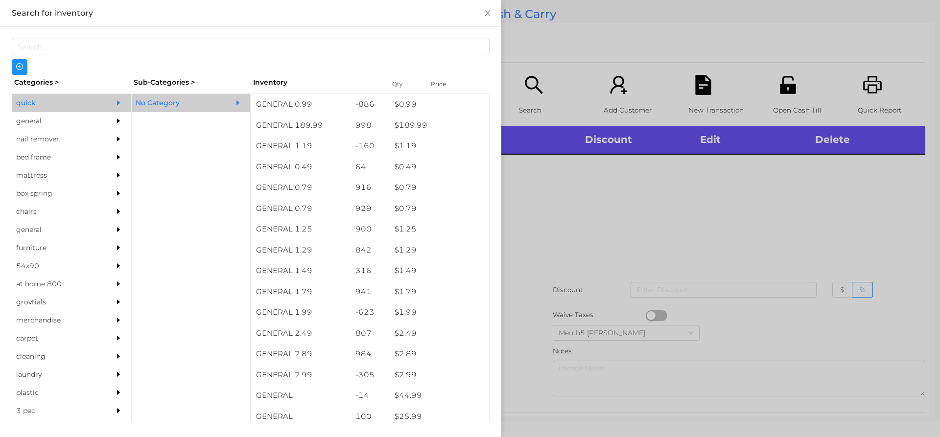
click at [713, 217] on div at bounding box center [470, 218] width 940 height 437
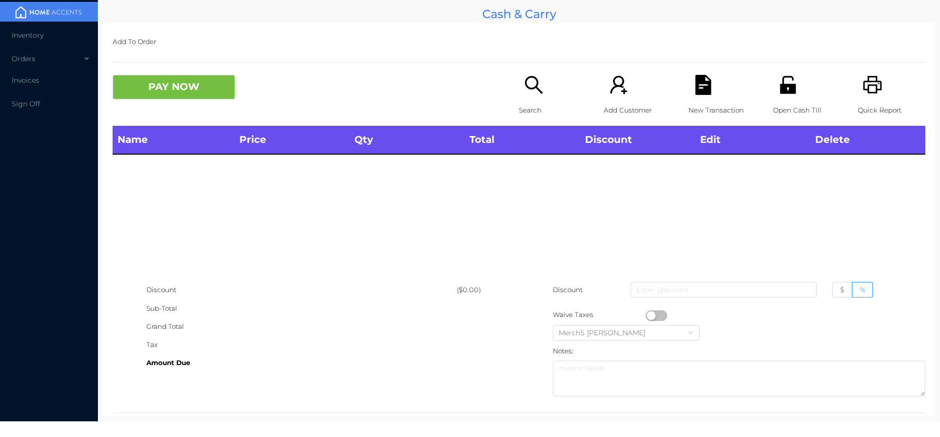
click at [515, 86] on div "PAY NOW" at bounding box center [316, 87] width 407 height 24
click at [527, 94] on icon "icon: search" at bounding box center [534, 85] width 20 height 20
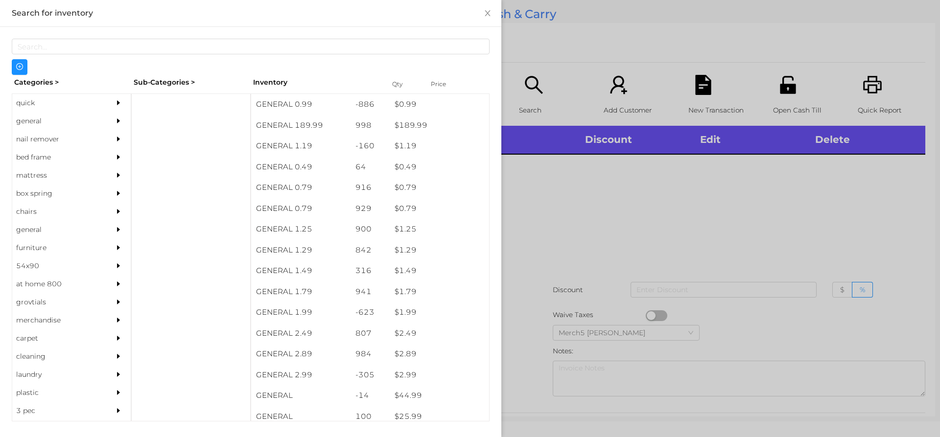
click at [77, 112] on div "quick" at bounding box center [56, 103] width 89 height 18
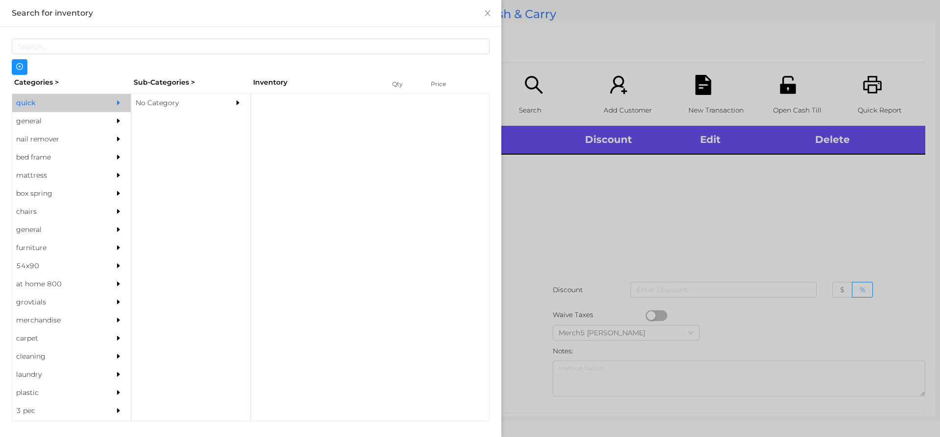
drag, startPoint x: 89, startPoint y: 127, endPoint x: 278, endPoint y: 130, distance: 189.1
click at [94, 127] on div "general" at bounding box center [56, 121] width 89 height 18
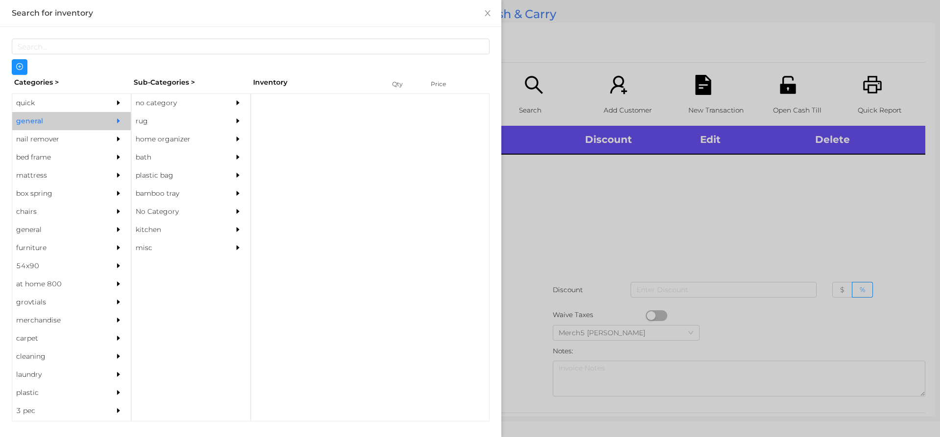
drag, startPoint x: 236, startPoint y: 98, endPoint x: 292, endPoint y: 145, distance: 73.4
click at [236, 102] on div at bounding box center [241, 103] width 20 height 18
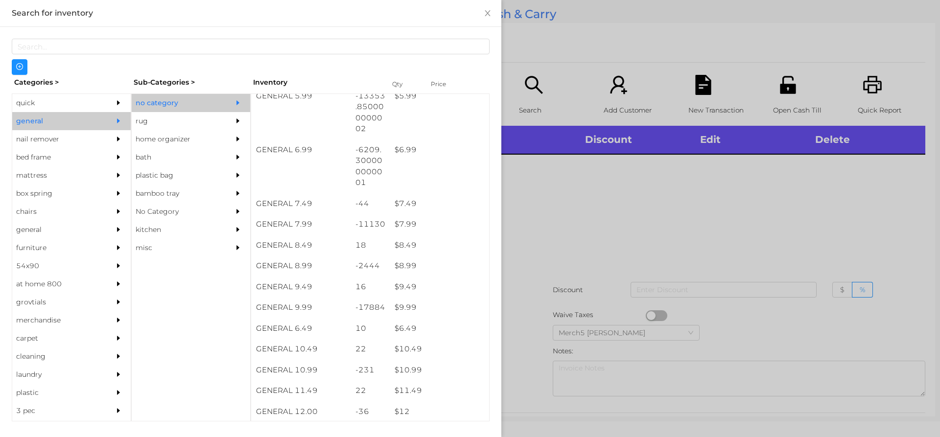
scroll to position [490, 0]
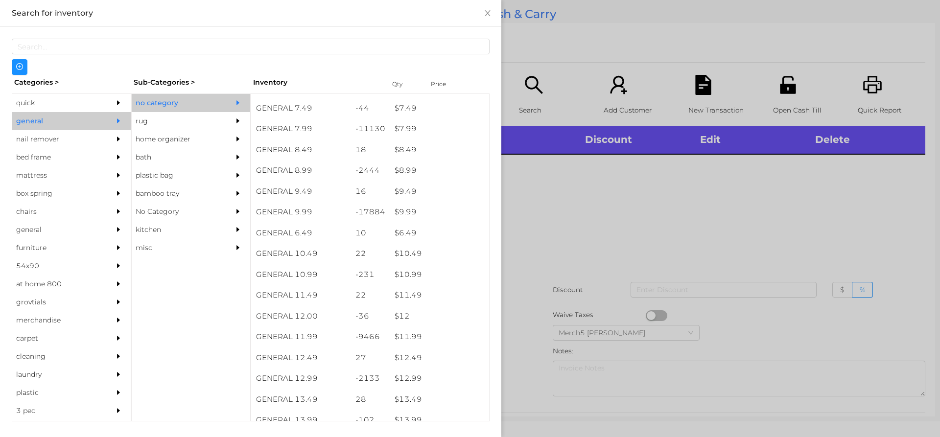
click at [615, 205] on div at bounding box center [470, 218] width 940 height 437
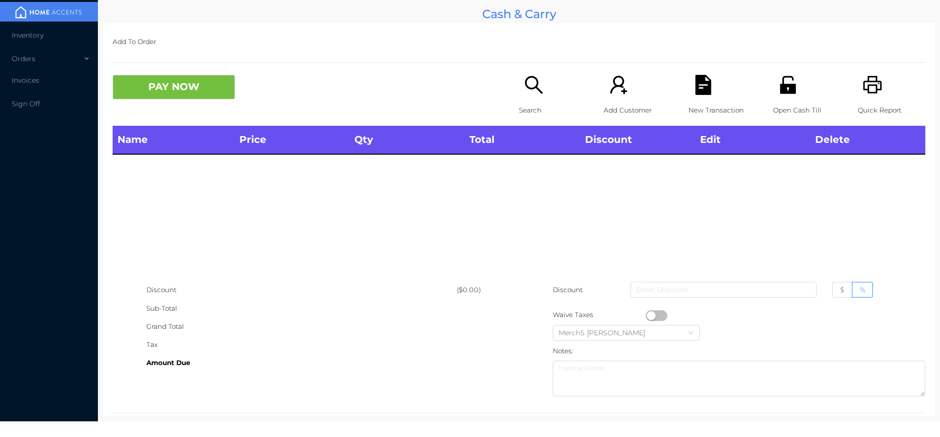
click at [530, 84] on icon "icon: search" at bounding box center [534, 85] width 20 height 20
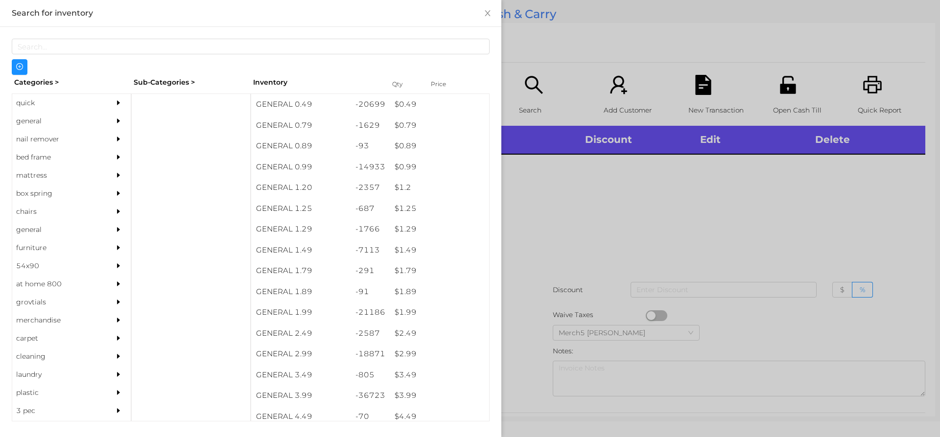
click at [99, 120] on div "general" at bounding box center [71, 121] width 119 height 18
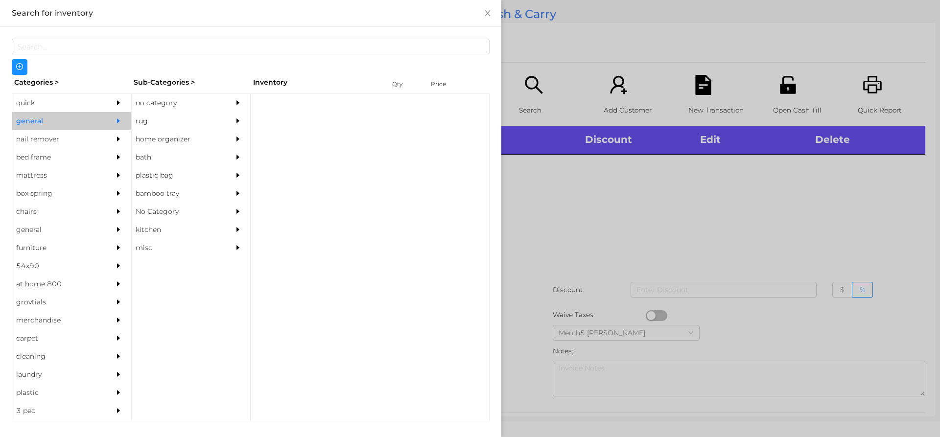
click at [199, 102] on div "no category" at bounding box center [176, 103] width 89 height 18
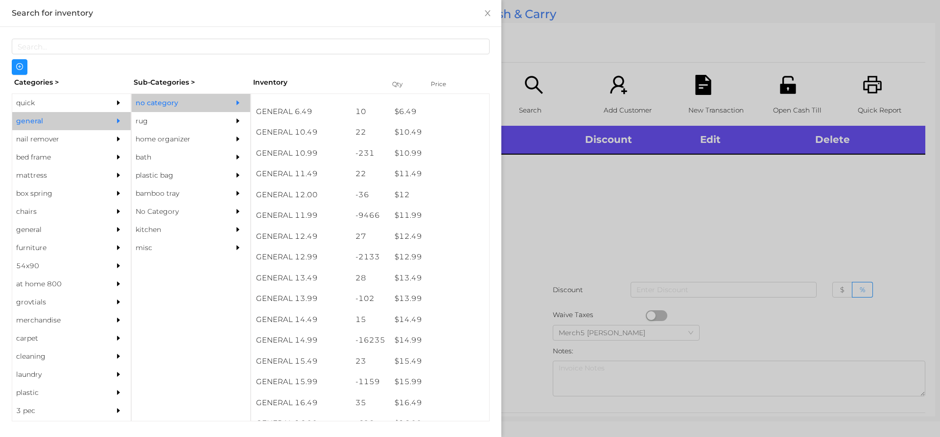
scroll to position [611, 0]
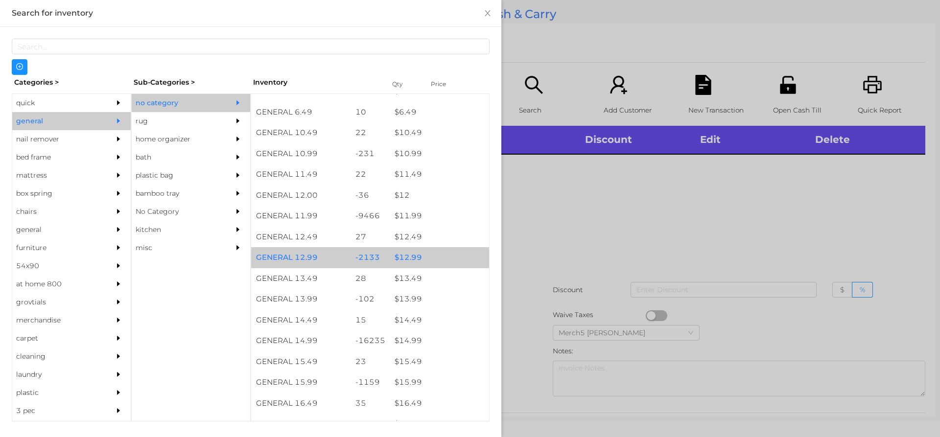
click at [452, 264] on div "$ 12.99" at bounding box center [439, 257] width 99 height 21
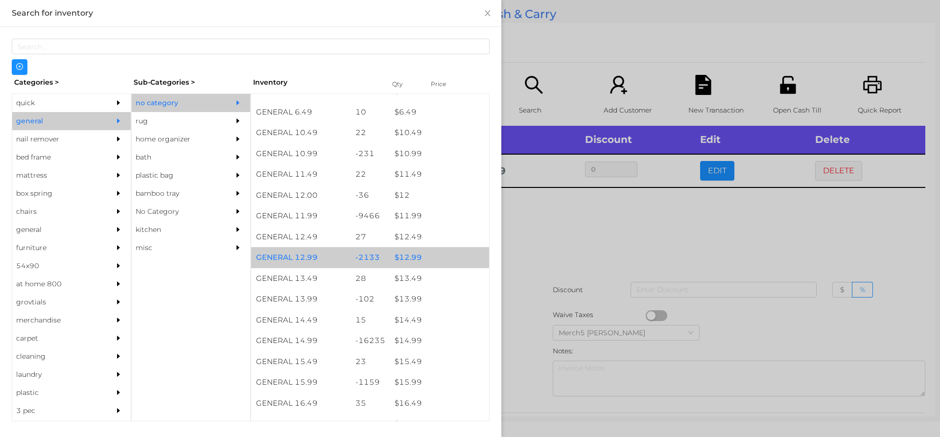
click at [465, 261] on div "$ 12.99" at bounding box center [439, 257] width 99 height 21
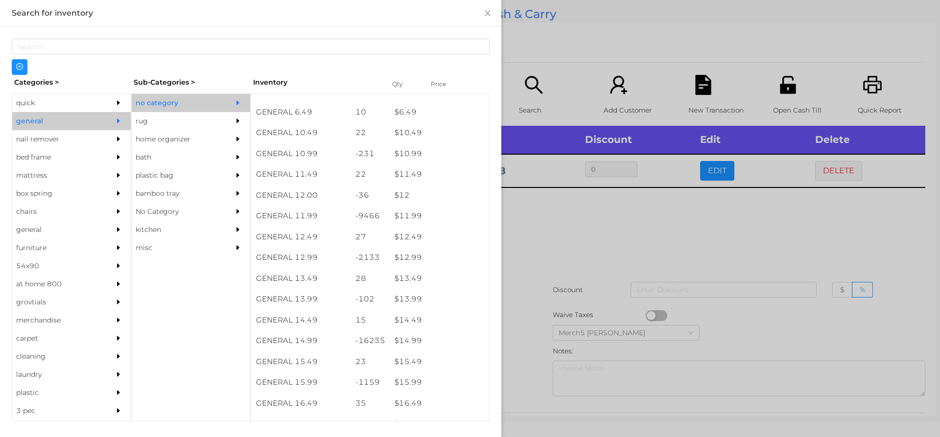
click at [622, 254] on div at bounding box center [470, 218] width 940 height 437
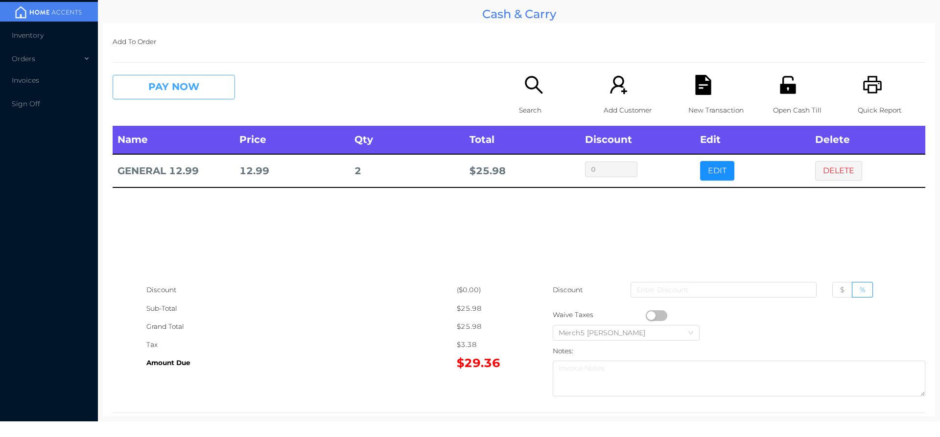
click at [230, 86] on button "PAY NOW" at bounding box center [174, 87] width 122 height 24
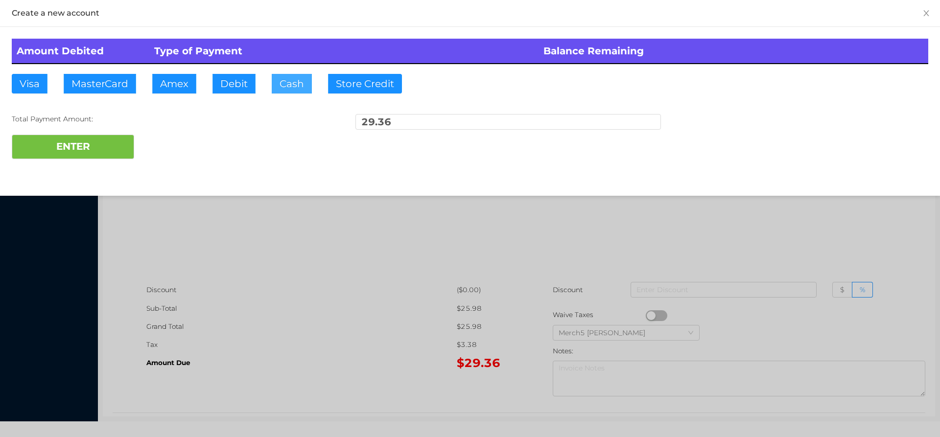
click at [296, 74] on button "Cash" at bounding box center [292, 84] width 40 height 20
type input "40.35"
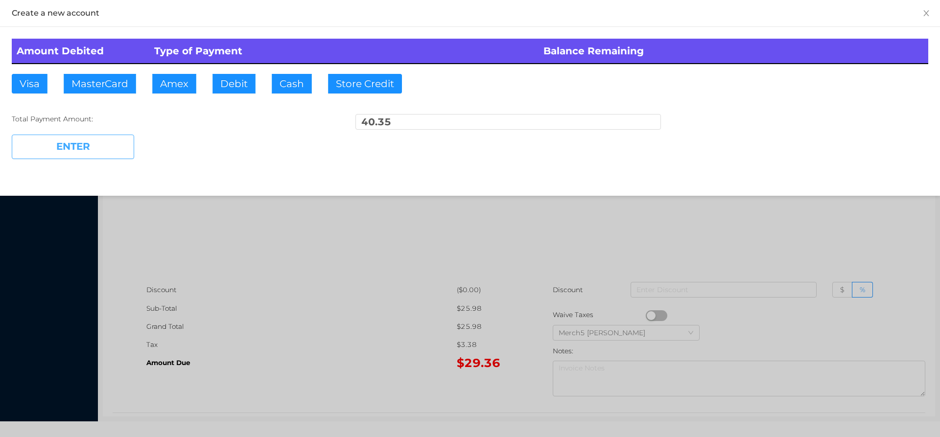
click at [118, 146] on button "ENTER" at bounding box center [73, 147] width 122 height 24
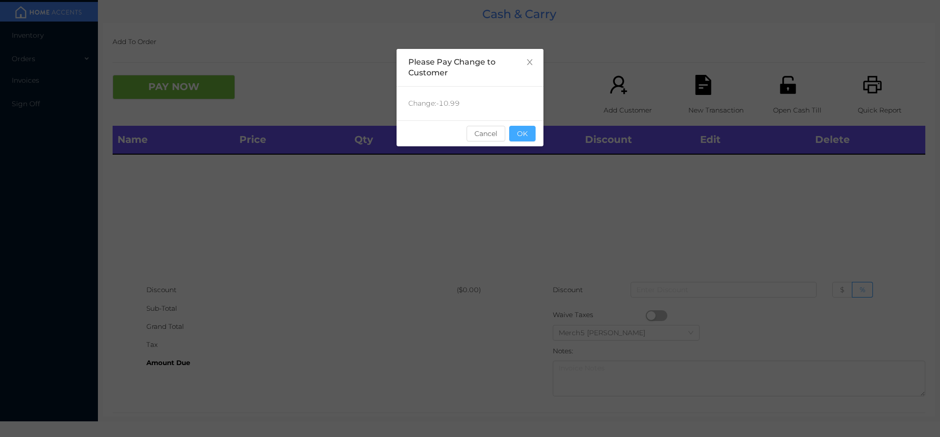
click at [532, 131] on button "OK" at bounding box center [522, 134] width 26 height 16
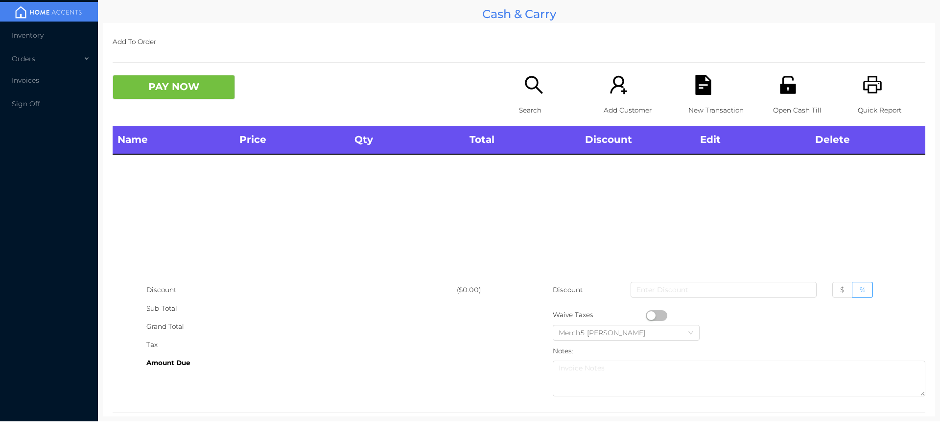
click at [867, 99] on div "Quick Report" at bounding box center [892, 100] width 68 height 51
